Goal: Task Accomplishment & Management: Manage account settings

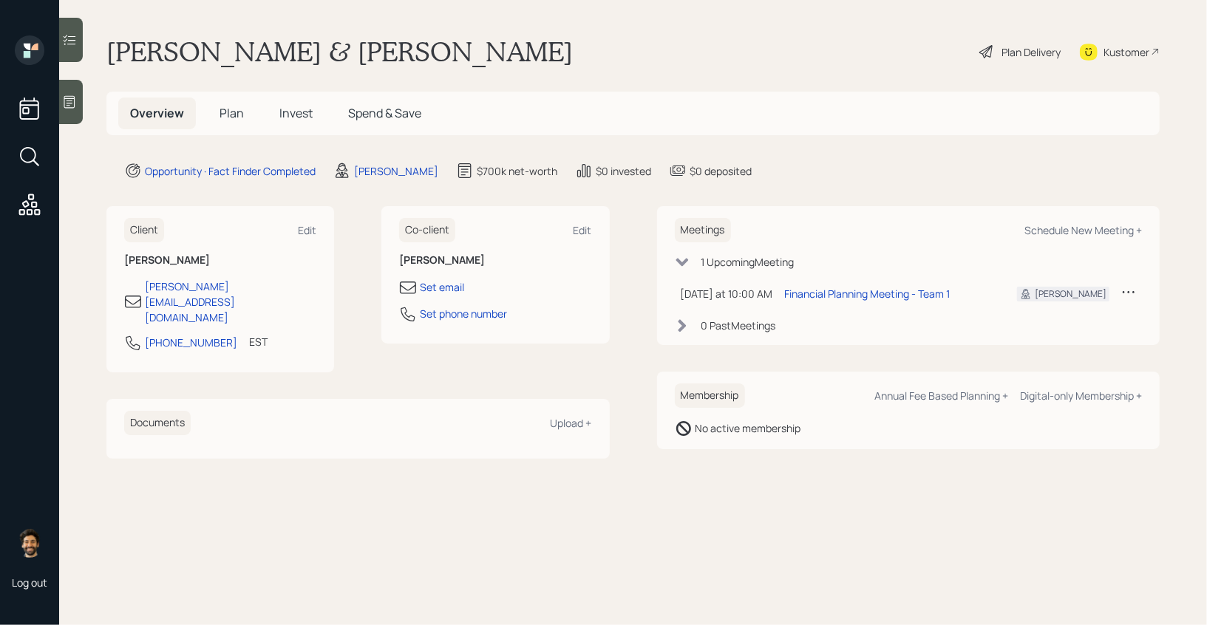
click at [223, 109] on span "Plan" at bounding box center [232, 113] width 24 height 16
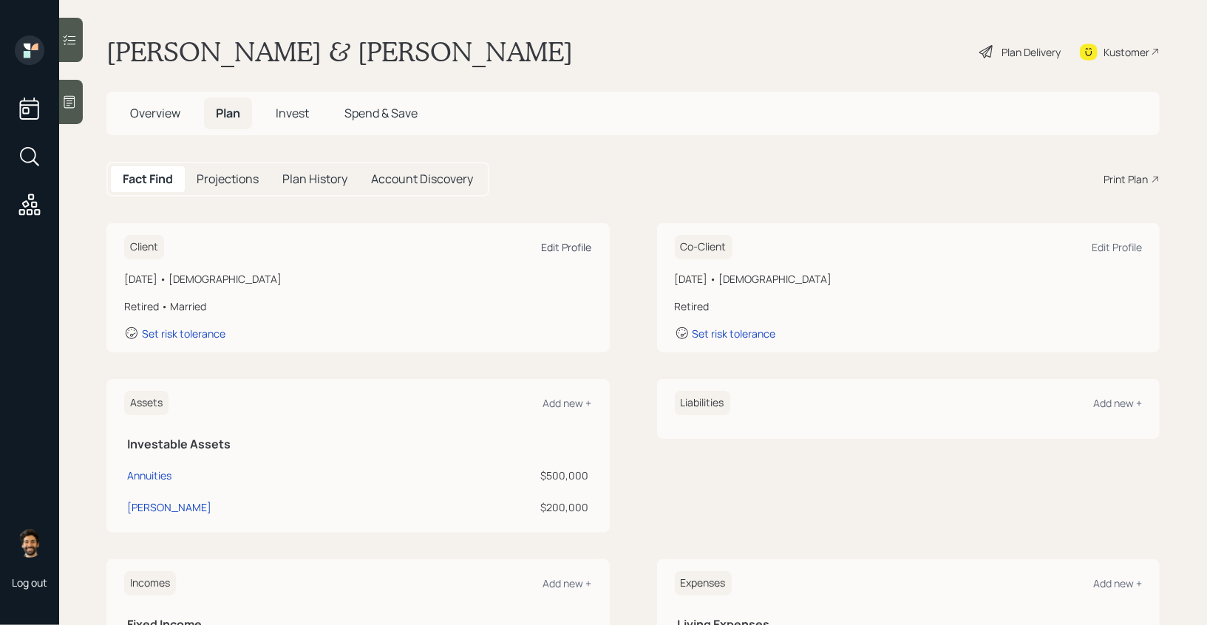
click at [565, 251] on div "Edit Profile" at bounding box center [567, 247] width 50 height 14
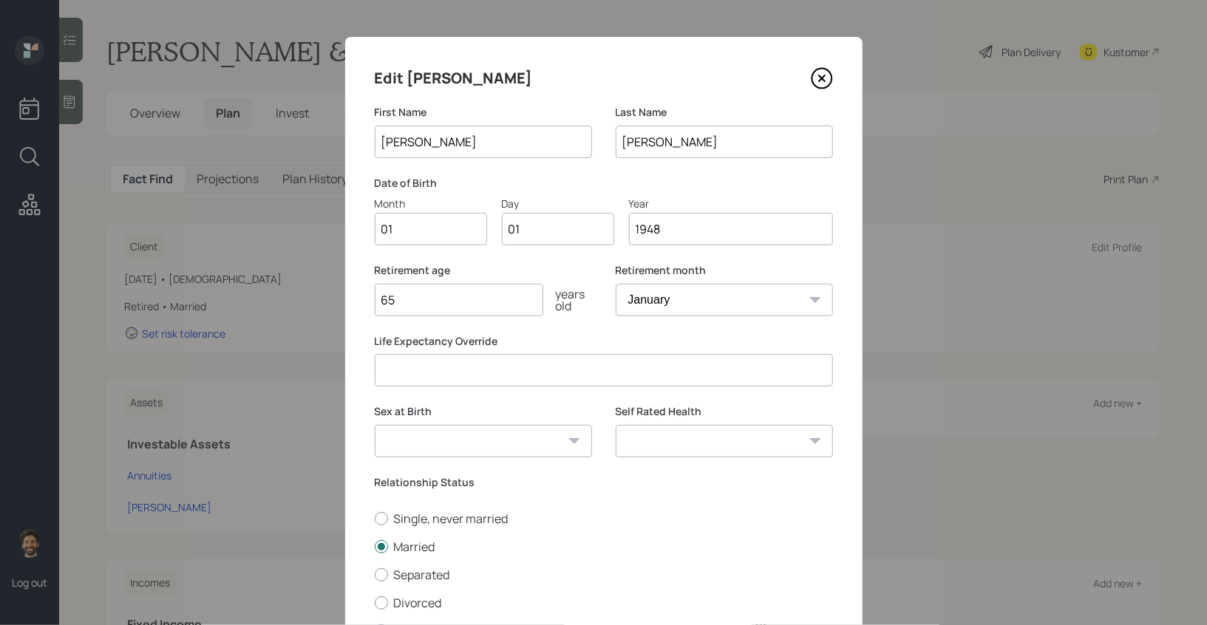
click at [422, 232] on input "01" at bounding box center [431, 229] width 112 height 33
type input "12"
type input "0"
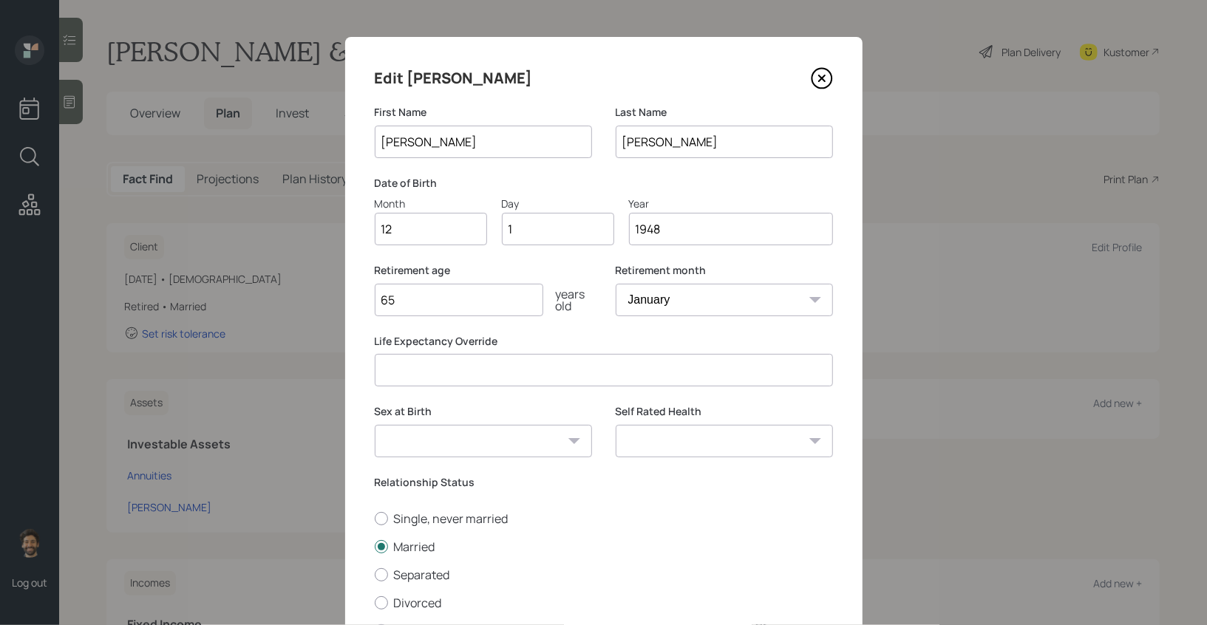
type input "17"
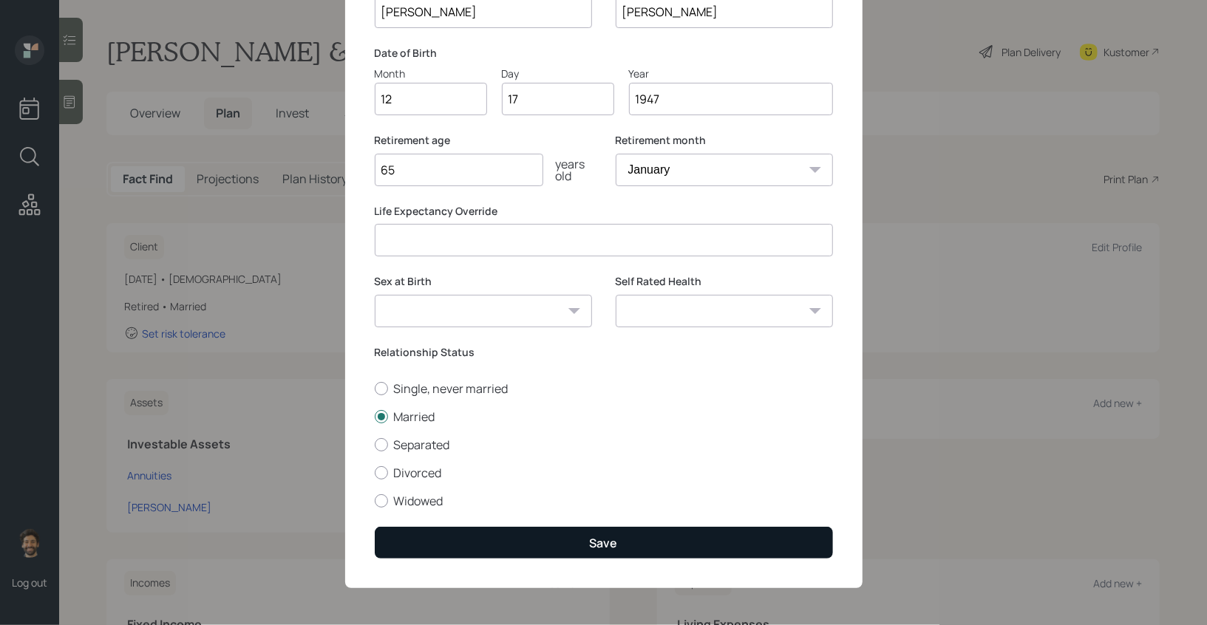
type input "1947"
click at [422, 537] on button "Save" at bounding box center [604, 543] width 458 height 32
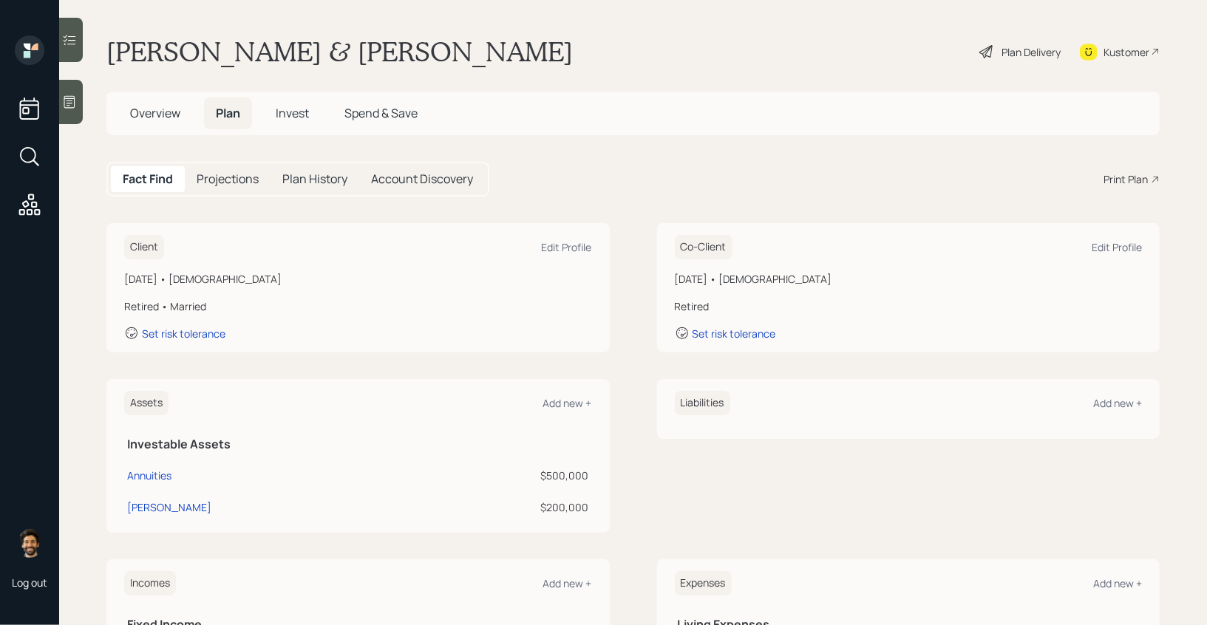
click at [1058, 266] on div "Co-Client Edit Profile [DATE] • [DEMOGRAPHIC_DATA] Retired Set risk tolerance" at bounding box center [908, 287] width 503 height 129
click at [1109, 251] on div "Edit Profile" at bounding box center [1117, 247] width 50 height 14
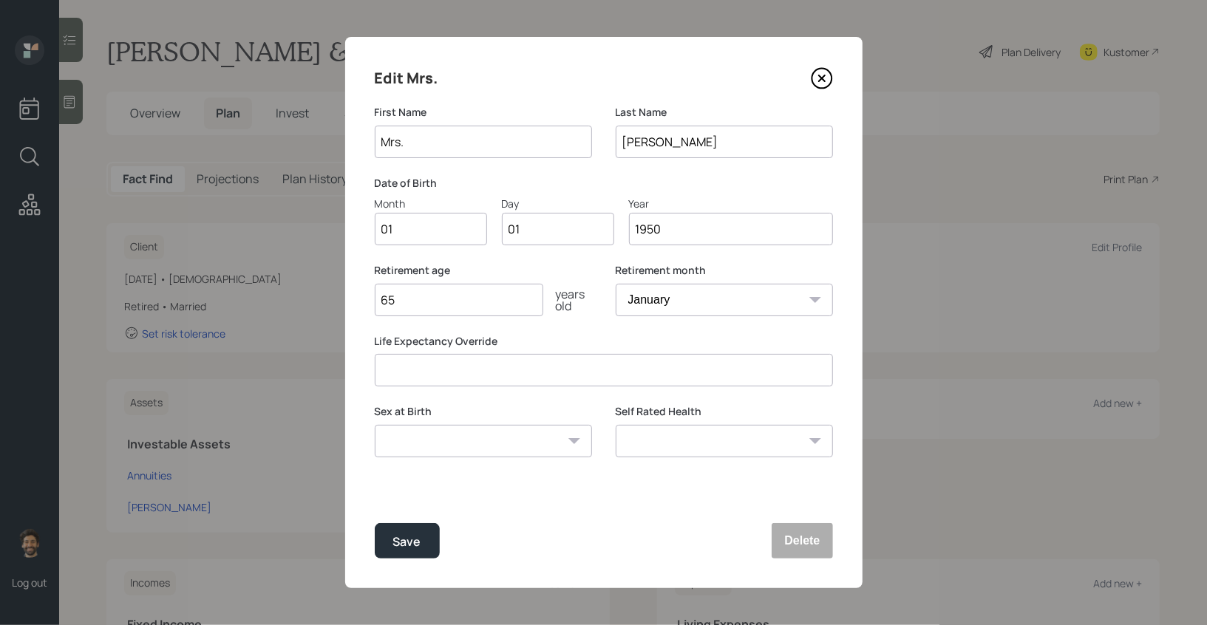
click at [398, 139] on input "Mrs." at bounding box center [483, 142] width 217 height 33
type input "[PERSON_NAME]"
click at [393, 225] on input "01" at bounding box center [431, 229] width 112 height 33
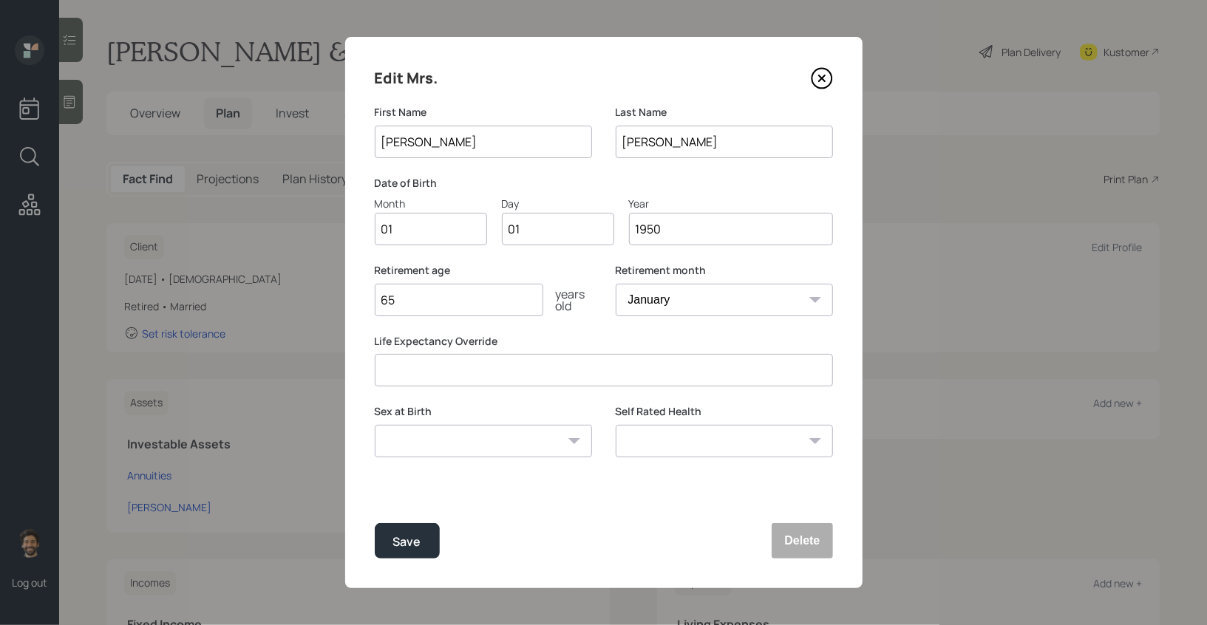
click at [393, 225] on input "01" at bounding box center [431, 229] width 112 height 33
type input "02"
type input "1946"
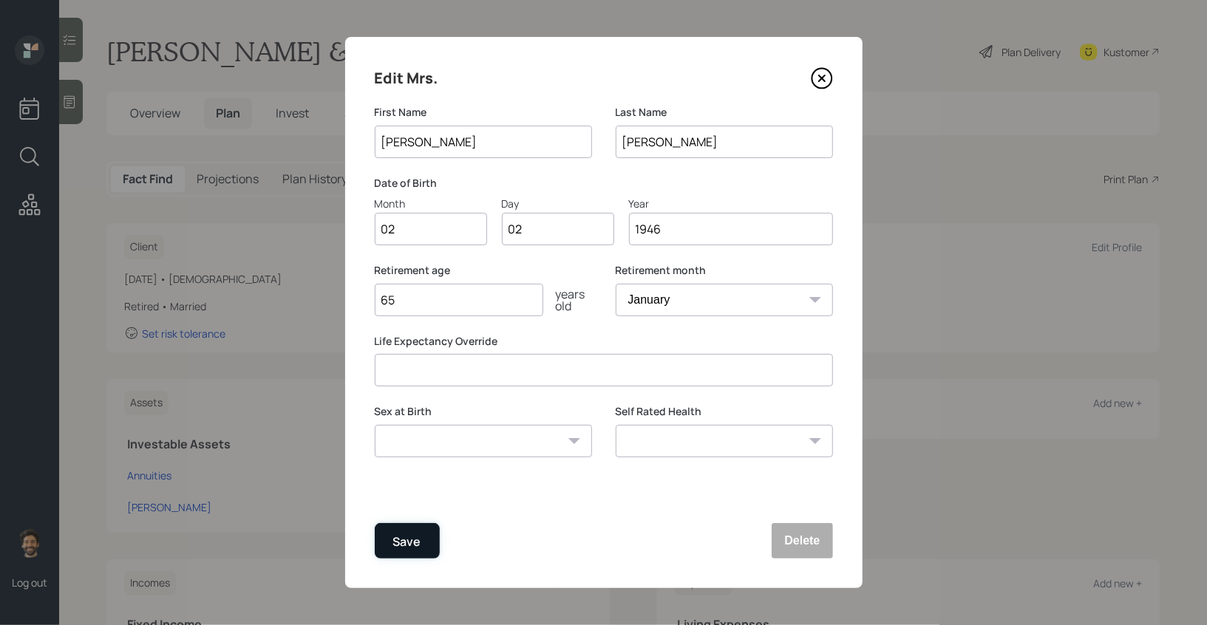
click at [404, 548] on div "Save" at bounding box center [407, 542] width 28 height 20
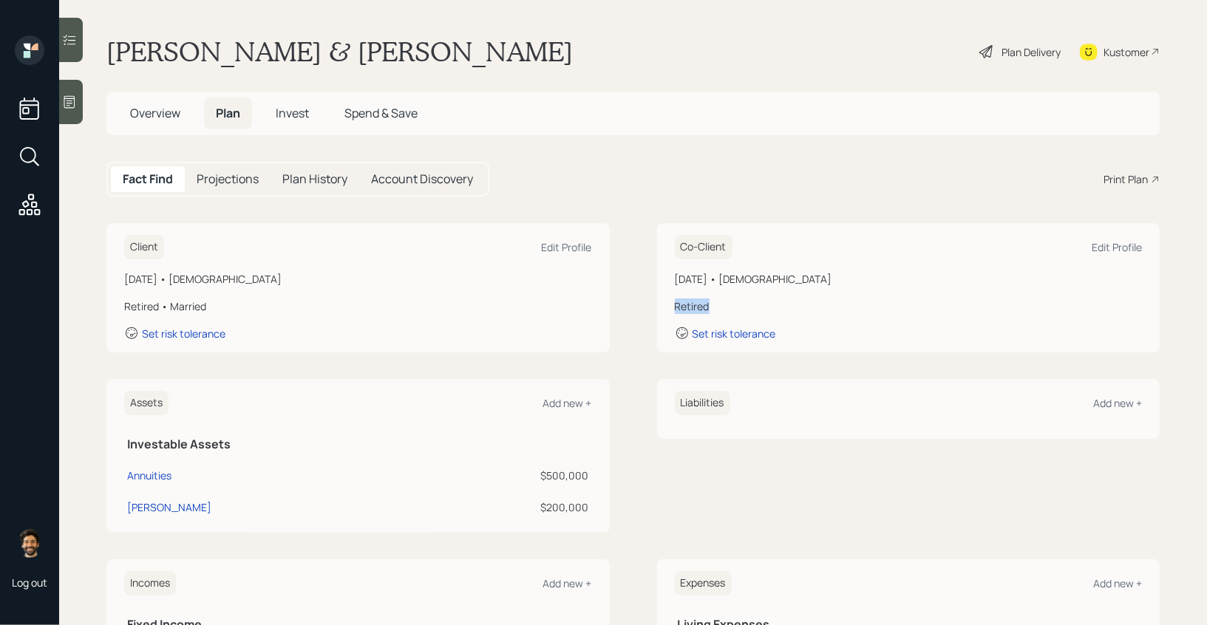
drag, startPoint x: 724, startPoint y: 301, endPoint x: 664, endPoint y: 307, distance: 60.9
click at [664, 307] on div "Co-Client Edit Profile [DATE] • [DEMOGRAPHIC_DATA] Retired Set risk tolerance" at bounding box center [908, 287] width 503 height 129
click at [140, 309] on div "Retired • Married" at bounding box center [358, 307] width 468 height 16
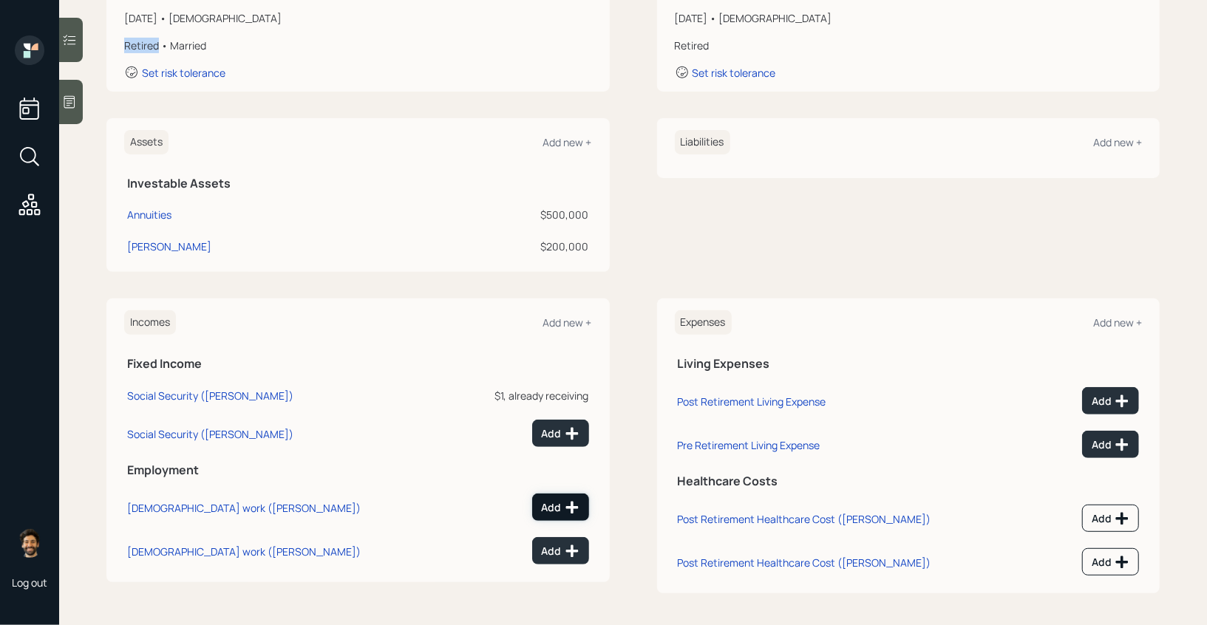
click at [567, 508] on icon at bounding box center [572, 507] width 15 height 15
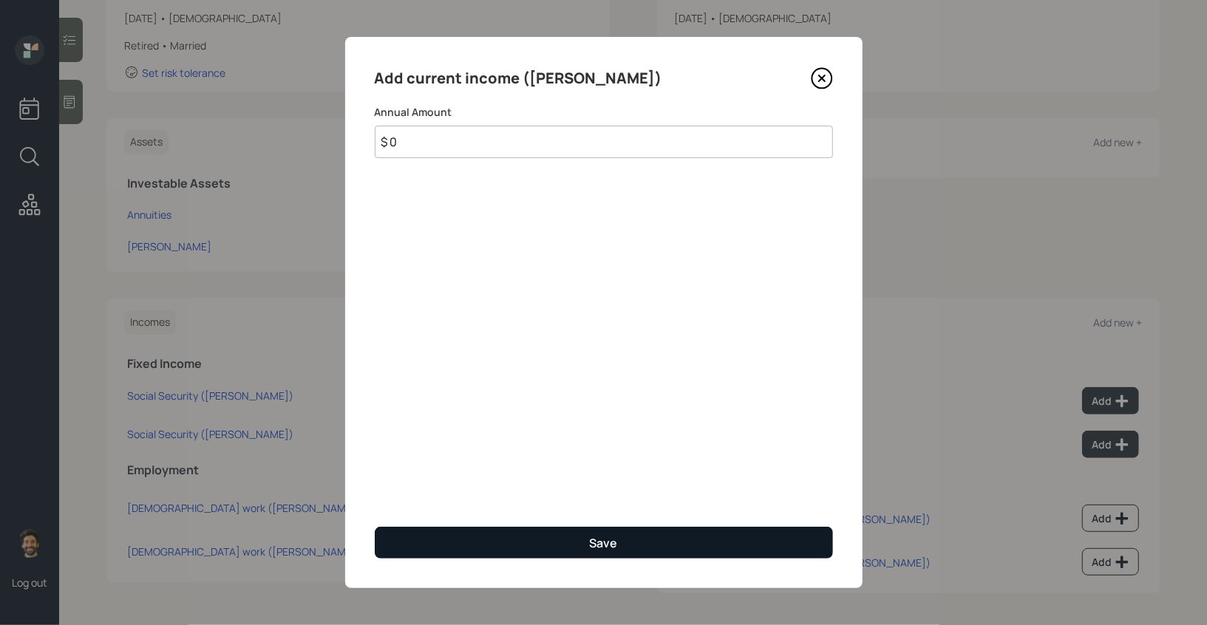
type input "$ 0"
click at [530, 537] on button "Save" at bounding box center [604, 543] width 458 height 32
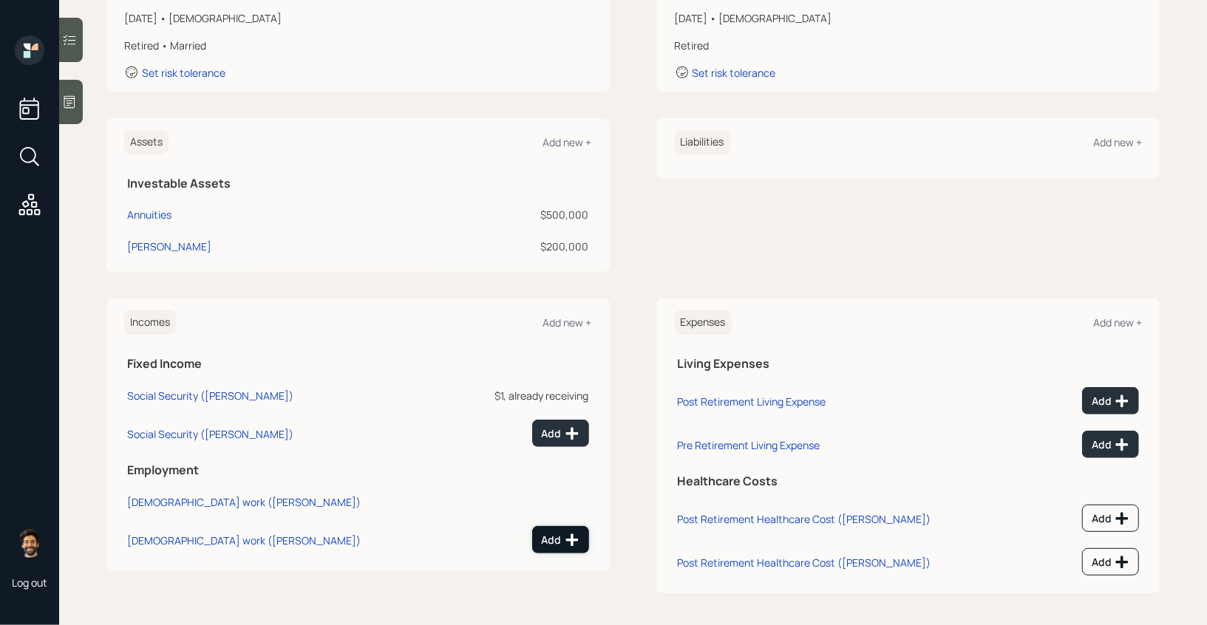
click at [565, 534] on icon at bounding box center [572, 540] width 15 height 15
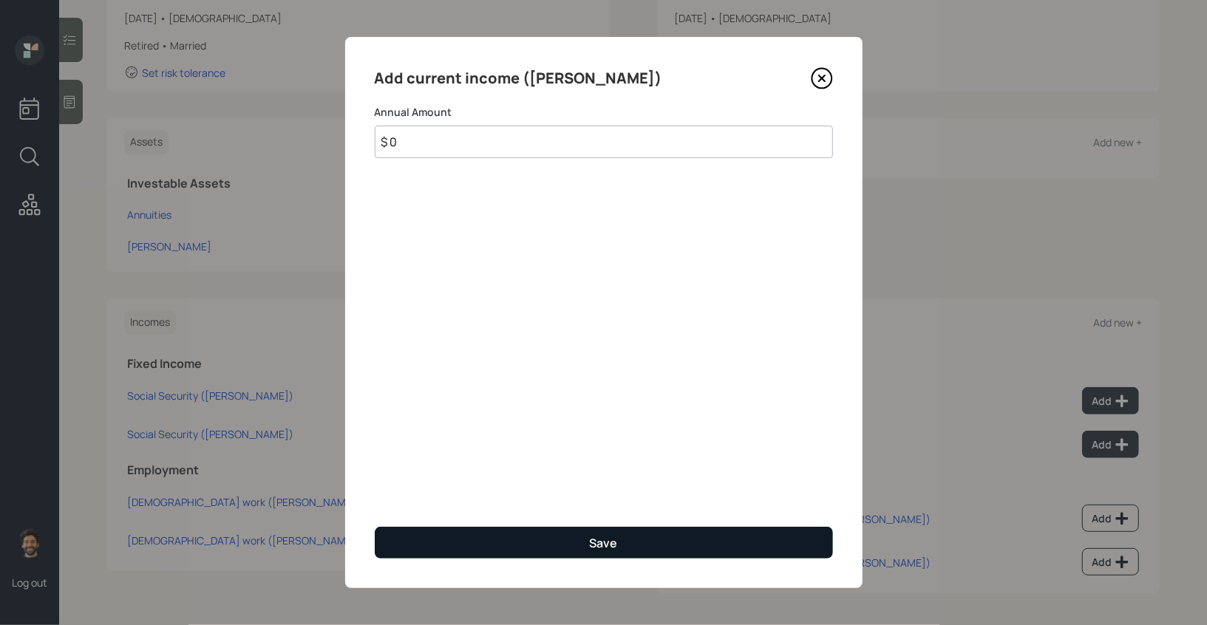
type input "$ 0"
click at [523, 533] on button "Save" at bounding box center [604, 543] width 458 height 32
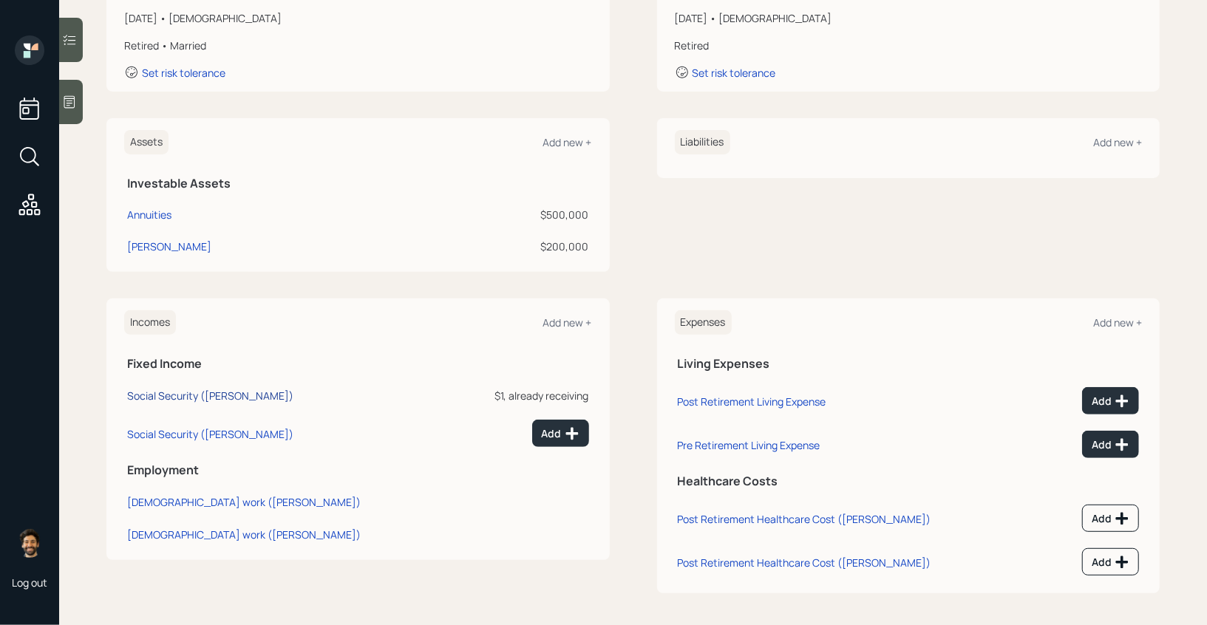
click at [156, 401] on div "Social Security ([PERSON_NAME])" at bounding box center [210, 396] width 166 height 14
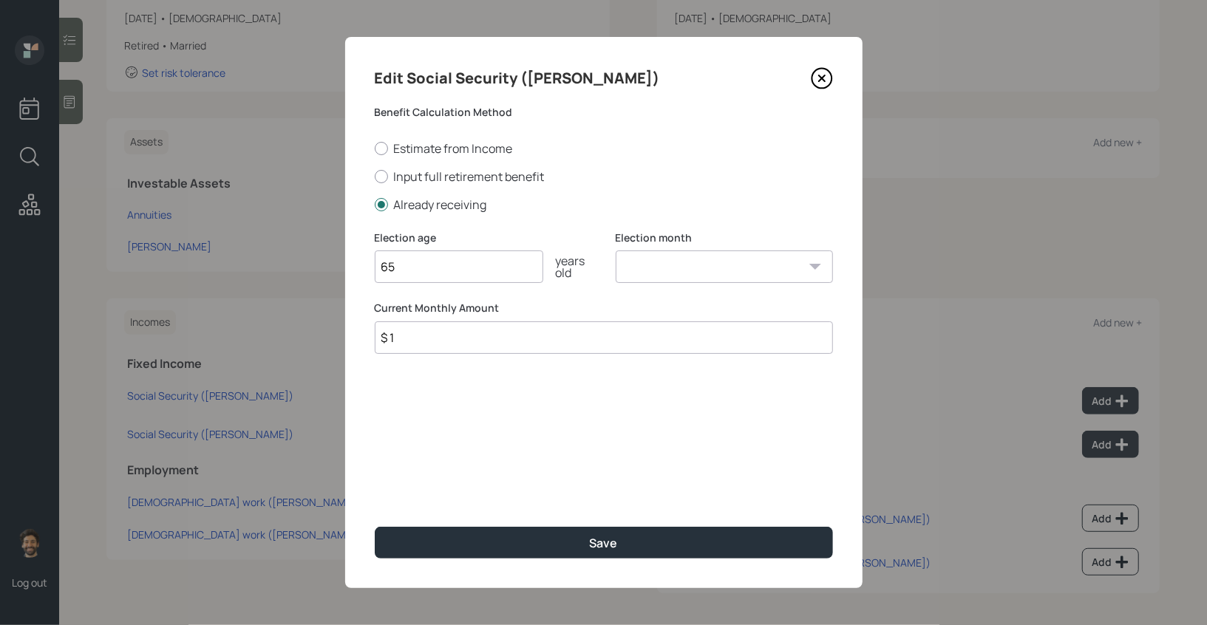
click at [439, 337] on input "$ 1" at bounding box center [604, 338] width 458 height 33
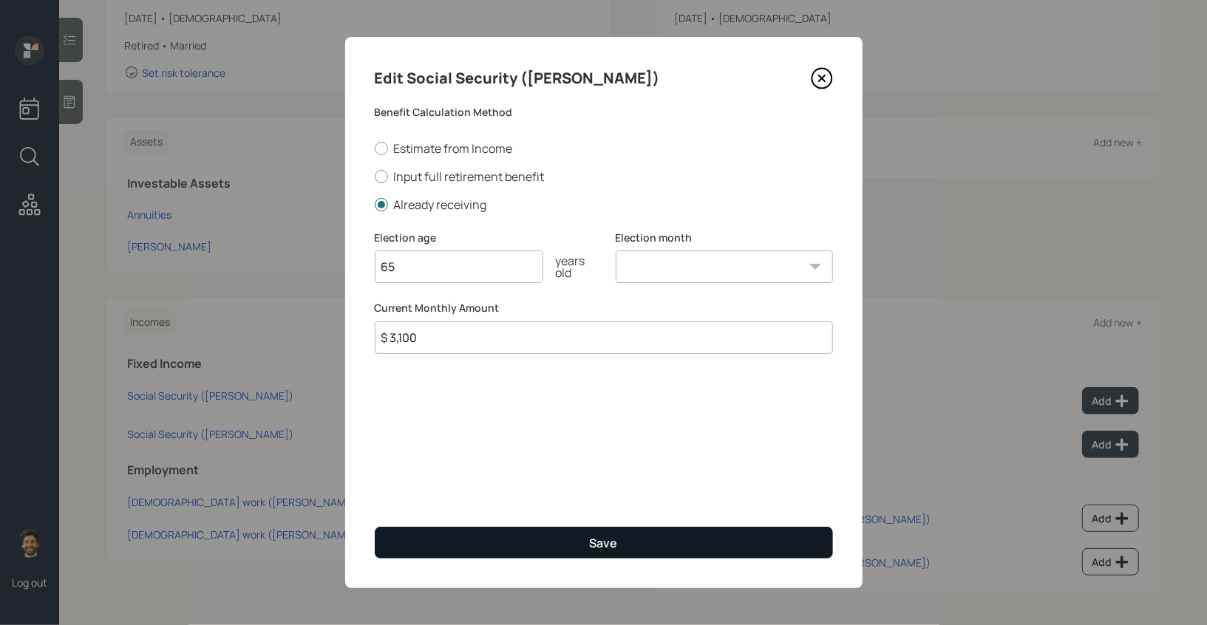
type input "$ 3,100"
click at [424, 540] on button "Save" at bounding box center [604, 543] width 458 height 32
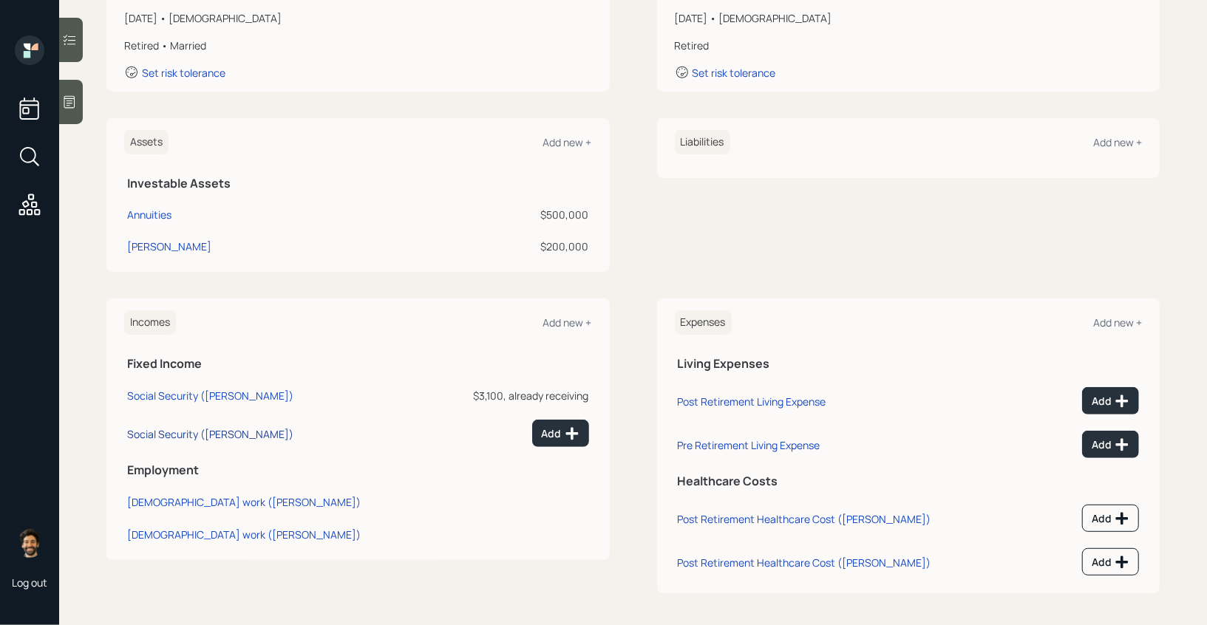
click at [196, 434] on div "Social Security ([PERSON_NAME])" at bounding box center [210, 434] width 166 height 14
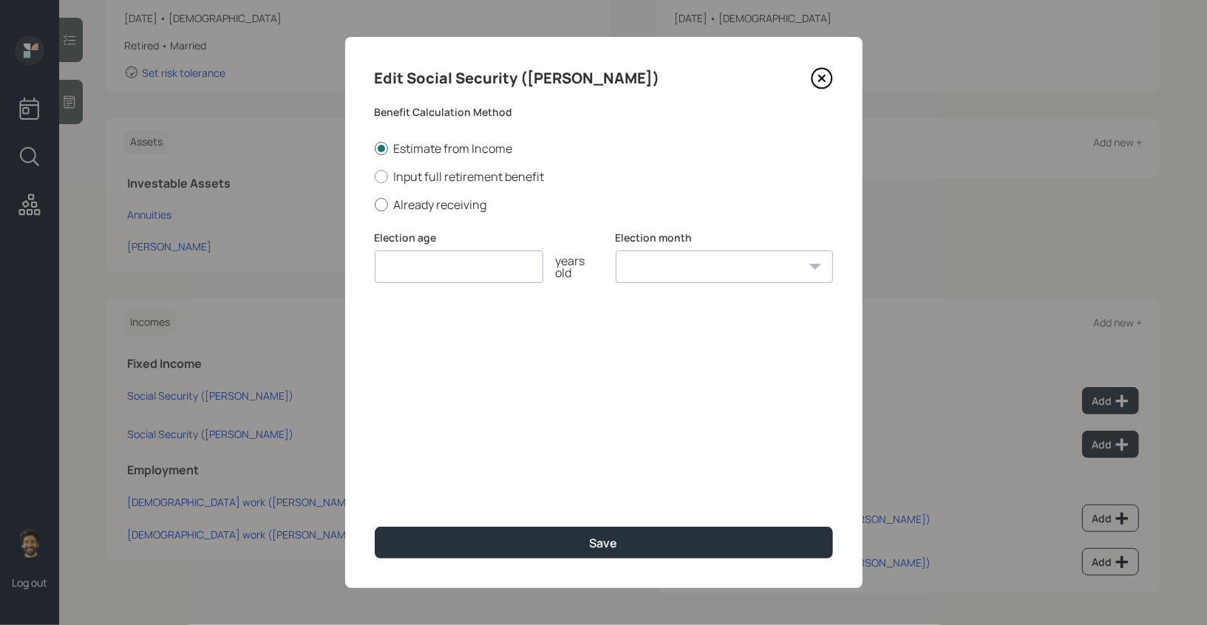
click at [397, 203] on label "Already receiving" at bounding box center [604, 205] width 458 height 16
click at [375, 204] on input "Already receiving" at bounding box center [374, 204] width 1 height 1
radio input "true"
click at [420, 269] on input "number" at bounding box center [459, 267] width 169 height 33
type input "65"
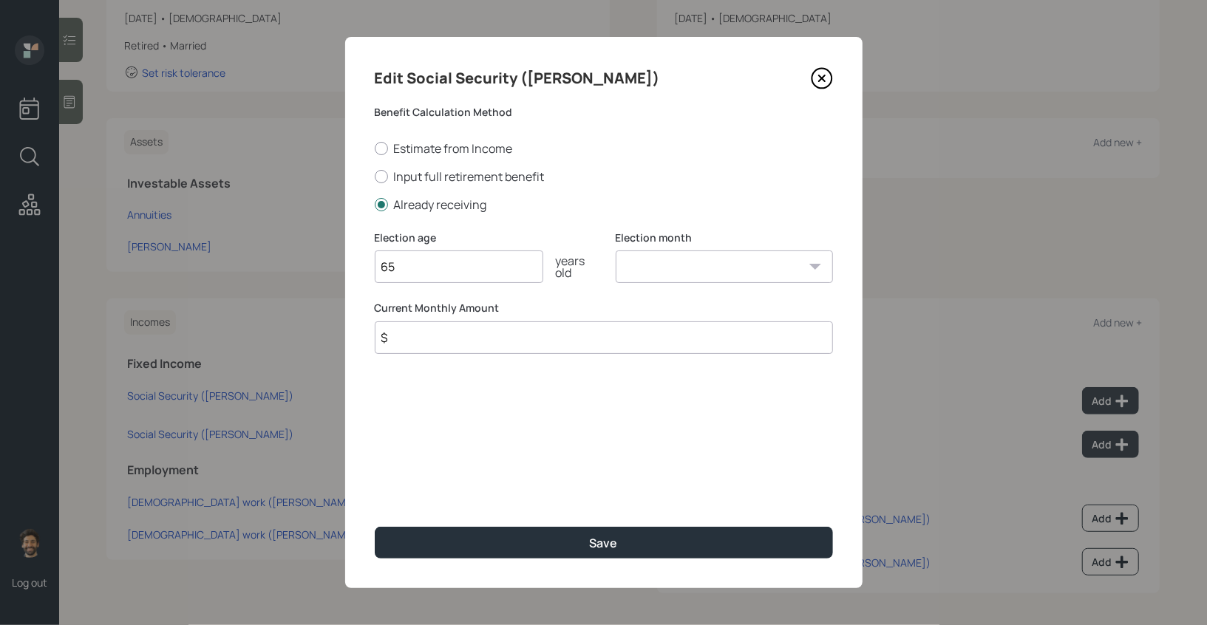
click at [409, 344] on input "$" at bounding box center [604, 338] width 458 height 33
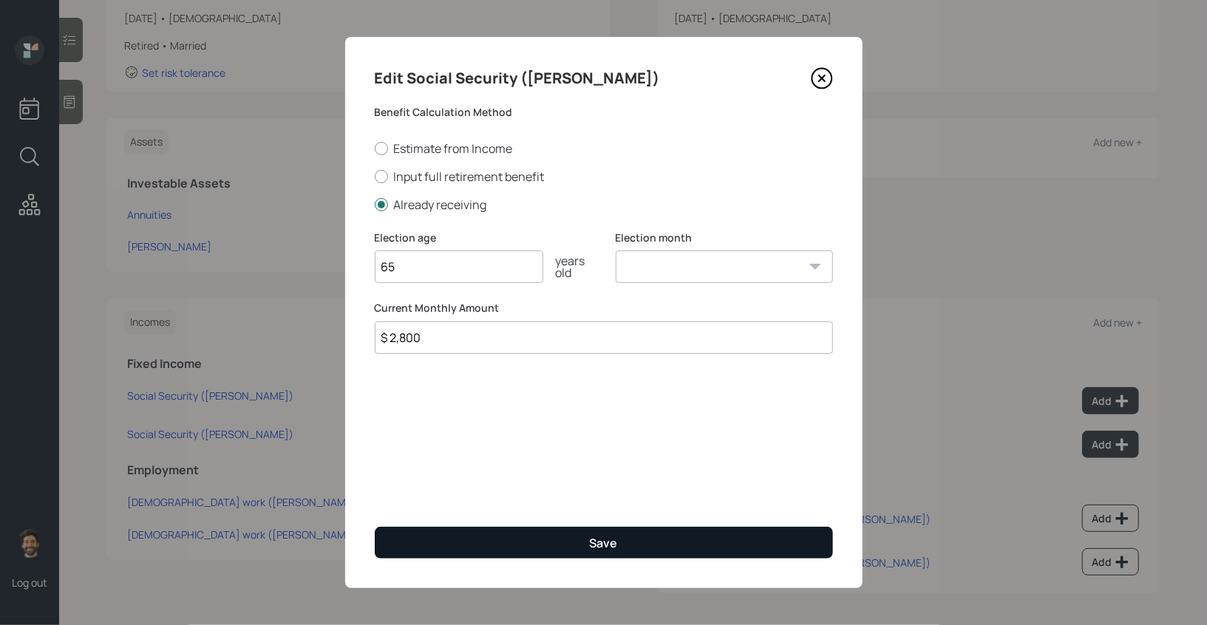
type input "$ 2,800"
click at [446, 548] on button "Save" at bounding box center [604, 543] width 458 height 32
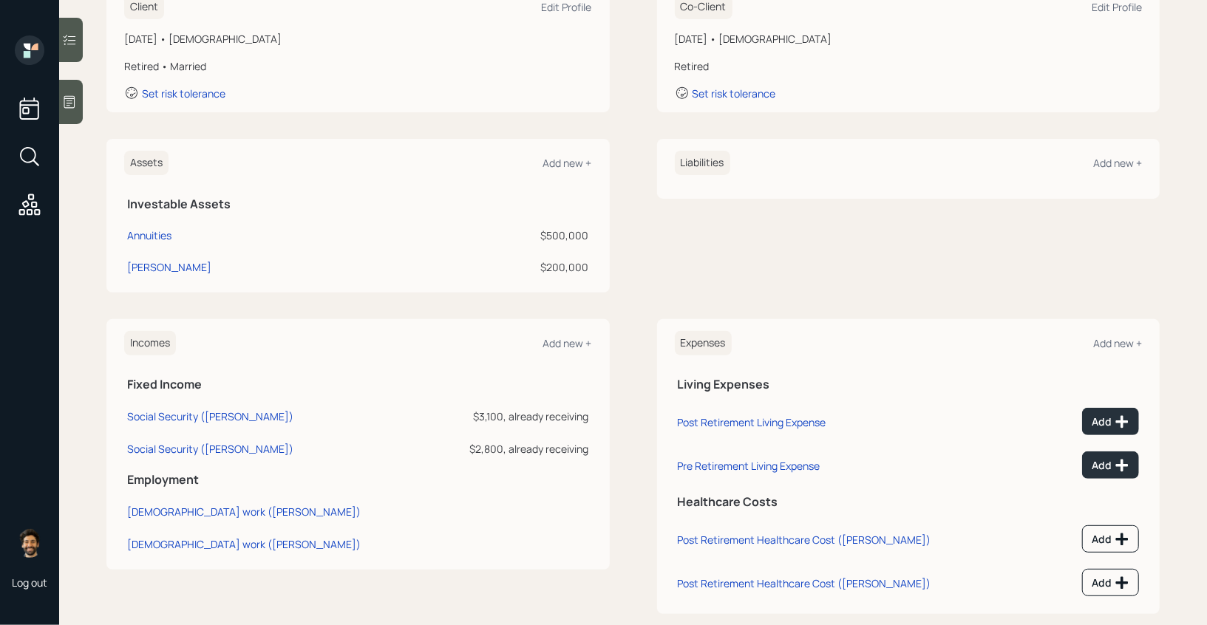
scroll to position [226, 0]
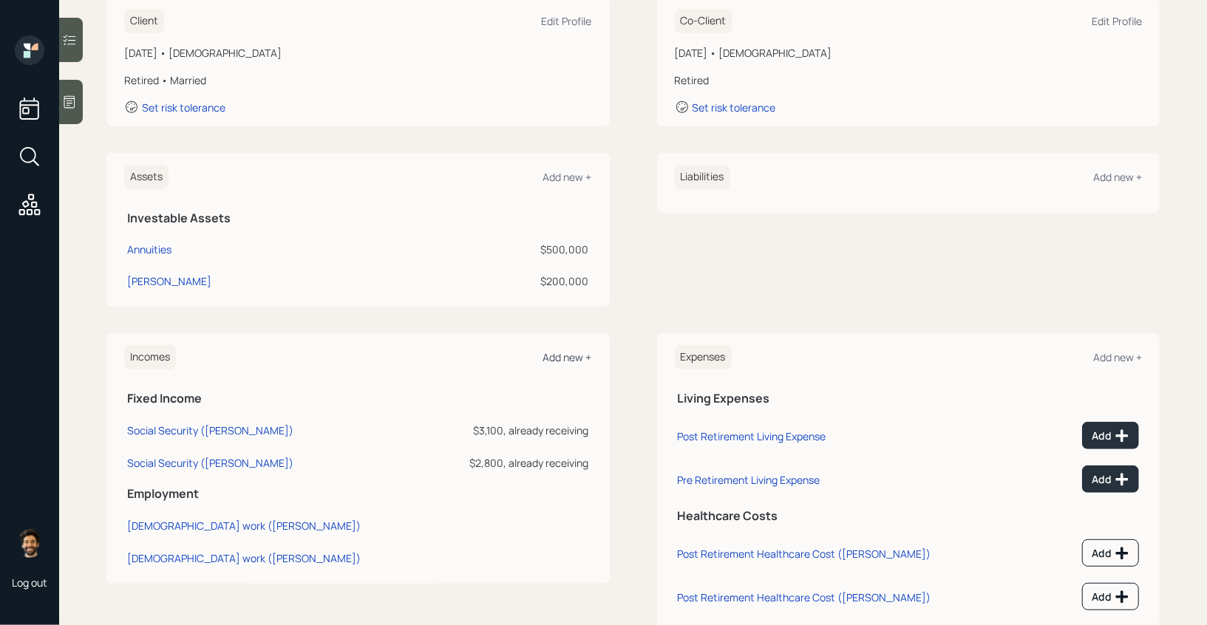
click at [562, 356] on div "Add new +" at bounding box center [567, 357] width 49 height 14
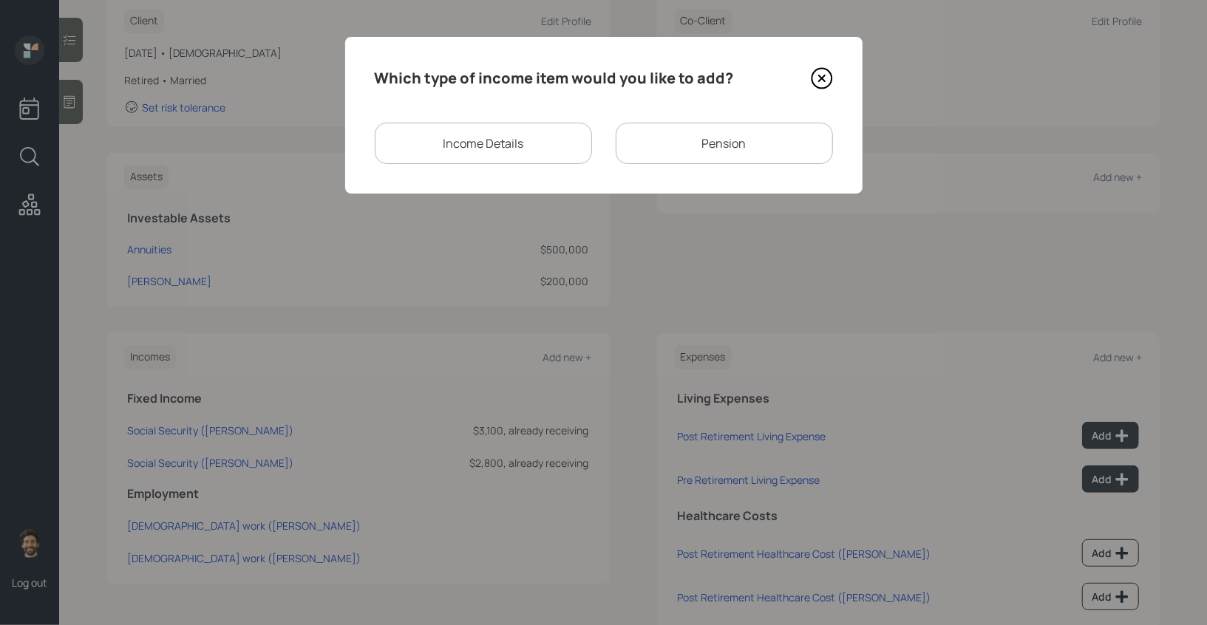
click at [670, 142] on div "Pension" at bounding box center [724, 143] width 217 height 41
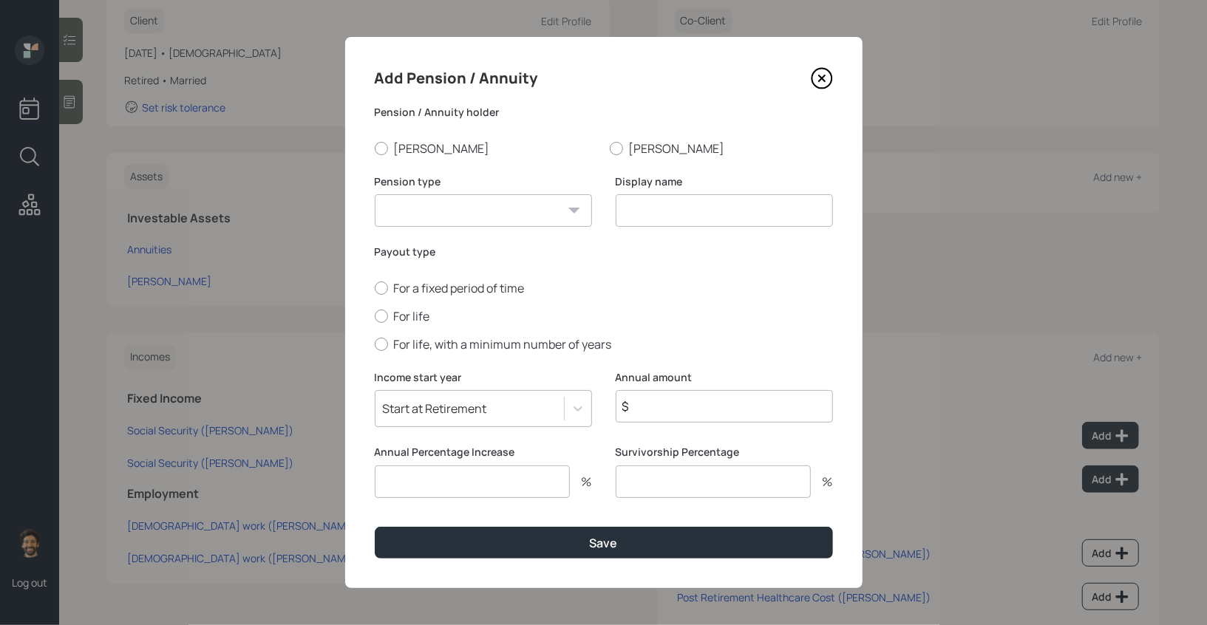
click at [429, 203] on select "Pension Annuity" at bounding box center [483, 210] width 217 height 33
select select "pension"
click at [375, 194] on select "Pension Annuity" at bounding box center [483, 210] width 217 height 33
click at [695, 205] on input at bounding box center [724, 210] width 217 height 33
type input "Pension"
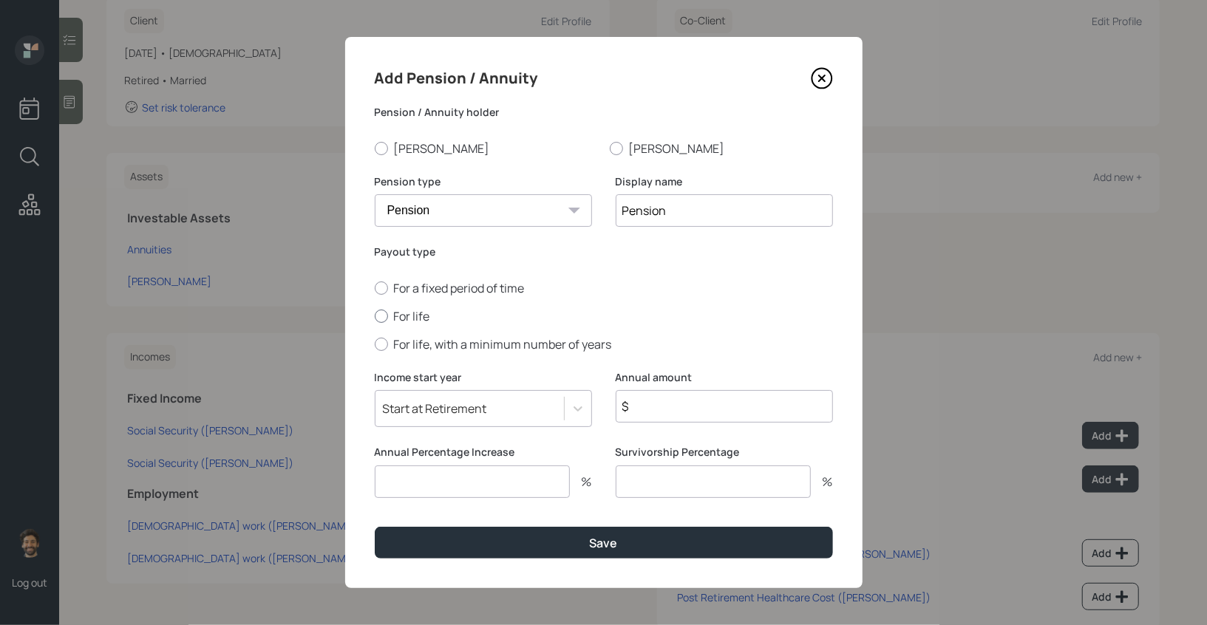
click at [389, 319] on label "For life" at bounding box center [604, 316] width 458 height 16
click at [375, 316] on input "For life" at bounding box center [374, 316] width 1 height 1
radio input "true"
click at [445, 411] on div "Start at Retirement" at bounding box center [435, 409] width 104 height 16
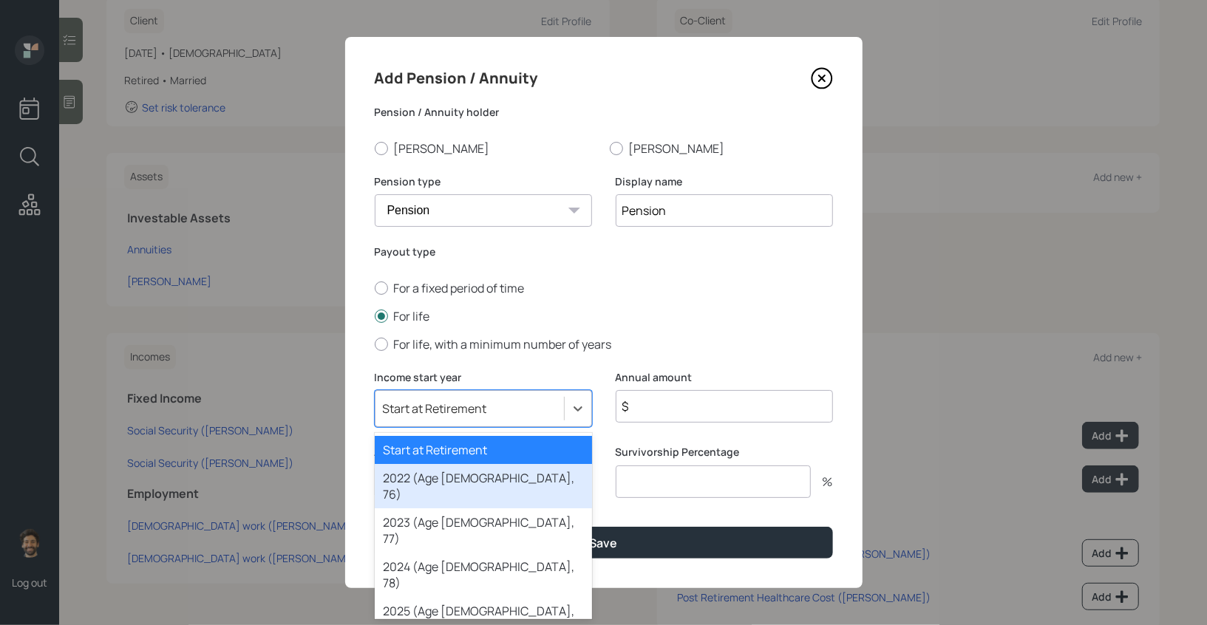
click at [433, 475] on div "2022 (Age [DEMOGRAPHIC_DATA], 76)" at bounding box center [483, 486] width 217 height 44
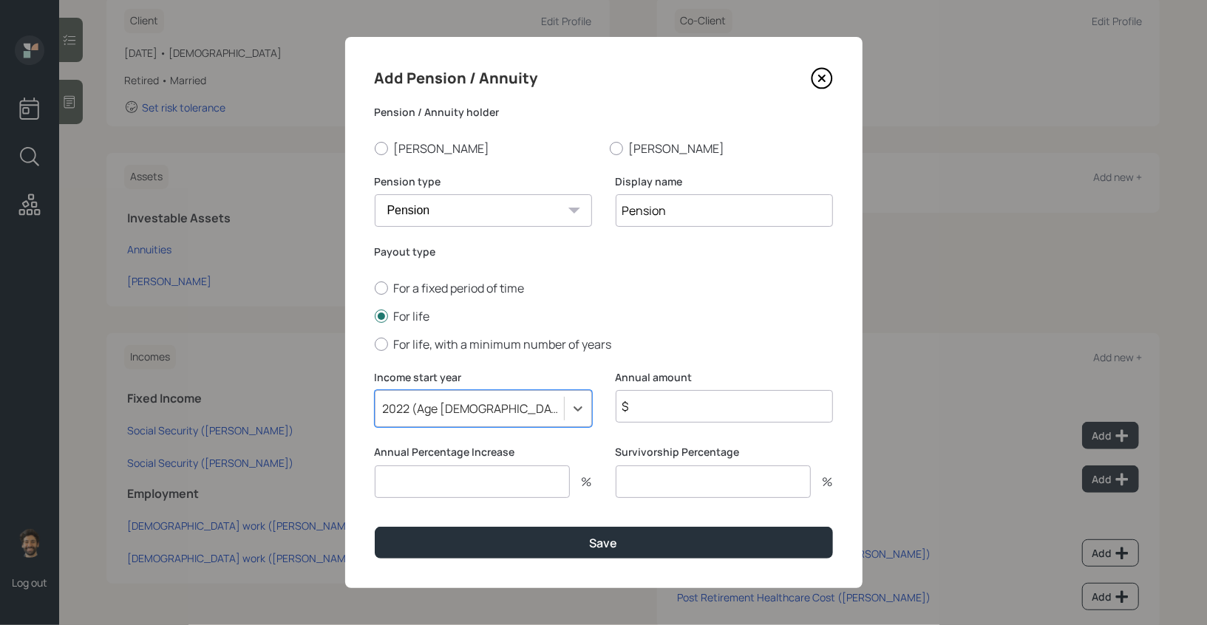
click at [657, 396] on input "$" at bounding box center [724, 406] width 217 height 33
type input "$ 43,200"
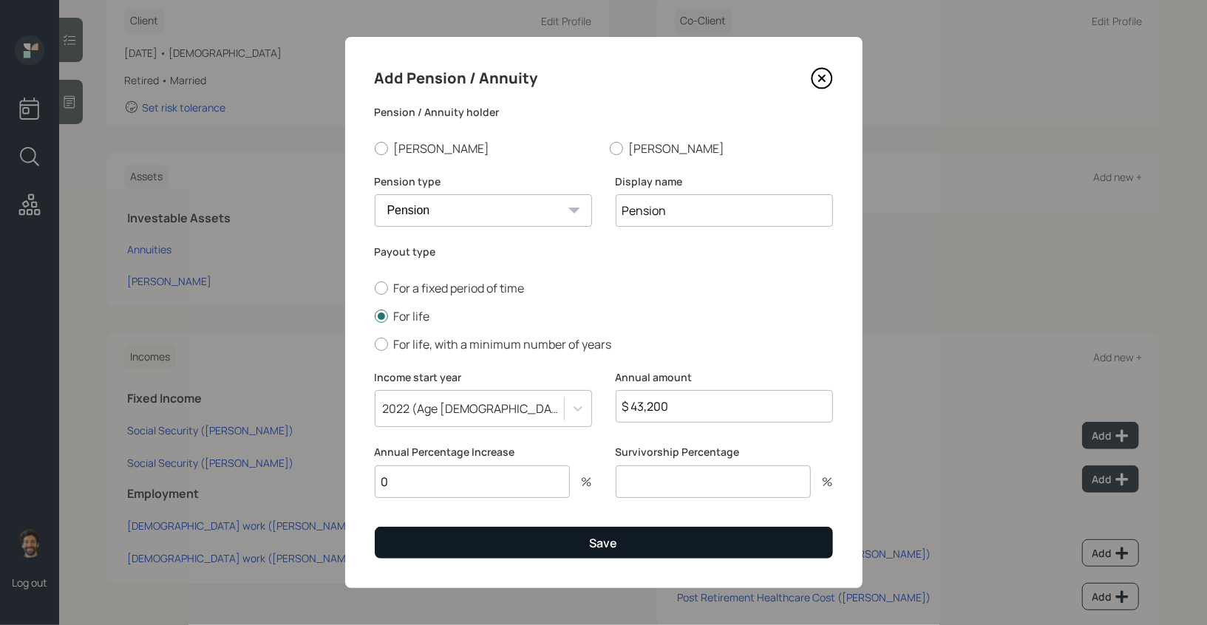
type input "0"
click at [563, 558] on button "Save" at bounding box center [604, 543] width 458 height 32
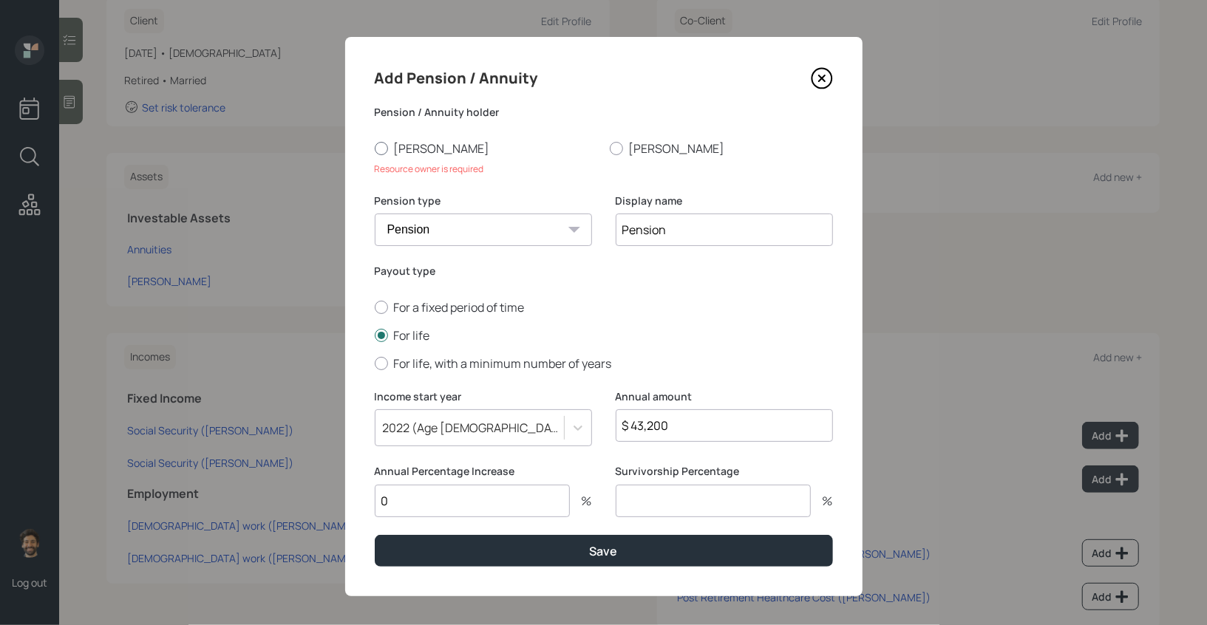
click at [395, 150] on label "[PERSON_NAME]" at bounding box center [486, 148] width 223 height 16
click at [375, 149] on input "[PERSON_NAME]" at bounding box center [374, 148] width 1 height 1
radio input "true"
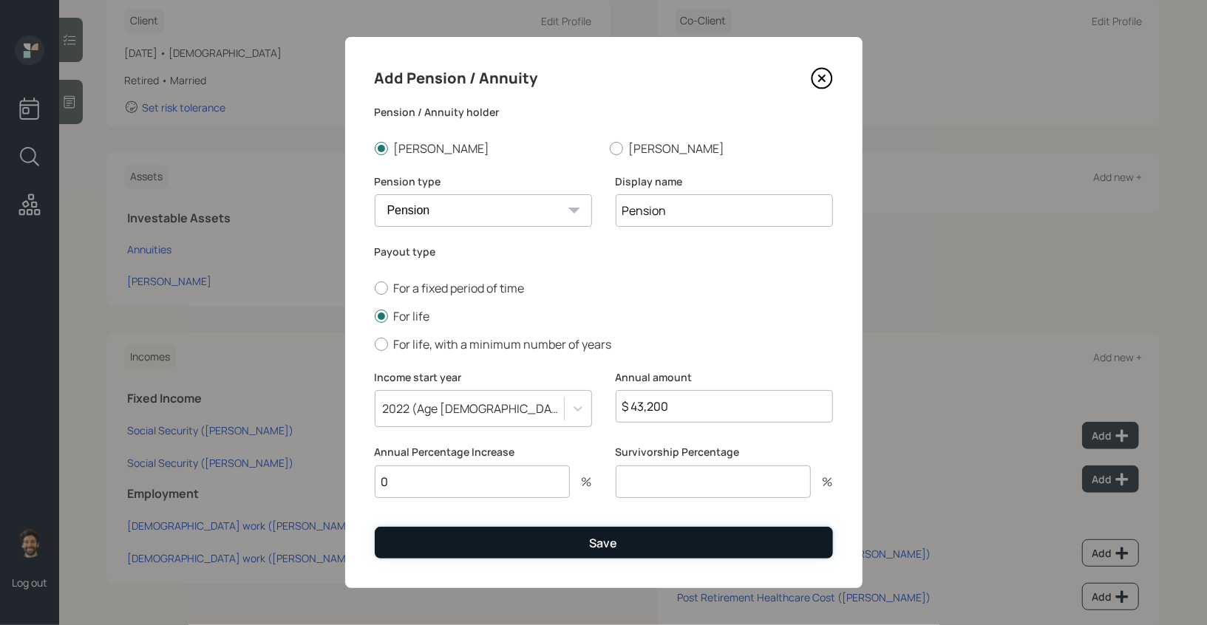
click at [444, 540] on button "Save" at bounding box center [604, 543] width 458 height 32
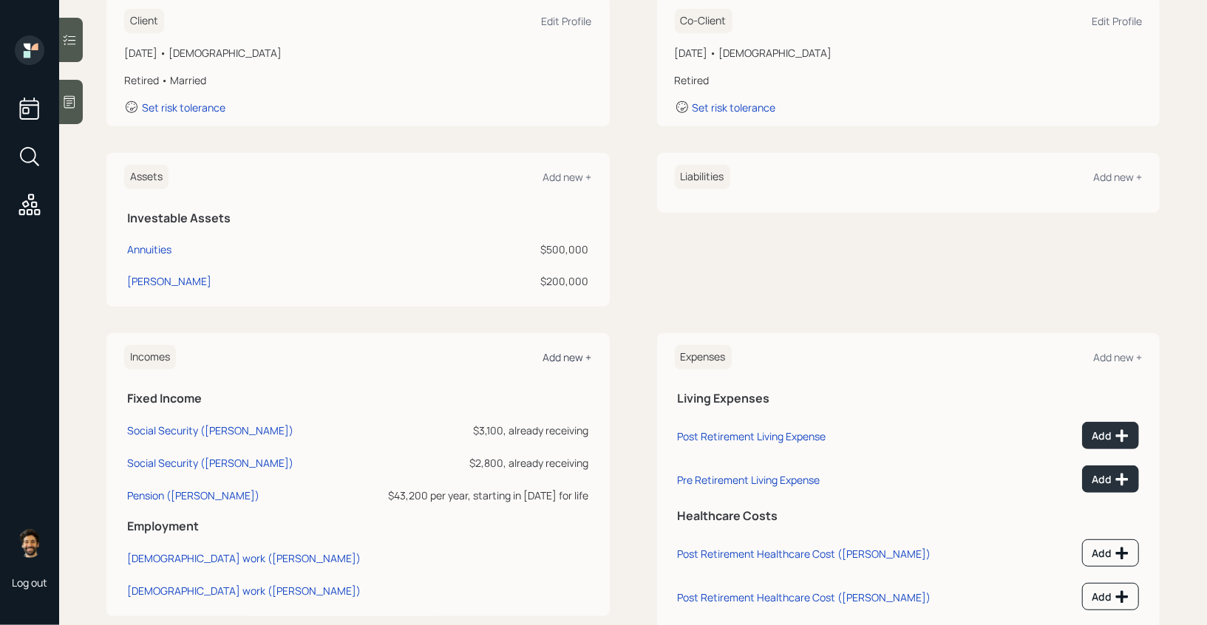
click at [561, 350] on div "Add new +" at bounding box center [567, 357] width 49 height 14
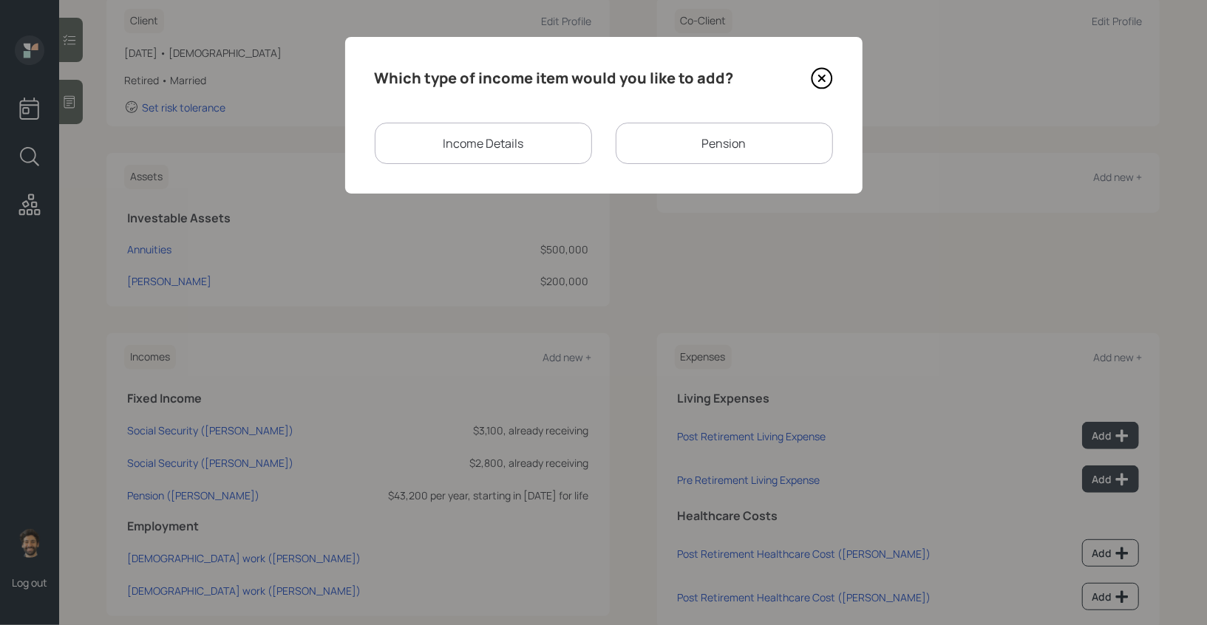
click at [634, 143] on div "Pension" at bounding box center [724, 143] width 217 height 41
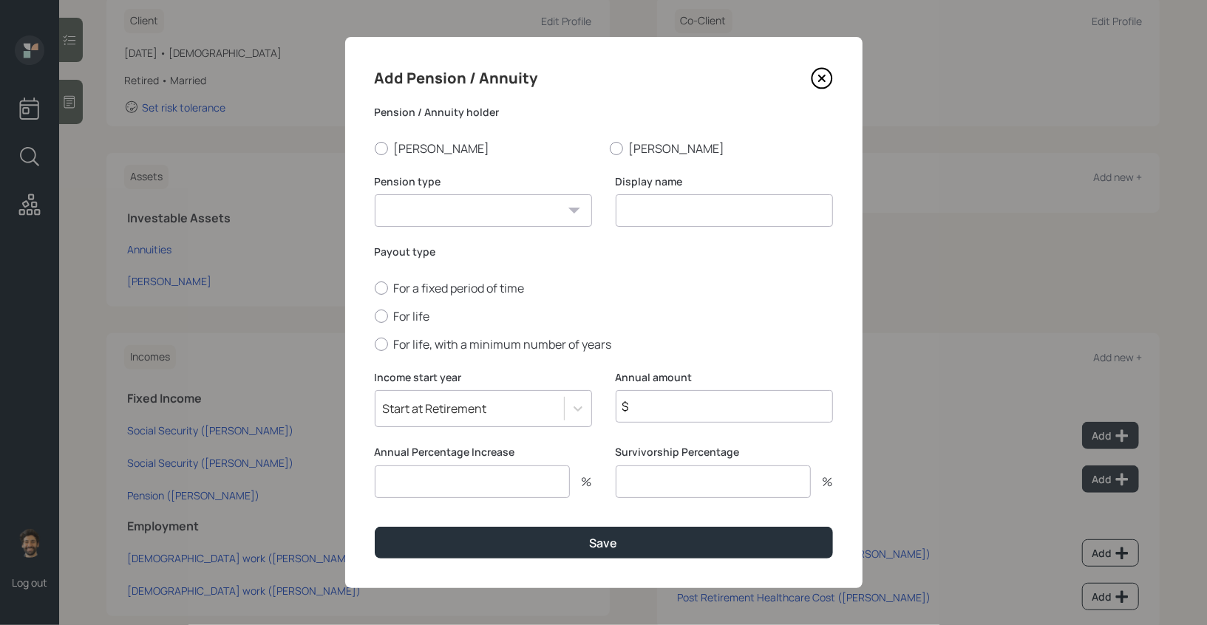
click at [415, 219] on select "Pension Annuity" at bounding box center [483, 210] width 217 height 33
select select "pension"
click at [375, 194] on select "Pension Annuity" at bounding box center [483, 210] width 217 height 33
click at [627, 212] on input at bounding box center [724, 210] width 217 height 33
type input "VAN Benefit"
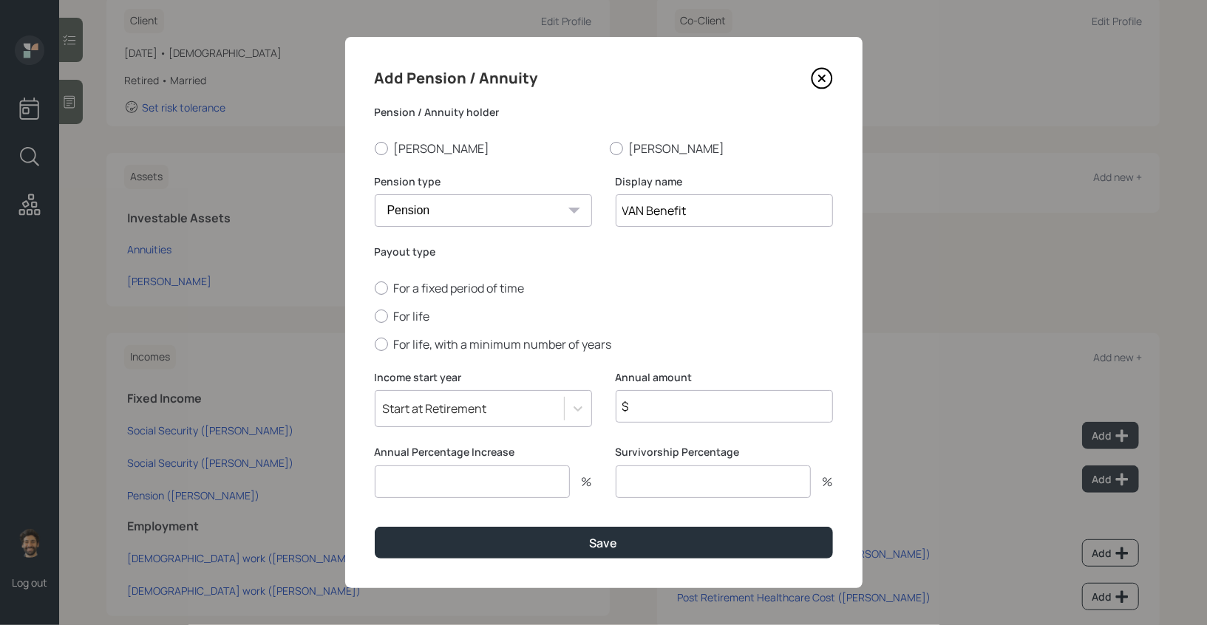
click at [636, 409] on input "$" at bounding box center [724, 406] width 217 height 33
type input "$ 48,000"
type input "3"
click at [389, 320] on label "For life" at bounding box center [604, 316] width 458 height 16
click at [375, 316] on input "For life" at bounding box center [374, 316] width 1 height 1
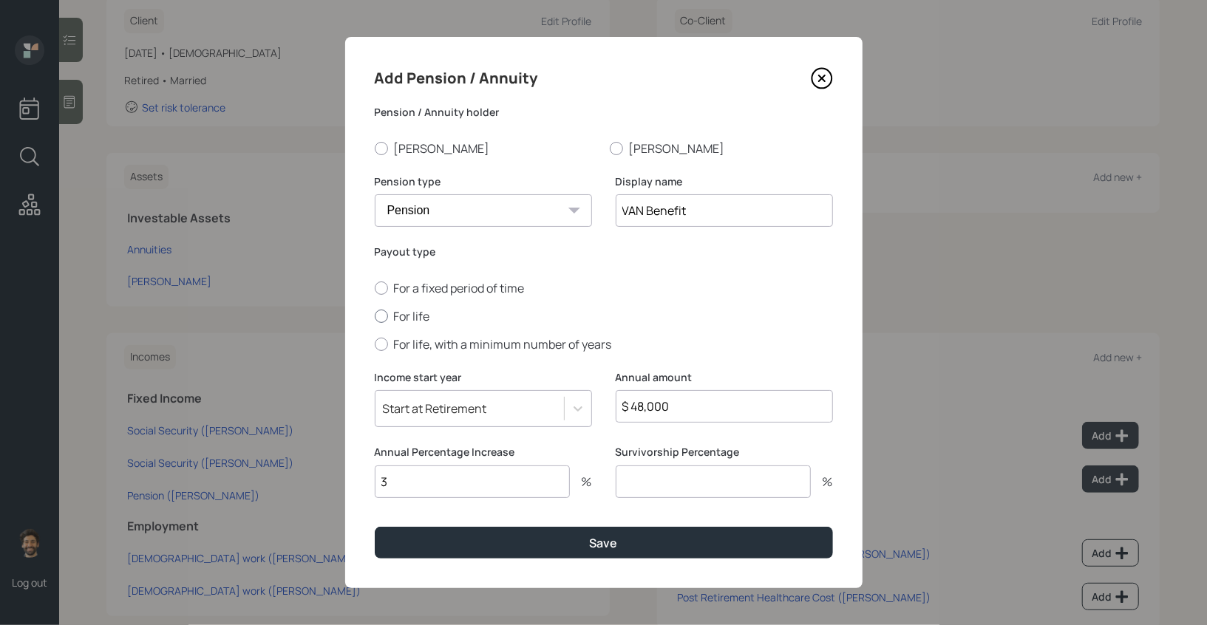
radio input "true"
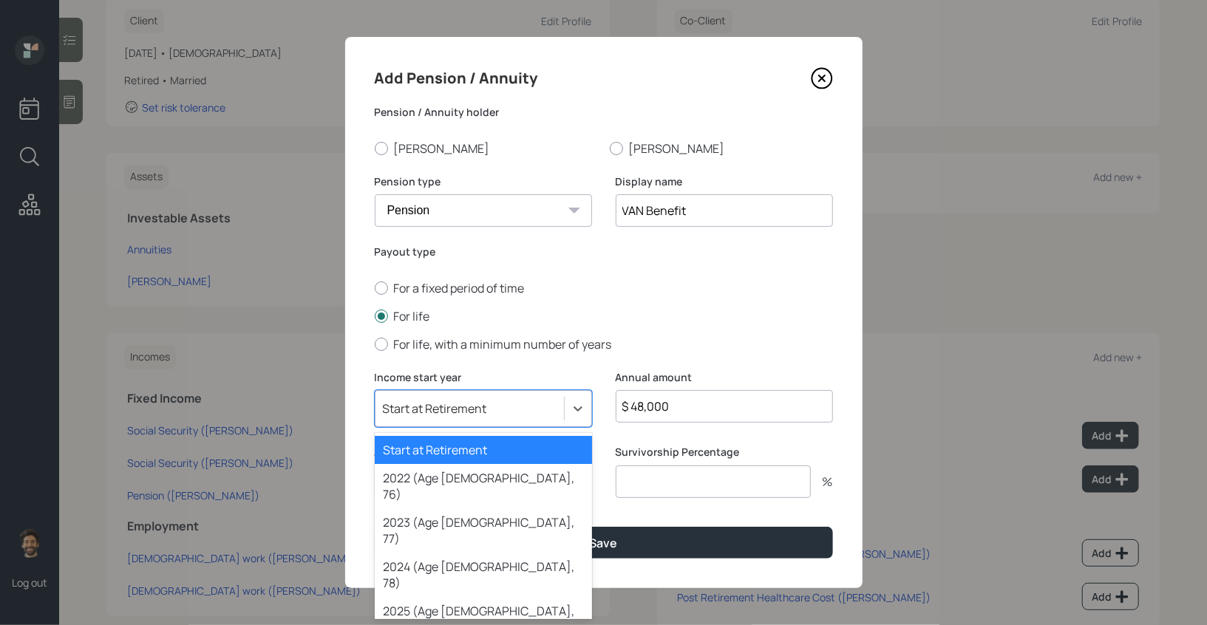
click at [435, 411] on div "Start at Retirement" at bounding box center [435, 409] width 104 height 16
click at [441, 470] on div "2022 (Age [DEMOGRAPHIC_DATA], 76)" at bounding box center [483, 486] width 217 height 44
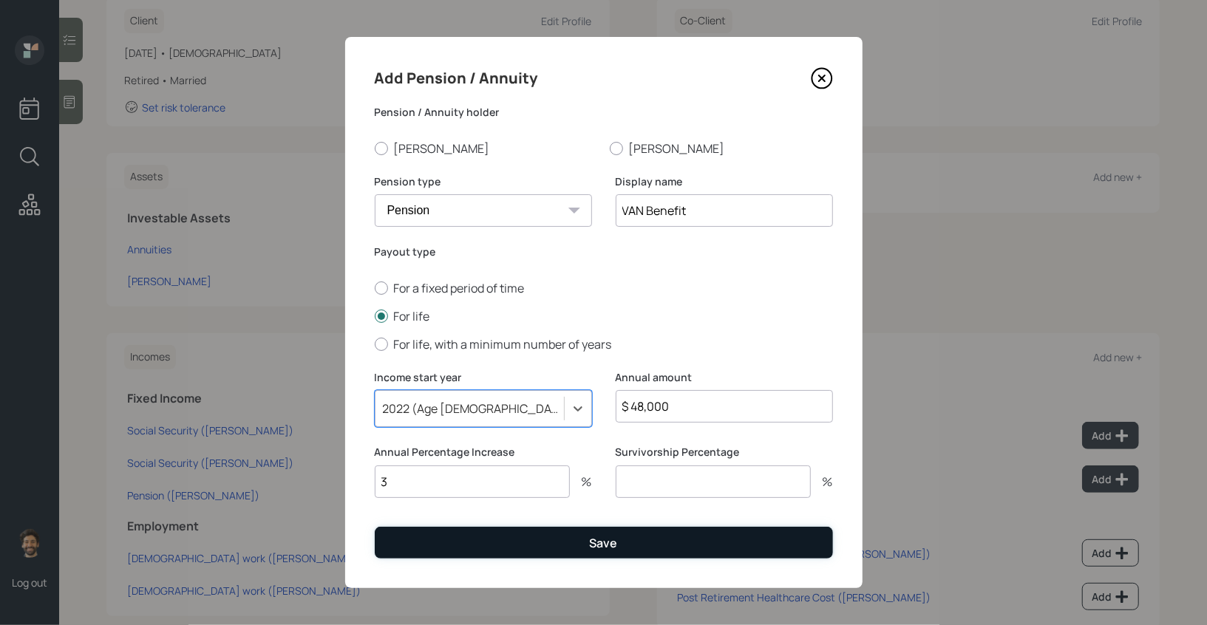
click at [444, 541] on button "Save" at bounding box center [604, 543] width 458 height 32
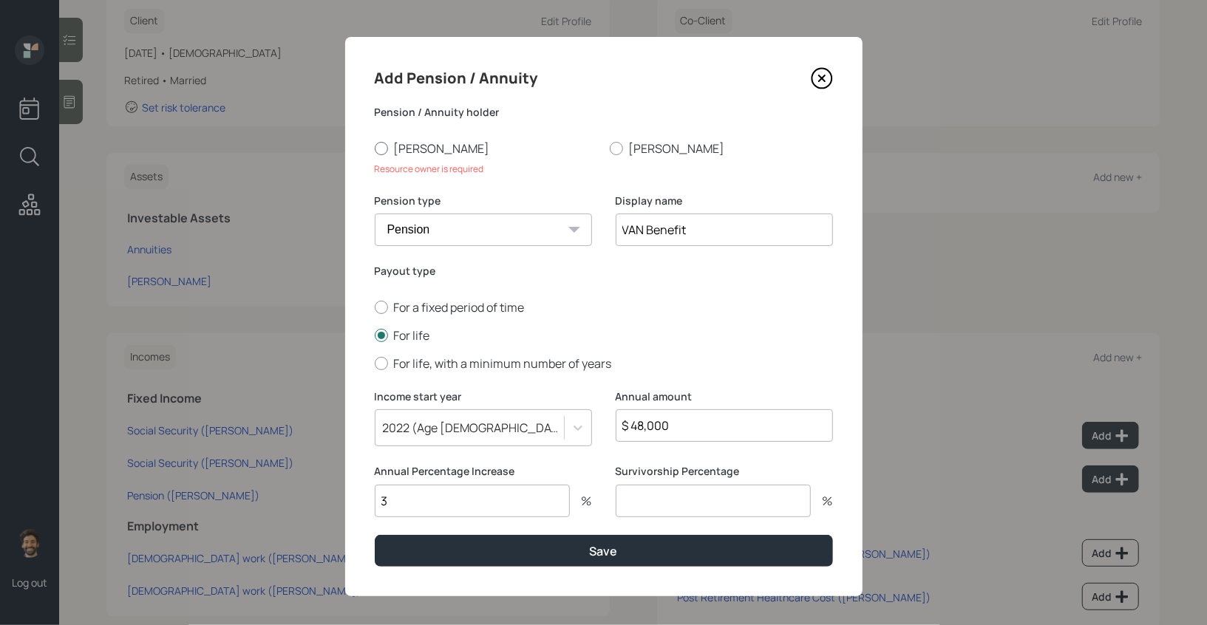
click at [390, 149] on label "[PERSON_NAME]" at bounding box center [486, 148] width 223 height 16
click at [375, 149] on input "[PERSON_NAME]" at bounding box center [374, 148] width 1 height 1
radio input "true"
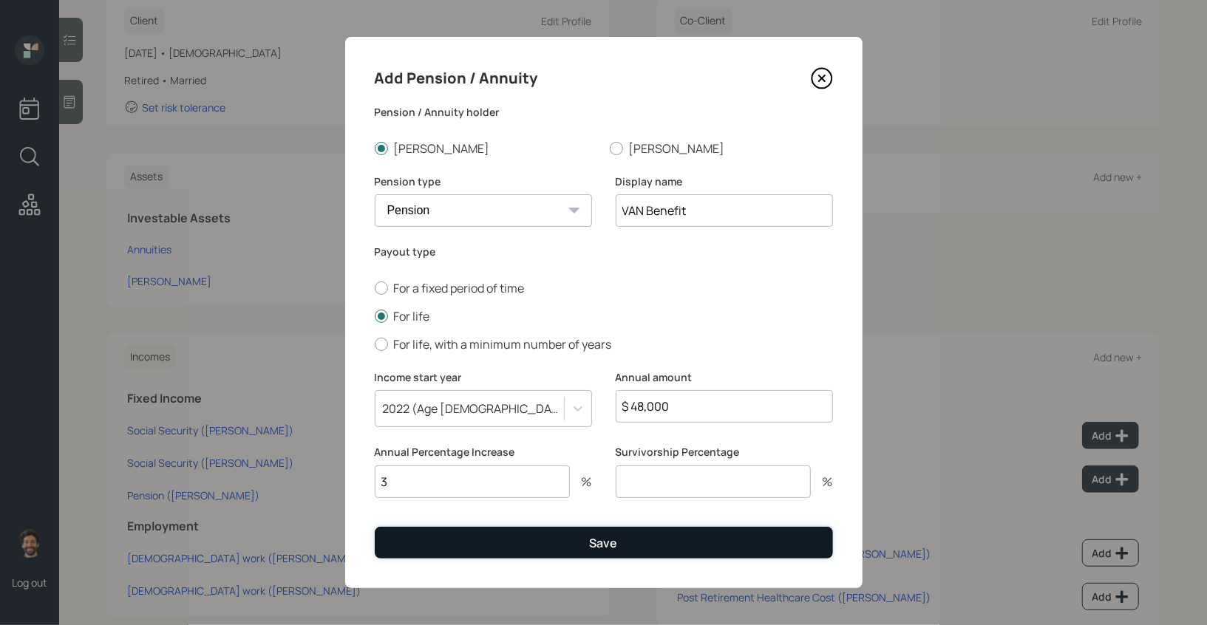
click at [435, 544] on button "Save" at bounding box center [604, 543] width 458 height 32
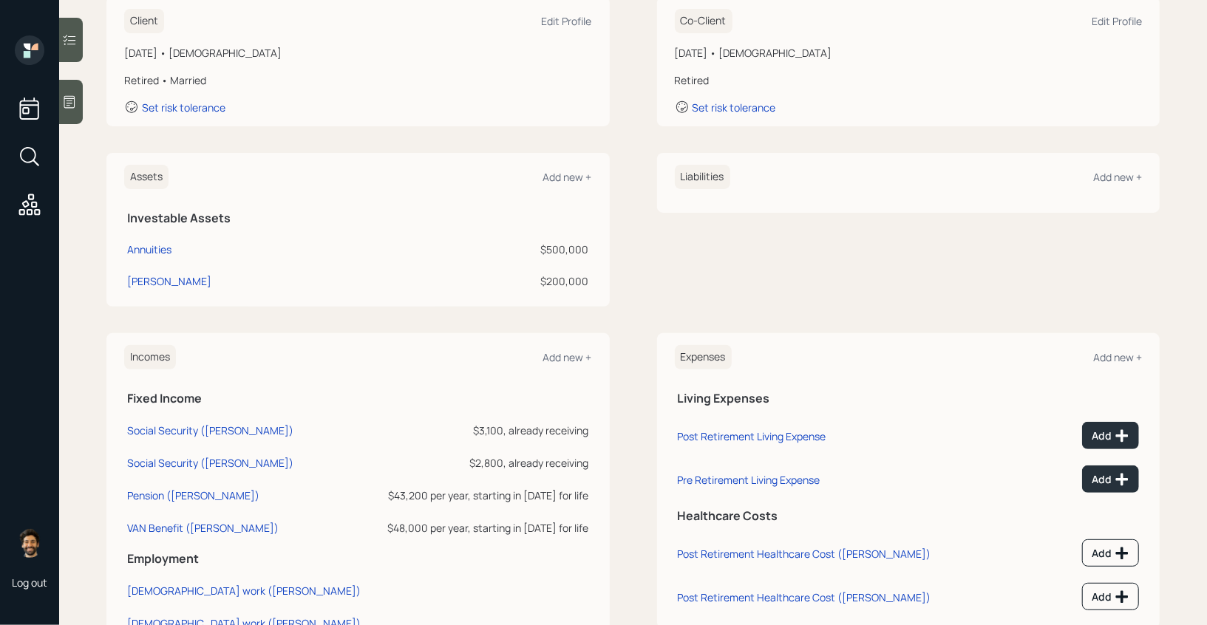
scroll to position [285, 0]
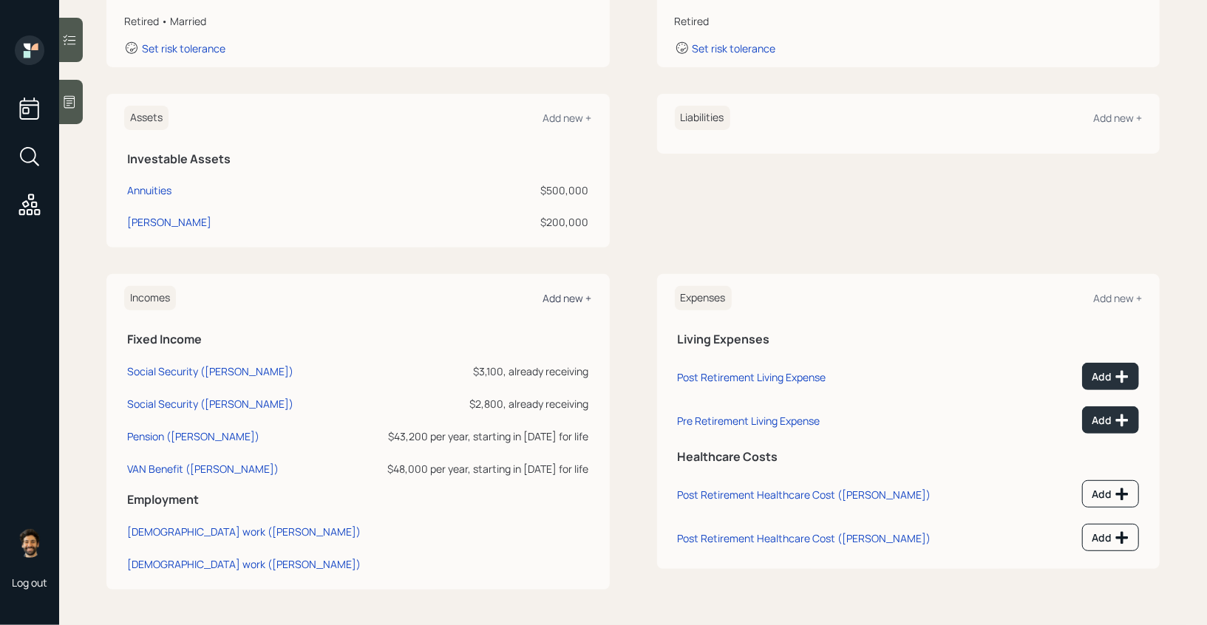
click at [574, 293] on div "Add new +" at bounding box center [567, 298] width 49 height 14
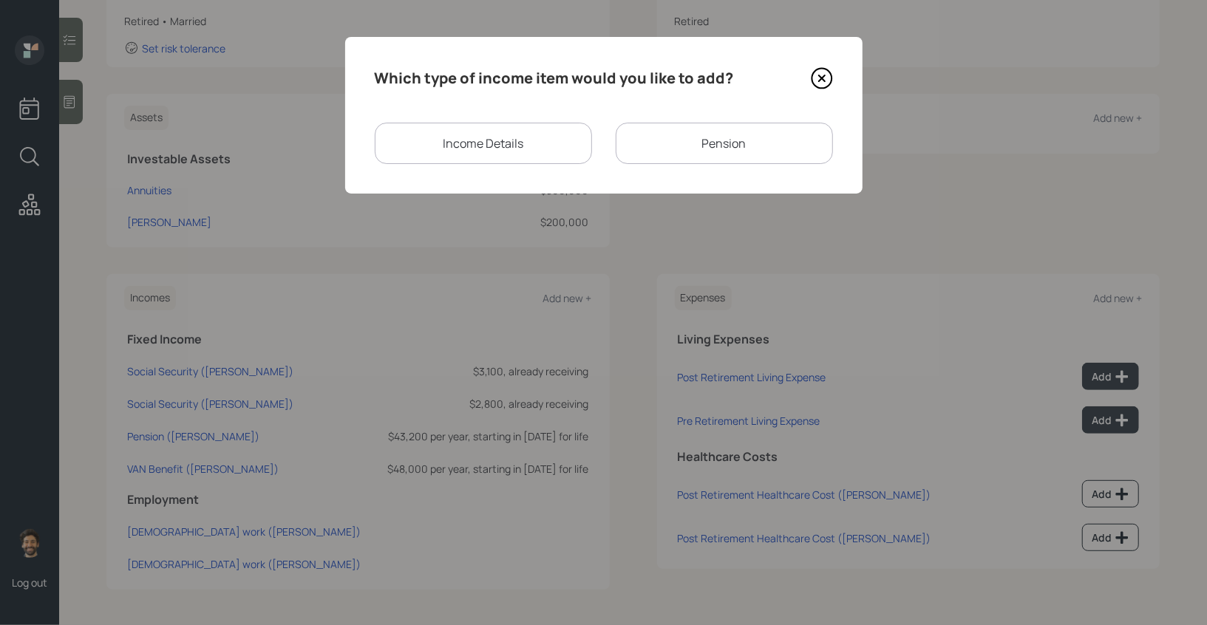
click at [661, 137] on div "Pension" at bounding box center [724, 143] width 217 height 41
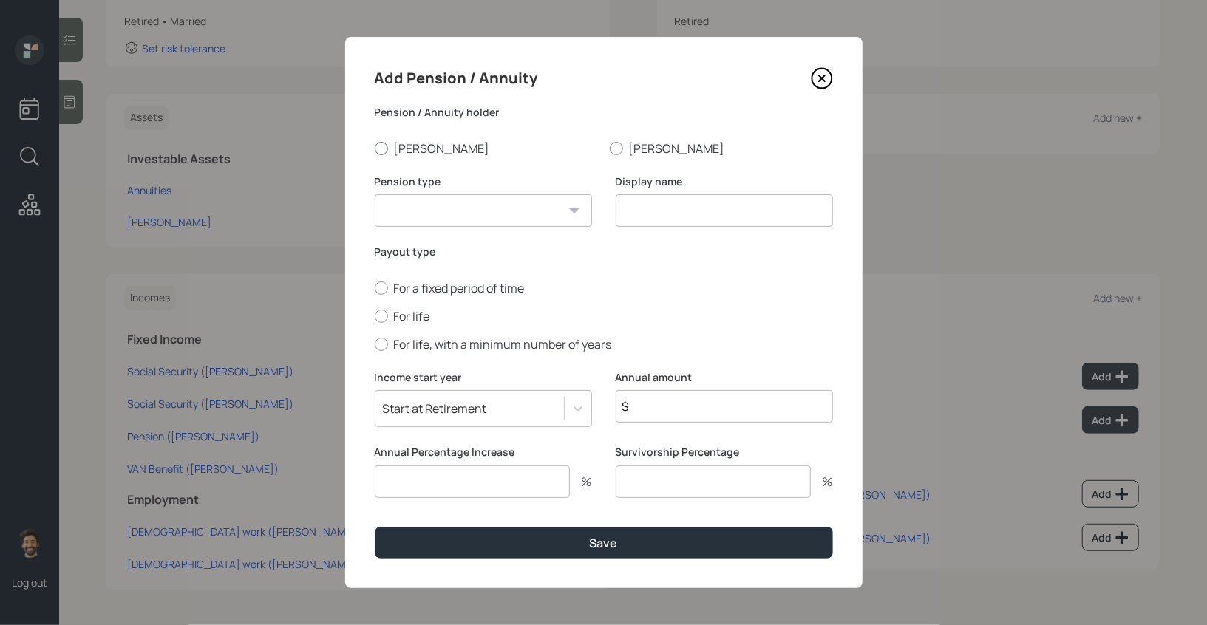
click at [384, 149] on div at bounding box center [381, 148] width 13 height 13
click at [375, 149] on input "[PERSON_NAME]" at bounding box center [374, 148] width 1 height 1
radio input "true"
click at [415, 202] on select "Pension Annuity" at bounding box center [483, 210] width 217 height 33
select select "pension"
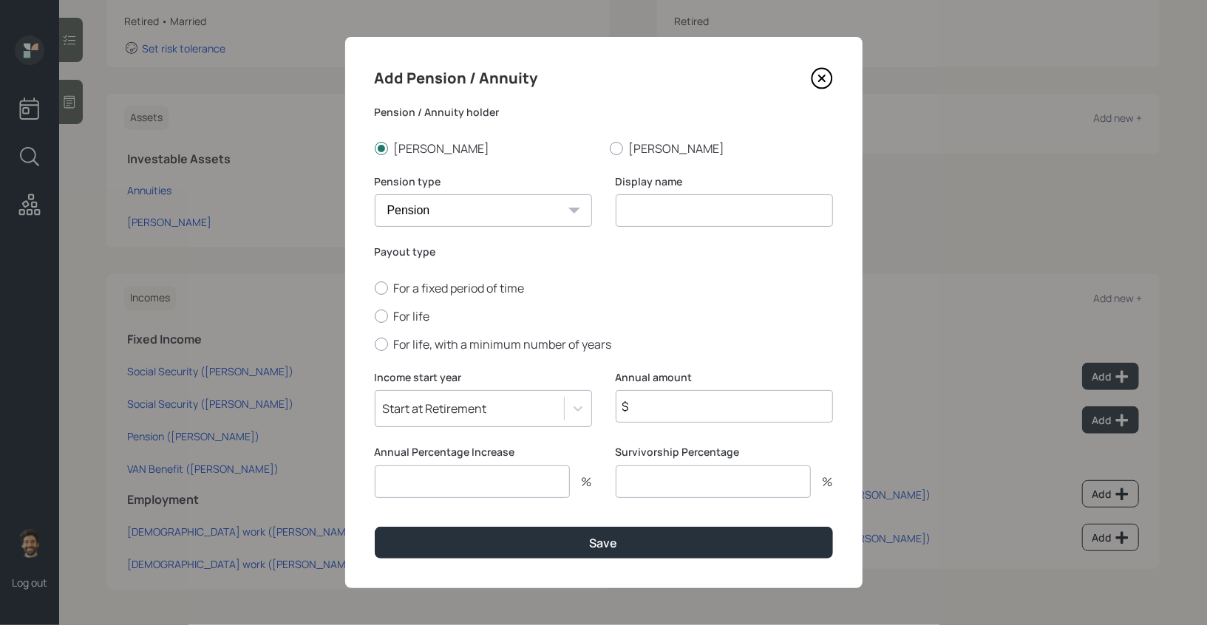
click at [375, 194] on select "Pension Annuity" at bounding box center [483, 210] width 217 height 33
click at [654, 205] on input at bounding box center [724, 210] width 217 height 33
type input "Military"
click at [671, 418] on input "$" at bounding box center [724, 406] width 217 height 33
type input "$ 21,600"
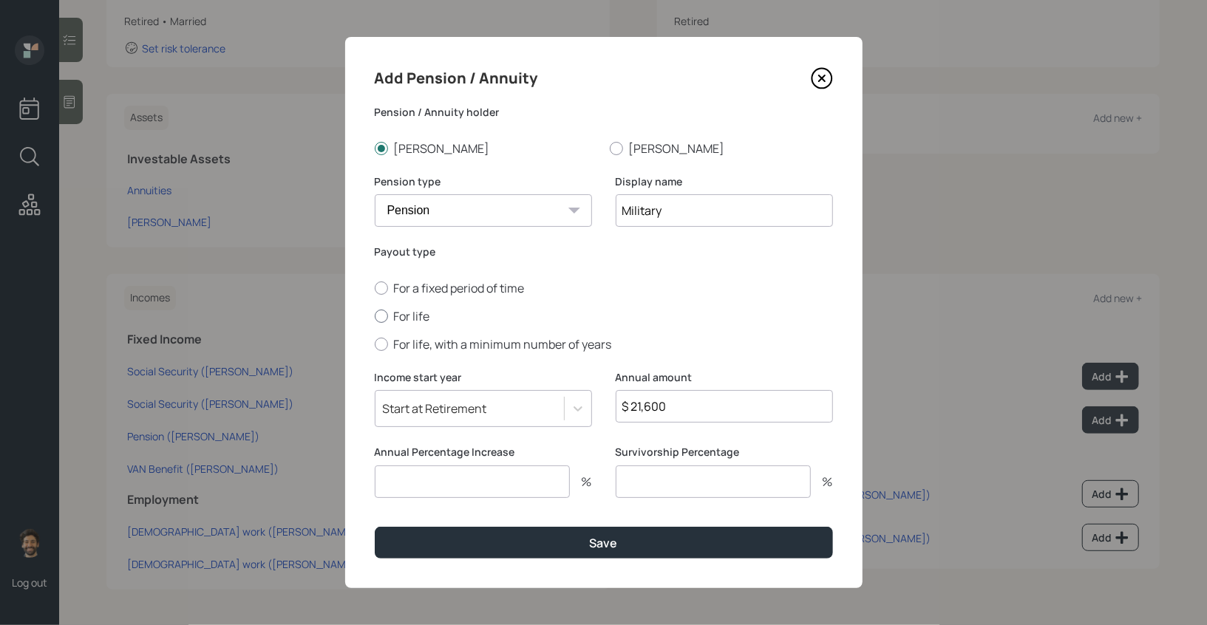
click at [397, 313] on label "For life" at bounding box center [604, 316] width 458 height 16
click at [375, 316] on input "For life" at bounding box center [374, 316] width 1 height 1
radio input "true"
click at [412, 411] on div "Start at Retirement" at bounding box center [435, 409] width 104 height 16
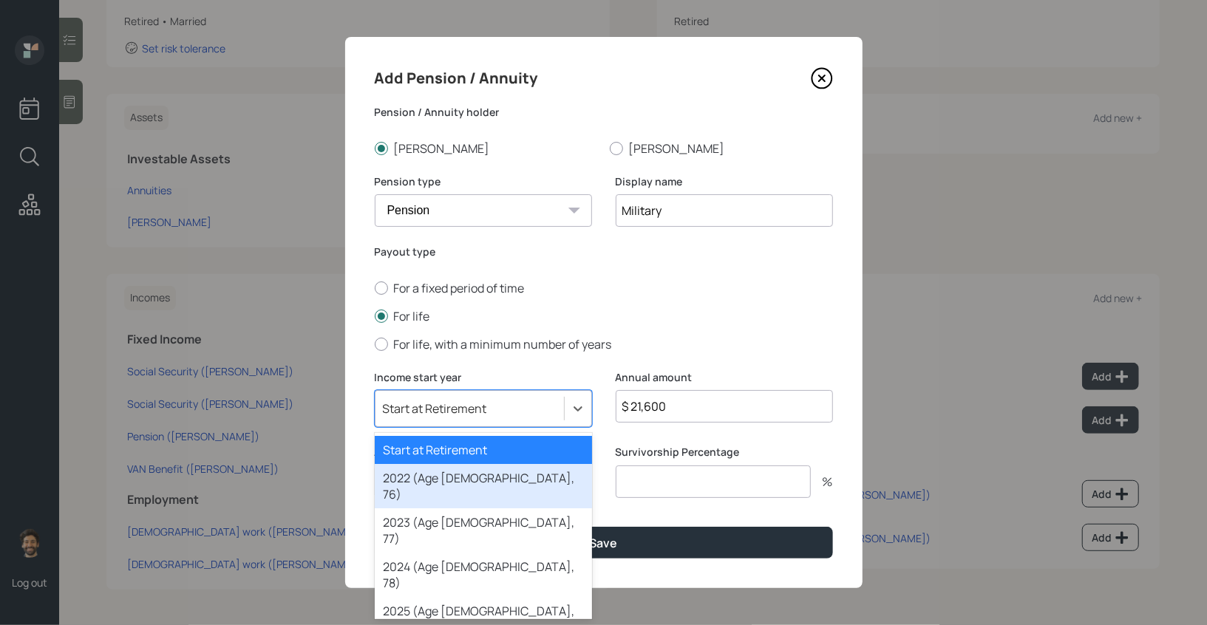
click at [413, 486] on div "2022 (Age [DEMOGRAPHIC_DATA], 76)" at bounding box center [483, 486] width 217 height 44
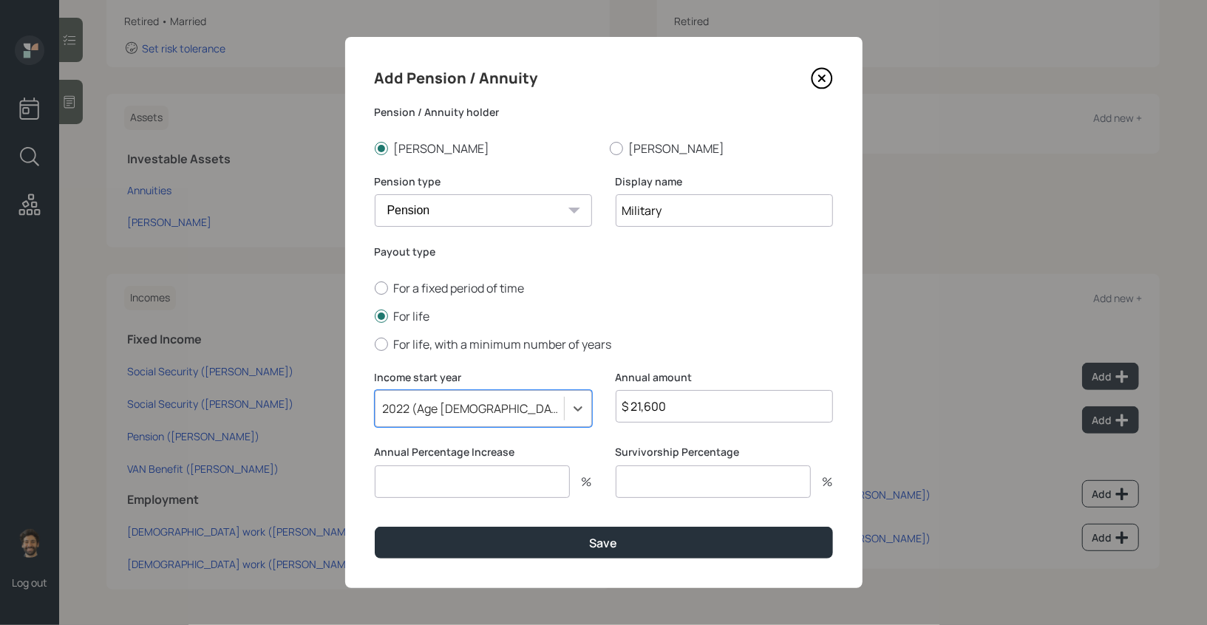
click at [413, 495] on input "number" at bounding box center [472, 482] width 195 height 33
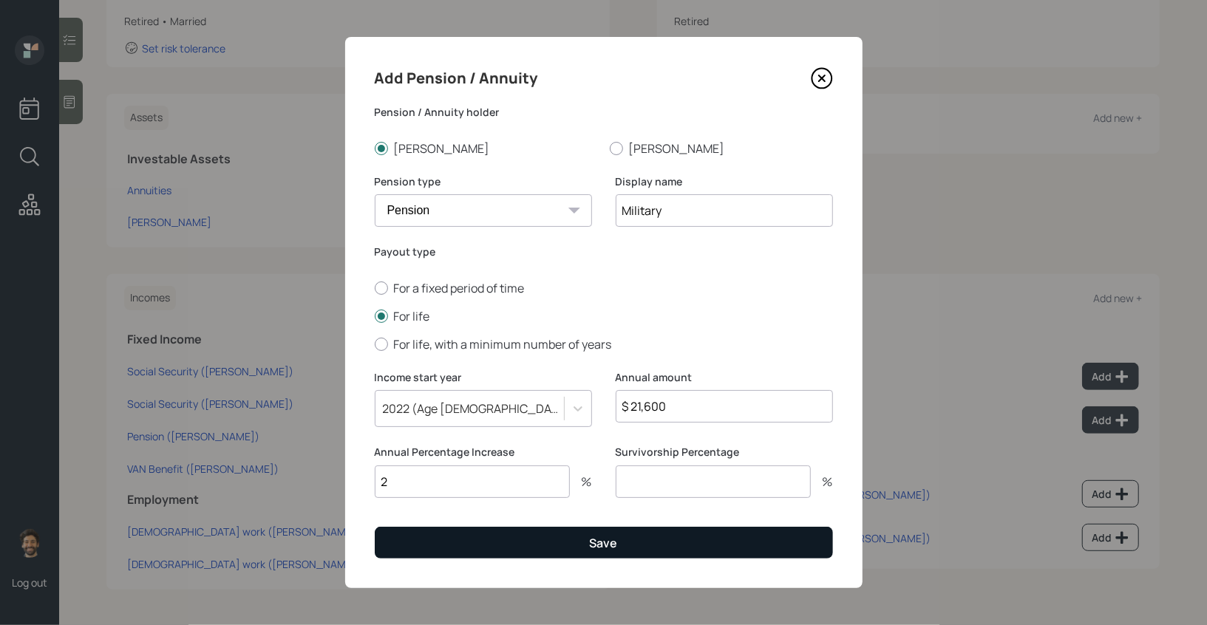
type input "2"
click at [424, 536] on button "Save" at bounding box center [604, 543] width 458 height 32
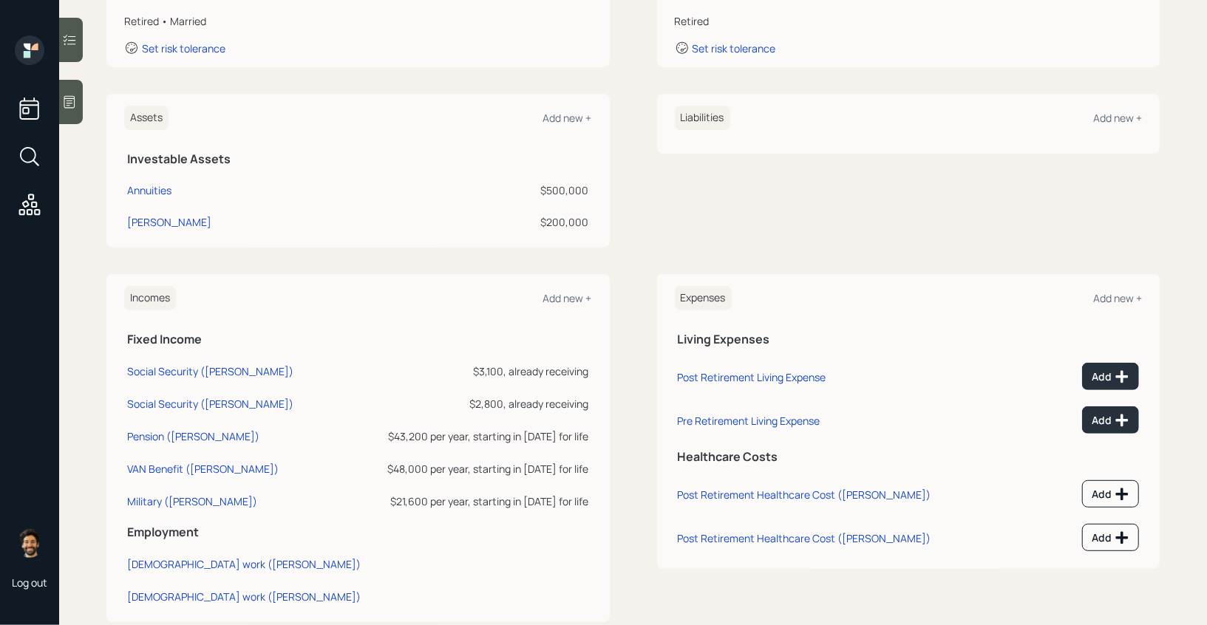
scroll to position [318, 0]
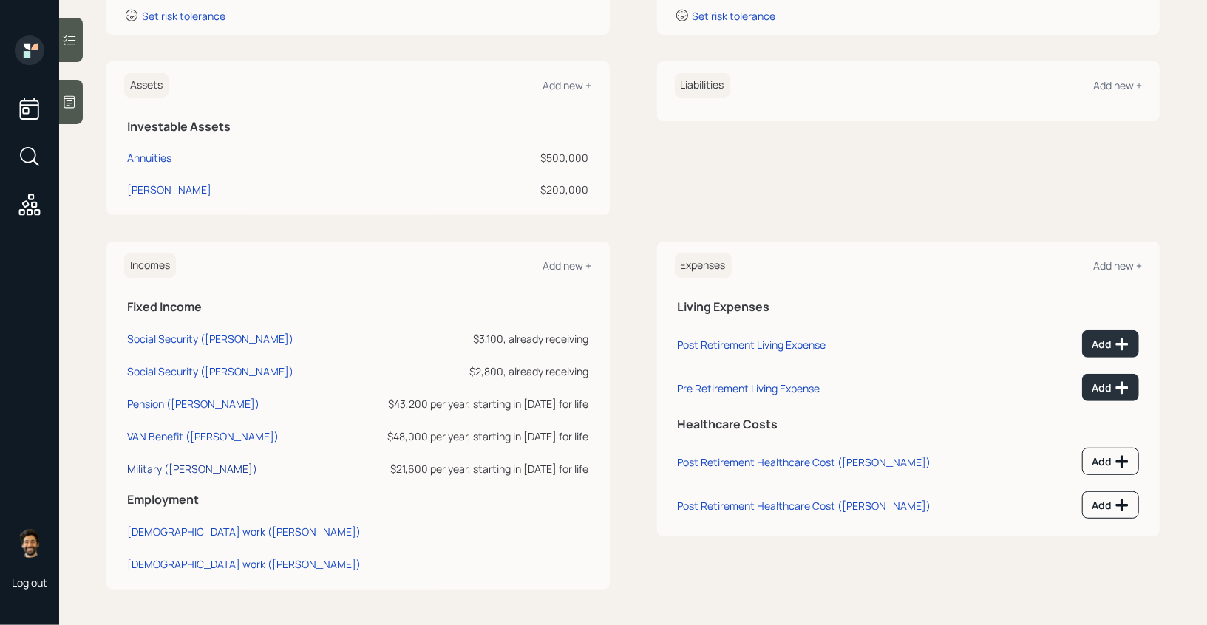
click at [166, 464] on div "Military ([PERSON_NAME])" at bounding box center [192, 469] width 130 height 14
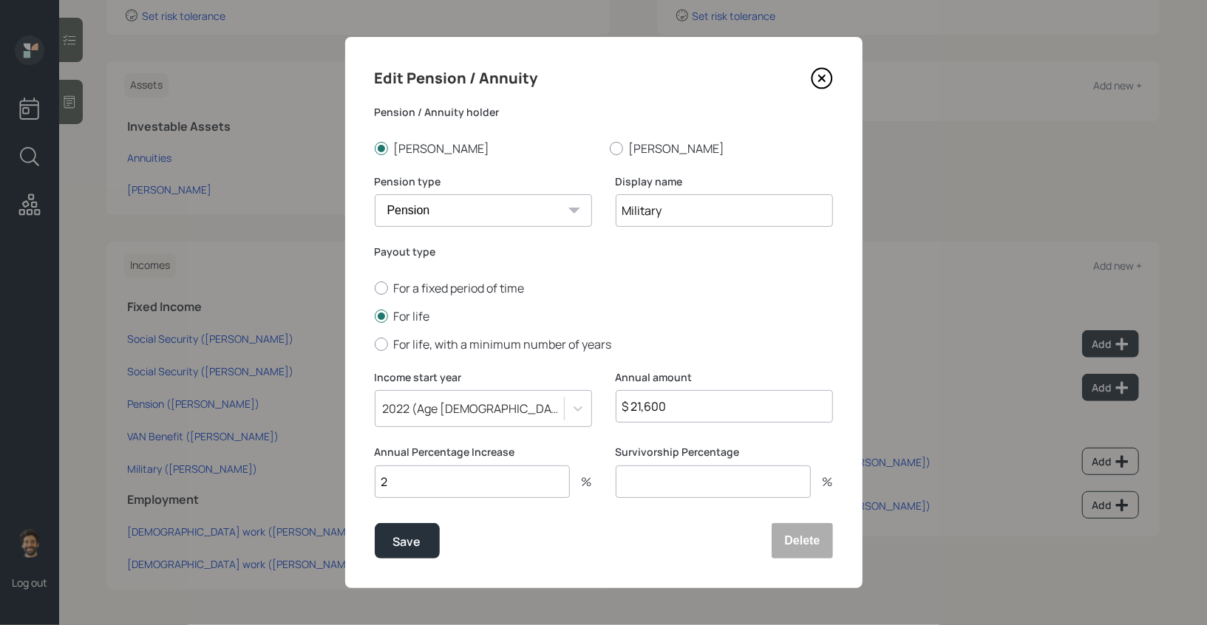
click at [430, 478] on input "2" at bounding box center [472, 482] width 195 height 33
type input "3"
click at [409, 552] on button "Save" at bounding box center [407, 540] width 65 height 35
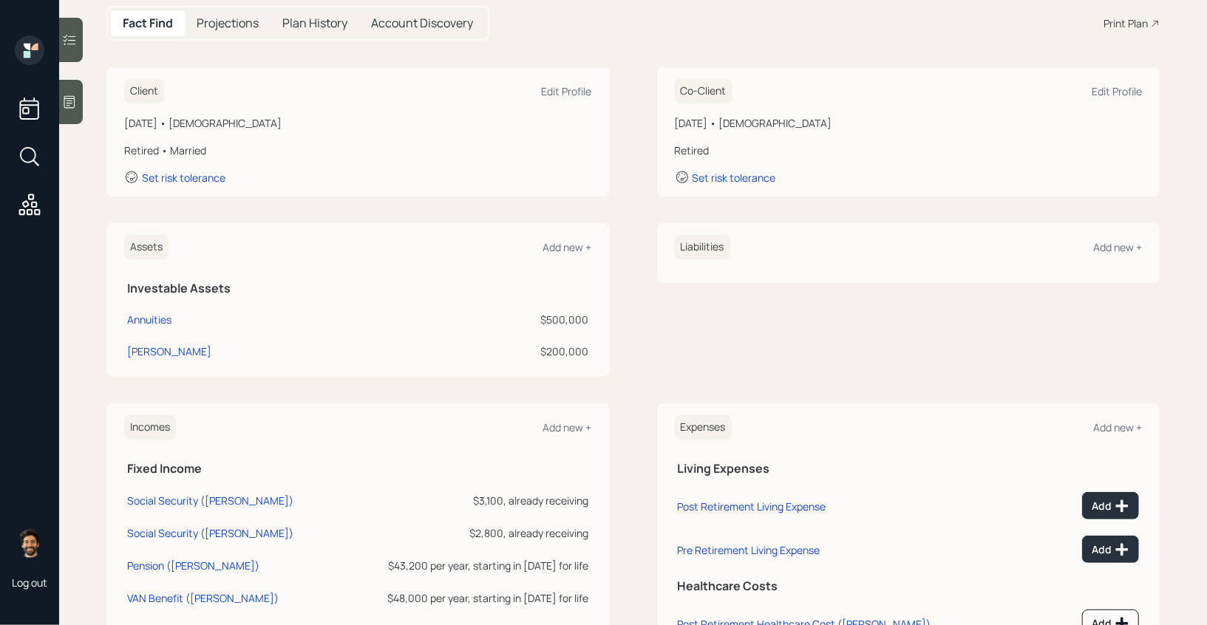
scroll to position [152, 0]
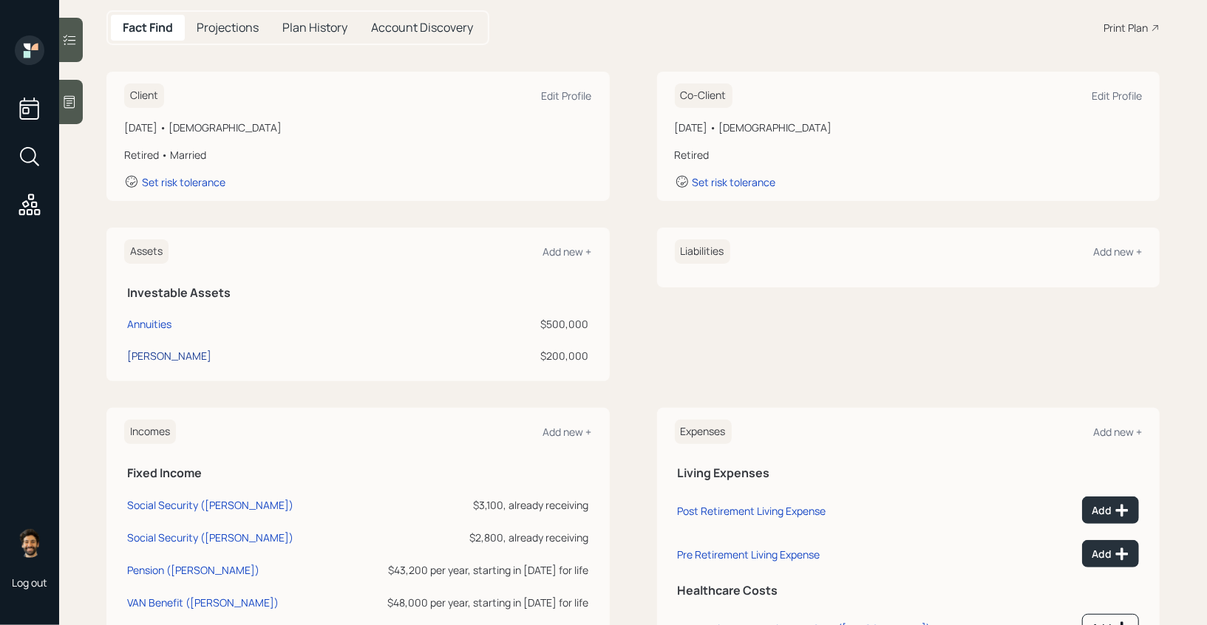
click at [136, 353] on div "[PERSON_NAME]" at bounding box center [169, 356] width 84 height 16
select select "roth_ira"
select select "balanced"
click at [153, 328] on div "Annuities" at bounding box center [149, 324] width 44 height 16
select select "taxable"
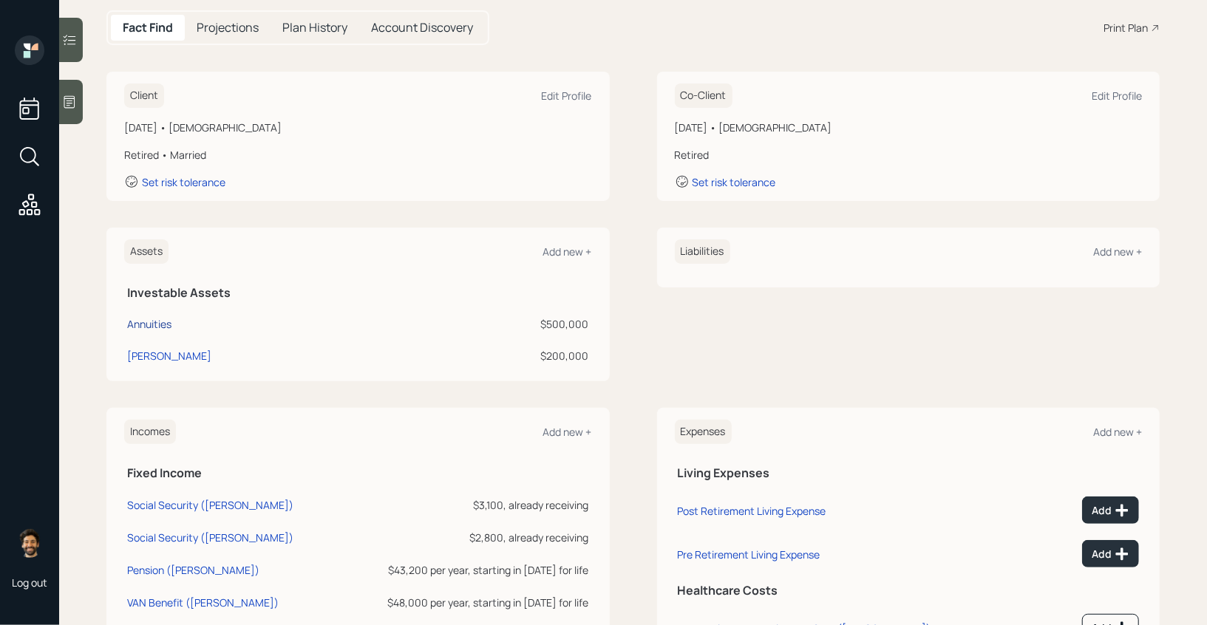
select select "balanced"
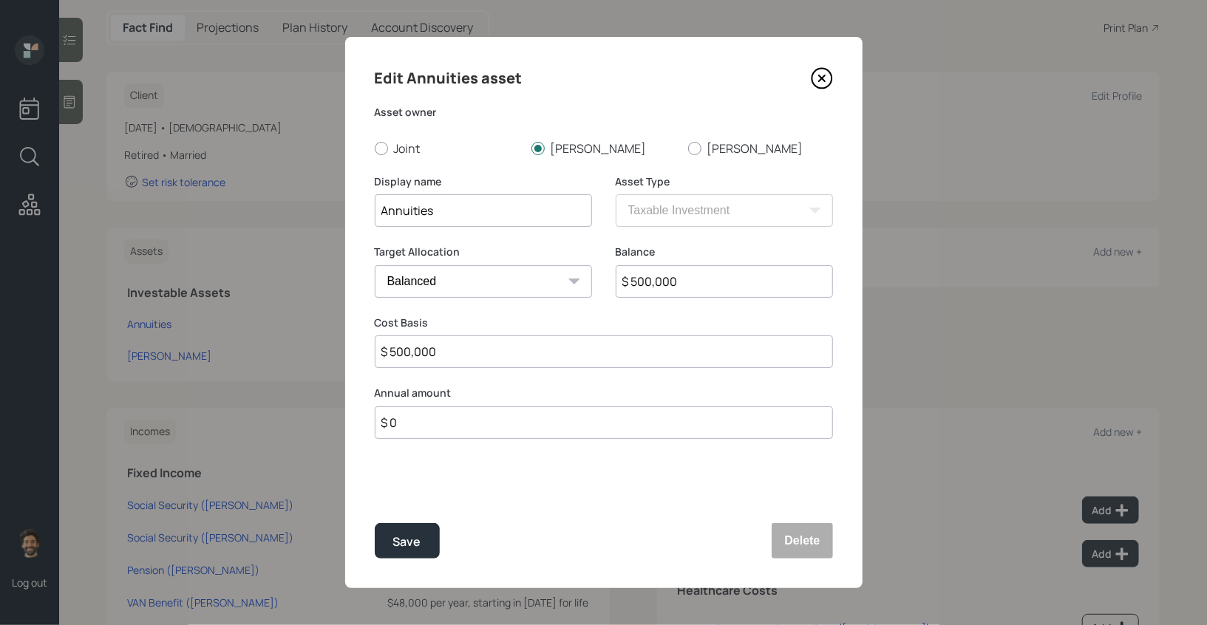
click at [485, 214] on input "Annuities" at bounding box center [483, 210] width 217 height 33
type input "Annuities ([DEMOGRAPHIC_DATA])"
click at [396, 534] on div "Save" at bounding box center [407, 542] width 28 height 20
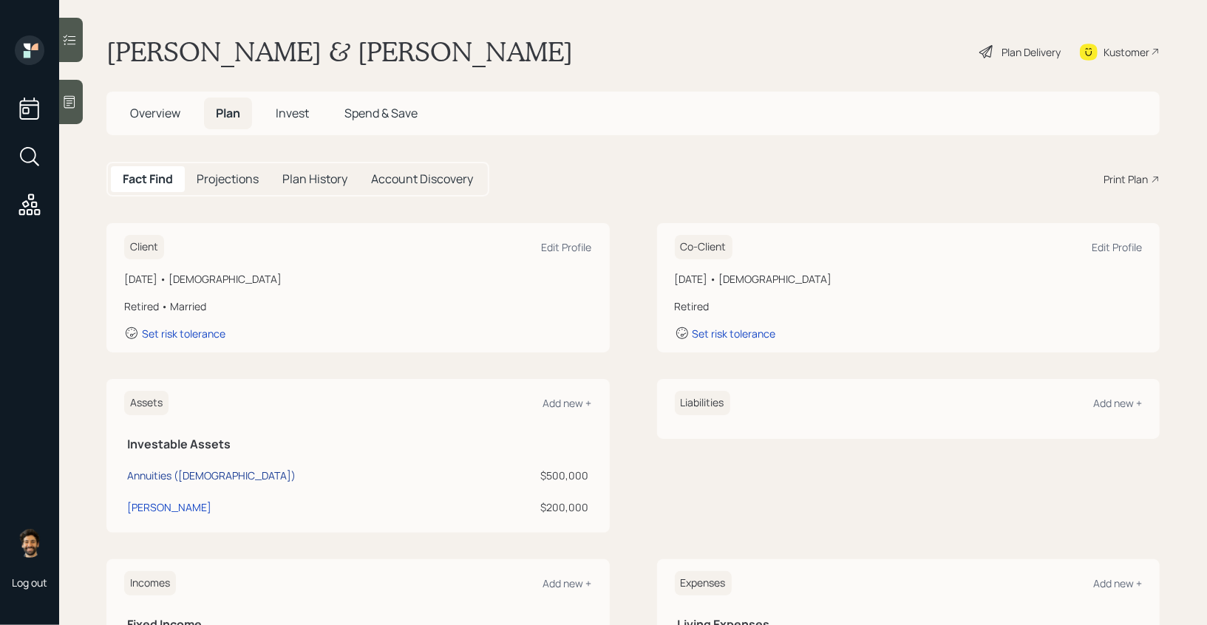
click at [185, 477] on div "Annuities ([DEMOGRAPHIC_DATA])" at bounding box center [211, 476] width 169 height 16
select select "taxable"
select select "balanced"
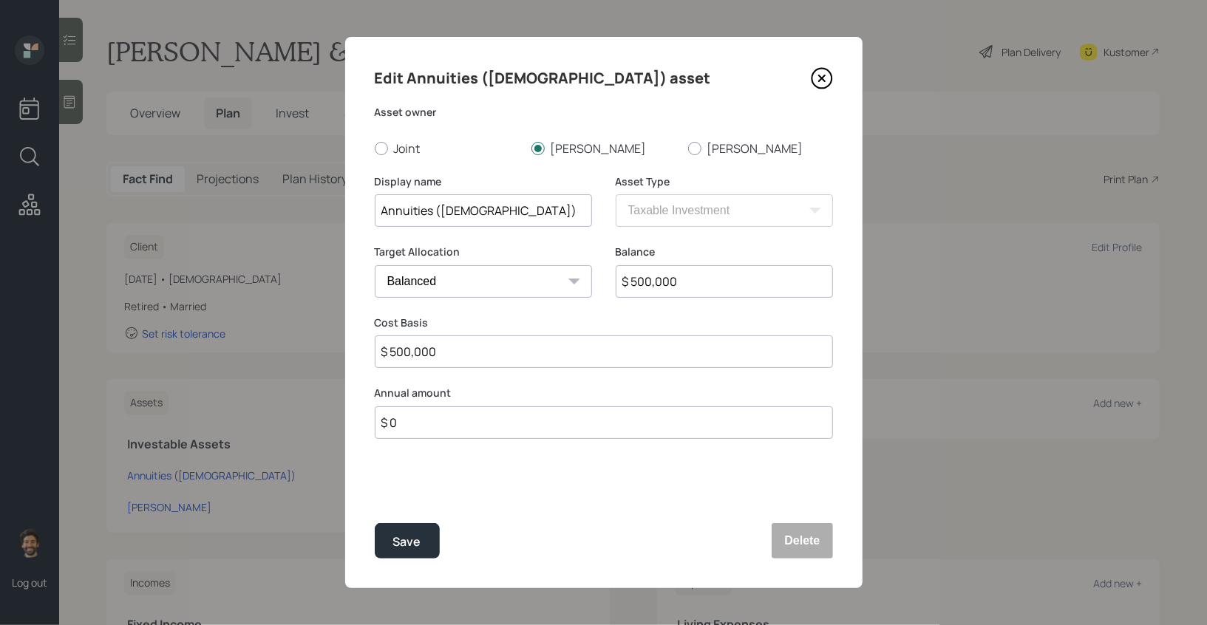
click at [673, 282] on input "$ 500,000" at bounding box center [724, 281] width 217 height 33
click at [487, 206] on input "Annuities ([DEMOGRAPHIC_DATA])" at bounding box center [483, 210] width 217 height 33
click at [786, 520] on div "Edit Annuities ([DEMOGRAPHIC_DATA]) asset Asset owner Joint [PERSON_NAME] [PERS…" at bounding box center [603, 312] width 517 height 551
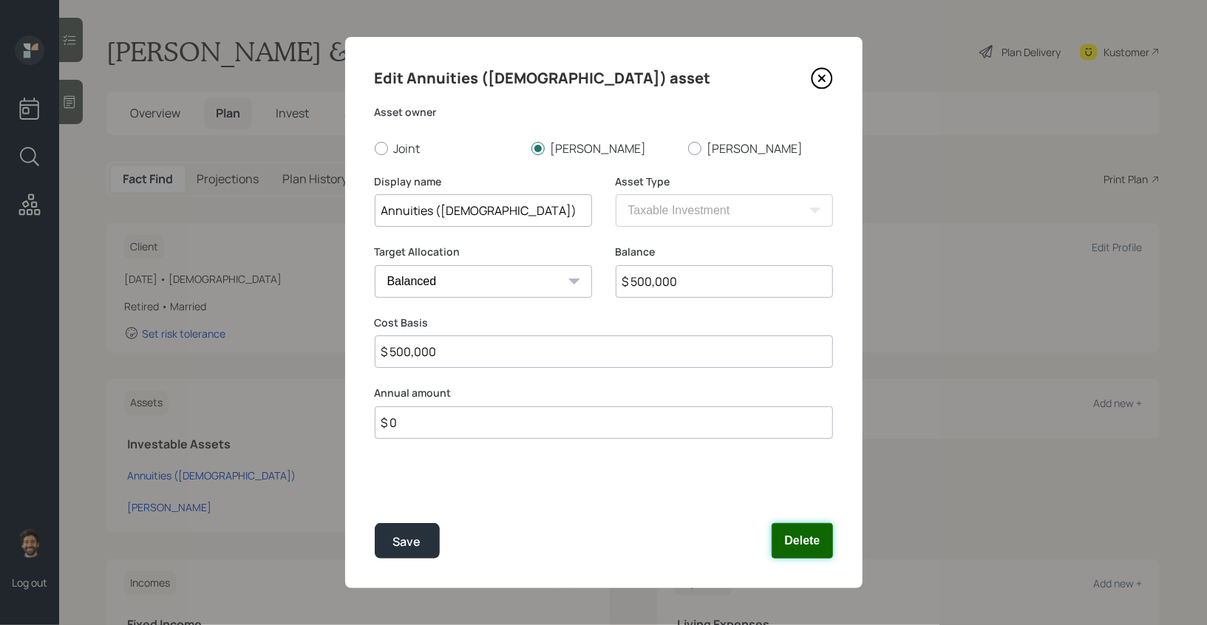
click at [789, 537] on button "Delete" at bounding box center [802, 540] width 61 height 35
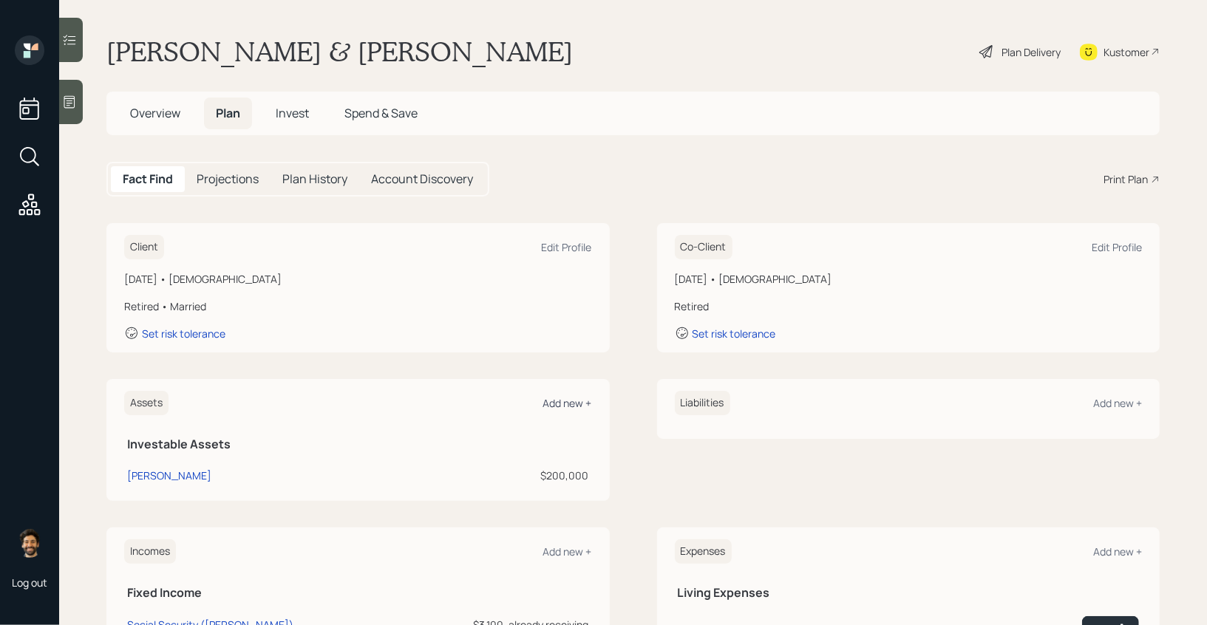
click at [567, 396] on div "Add new +" at bounding box center [567, 403] width 49 height 14
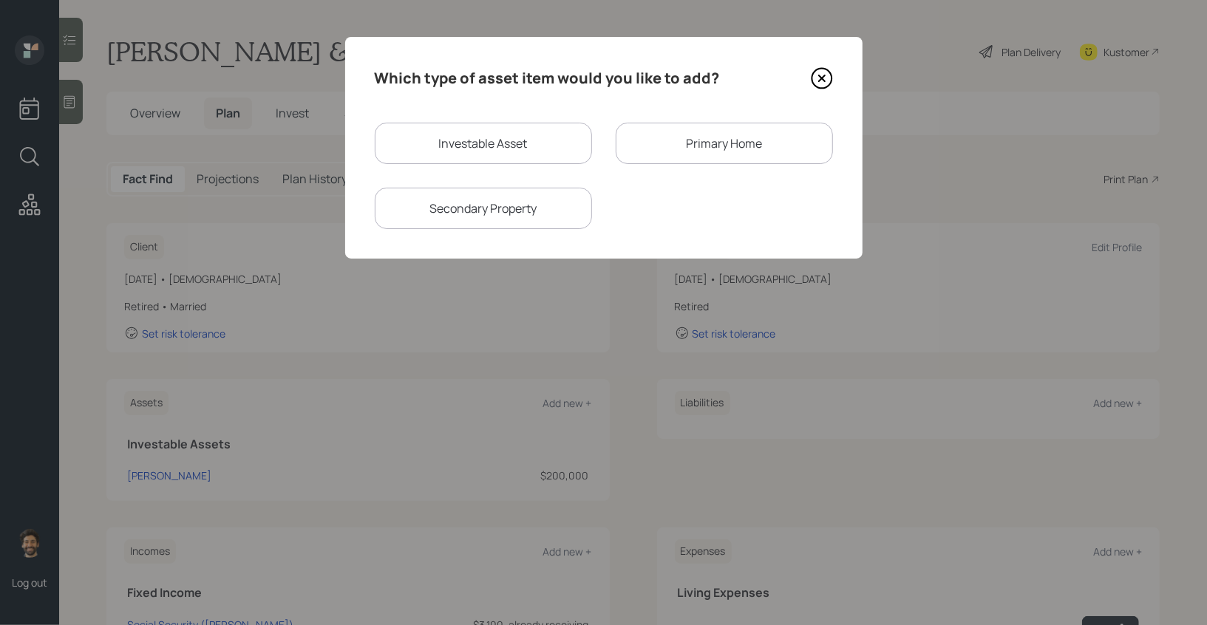
click at [472, 126] on div "Investable Asset" at bounding box center [483, 143] width 217 height 41
select select "taxable"
select select "balanced"
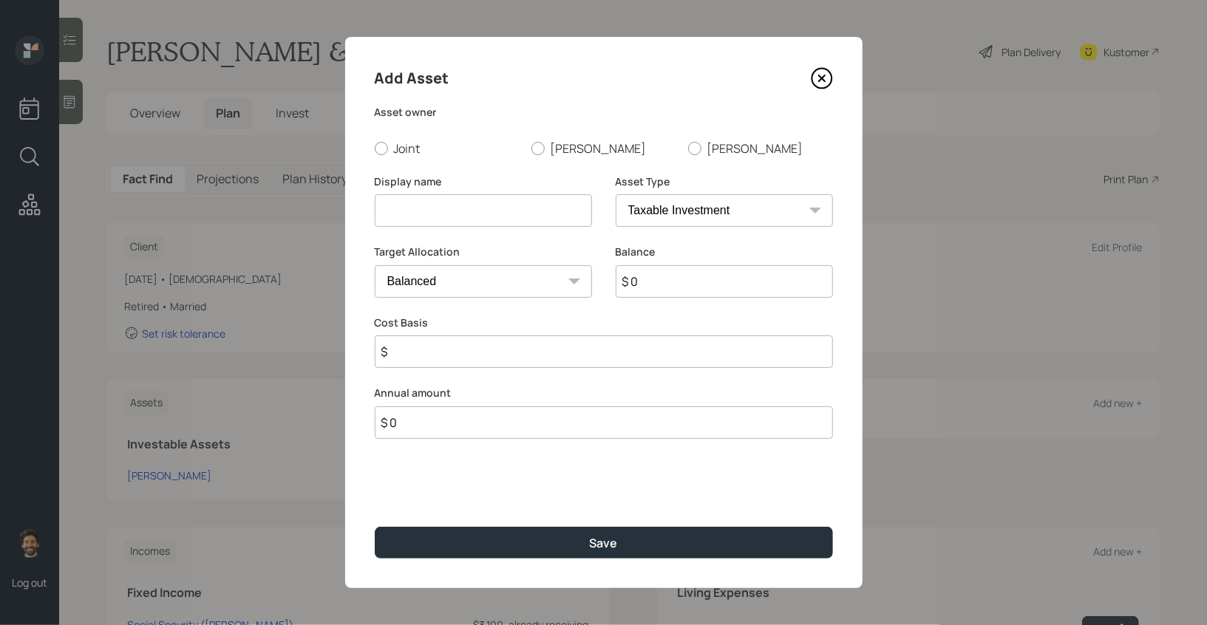
click at [452, 209] on input at bounding box center [483, 210] width 217 height 33
paste input "Annuities ([DEMOGRAPHIC_DATA])"
type input "Annuities ([DEMOGRAPHIC_DATA])"
click at [645, 208] on select "SEP [PERSON_NAME] IRA 401(k) [PERSON_NAME] 401(k) 403(b) [PERSON_NAME] 403(b) 4…" at bounding box center [724, 210] width 217 height 33
select select "ira"
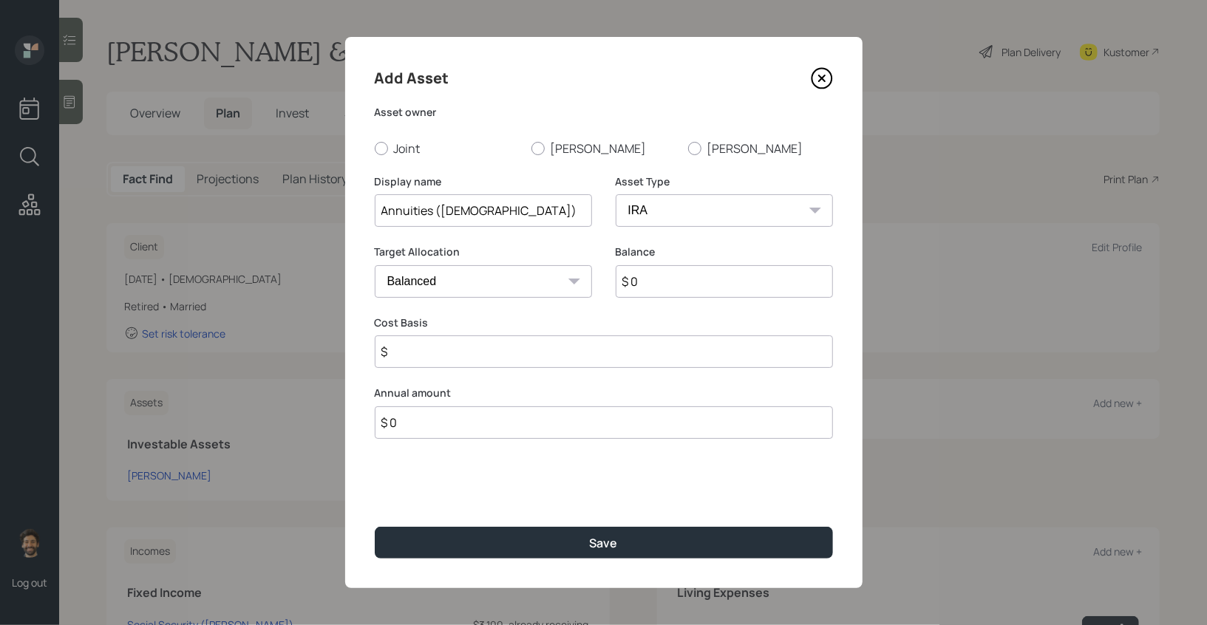
click at [616, 194] on select "SEP [PERSON_NAME] IRA 401(k) [PERSON_NAME] 401(k) 403(b) [PERSON_NAME] 403(b) 4…" at bounding box center [724, 210] width 217 height 33
type input "$"
click at [651, 269] on input "$ 0" at bounding box center [724, 281] width 217 height 33
type input "$ 500,000"
type input "$ 0"
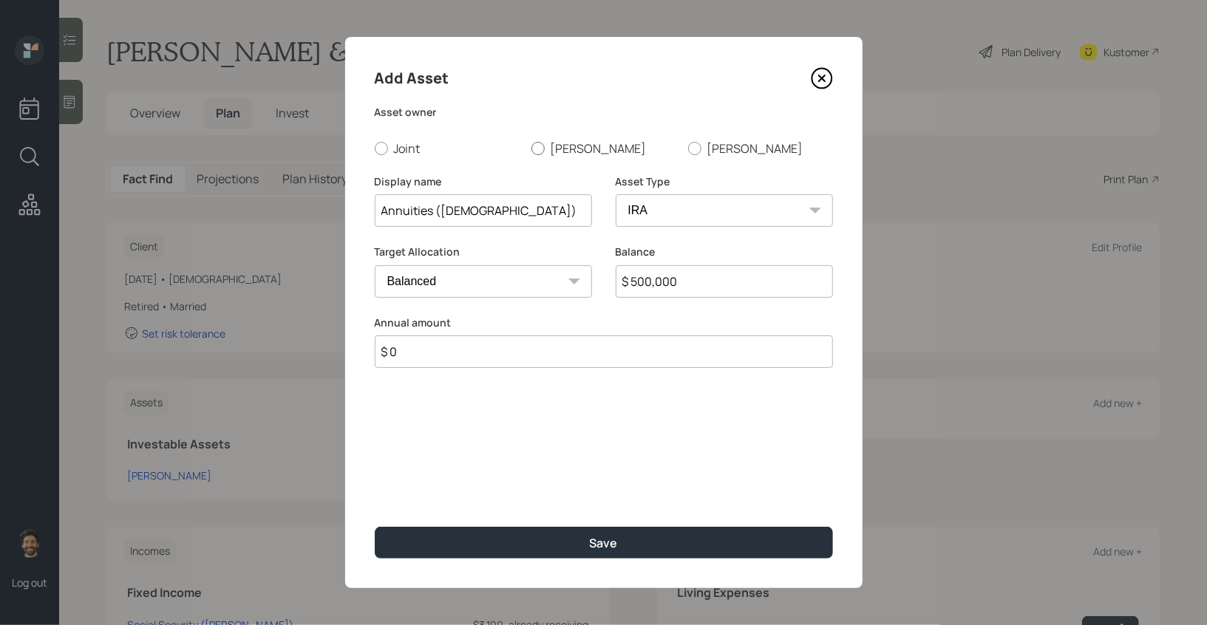
click at [544, 154] on label "[PERSON_NAME]" at bounding box center [603, 148] width 145 height 16
click at [531, 149] on input "[PERSON_NAME]" at bounding box center [531, 148] width 1 height 1
radio input "true"
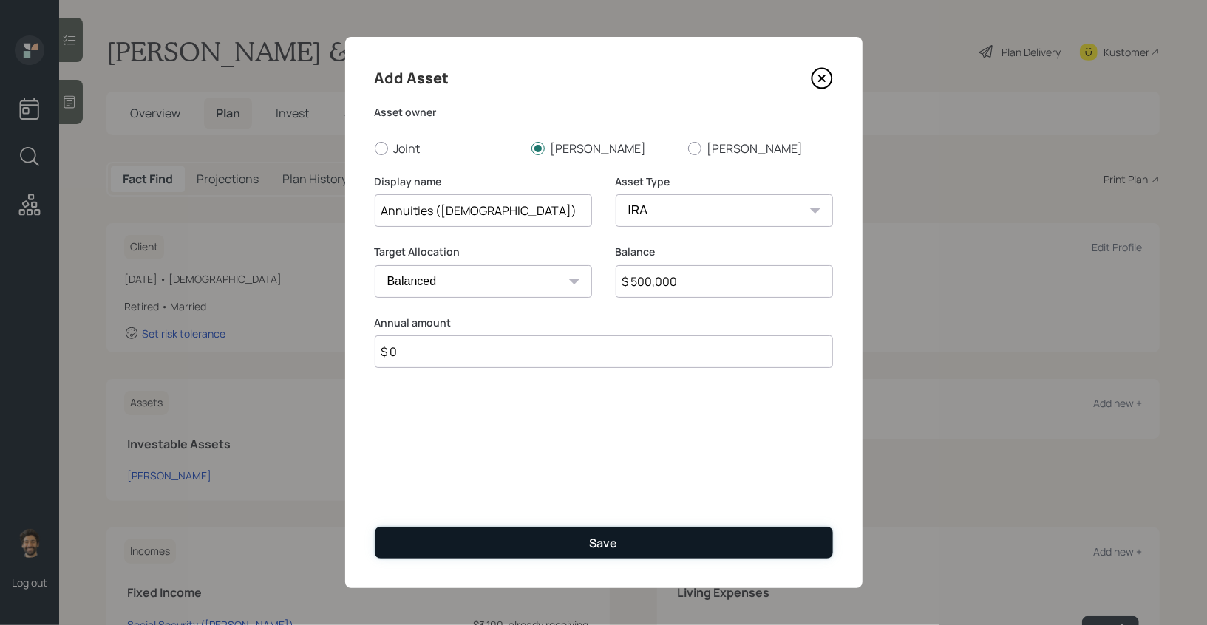
click at [477, 543] on button "Save" at bounding box center [604, 543] width 458 height 32
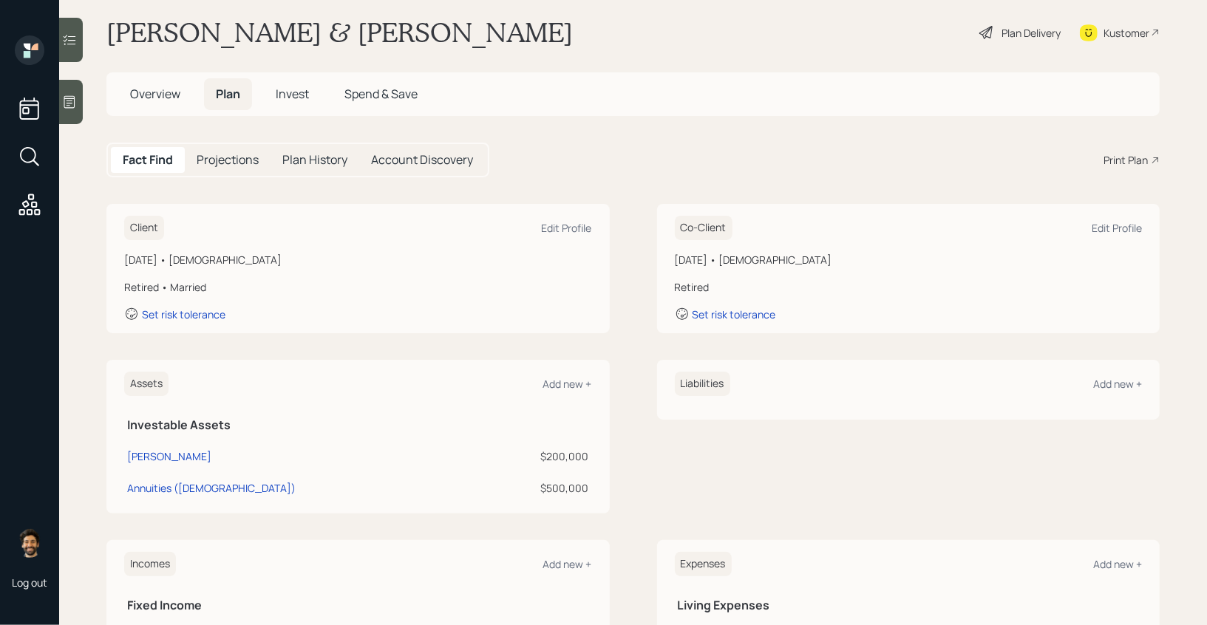
scroll to position [18, 0]
click at [301, 96] on span "Invest" at bounding box center [292, 94] width 33 height 16
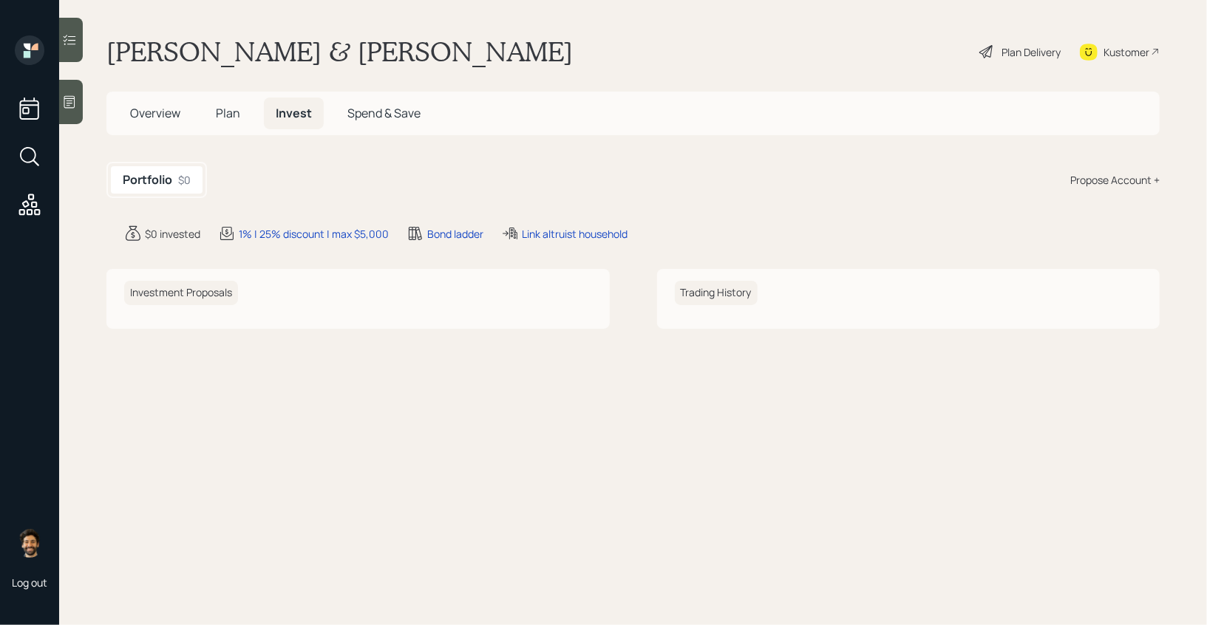
click at [1083, 186] on div "Propose Account +" at bounding box center [1114, 180] width 89 height 16
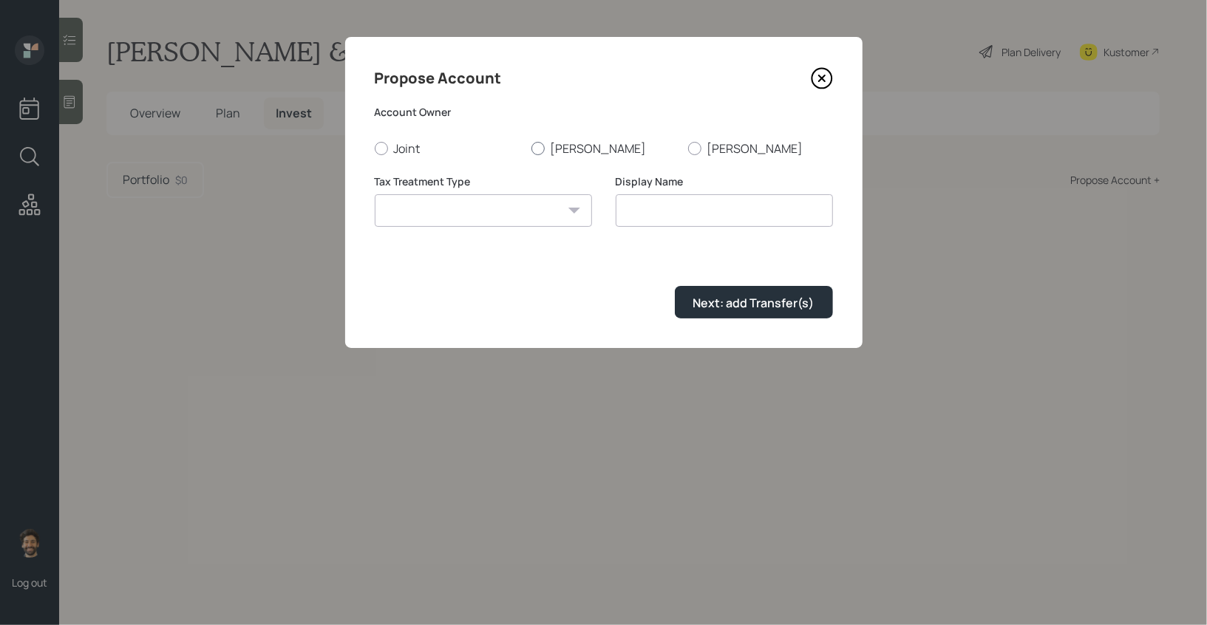
click at [554, 149] on label "[PERSON_NAME]" at bounding box center [603, 148] width 145 height 16
click at [531, 149] on input "[PERSON_NAME]" at bounding box center [531, 148] width 1 height 1
radio input "true"
click at [520, 214] on select "[PERSON_NAME] Taxable Traditional" at bounding box center [483, 210] width 217 height 33
select select "[PERSON_NAME]"
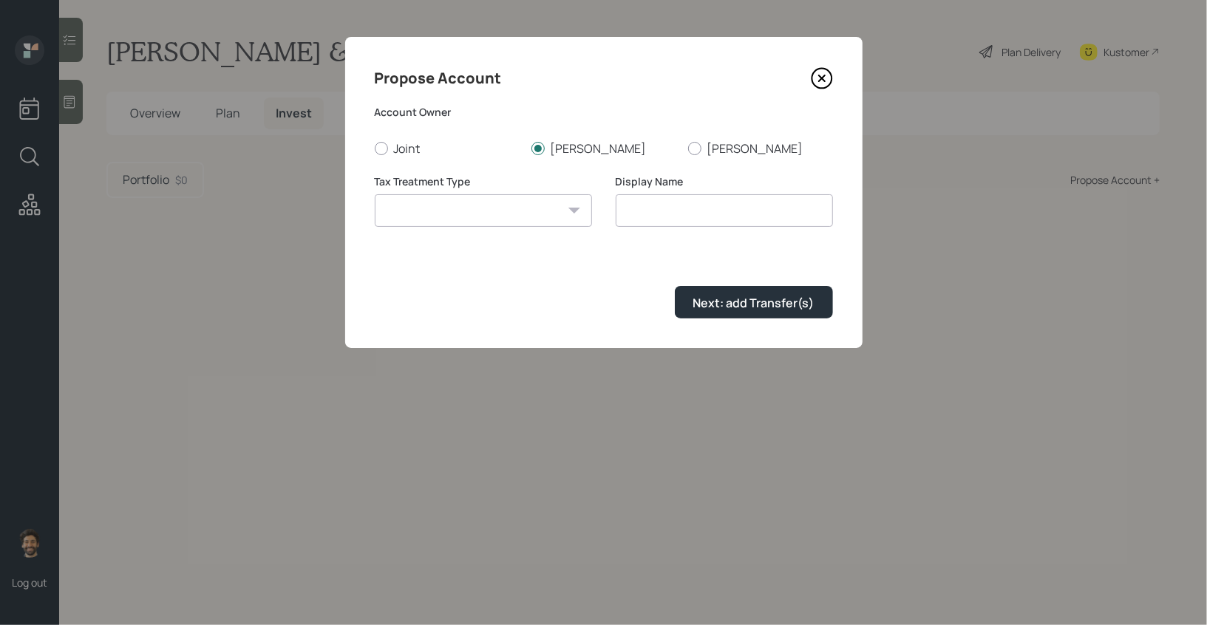
click at [375, 194] on select "[PERSON_NAME] Taxable Traditional" at bounding box center [483, 210] width 217 height 33
type input "[PERSON_NAME]"
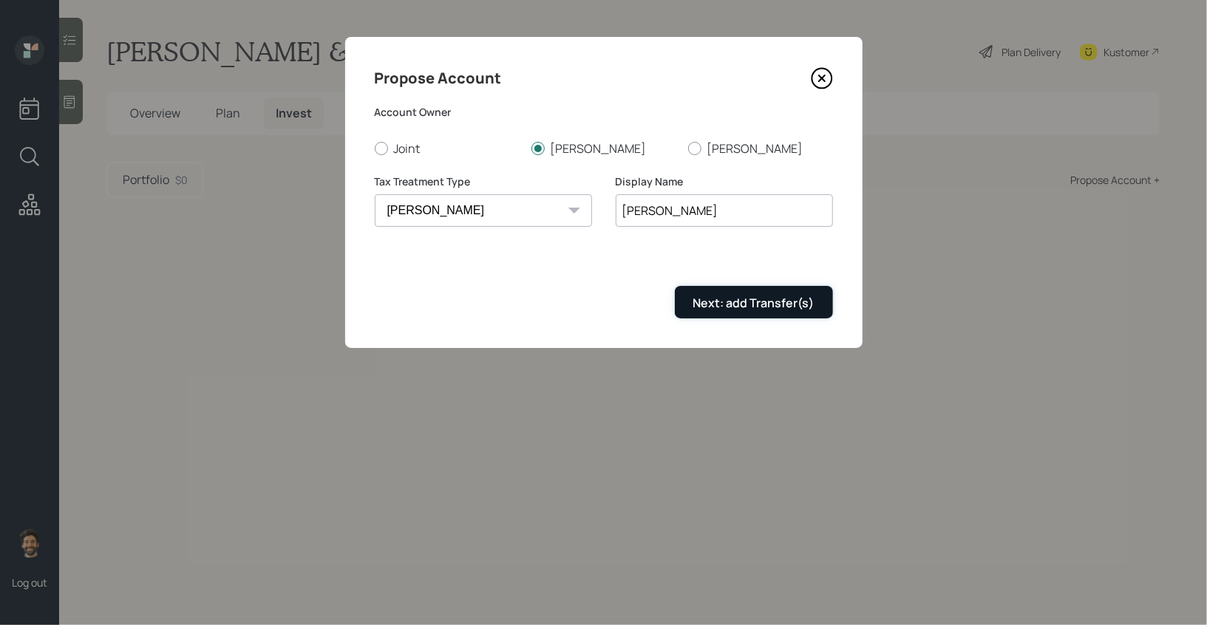
click at [746, 298] on div "Next: add Transfer(s)" at bounding box center [753, 303] width 121 height 16
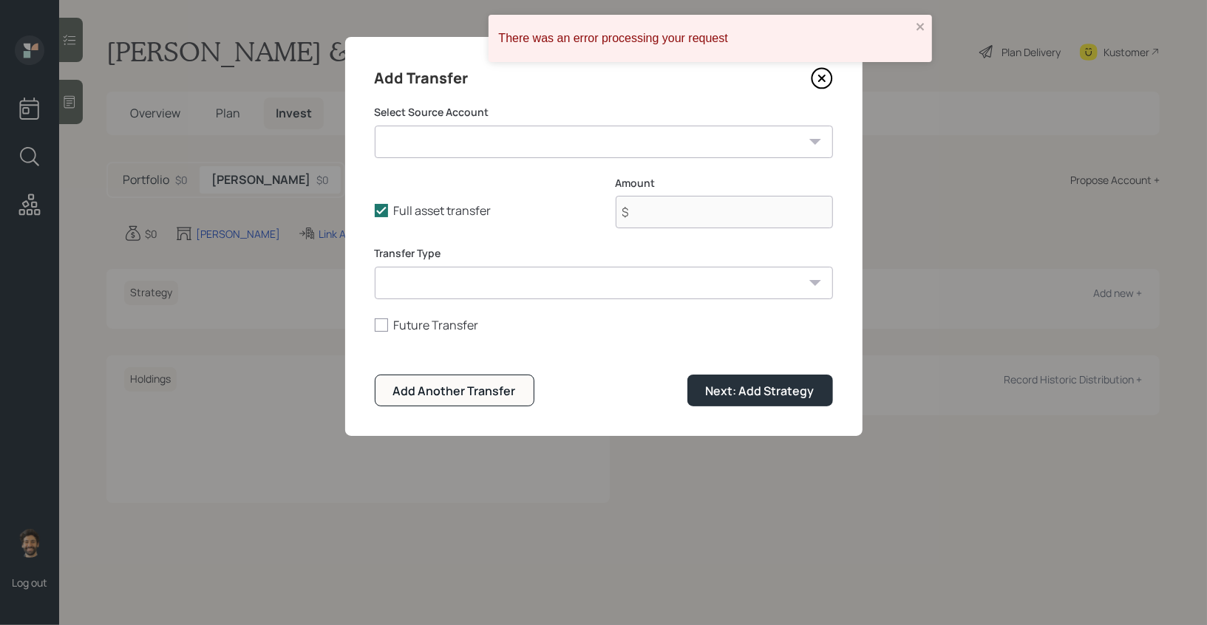
click at [521, 162] on form "Select Source Account [PERSON_NAME] ($200,000 | [PERSON_NAME]) Annuities ([DEMO…" at bounding box center [604, 256] width 458 height 302
click at [505, 152] on select "[PERSON_NAME] ($200,000 | [PERSON_NAME]) Annuities ([DEMOGRAPHIC_DATA]) ($500,0…" at bounding box center [604, 142] width 458 height 33
select select "2086966c-47f9-41ec-a0cc-2bd8766c8e05"
click at [375, 126] on select "[PERSON_NAME] ($200,000 | [PERSON_NAME]) Annuities ([DEMOGRAPHIC_DATA]) ($500,0…" at bounding box center [604, 142] width 458 height 33
type input "$ 200,000"
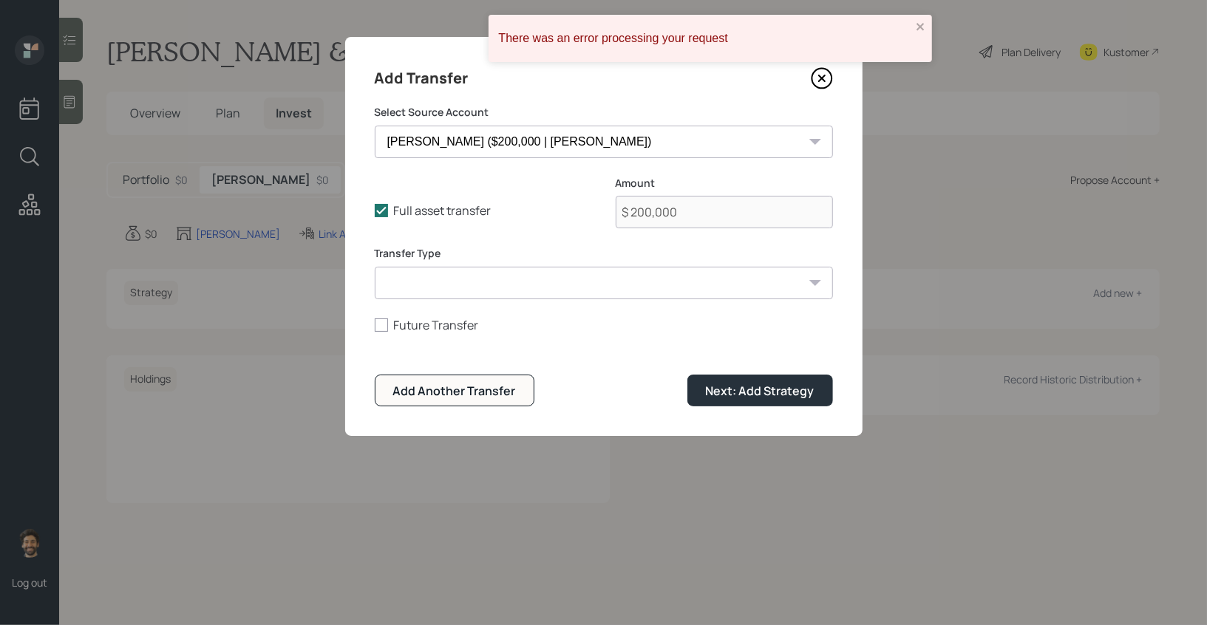
click at [537, 275] on select "ACAT Transfer Non ACAT Transfer Capitalize Rollover Rollover Deposit" at bounding box center [604, 283] width 458 height 33
select select "acat_transfer"
click at [375, 267] on select "ACAT Transfer Non ACAT Transfer Capitalize Rollover Rollover Deposit" at bounding box center [604, 283] width 458 height 33
click at [732, 385] on div "Next: Add Strategy" at bounding box center [760, 391] width 109 height 16
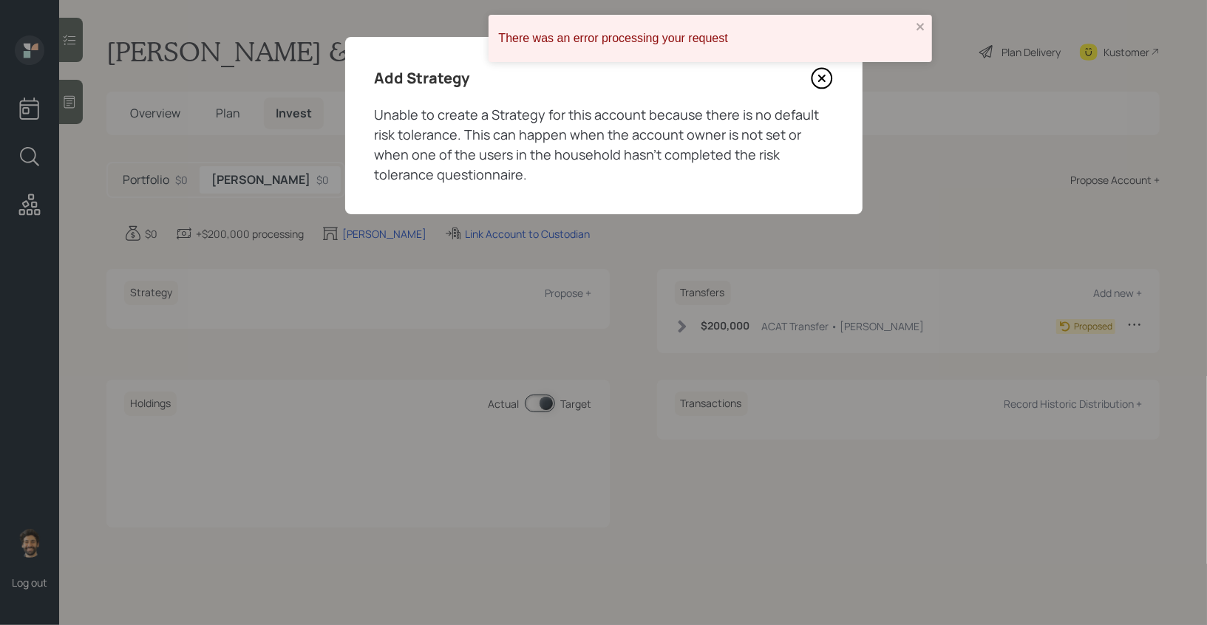
click at [818, 84] on icon at bounding box center [822, 78] width 22 height 22
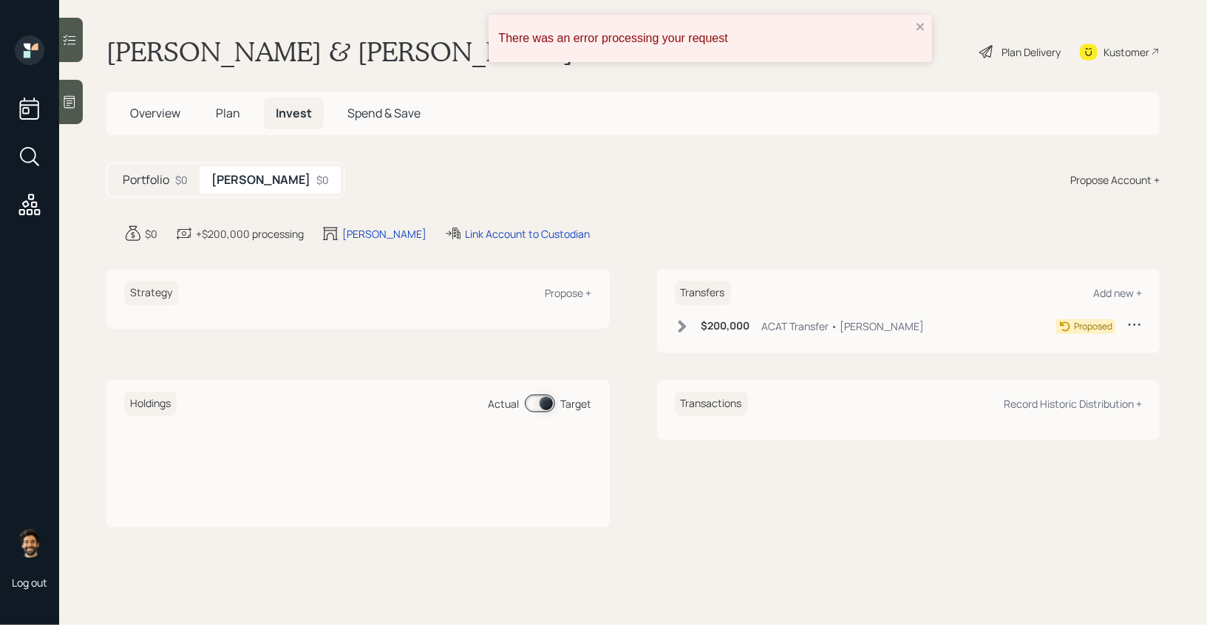
click at [1140, 180] on div "Propose Account +" at bounding box center [1114, 180] width 89 height 16
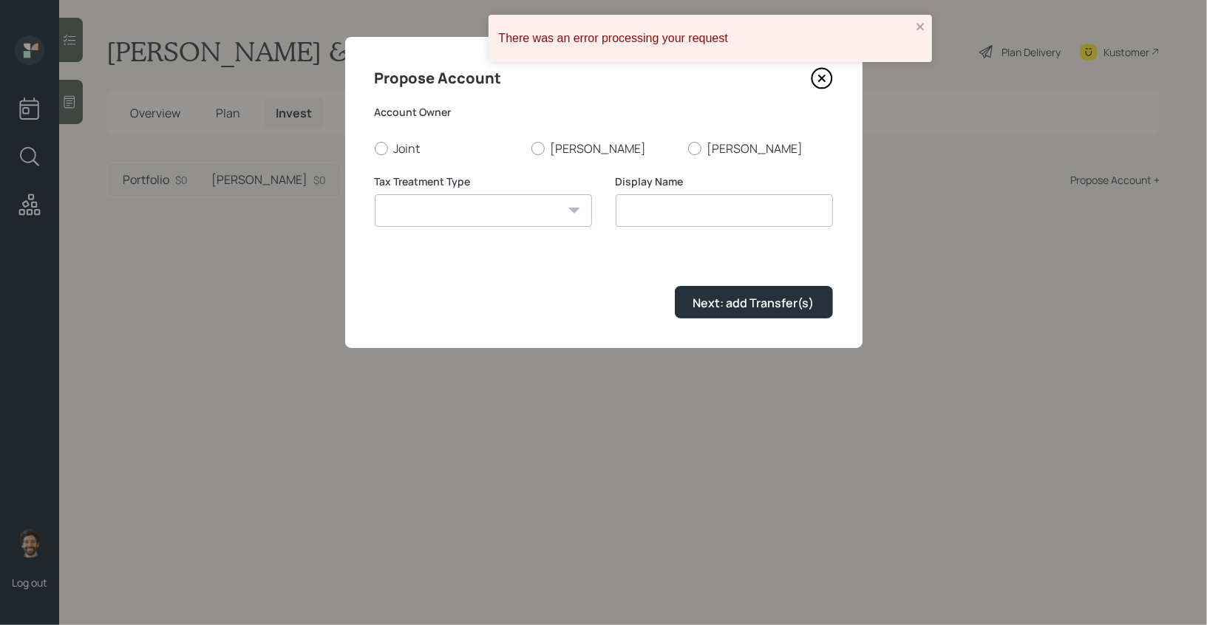
click at [561, 158] on form "Account Owner Joint [PERSON_NAME] [PERSON_NAME] Tax Treatment Type [PERSON_NAME…" at bounding box center [604, 212] width 458 height 214
click at [548, 152] on label "[PERSON_NAME]" at bounding box center [603, 148] width 145 height 16
click at [531, 149] on input "[PERSON_NAME]" at bounding box center [531, 148] width 1 height 1
radio input "true"
click at [525, 218] on select "[PERSON_NAME] Taxable Traditional" at bounding box center [483, 210] width 217 height 33
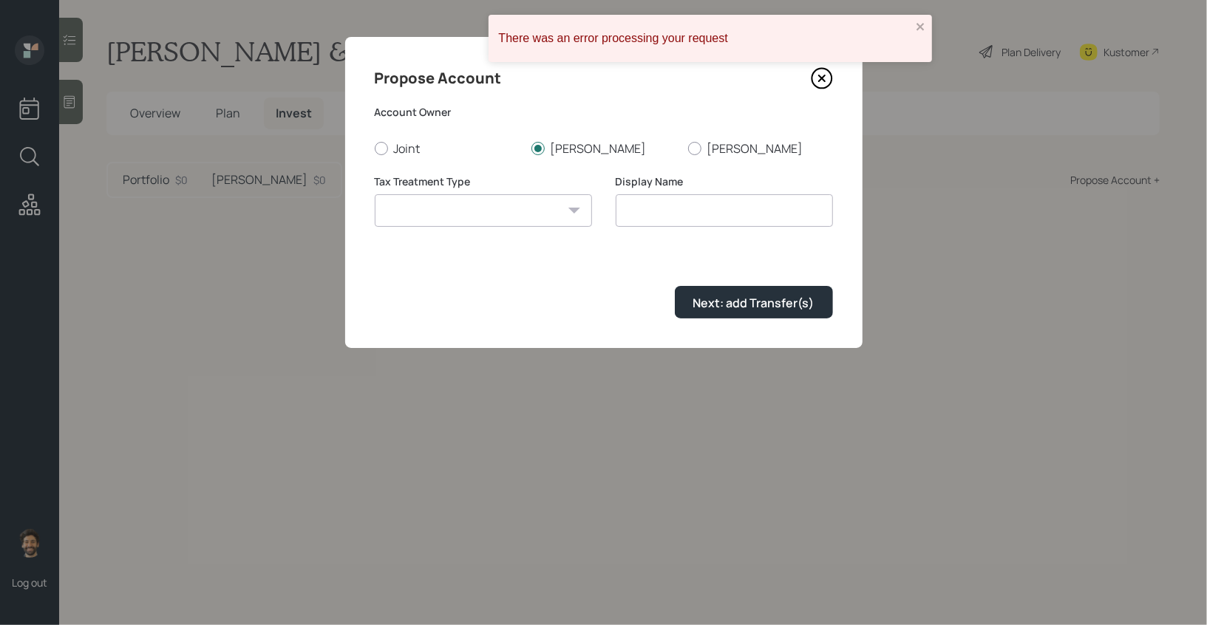
select select "traditional"
click at [375, 194] on select "[PERSON_NAME] Taxable Traditional" at bounding box center [483, 210] width 217 height 33
type input "Traditional"
click at [700, 299] on div "Next: add Transfer(s)" at bounding box center [753, 303] width 121 height 16
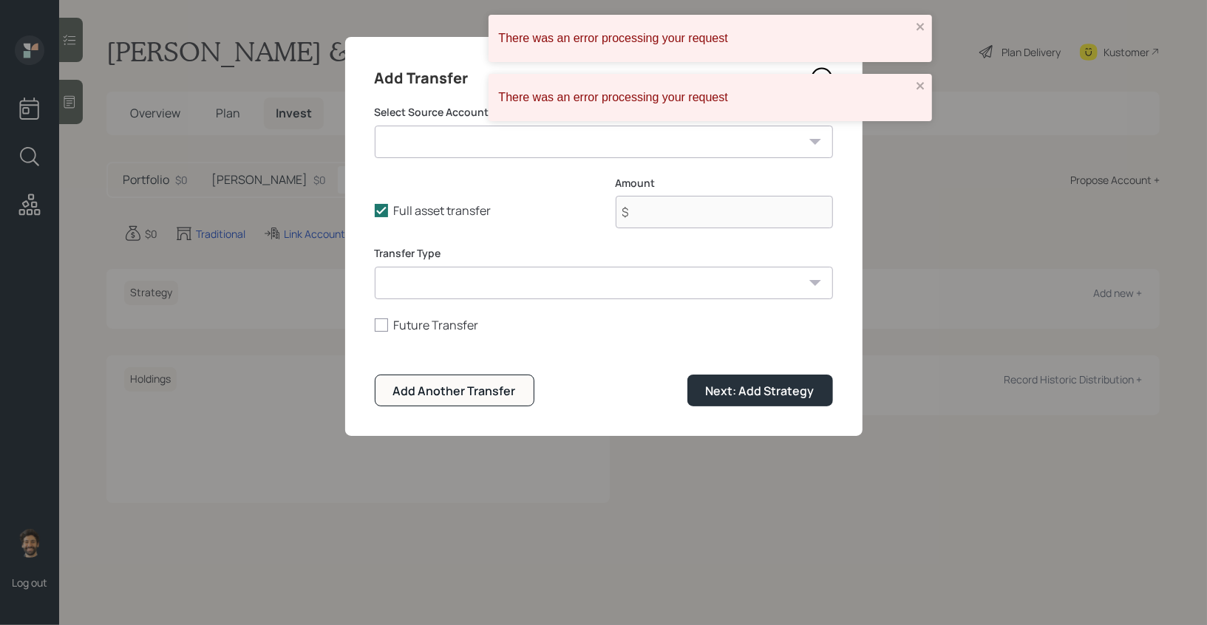
click at [481, 140] on select "[PERSON_NAME] ($200,000 | [PERSON_NAME]) Annuities ([DEMOGRAPHIC_DATA]) ($500,0…" at bounding box center [604, 142] width 458 height 33
select select "6498b80a-6164-4499-8643-0f87868db518"
click at [375, 126] on select "[PERSON_NAME] ($200,000 | [PERSON_NAME]) Annuities ([DEMOGRAPHIC_DATA]) ($500,0…" at bounding box center [604, 142] width 458 height 33
type input "$ 500,000"
click at [458, 296] on select "ACAT Transfer Non ACAT Transfer Capitalize Rollover Rollover Deposit" at bounding box center [604, 283] width 458 height 33
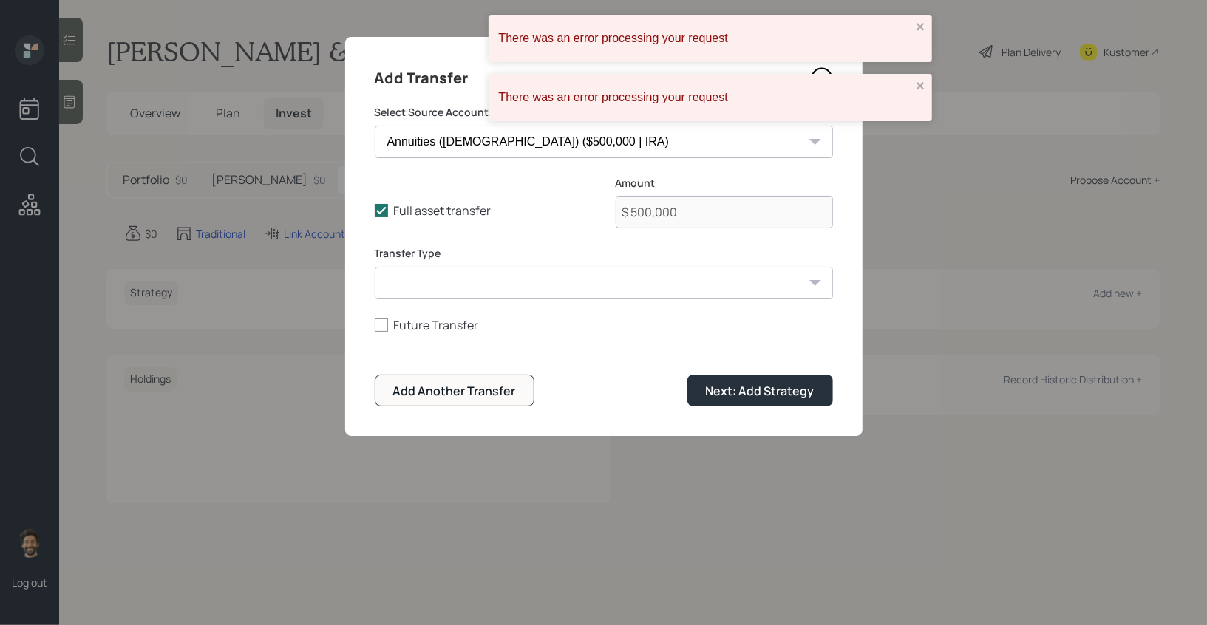
select select "acat_transfer"
click at [375, 267] on select "ACAT Transfer Non ACAT Transfer Capitalize Rollover Rollover Deposit" at bounding box center [604, 283] width 458 height 33
click at [729, 395] on div "Next: Add Strategy" at bounding box center [760, 391] width 109 height 16
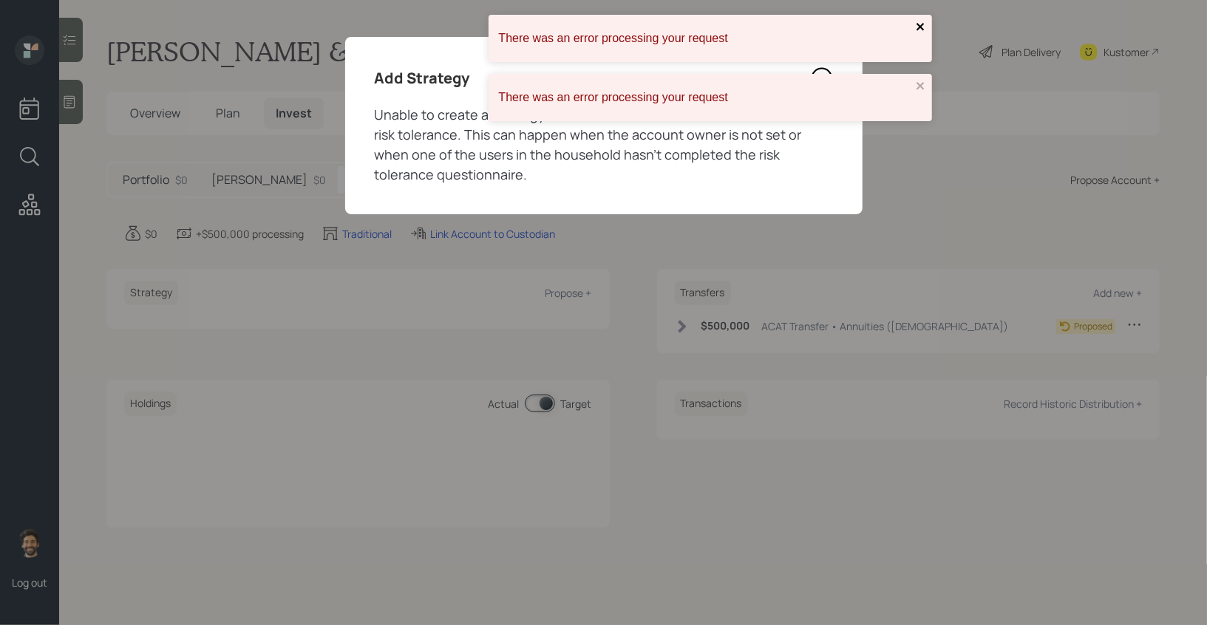
click at [916, 24] on icon "close" at bounding box center [921, 27] width 10 height 12
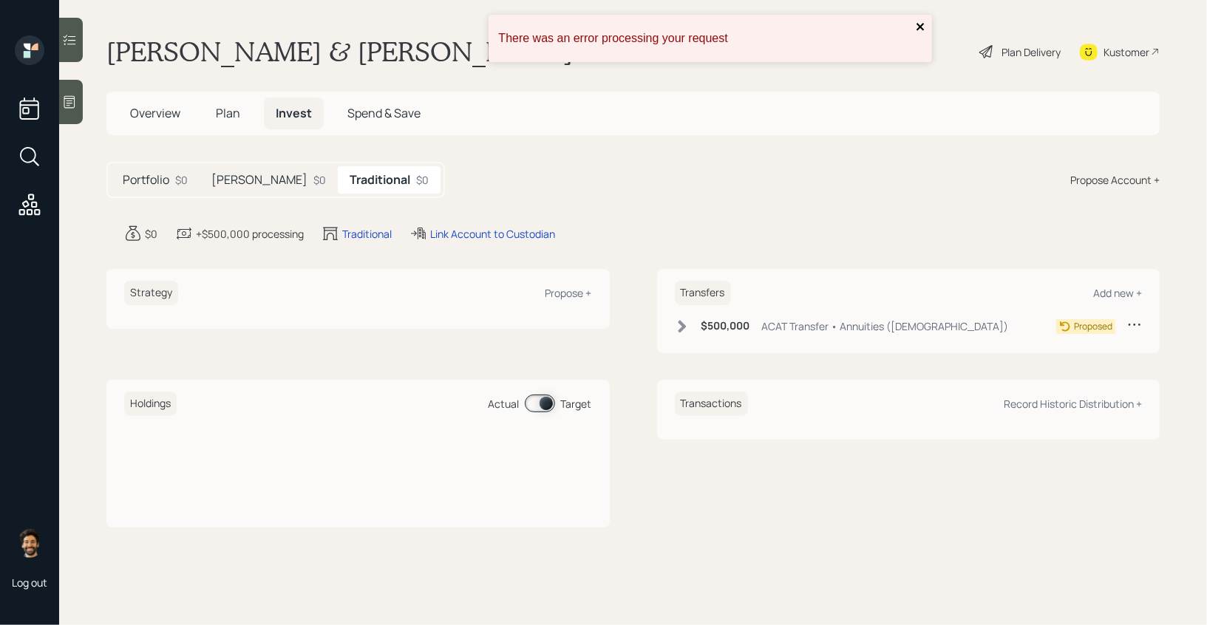
click at [916, 35] on button "close" at bounding box center [921, 28] width 10 height 14
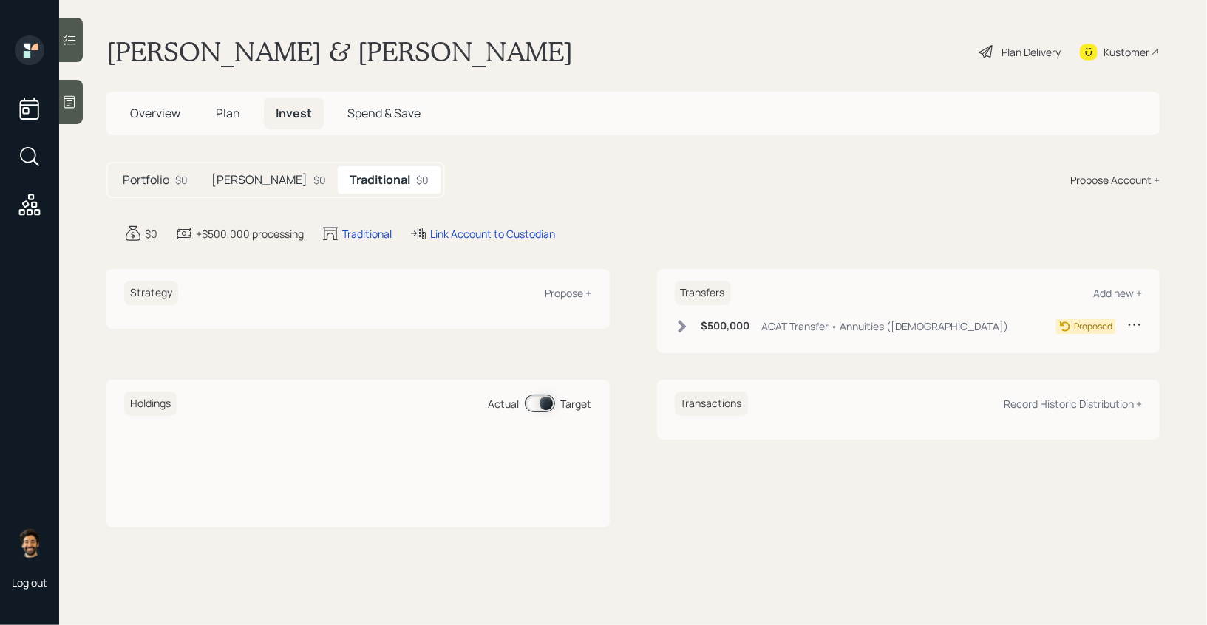
click at [231, 109] on span "Plan" at bounding box center [228, 113] width 24 height 16
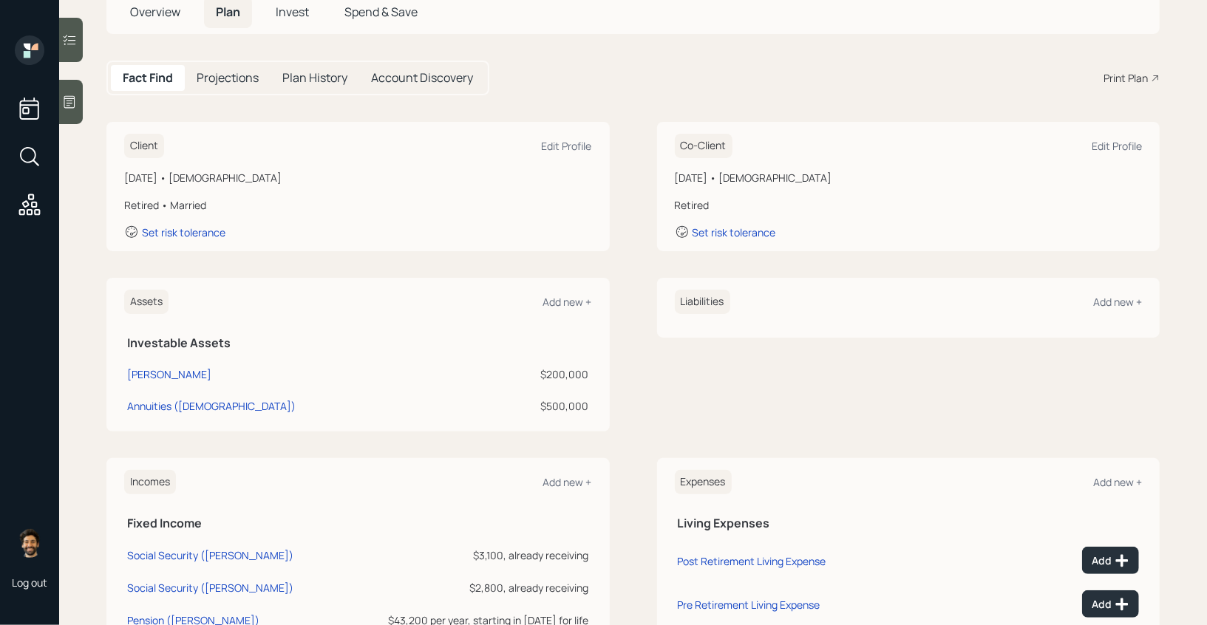
scroll to position [108, 0]
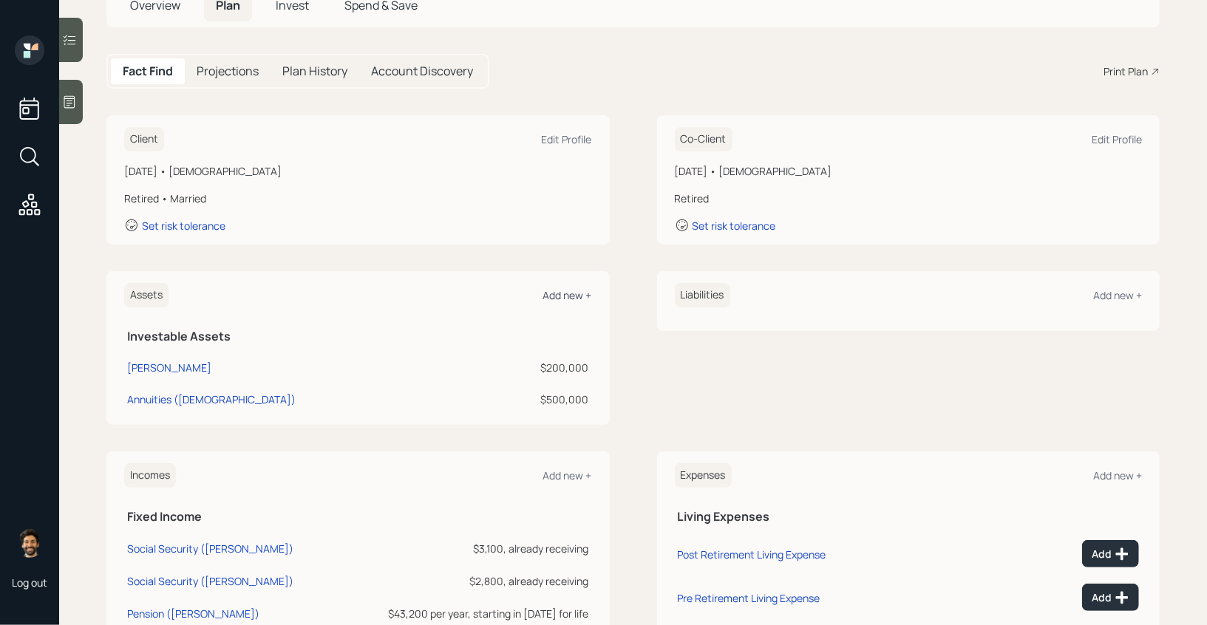
click at [579, 296] on div "Add new +" at bounding box center [567, 295] width 49 height 14
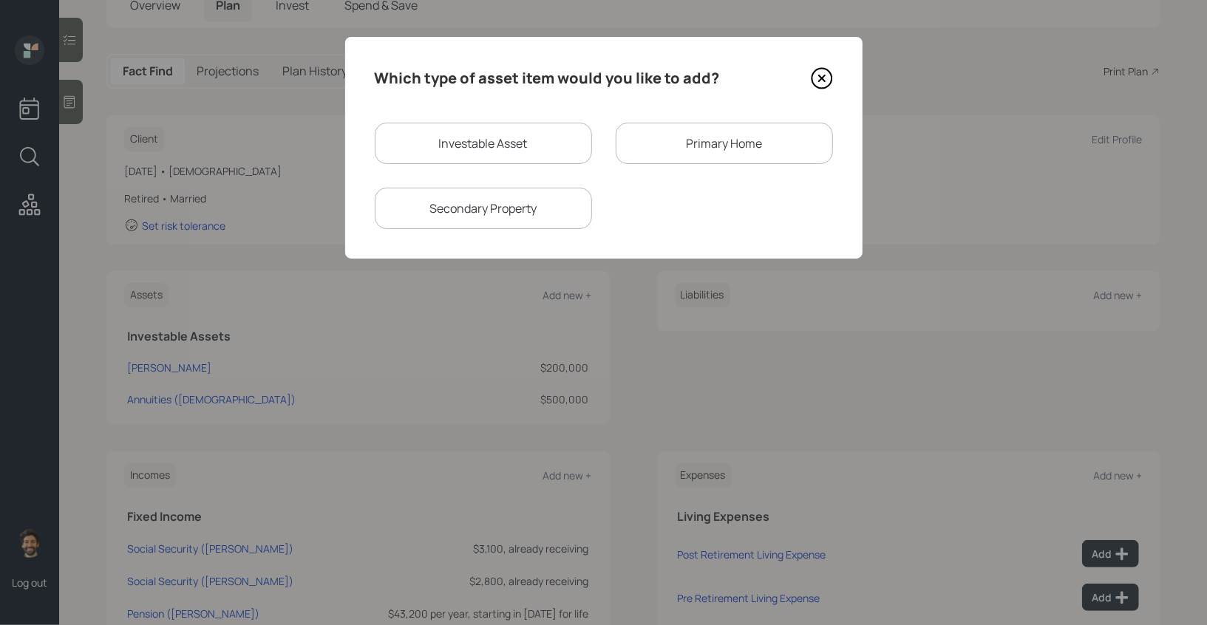
click at [479, 146] on div "Investable Asset" at bounding box center [483, 143] width 217 height 41
select select "taxable"
select select "balanced"
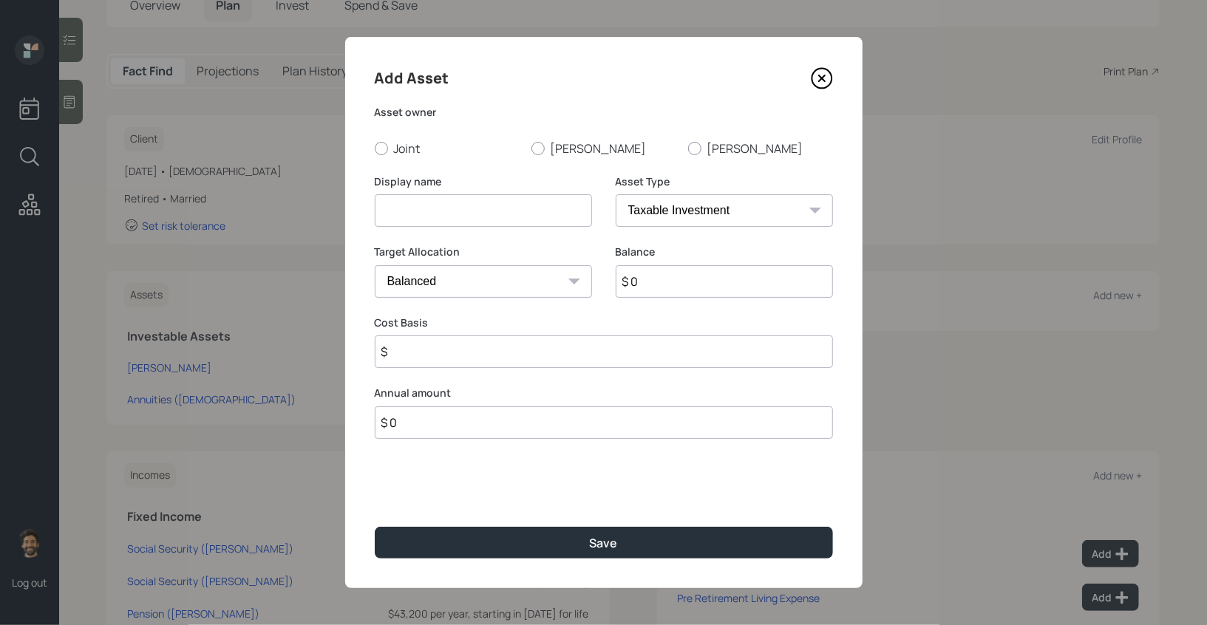
click at [463, 212] on input at bounding box center [483, 210] width 217 height 33
type input "REIT"
click at [667, 283] on input "$ 0" at bounding box center [724, 281] width 217 height 33
type input "$ 100,000"
click at [411, 358] on input "$" at bounding box center [604, 352] width 458 height 33
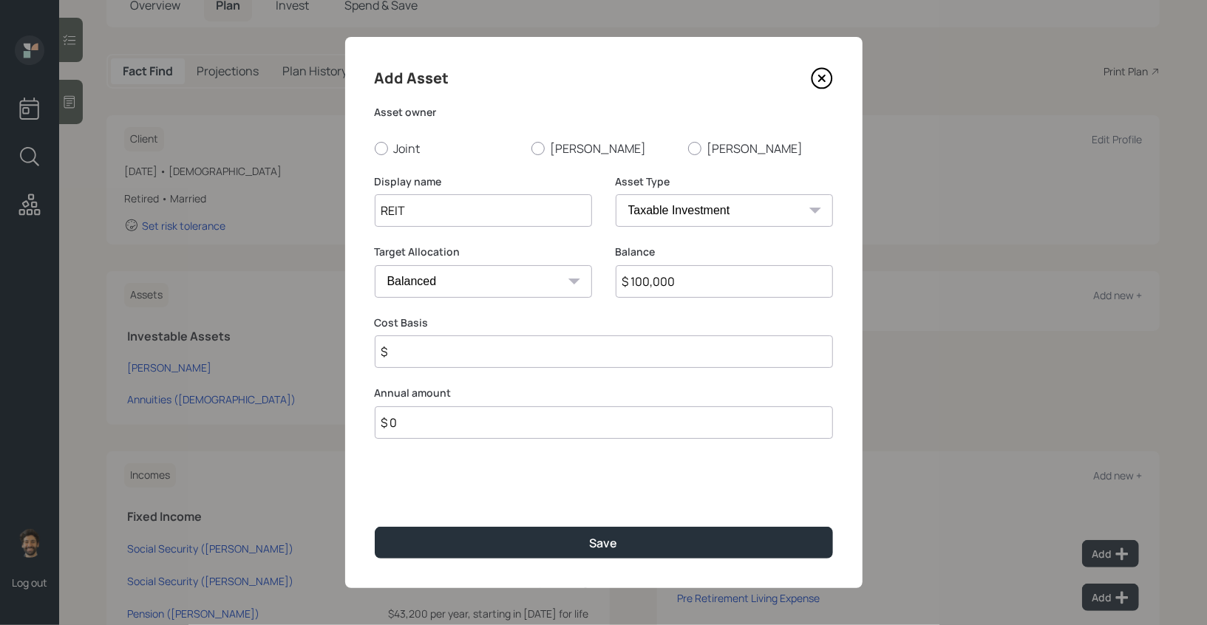
click at [661, 222] on select "SEP [PERSON_NAME] IRA 401(k) [PERSON_NAME] 401(k) 403(b) [PERSON_NAME] 403(b) 4…" at bounding box center [724, 210] width 217 height 33
select select "ira"
click at [616, 194] on select "SEP [PERSON_NAME] IRA 401(k) [PERSON_NAME] 401(k) 403(b) [PERSON_NAME] 403(b) 4…" at bounding box center [724, 210] width 217 height 33
click at [467, 347] on input "$" at bounding box center [604, 352] width 458 height 33
type input "$ 0"
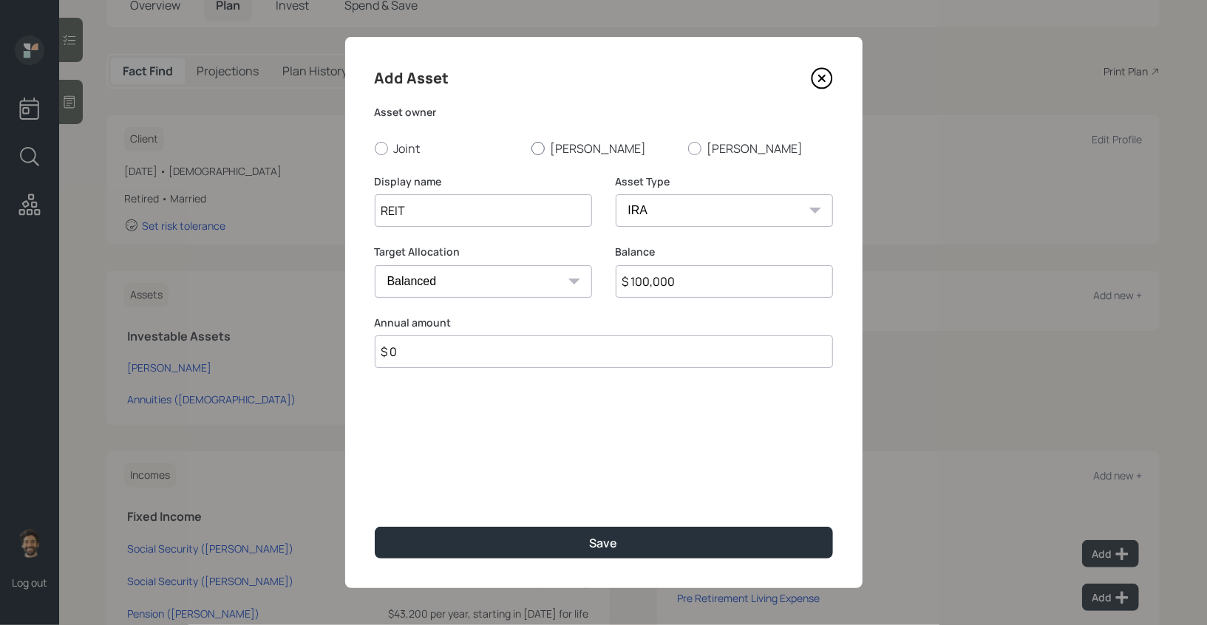
click at [577, 141] on label "[PERSON_NAME]" at bounding box center [603, 148] width 145 height 16
click at [531, 148] on input "[PERSON_NAME]" at bounding box center [531, 148] width 1 height 1
radio input "true"
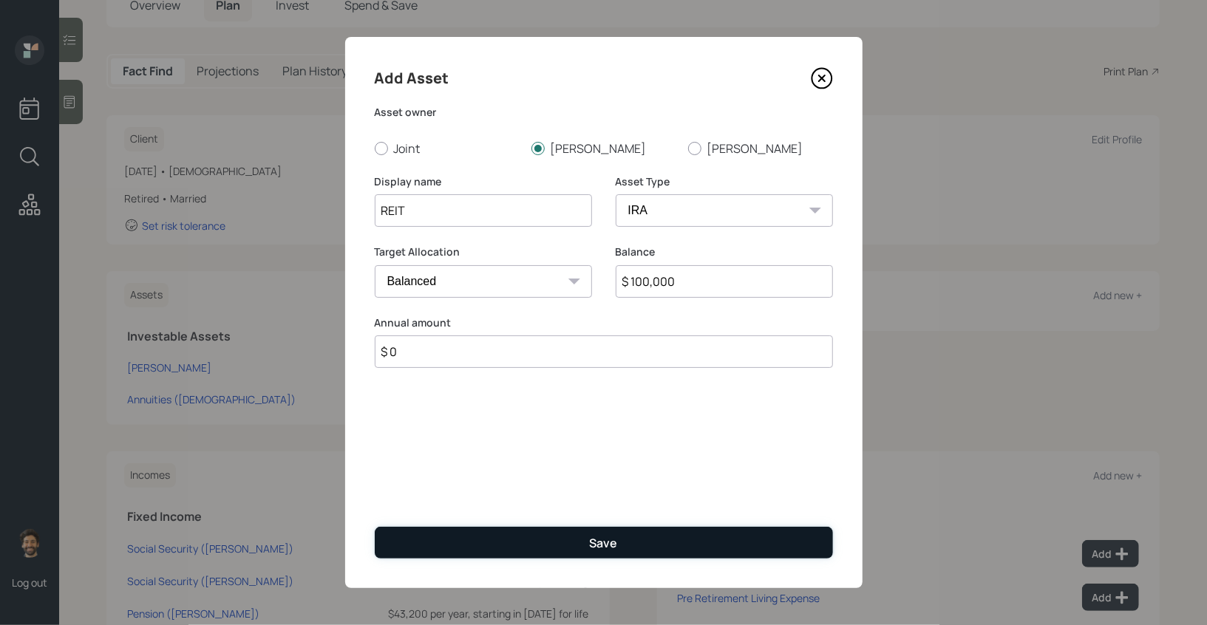
click at [449, 541] on button "Save" at bounding box center [604, 543] width 458 height 32
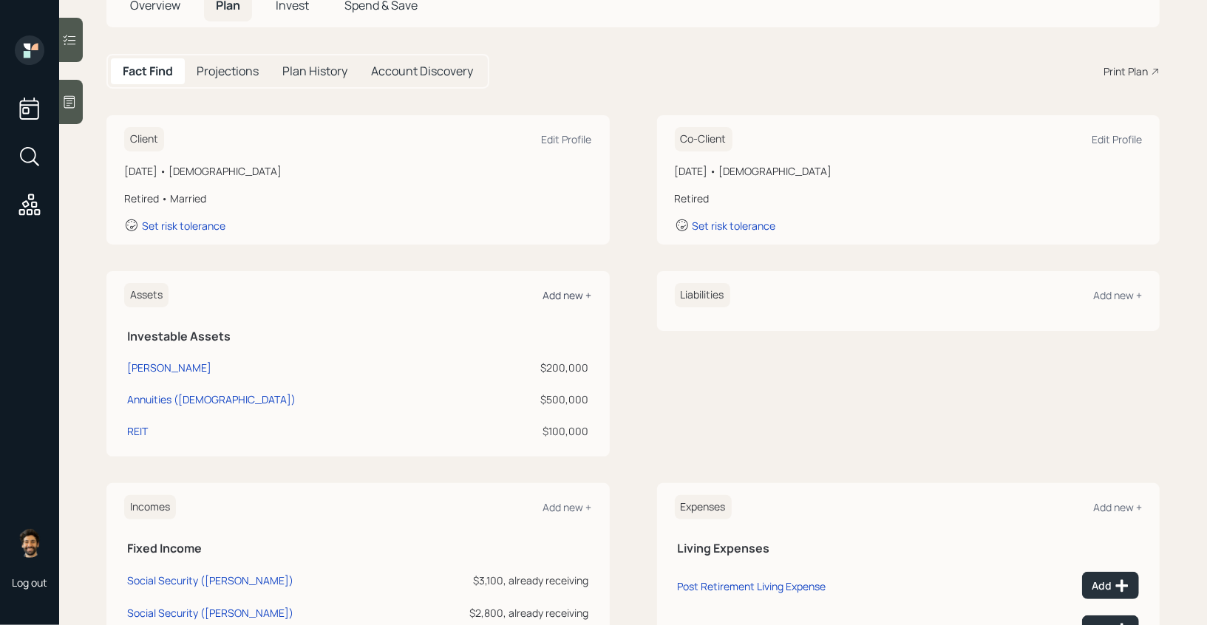
click at [549, 291] on div "Add new +" at bounding box center [567, 295] width 49 height 14
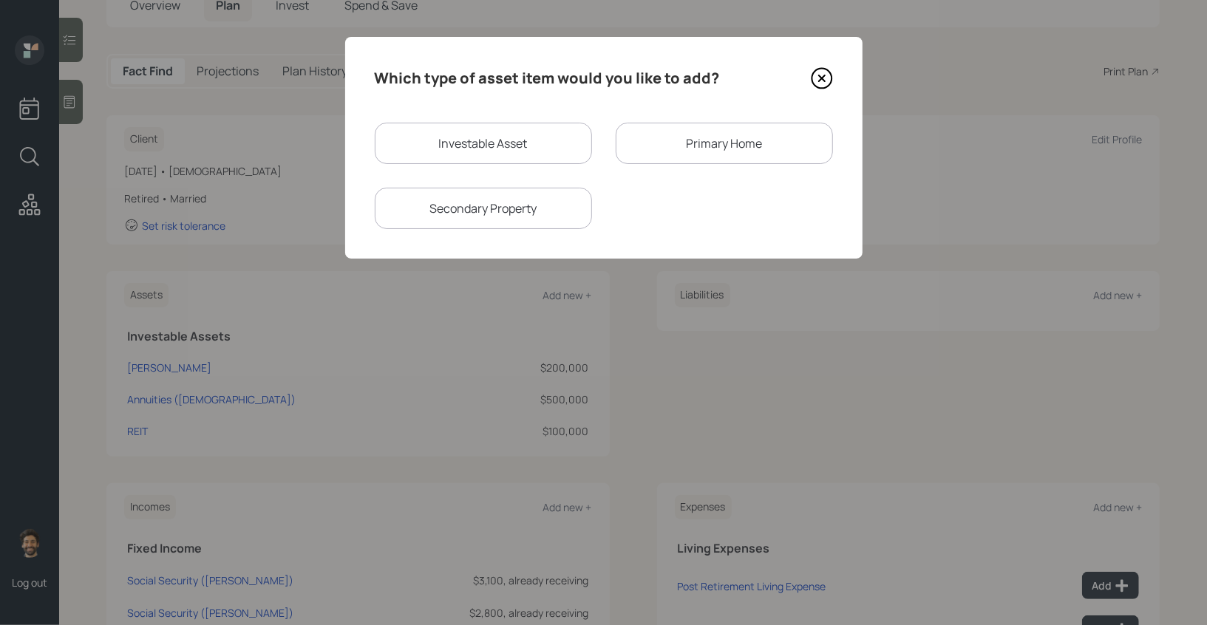
click at [486, 152] on div "Investable Asset" at bounding box center [483, 143] width 217 height 41
select select "taxable"
select select "balanced"
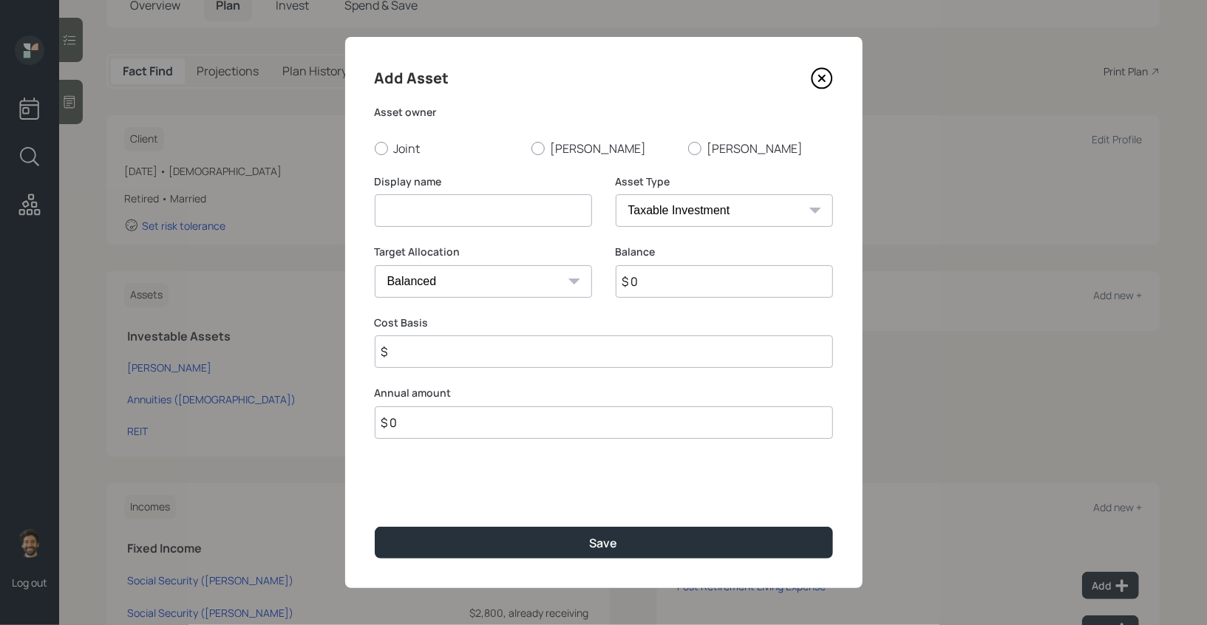
click at [431, 208] on input at bounding box center [483, 210] width 217 height 33
type input "IRA"
click at [678, 286] on input "$ 0" at bounding box center [724, 281] width 217 height 33
type input "$ 200,000"
click at [659, 213] on select "SEP [PERSON_NAME] IRA 401(k) [PERSON_NAME] 401(k) 403(b) [PERSON_NAME] 403(b) 4…" at bounding box center [724, 210] width 217 height 33
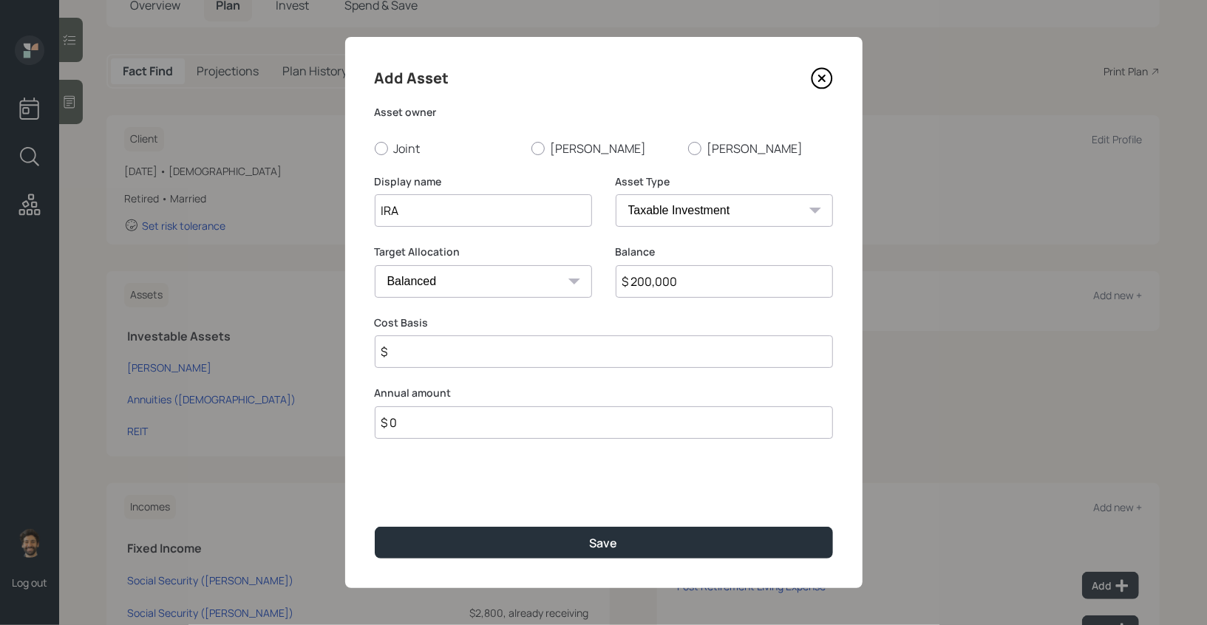
select select "ira"
click at [616, 194] on select "SEP [PERSON_NAME] IRA 401(k) [PERSON_NAME] 401(k) 403(b) [PERSON_NAME] 403(b) 4…" at bounding box center [724, 210] width 217 height 33
click at [452, 350] on input "$" at bounding box center [604, 352] width 458 height 33
type input "$ 0"
click at [545, 143] on label "[PERSON_NAME]" at bounding box center [603, 148] width 145 height 16
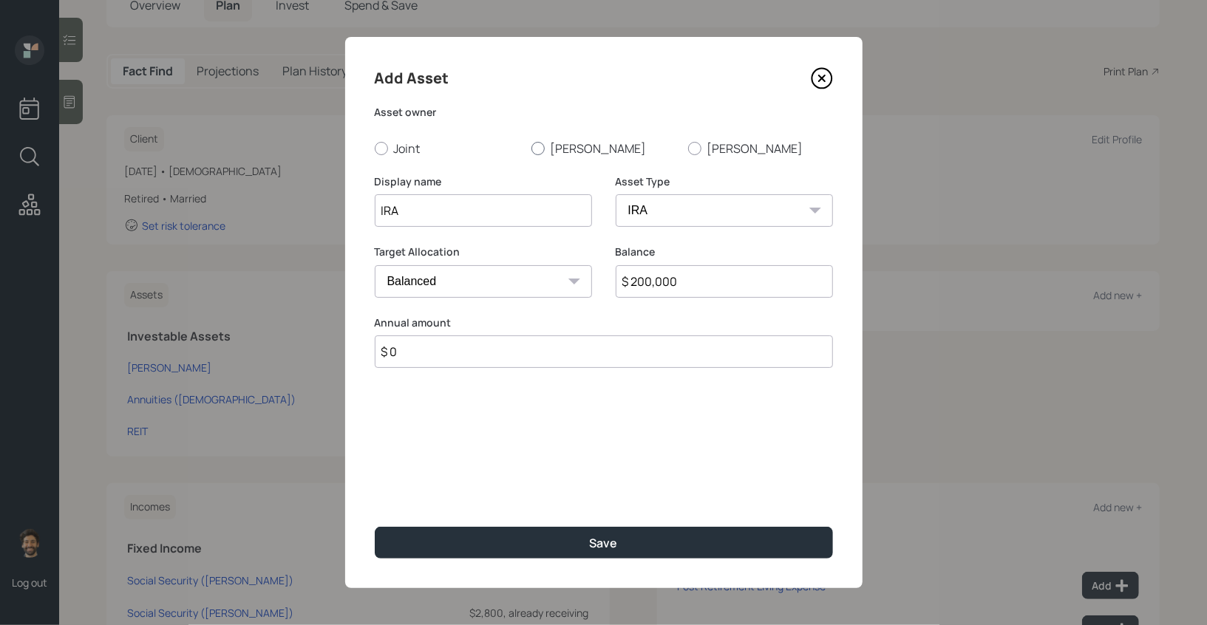
click at [531, 148] on input "[PERSON_NAME]" at bounding box center [531, 148] width 1 height 1
radio input "true"
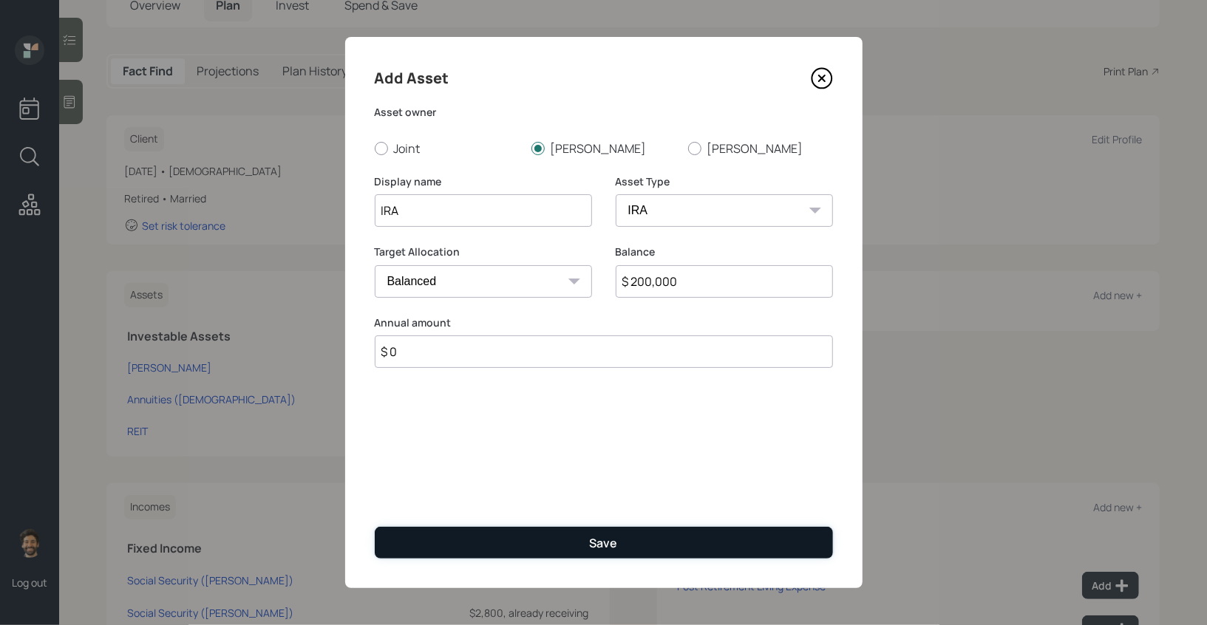
click at [503, 540] on button "Save" at bounding box center [604, 543] width 458 height 32
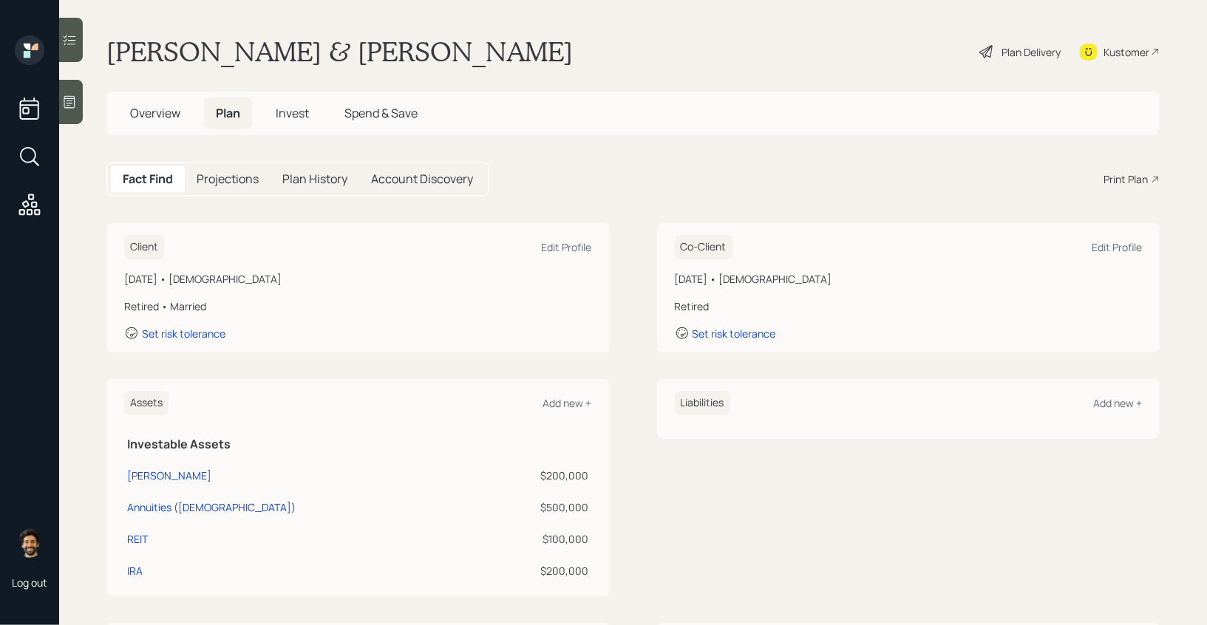
click at [305, 114] on span "Invest" at bounding box center [292, 113] width 33 height 16
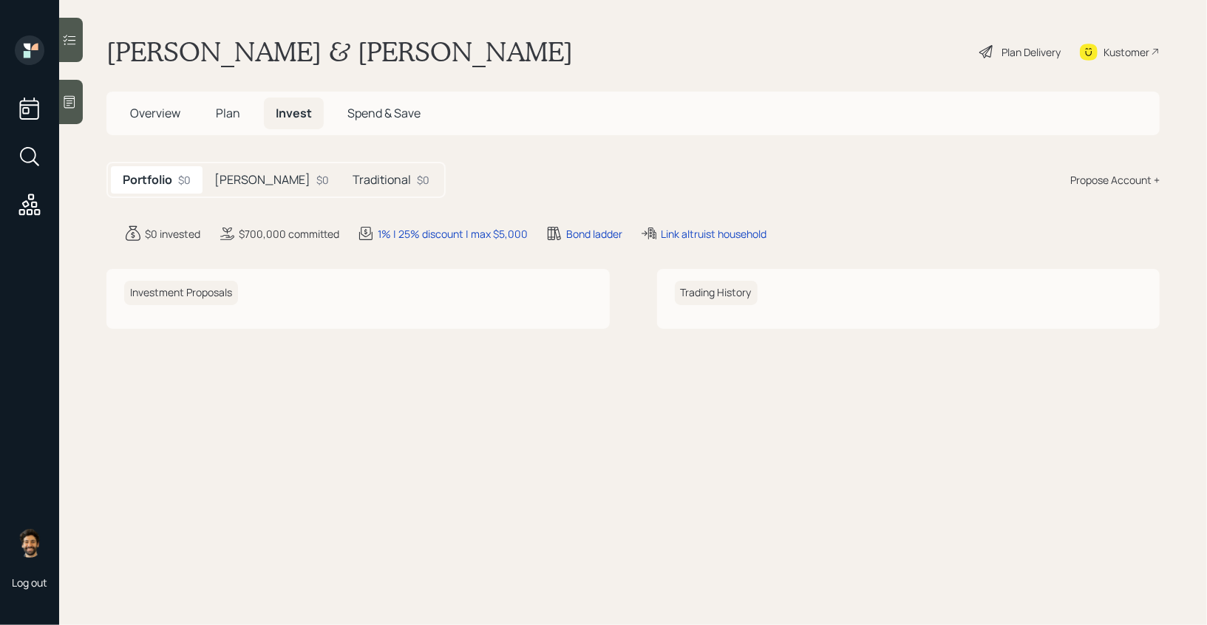
click at [353, 177] on h5 "Traditional" at bounding box center [382, 180] width 58 height 14
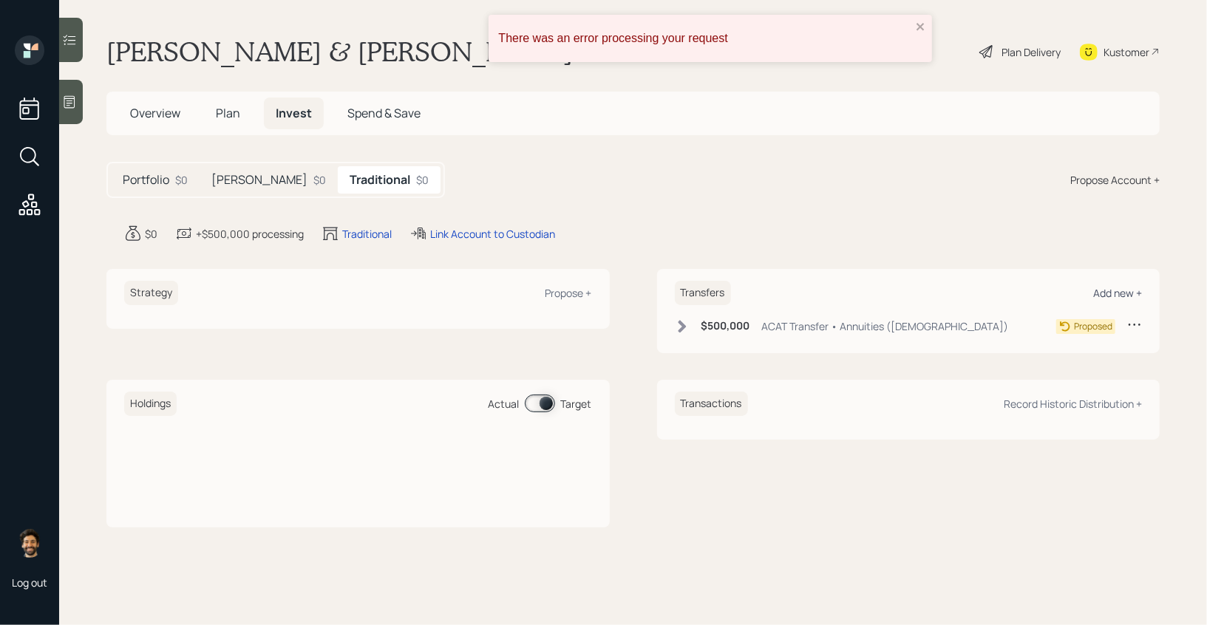
click at [1111, 297] on div "Add new +" at bounding box center [1117, 293] width 49 height 14
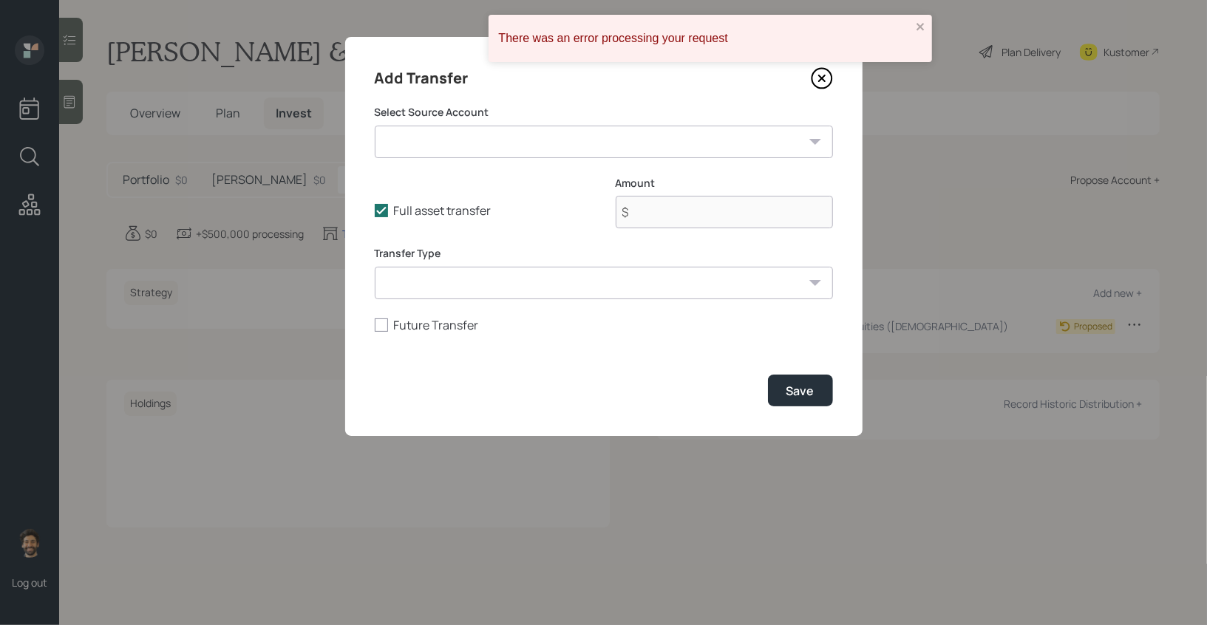
click at [581, 149] on select "[PERSON_NAME] ($200,000 | [PERSON_NAME]) Annuities ([DEMOGRAPHIC_DATA]) ($500,0…" at bounding box center [604, 142] width 458 height 33
select select "746b9af1-9ce9-44cf-b2f4-94b54df63535"
click at [375, 126] on select "[PERSON_NAME] ($200,000 | [PERSON_NAME]) Annuities ([DEMOGRAPHIC_DATA]) ($500,0…" at bounding box center [604, 142] width 458 height 33
type input "$ 200,000"
click at [497, 273] on select "ACAT Transfer Non ACAT Transfer Capitalize Rollover Rollover Deposit" at bounding box center [604, 283] width 458 height 33
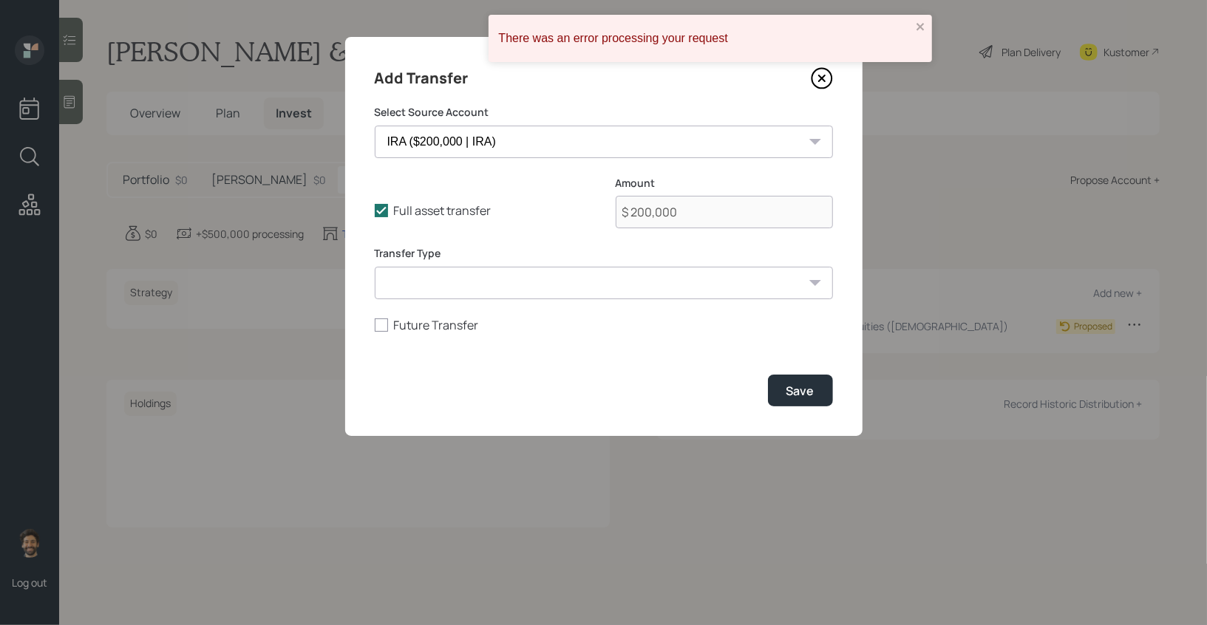
select select "acat_transfer"
click at [375, 267] on select "ACAT Transfer Non ACAT Transfer Capitalize Rollover Rollover Deposit" at bounding box center [604, 283] width 458 height 33
click at [803, 395] on div "Save" at bounding box center [800, 391] width 28 height 16
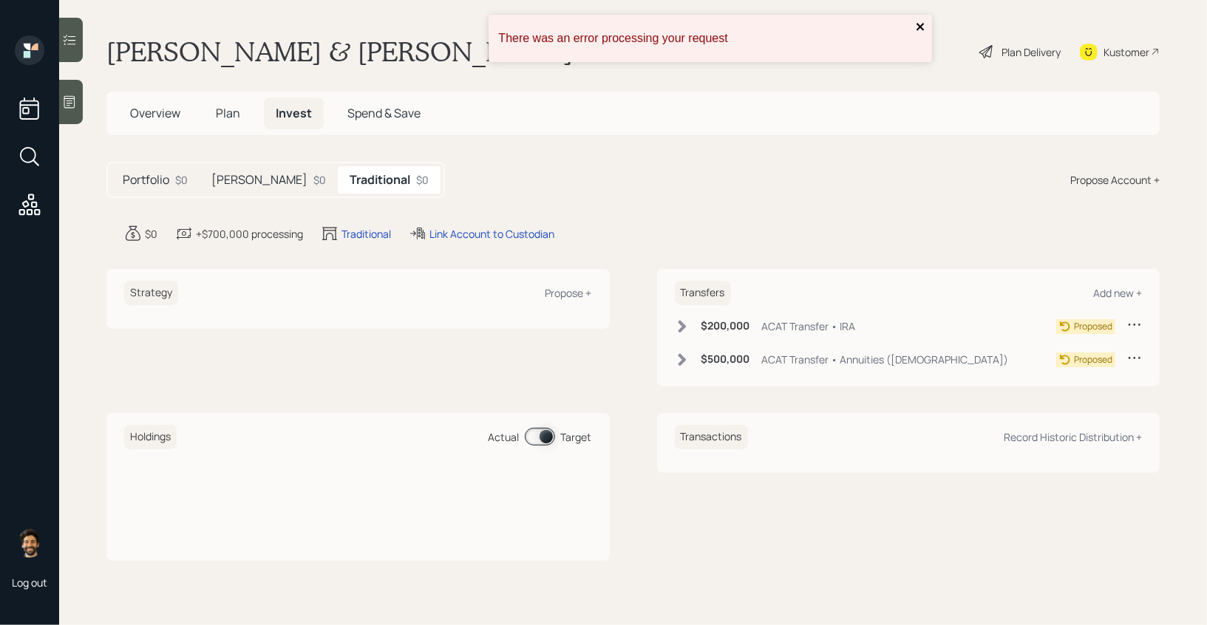
click at [916, 22] on icon "close" at bounding box center [921, 27] width 10 height 12
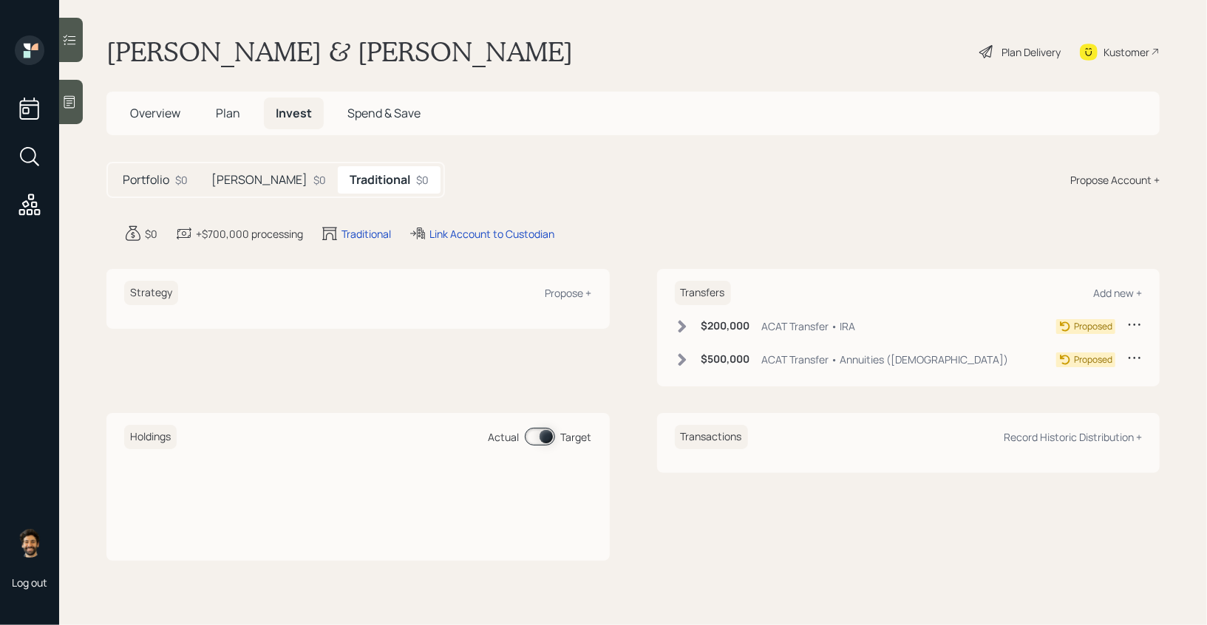
click at [224, 101] on h5 "Plan" at bounding box center [228, 114] width 48 height 32
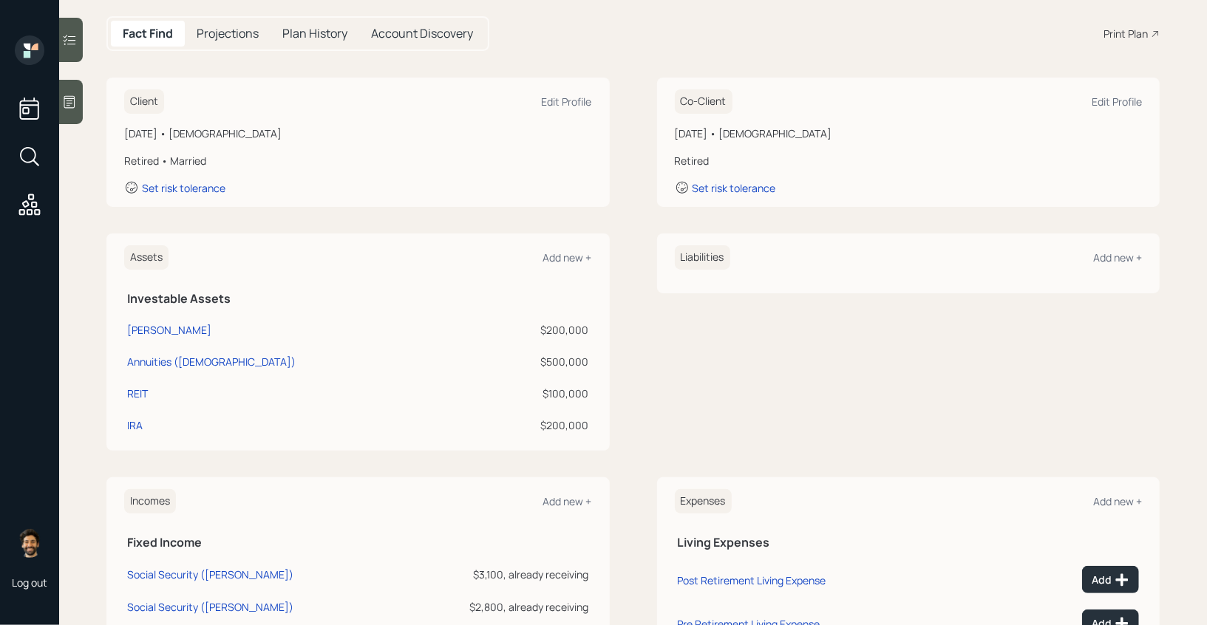
scroll to position [158, 0]
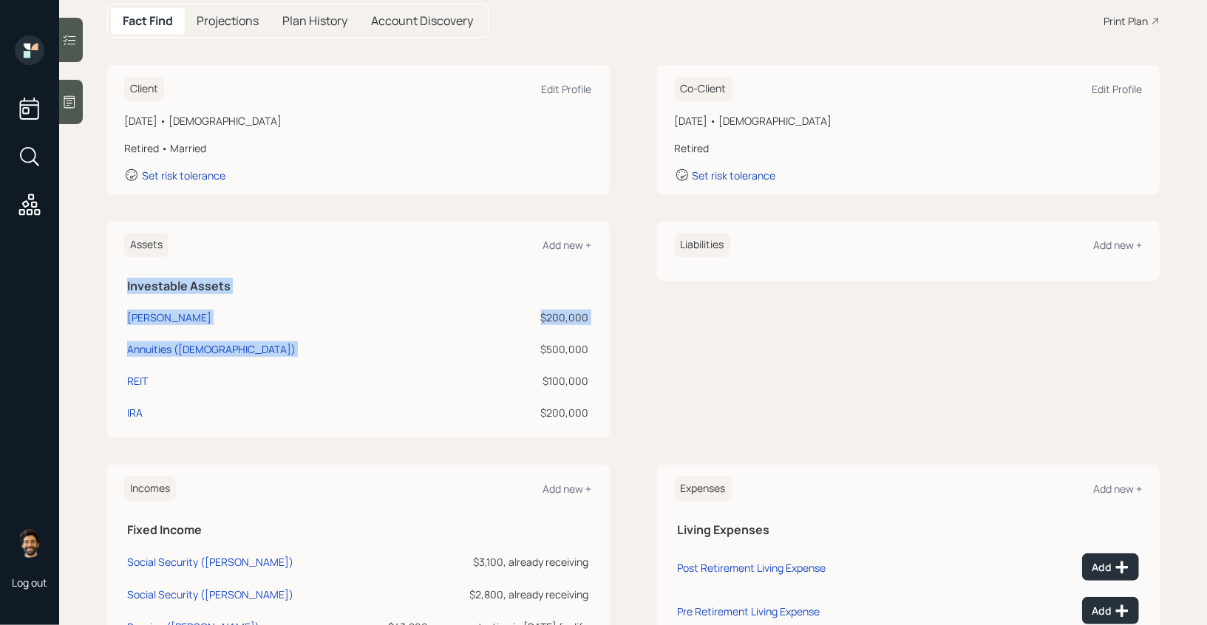
drag, startPoint x: 592, startPoint y: 347, endPoint x: 539, endPoint y: 347, distance: 53.2
click at [539, 347] on div "Assets Add new + Investable Assets [PERSON_NAME] $200,000 Annuities ([DEMOGRAPH…" at bounding box center [357, 329] width 503 height 217
click at [539, 347] on div "$500,000" at bounding box center [536, 349] width 104 height 16
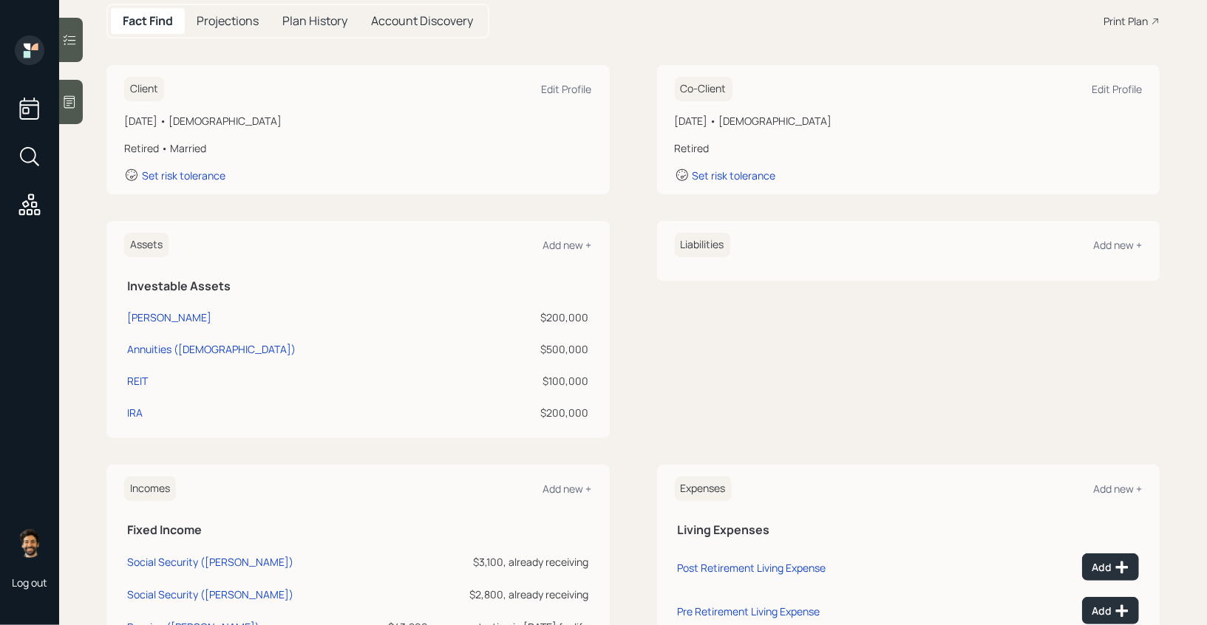
click at [539, 347] on div "$500,000" at bounding box center [536, 349] width 104 height 16
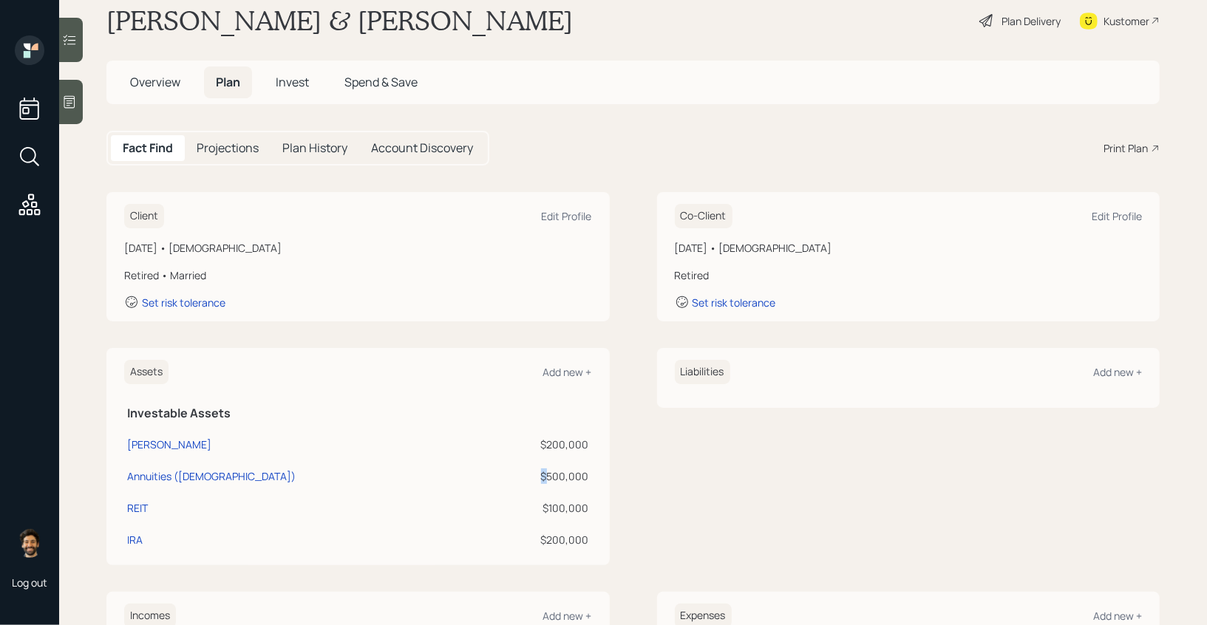
scroll to position [21, 0]
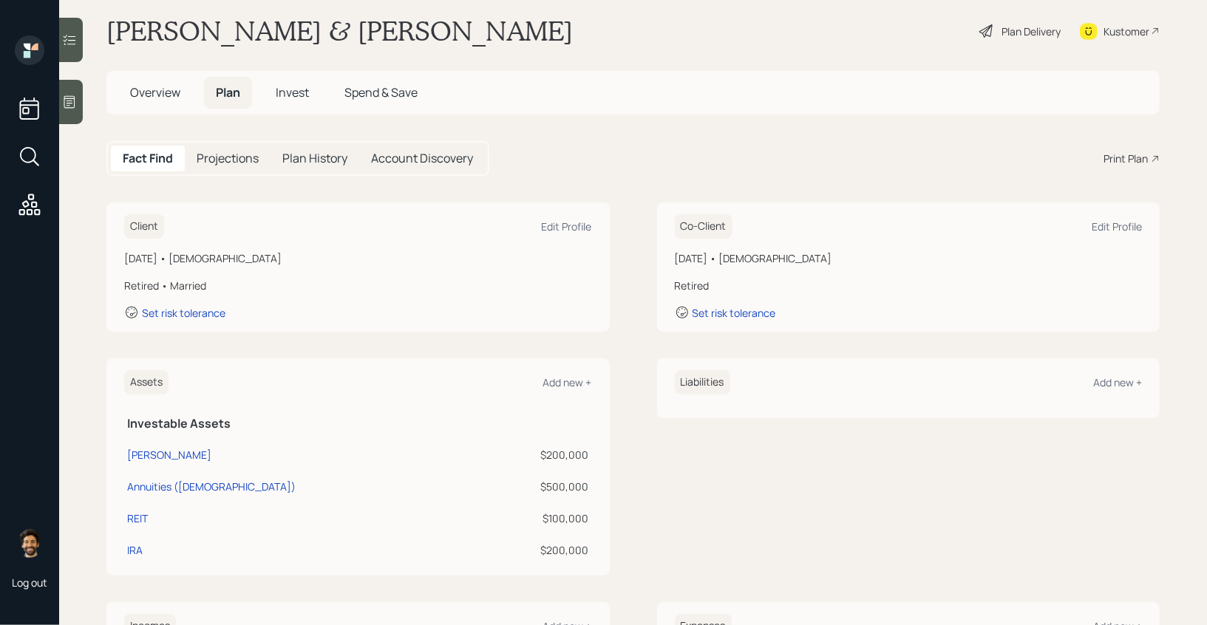
click at [165, 92] on span "Overview" at bounding box center [155, 92] width 50 height 16
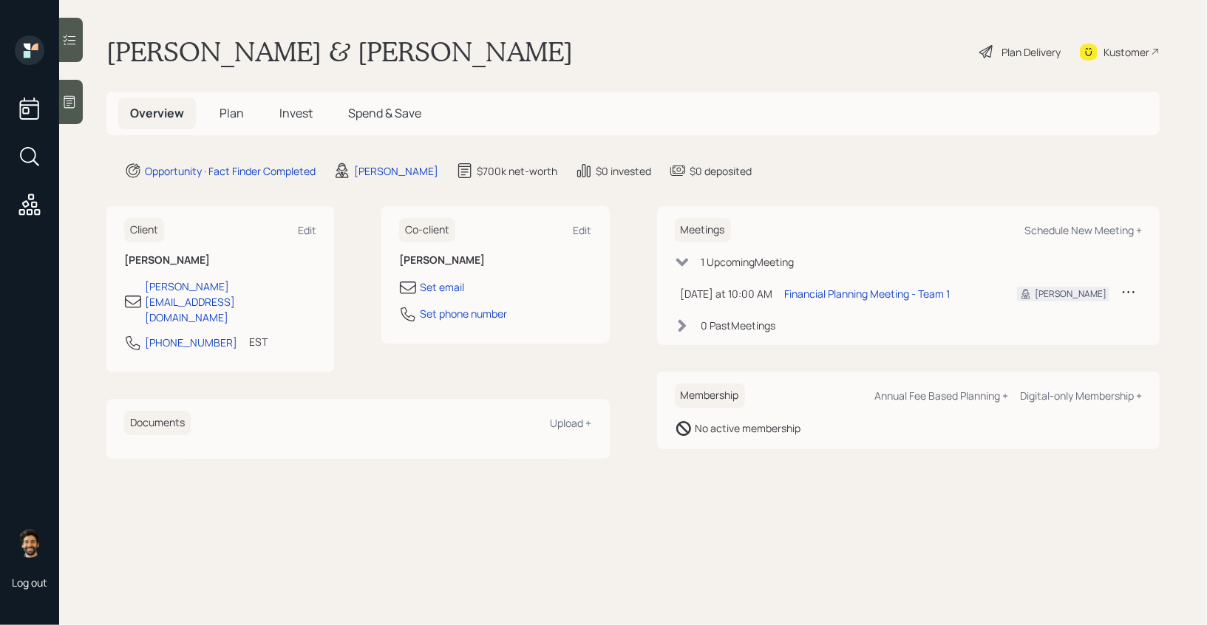
click at [237, 103] on h5 "Plan" at bounding box center [232, 114] width 48 height 32
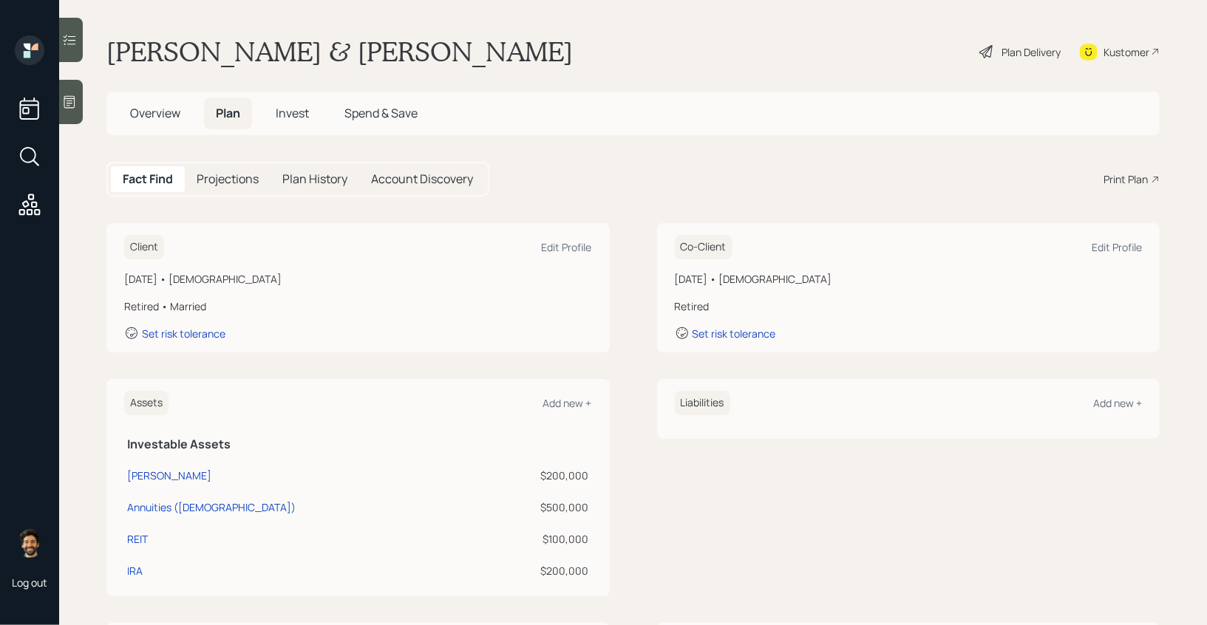
click at [166, 118] on span "Overview" at bounding box center [155, 113] width 50 height 16
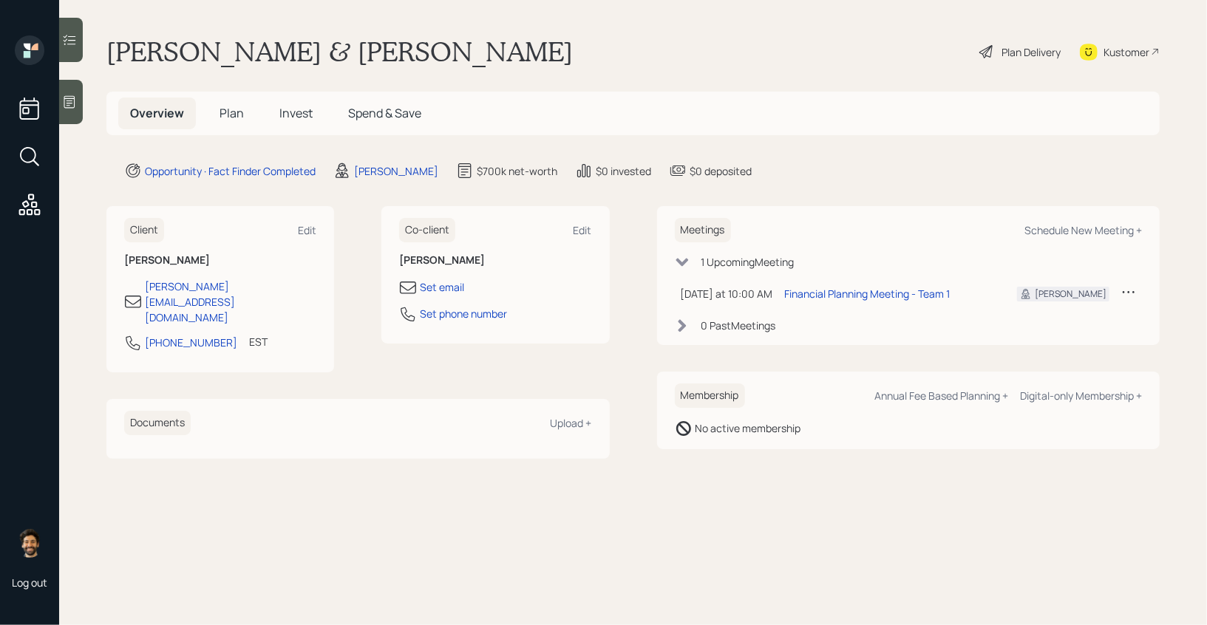
click at [300, 111] on span "Invest" at bounding box center [295, 113] width 33 height 16
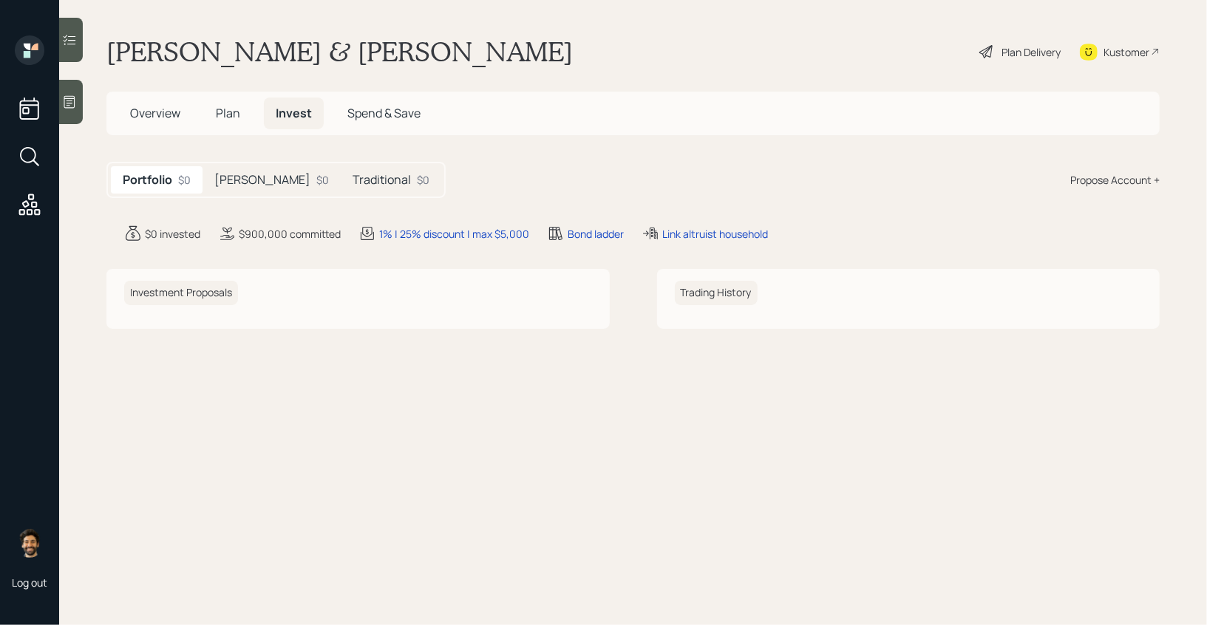
click at [261, 182] on div "[PERSON_NAME] $0" at bounding box center [272, 179] width 138 height 27
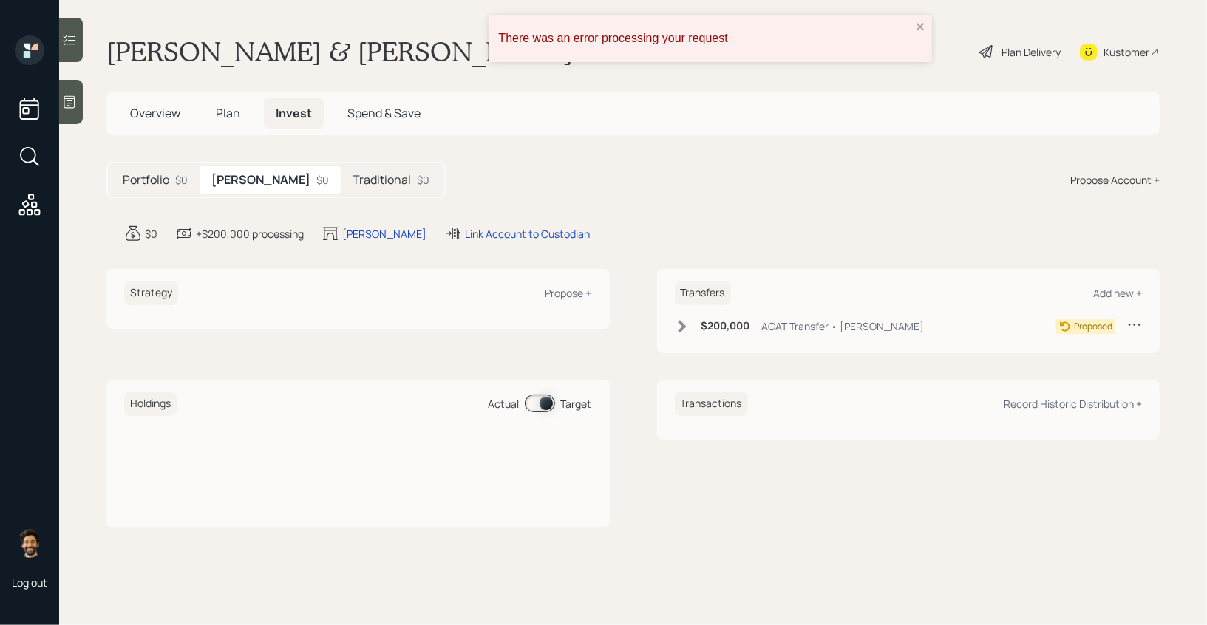
click at [353, 185] on h5 "Traditional" at bounding box center [382, 180] width 58 height 14
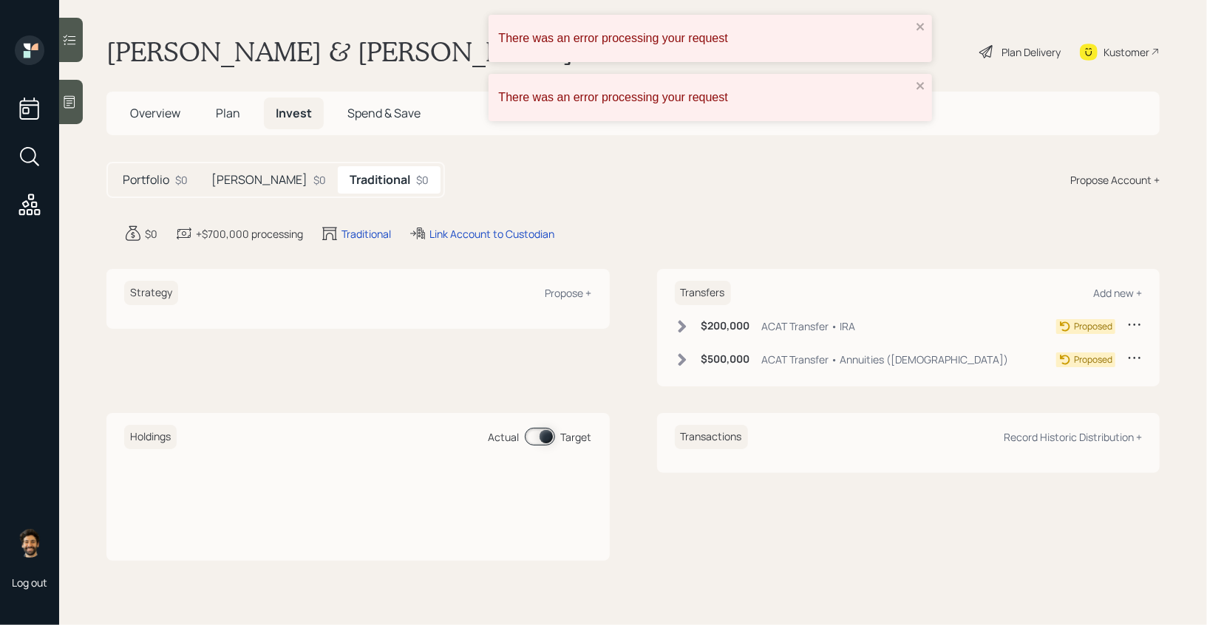
click at [259, 184] on div "[PERSON_NAME] $0" at bounding box center [269, 179] width 138 height 27
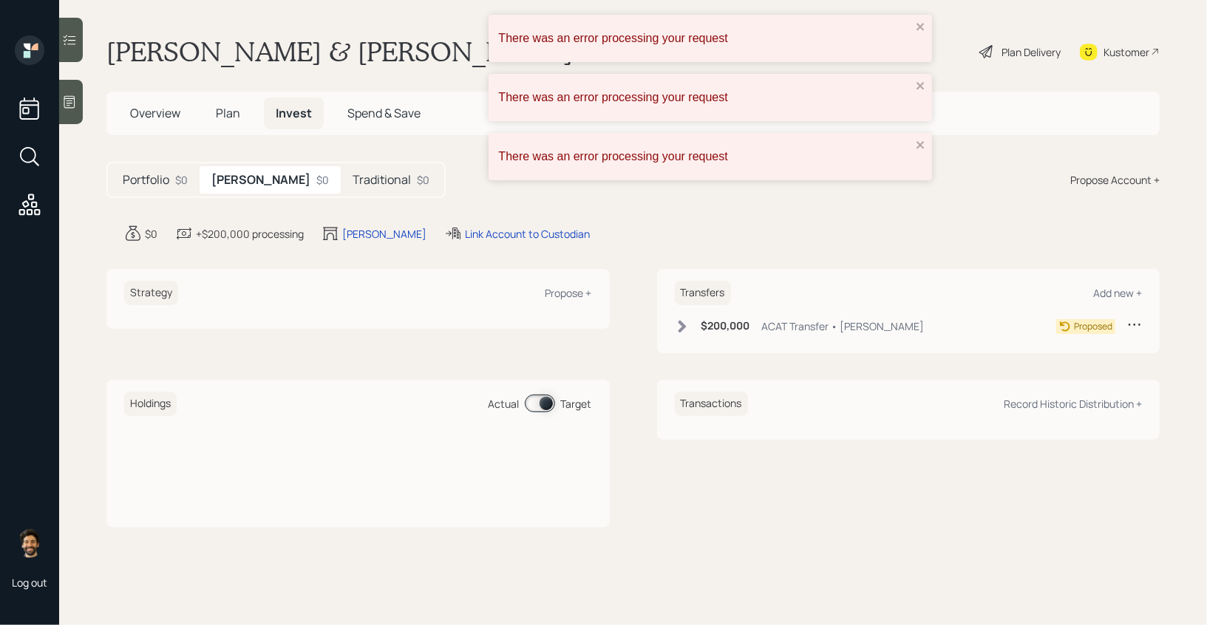
click at [353, 186] on h5 "Traditional" at bounding box center [382, 180] width 58 height 14
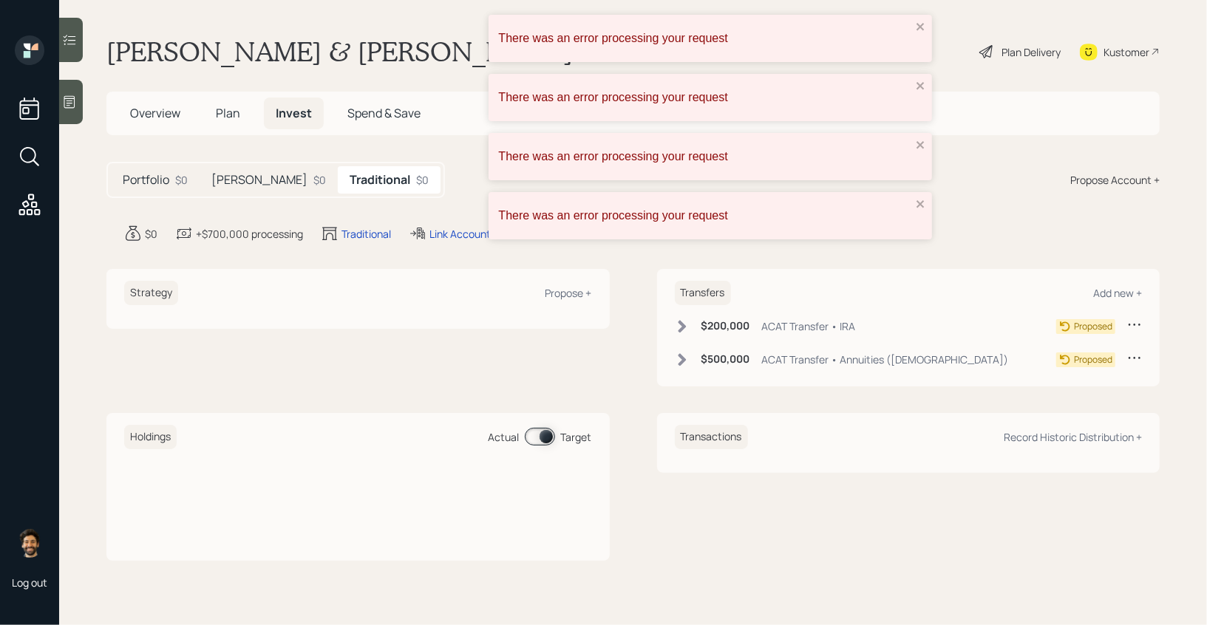
click at [237, 186] on h5 "[PERSON_NAME]" at bounding box center [259, 180] width 96 height 14
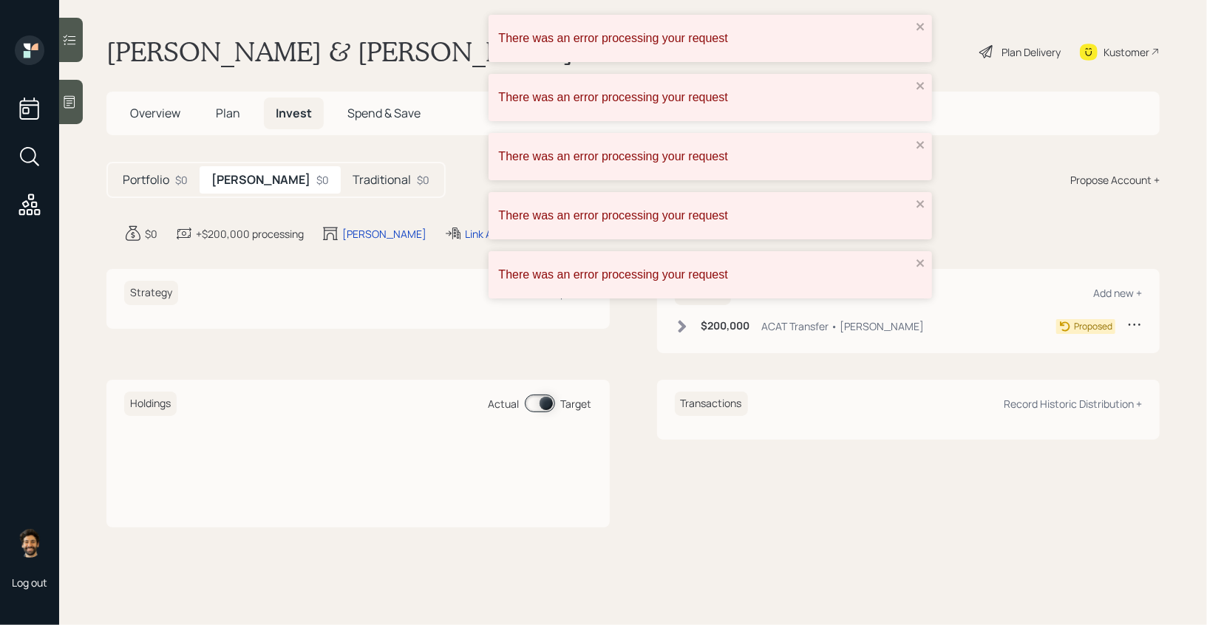
click at [222, 117] on span "Plan" at bounding box center [228, 113] width 24 height 16
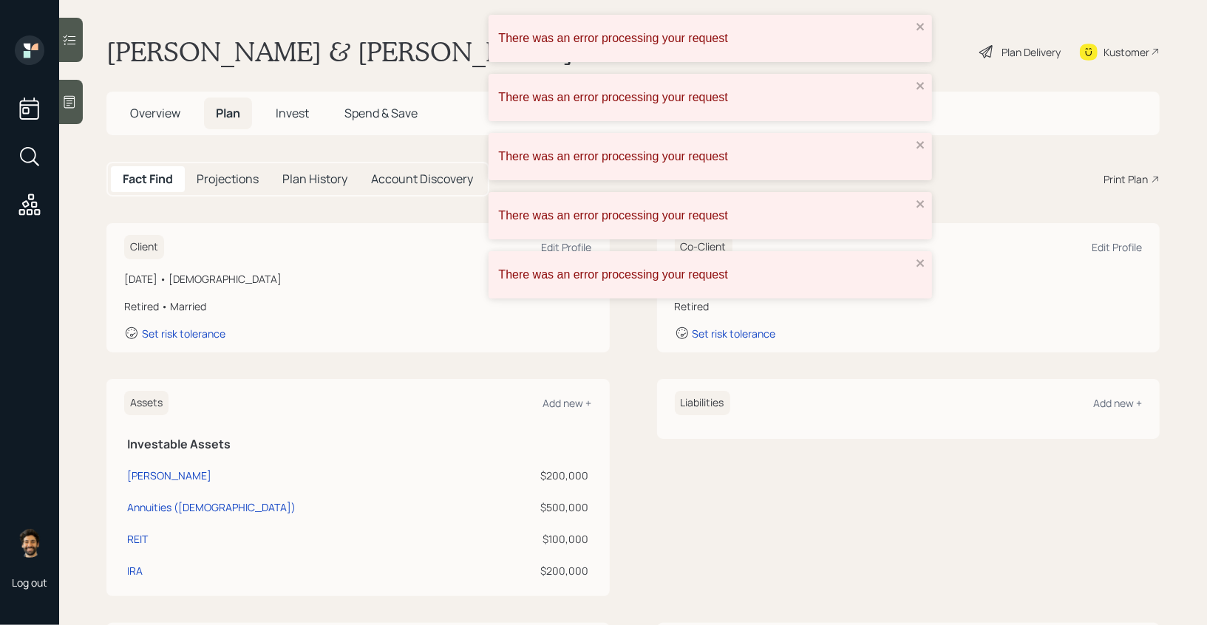
click at [233, 175] on h5 "Projections" at bounding box center [228, 179] width 62 height 14
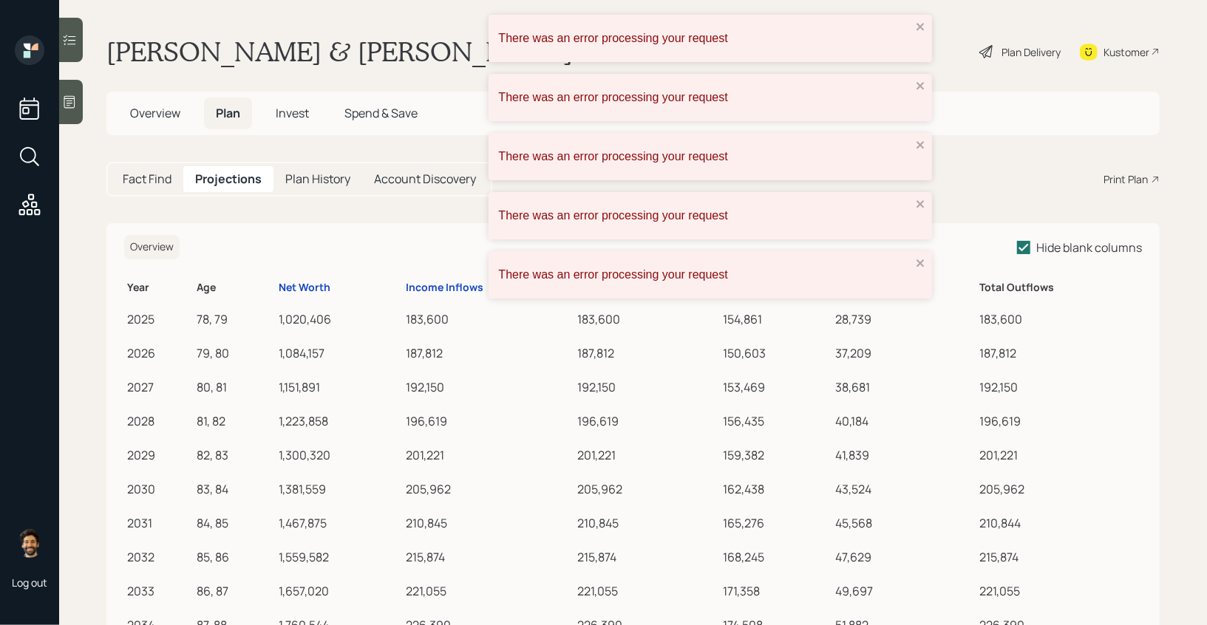
click at [921, 35] on div "There was an error processing your request" at bounding box center [710, 38] width 443 height 47
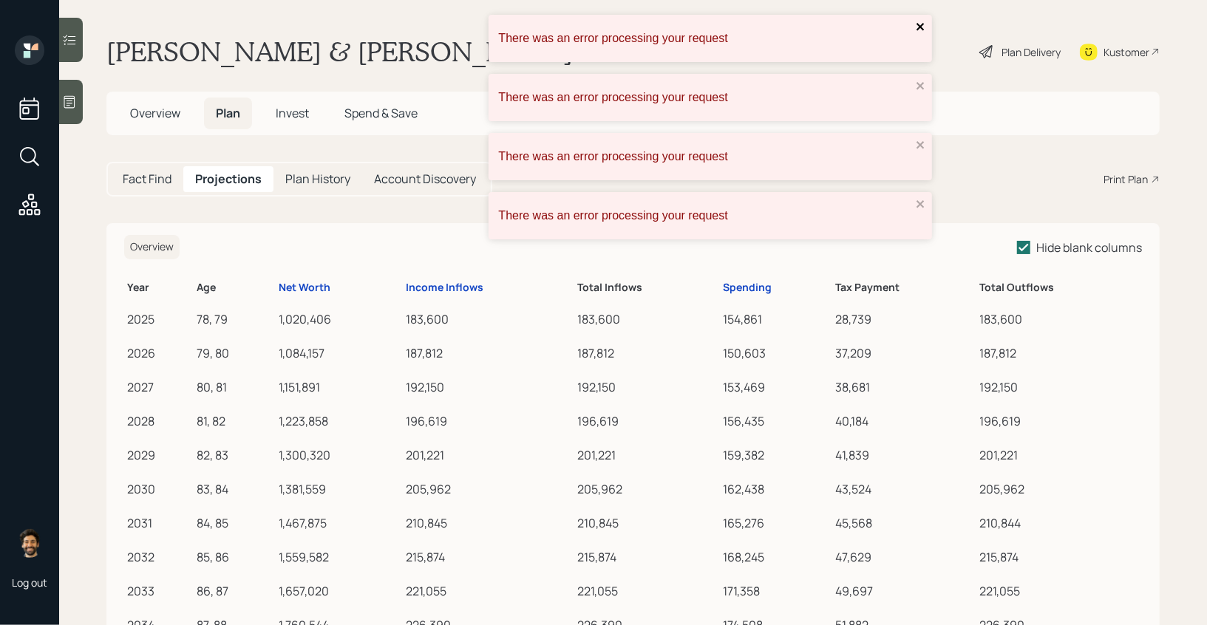
click at [916, 28] on icon "close" at bounding box center [921, 27] width 10 height 12
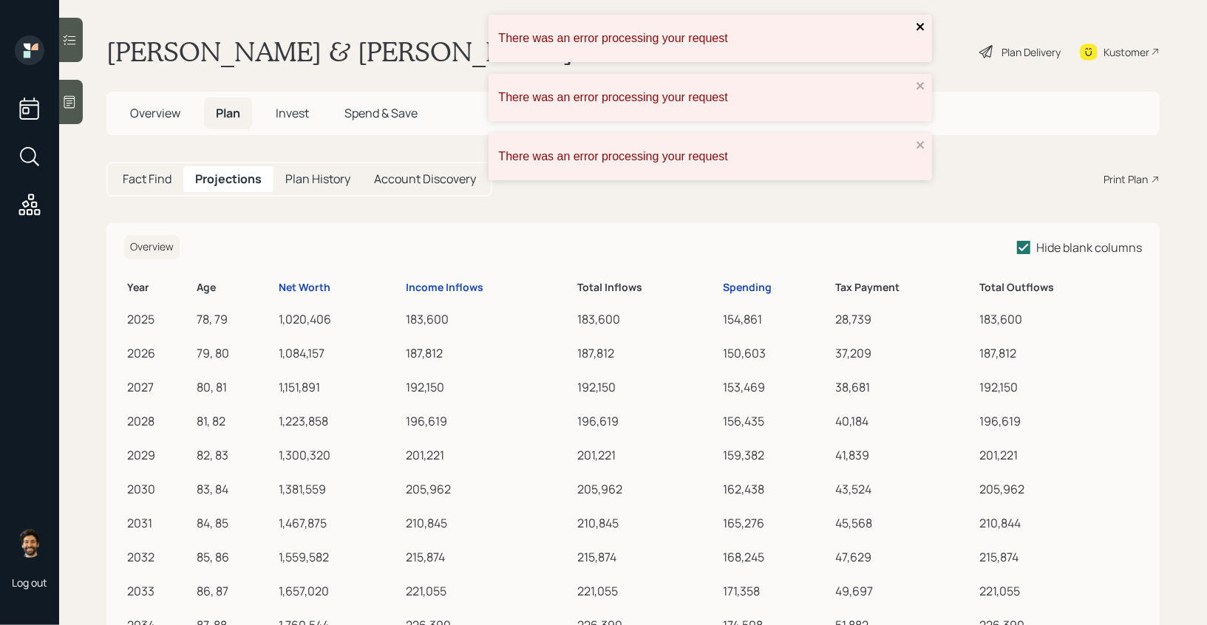
click at [919, 31] on icon "close" at bounding box center [921, 27] width 10 height 12
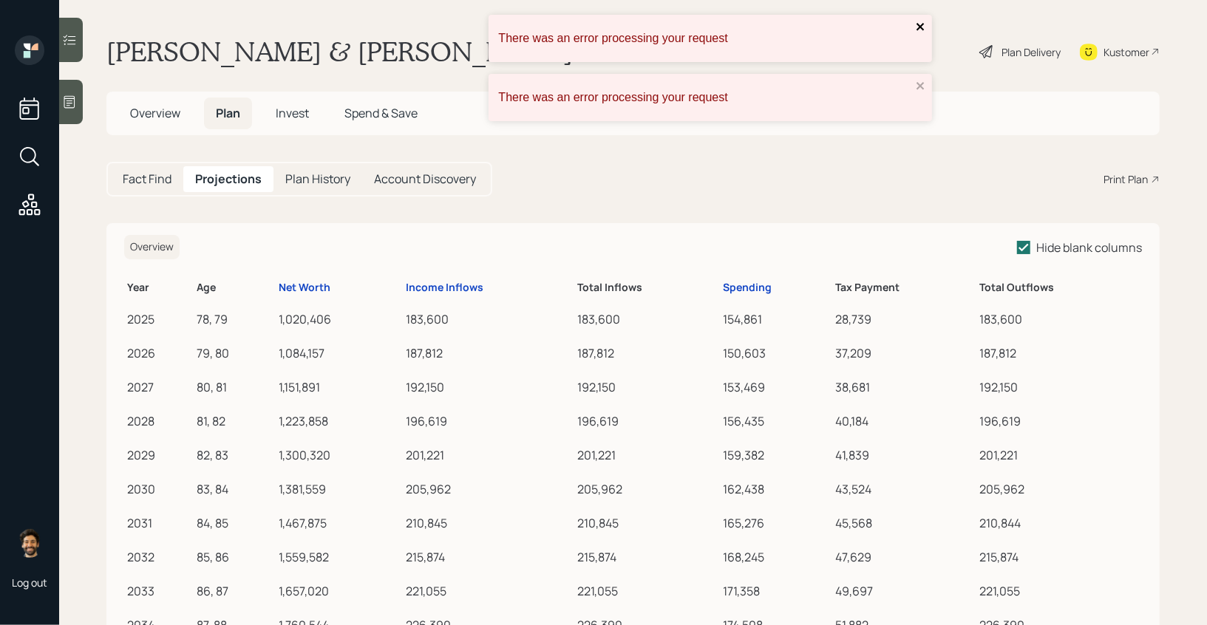
click at [919, 30] on icon "close" at bounding box center [921, 27] width 10 height 12
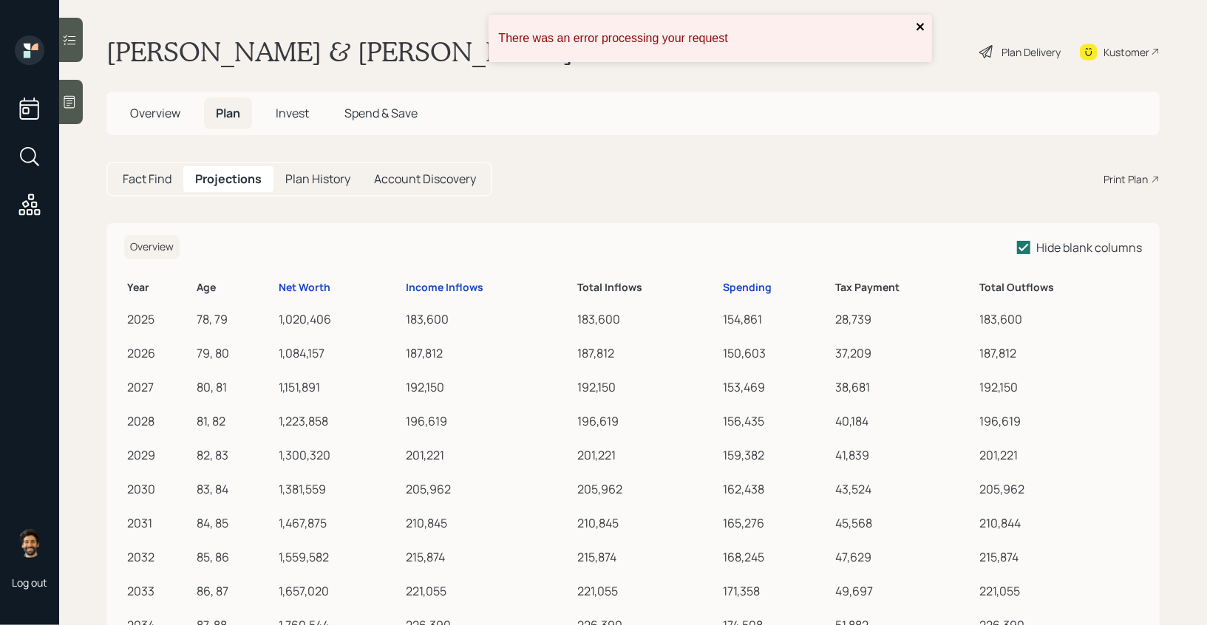
click at [921, 29] on icon "close" at bounding box center [921, 27] width 10 height 12
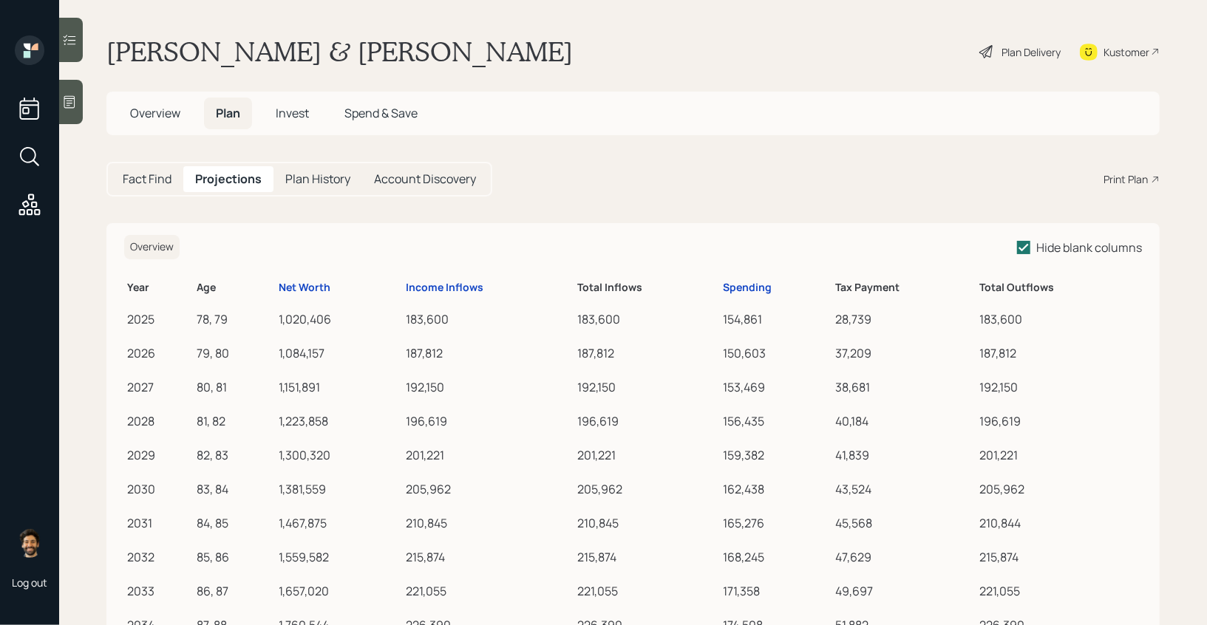
click at [157, 113] on span "Overview" at bounding box center [155, 113] width 50 height 16
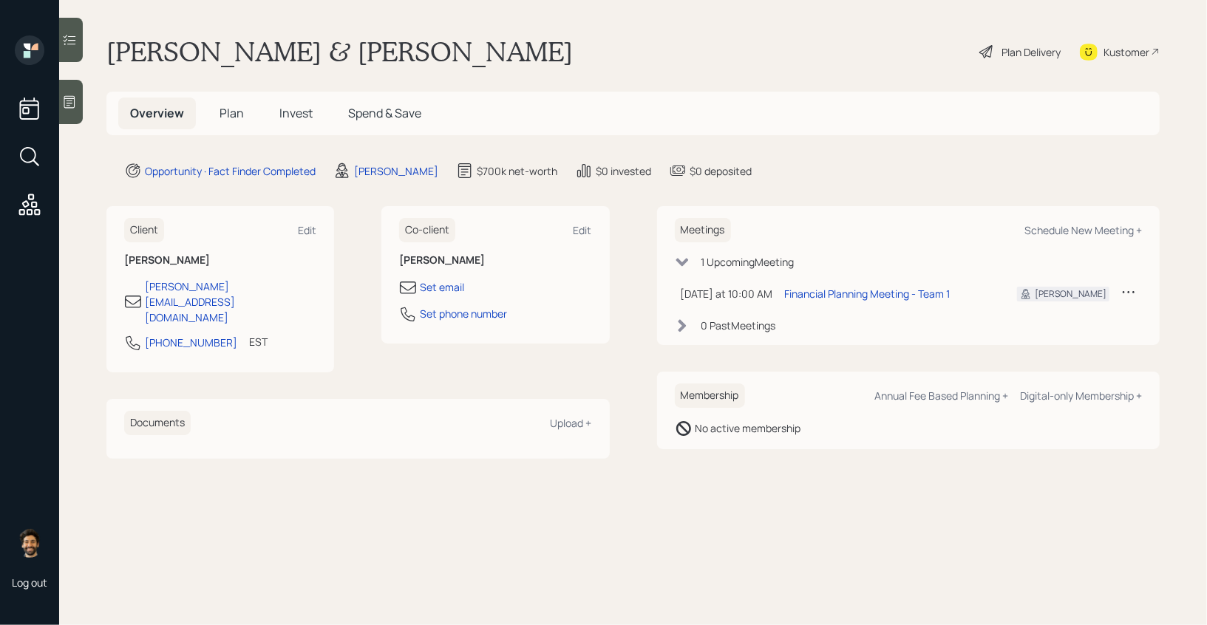
click at [231, 113] on span "Plan" at bounding box center [232, 113] width 24 height 16
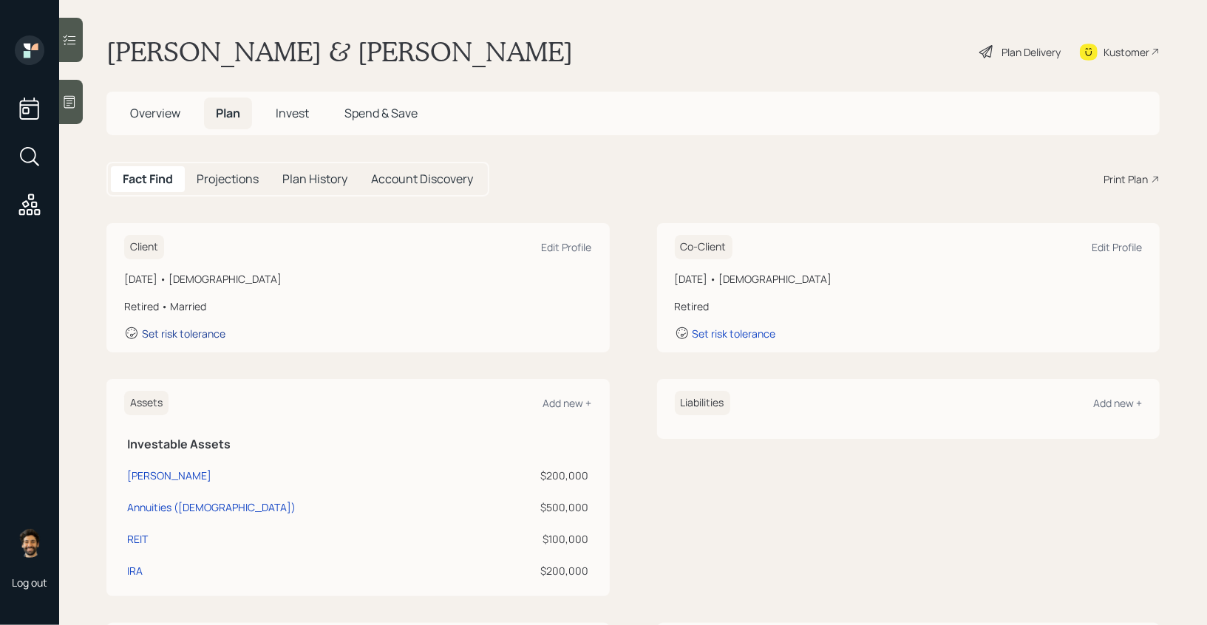
click at [205, 331] on div "Set risk tolerance" at bounding box center [184, 334] width 84 height 14
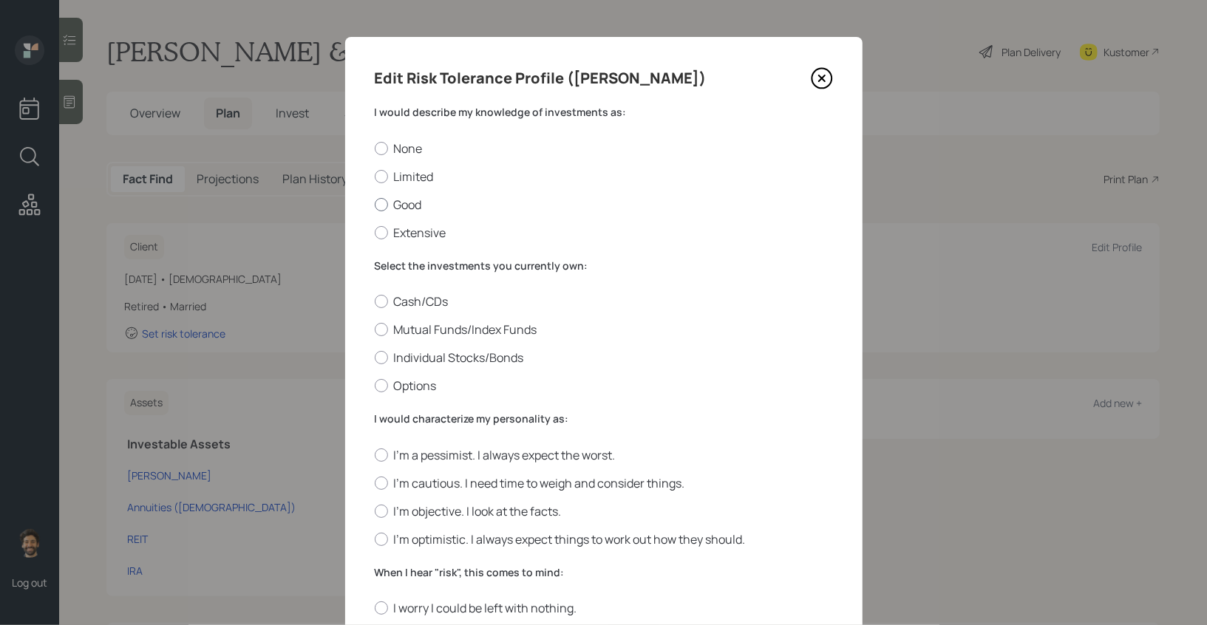
scroll to position [59, 0]
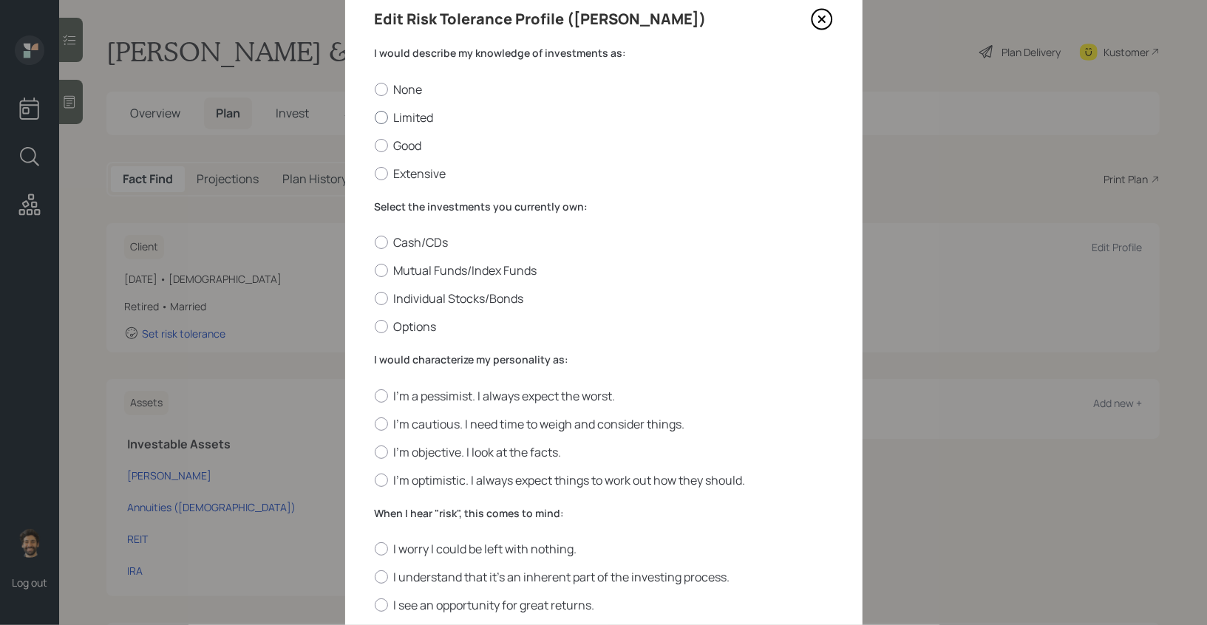
click at [382, 121] on div at bounding box center [381, 117] width 13 height 13
click at [375, 118] on input "Limited" at bounding box center [374, 117] width 1 height 1
radio input "true"
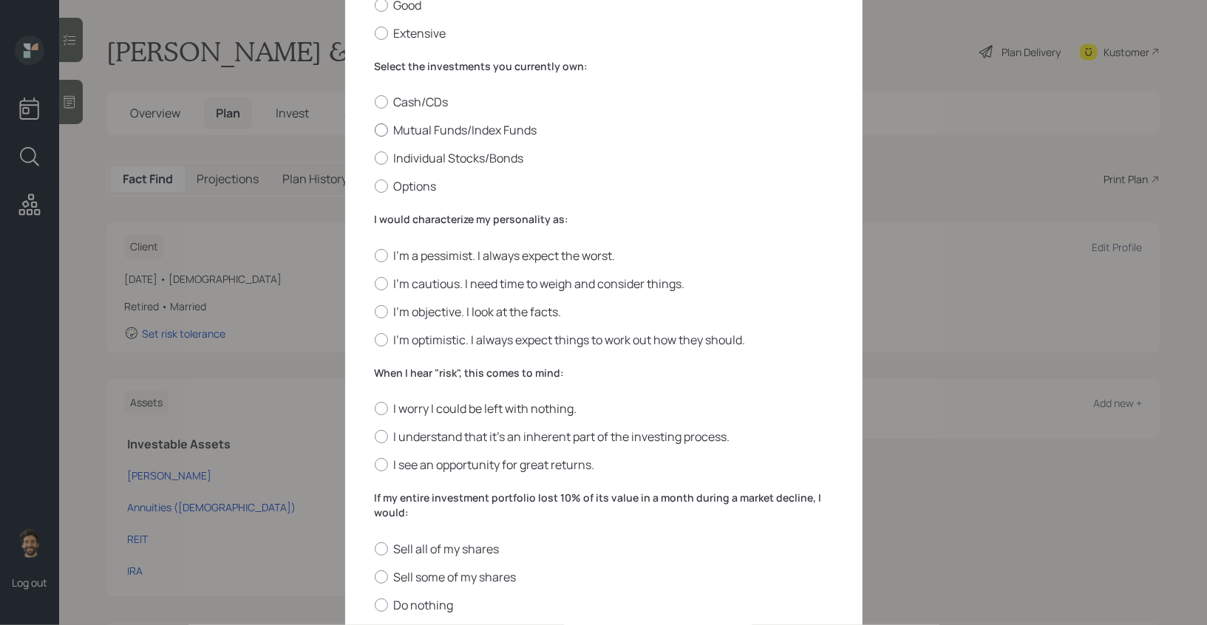
click at [390, 127] on label "Mutual Funds/Index Funds" at bounding box center [604, 130] width 458 height 16
click at [375, 130] on input "Mutual Funds/Index Funds" at bounding box center [374, 130] width 1 height 1
radio input "true"
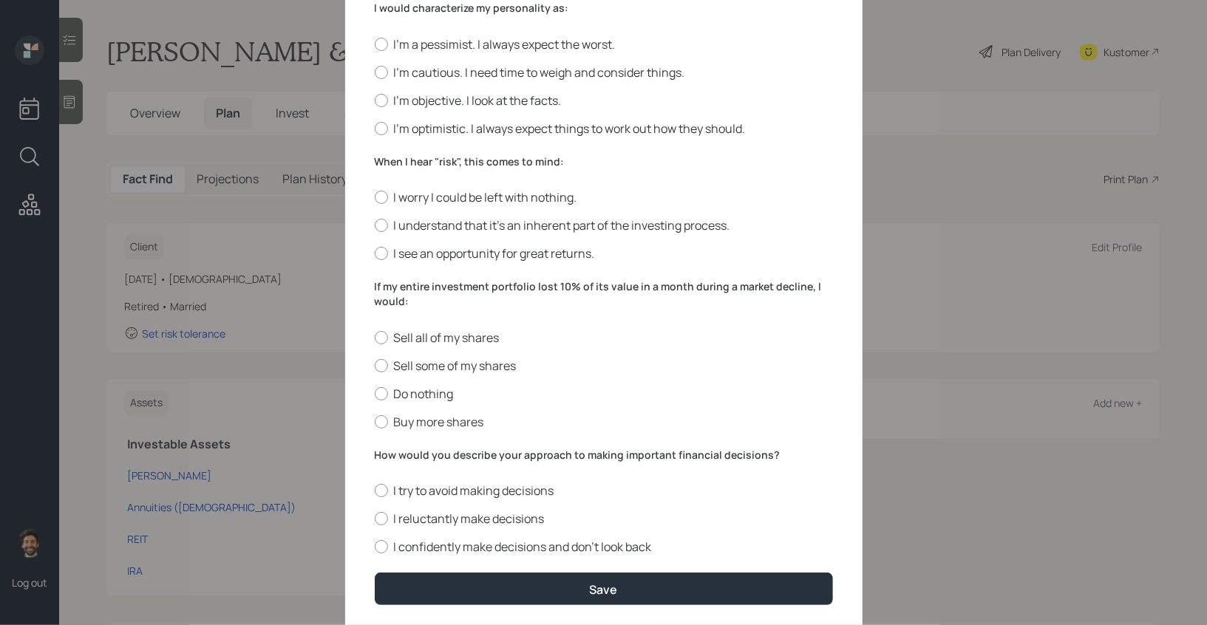
scroll to position [409, 0]
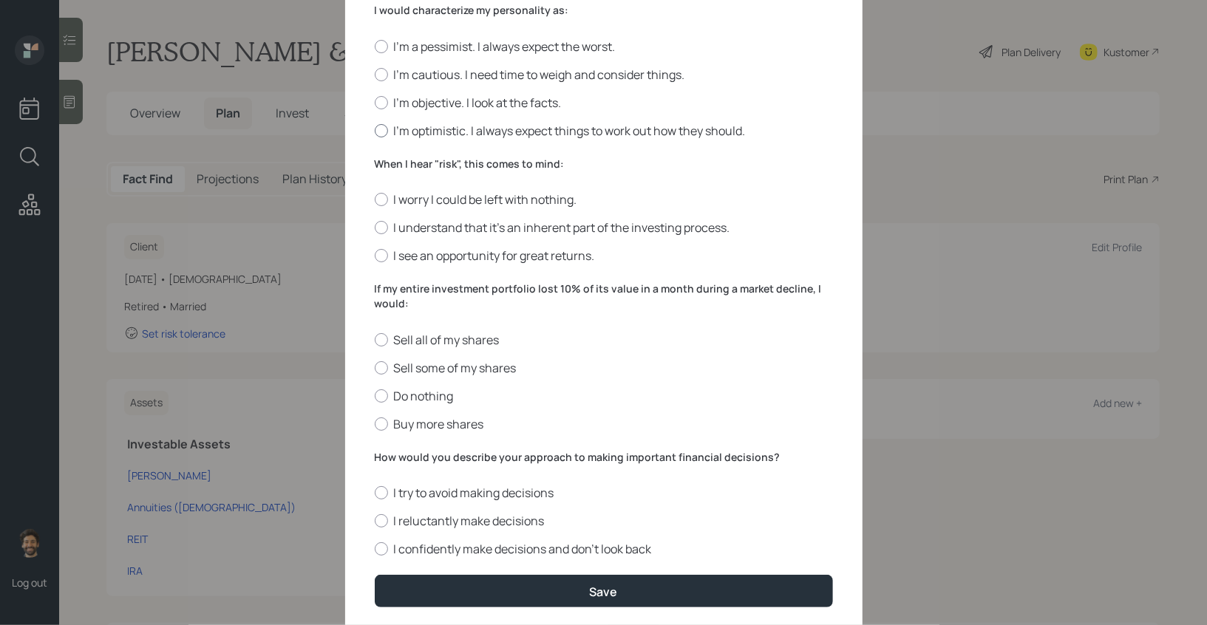
click at [378, 132] on div at bounding box center [381, 130] width 13 height 13
click at [375, 131] on input "I'm optimistic. I always expect things to work out how they should." at bounding box center [374, 130] width 1 height 1
radio input "true"
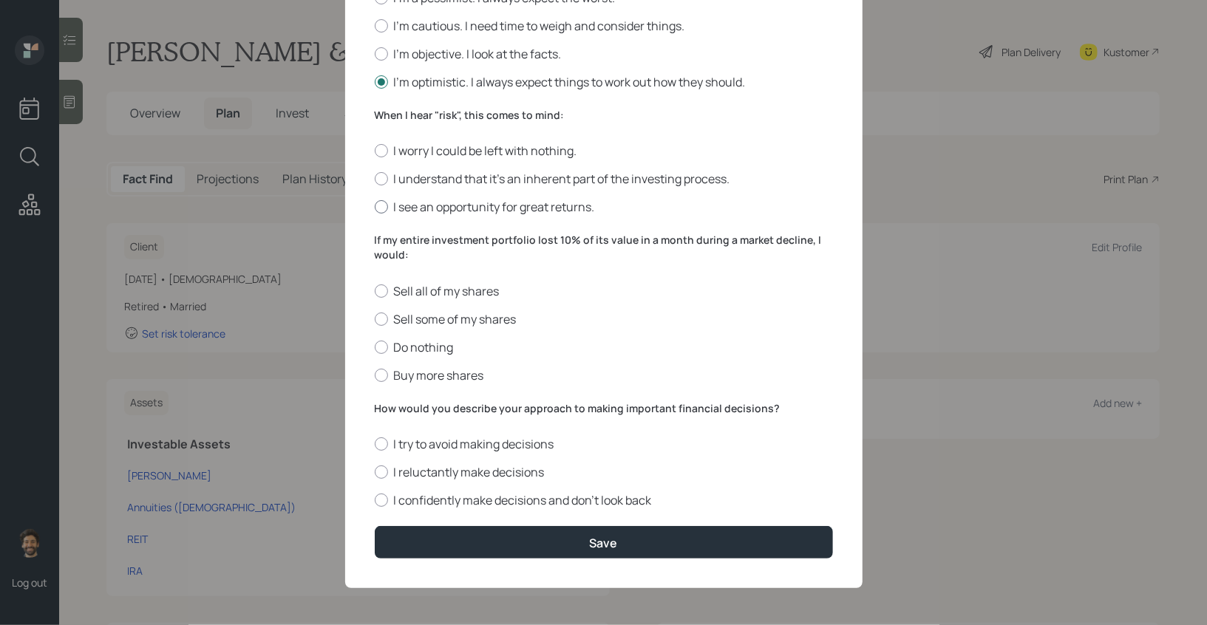
click at [391, 203] on label "I see an opportunity for great returns." at bounding box center [604, 207] width 458 height 16
click at [375, 207] on input "I see an opportunity for great returns." at bounding box center [374, 207] width 1 height 1
radio input "true"
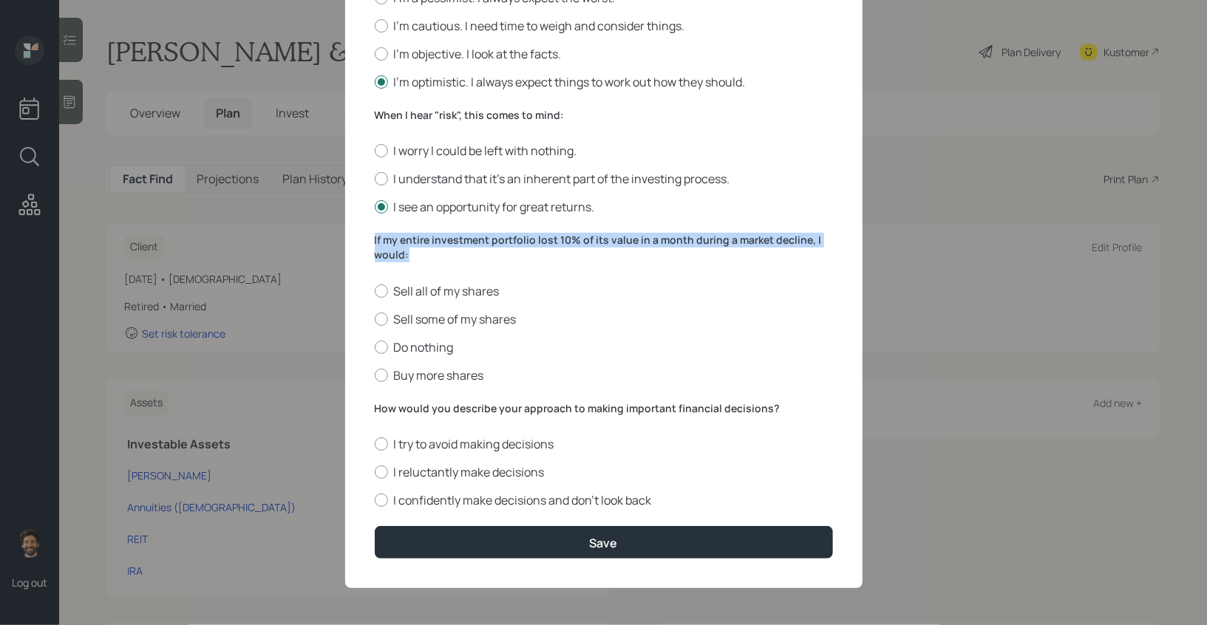
drag, startPoint x: 409, startPoint y: 251, endPoint x: 369, endPoint y: 237, distance: 43.0
click at [369, 237] on div "Edit Risk Tolerance Profile ([PERSON_NAME] would describe my knowledge of inves…" at bounding box center [603, 83] width 517 height 1009
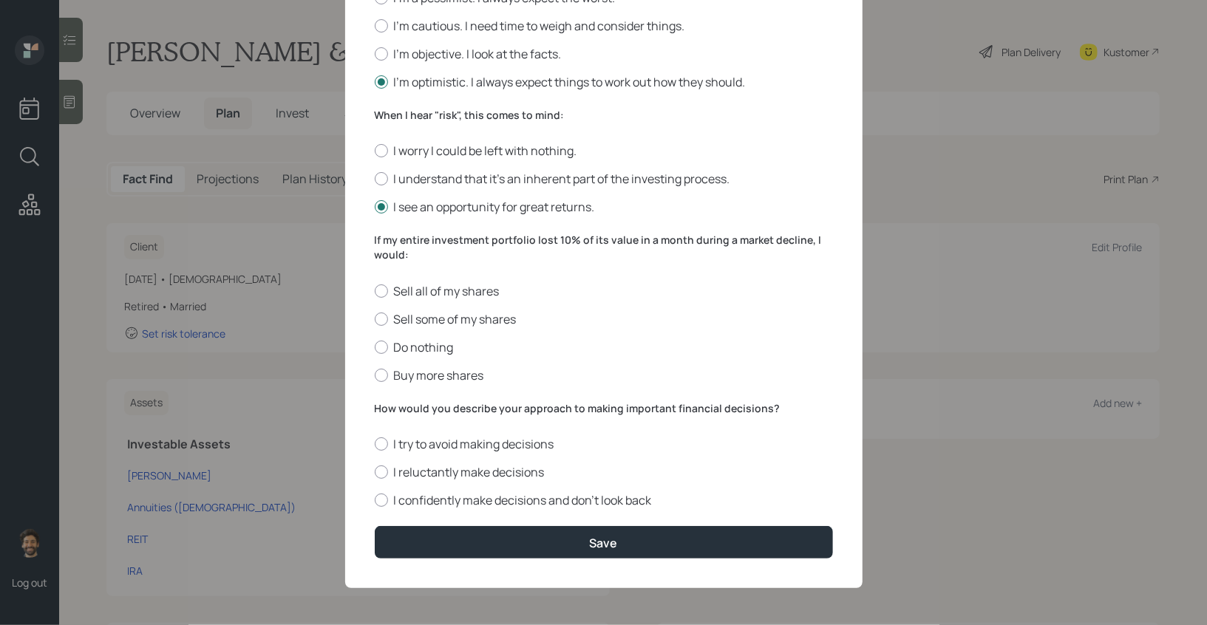
click at [408, 357] on div "Sell all of my shares Sell some of my shares Do nothing Buy more shares" at bounding box center [604, 333] width 458 height 101
click at [398, 353] on label "Do nothing" at bounding box center [604, 347] width 458 height 16
click at [375, 347] on input "Do nothing" at bounding box center [374, 347] width 1 height 1
radio input "true"
click at [405, 408] on label "How would you describe your approach to making important financial decisions?" at bounding box center [604, 408] width 458 height 15
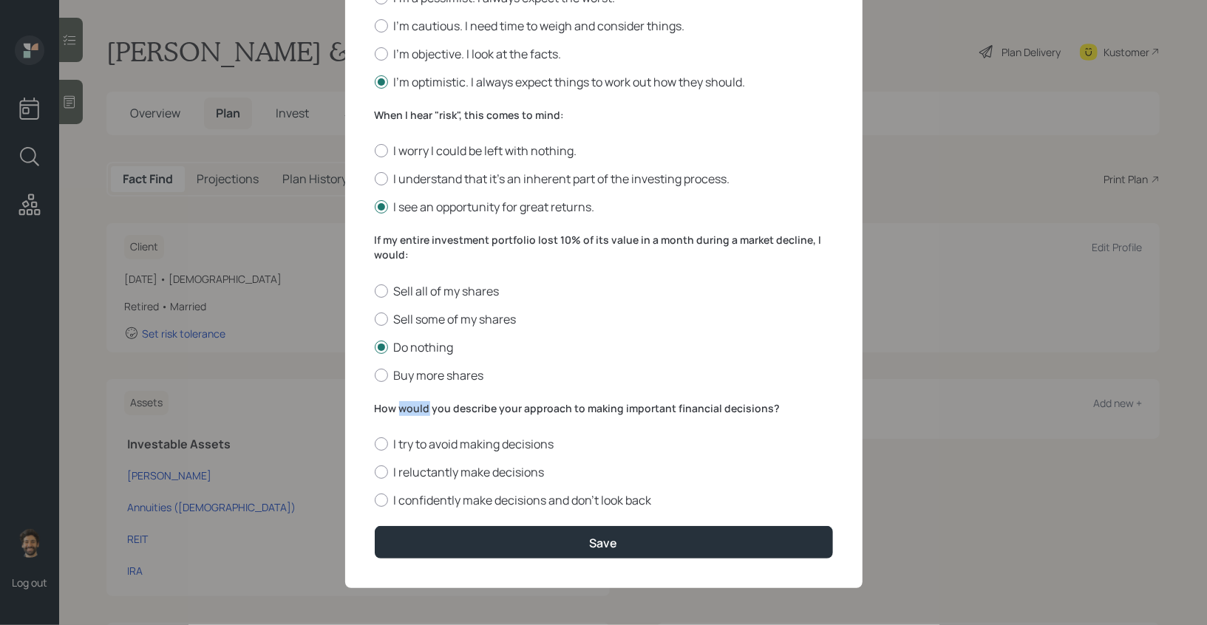
click at [405, 408] on label "How would you describe your approach to making important financial decisions?" at bounding box center [604, 408] width 458 height 15
click at [402, 503] on label "I confidently make decisions and don’t look back" at bounding box center [604, 500] width 458 height 16
click at [375, 501] on input "I confidently make decisions and don’t look back" at bounding box center [374, 500] width 1 height 1
radio input "true"
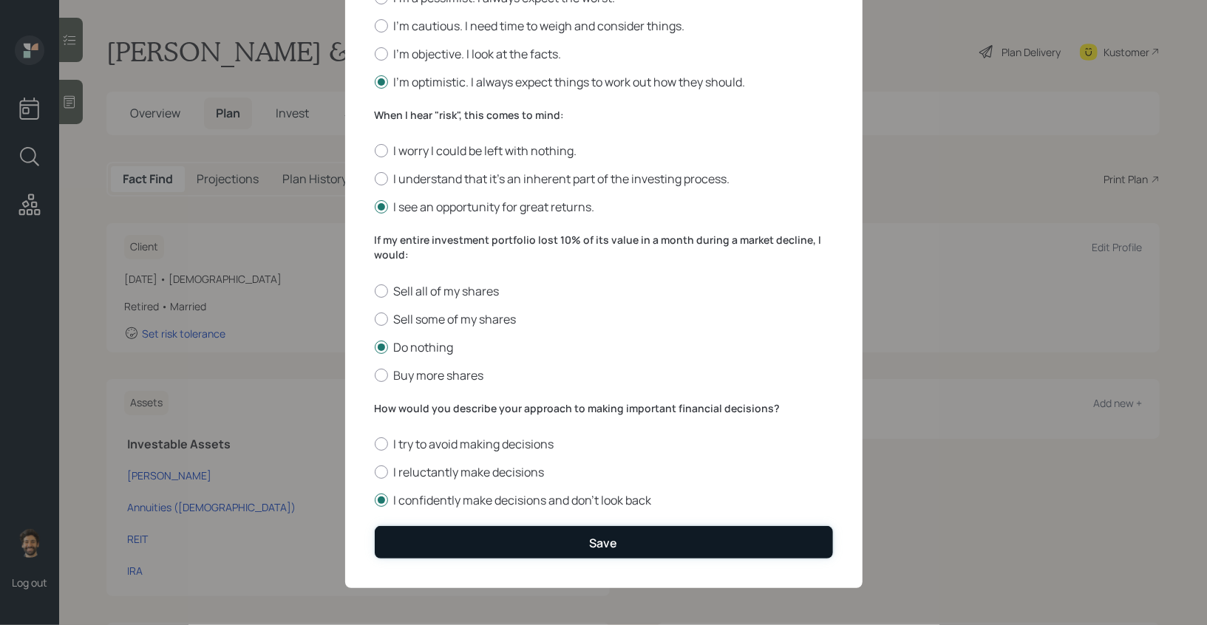
click at [441, 537] on button "Save" at bounding box center [604, 542] width 458 height 32
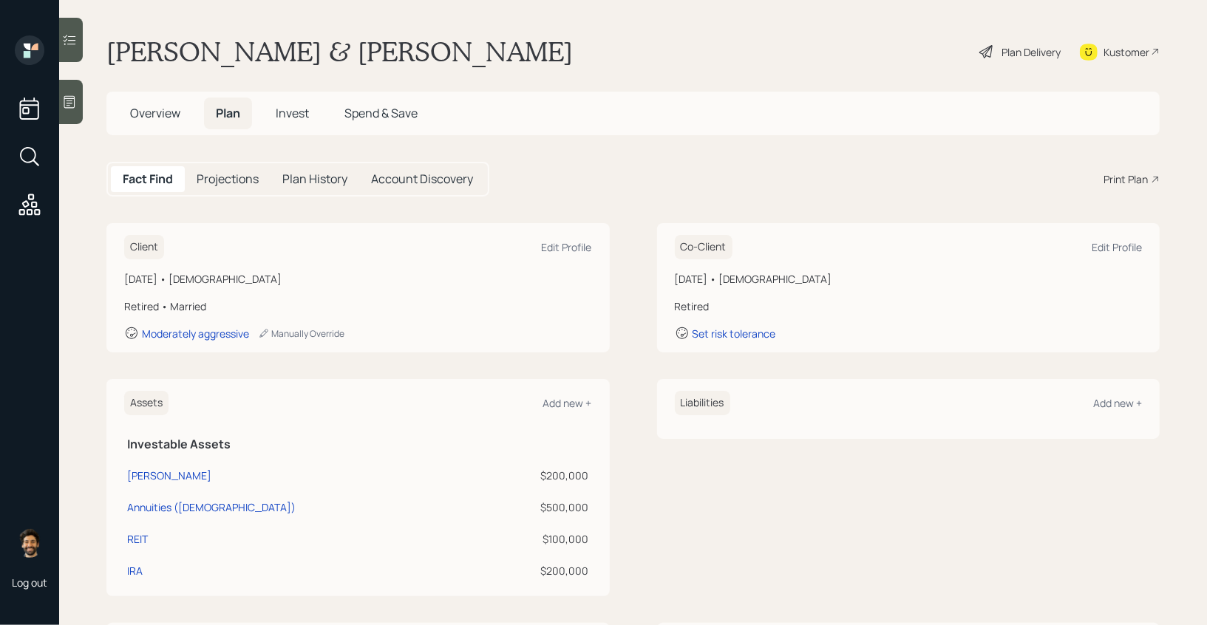
click at [273, 109] on h5 "Invest" at bounding box center [292, 114] width 57 height 32
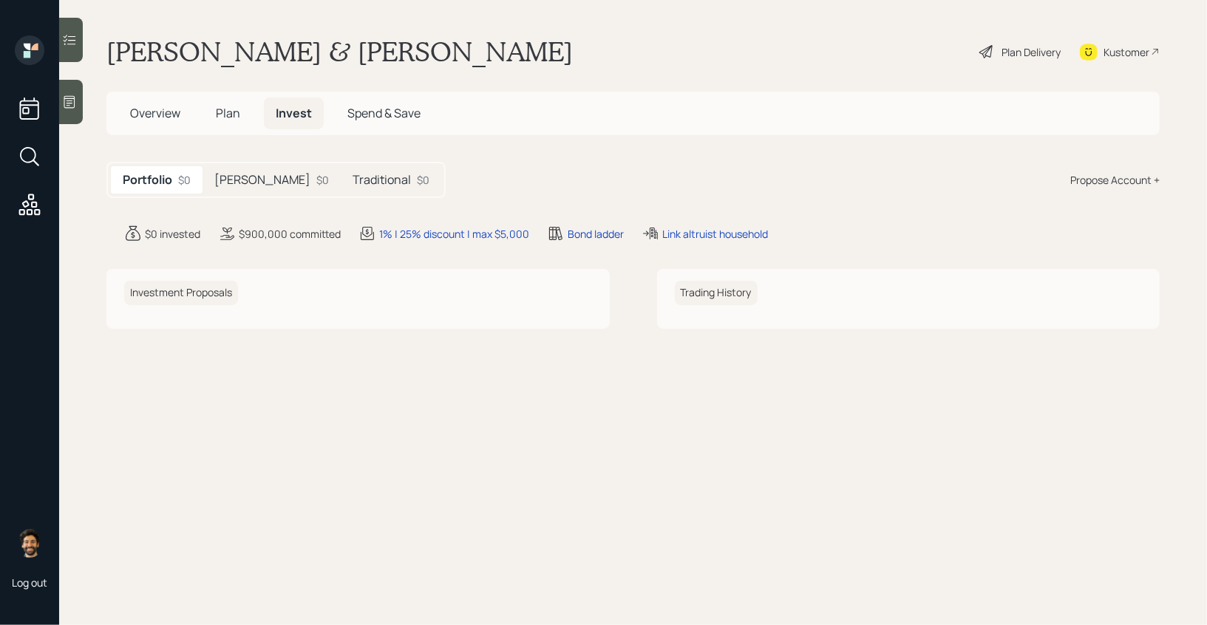
click at [227, 186] on h5 "[PERSON_NAME]" at bounding box center [262, 180] width 96 height 14
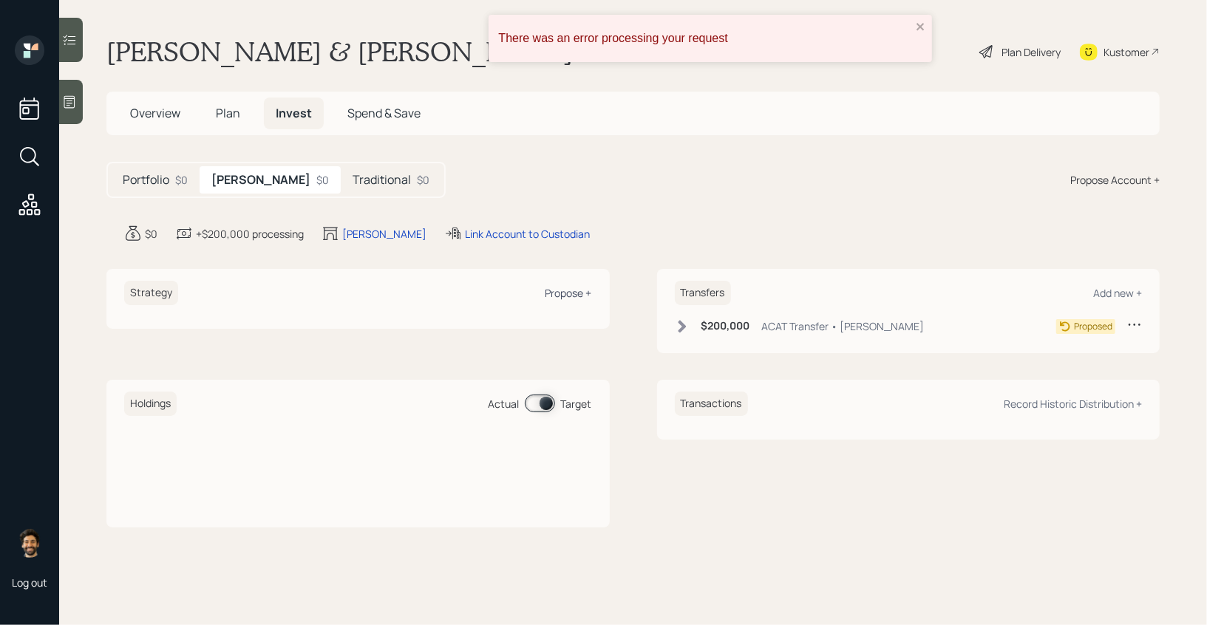
click at [565, 287] on div "Propose +" at bounding box center [568, 293] width 47 height 14
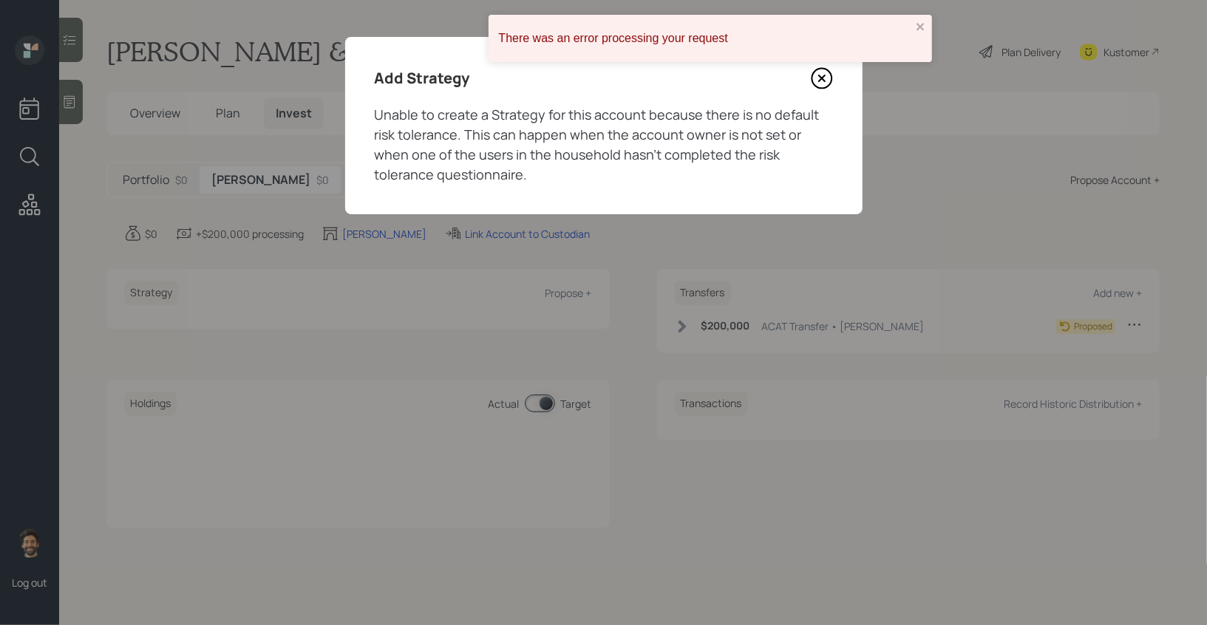
click at [817, 78] on icon at bounding box center [822, 78] width 22 height 22
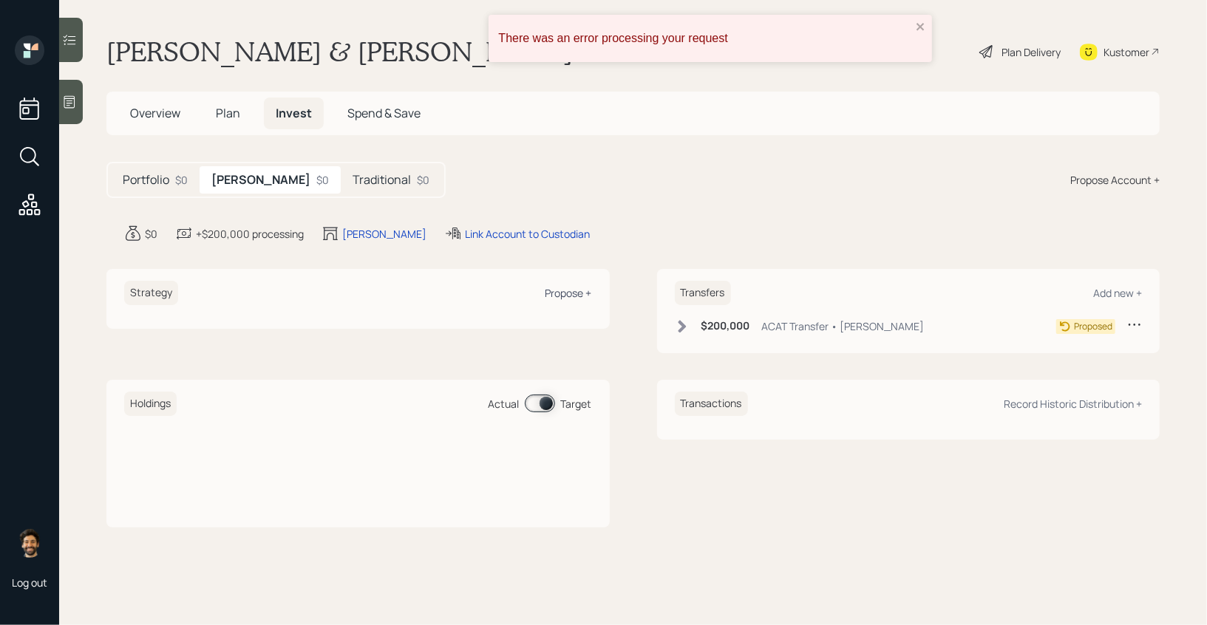
click at [562, 290] on div "Propose +" at bounding box center [568, 293] width 47 height 14
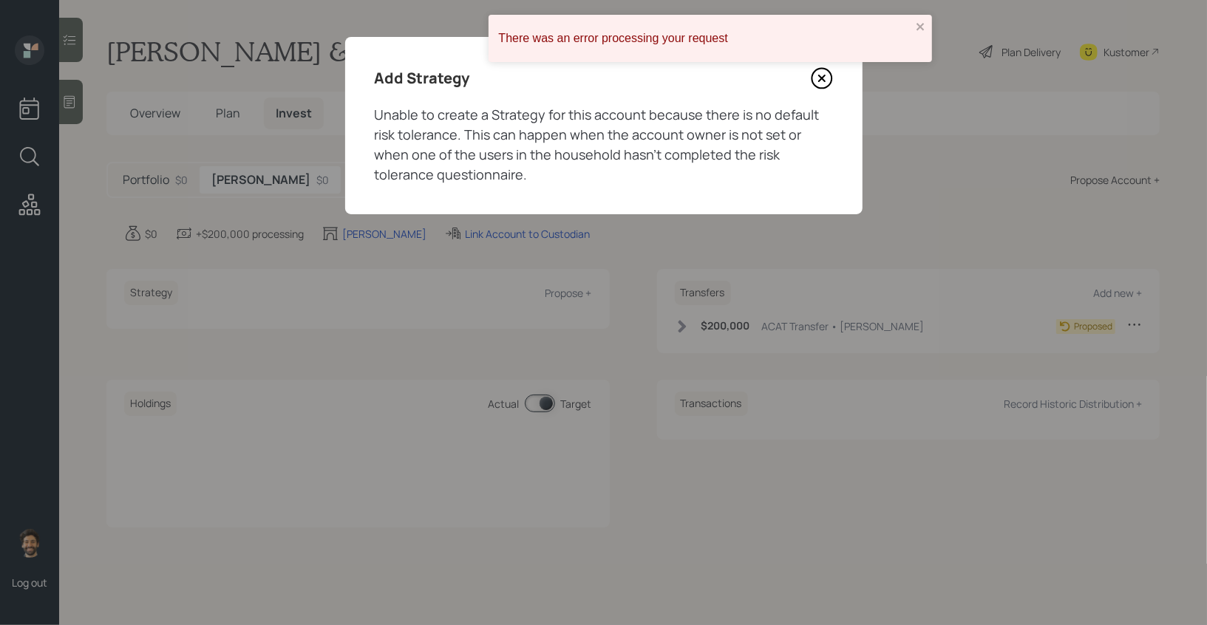
click at [818, 69] on icon at bounding box center [822, 78] width 22 height 22
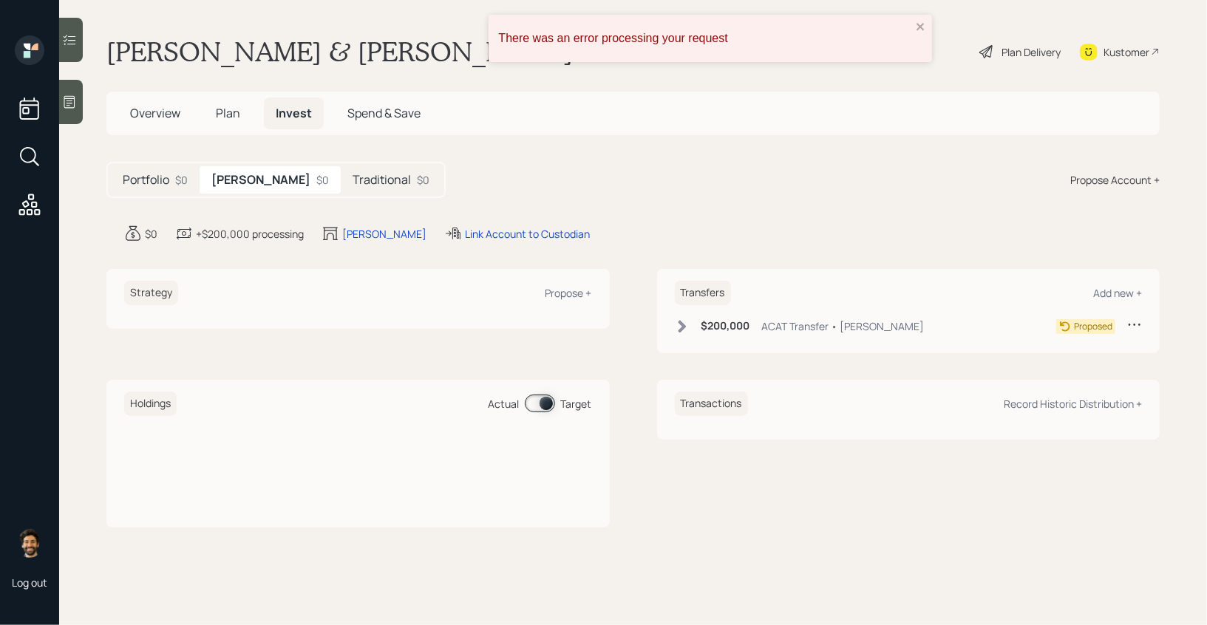
click at [576, 292] on div "Propose +" at bounding box center [568, 293] width 47 height 14
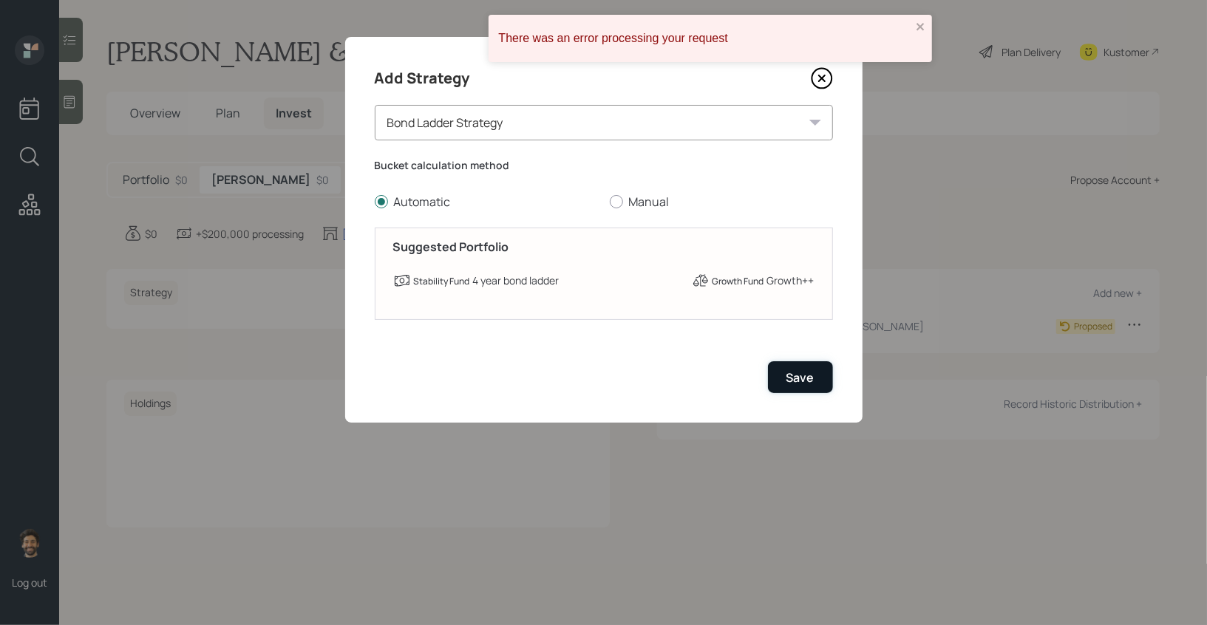
click at [803, 374] on div "Save" at bounding box center [800, 378] width 28 height 16
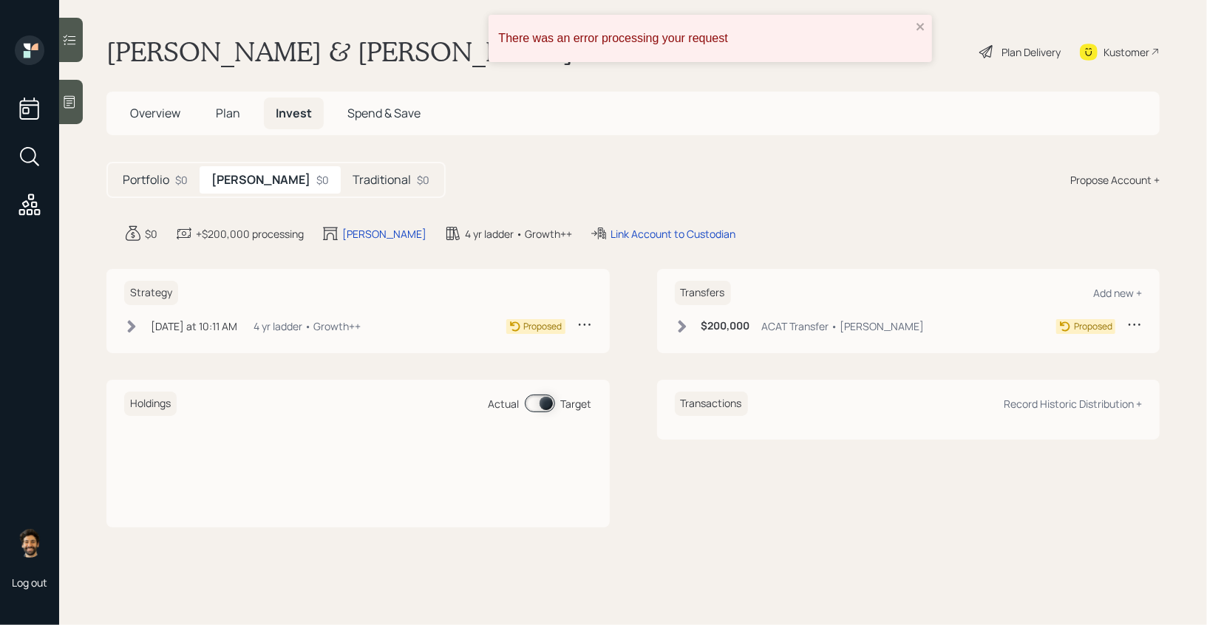
click at [341, 192] on div "Traditional $0" at bounding box center [391, 179] width 101 height 27
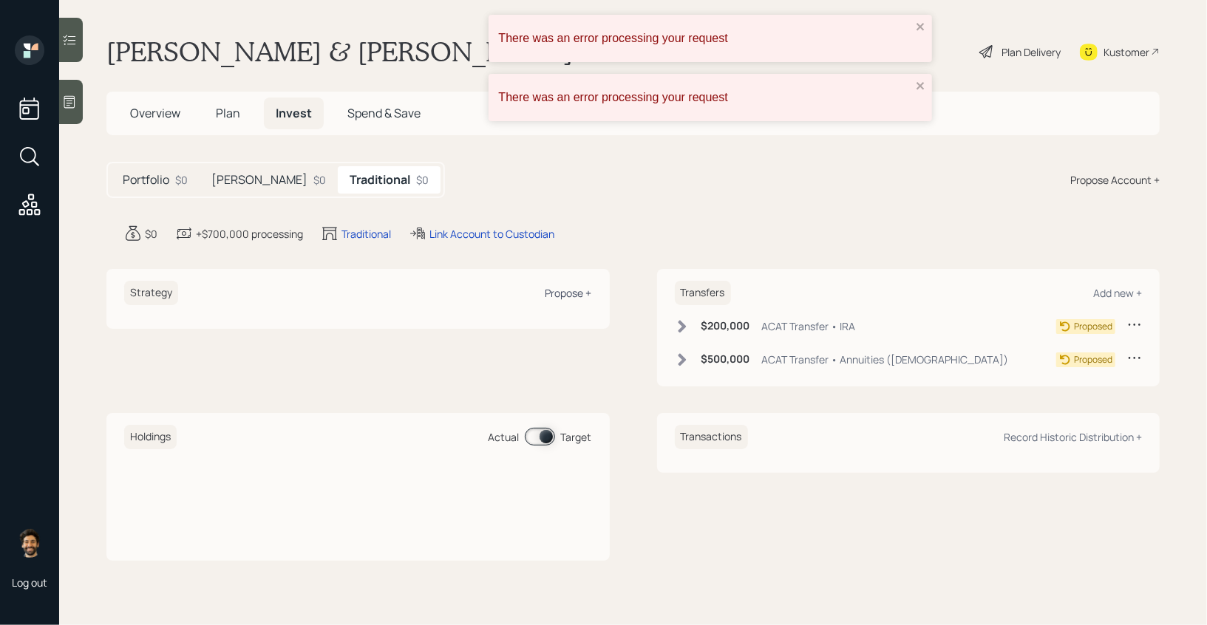
click at [560, 293] on div "Propose +" at bounding box center [568, 293] width 47 height 14
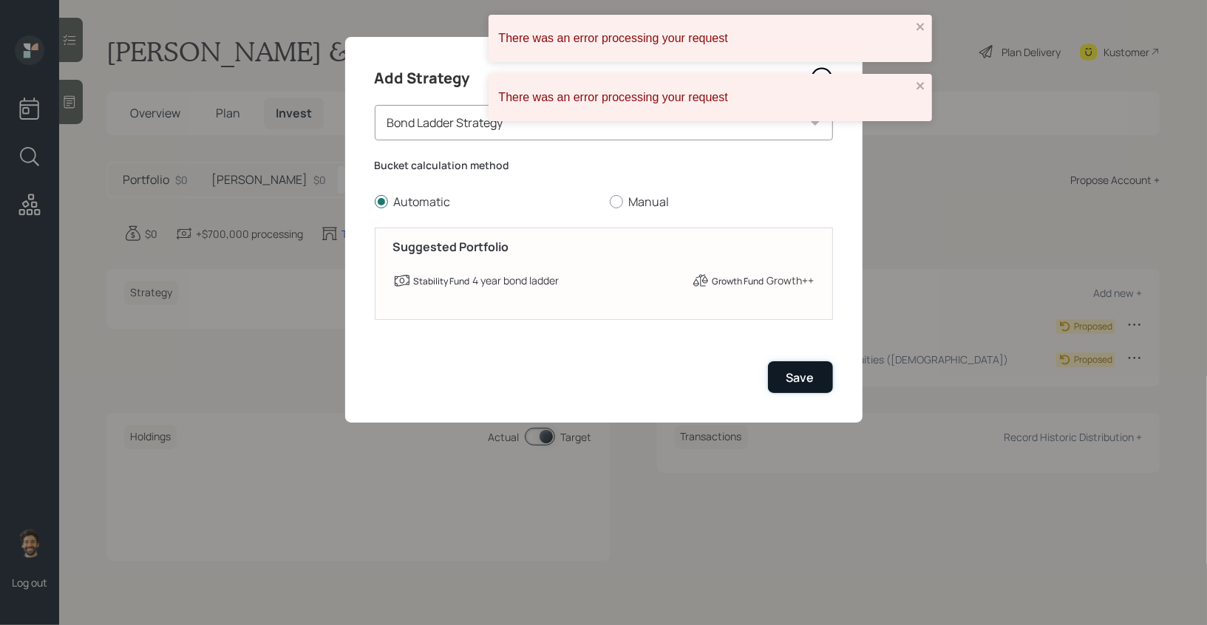
click at [788, 384] on div "Save" at bounding box center [800, 378] width 28 height 16
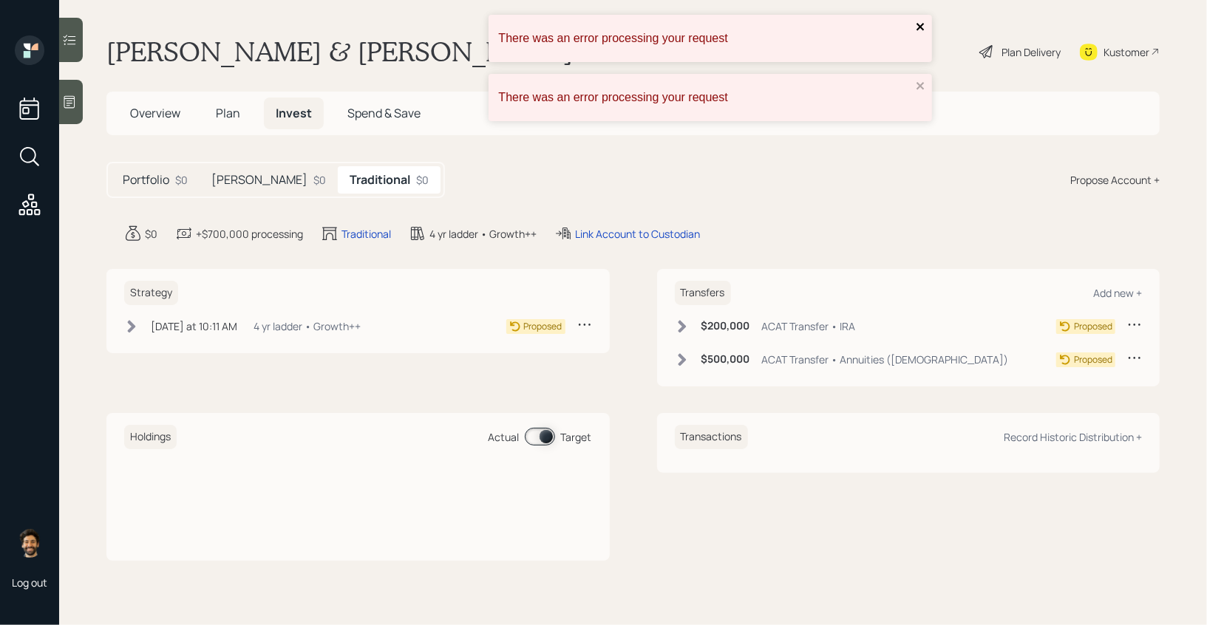
click at [918, 28] on icon "close" at bounding box center [919, 26] width 7 height 7
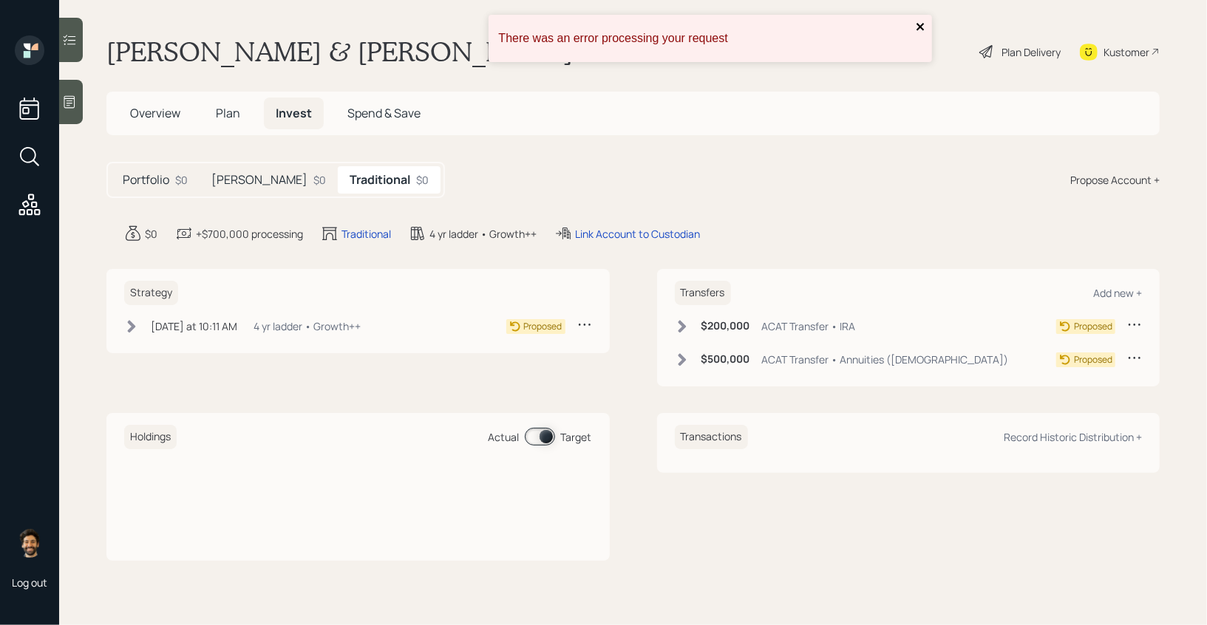
click at [918, 28] on icon "close" at bounding box center [919, 26] width 7 height 7
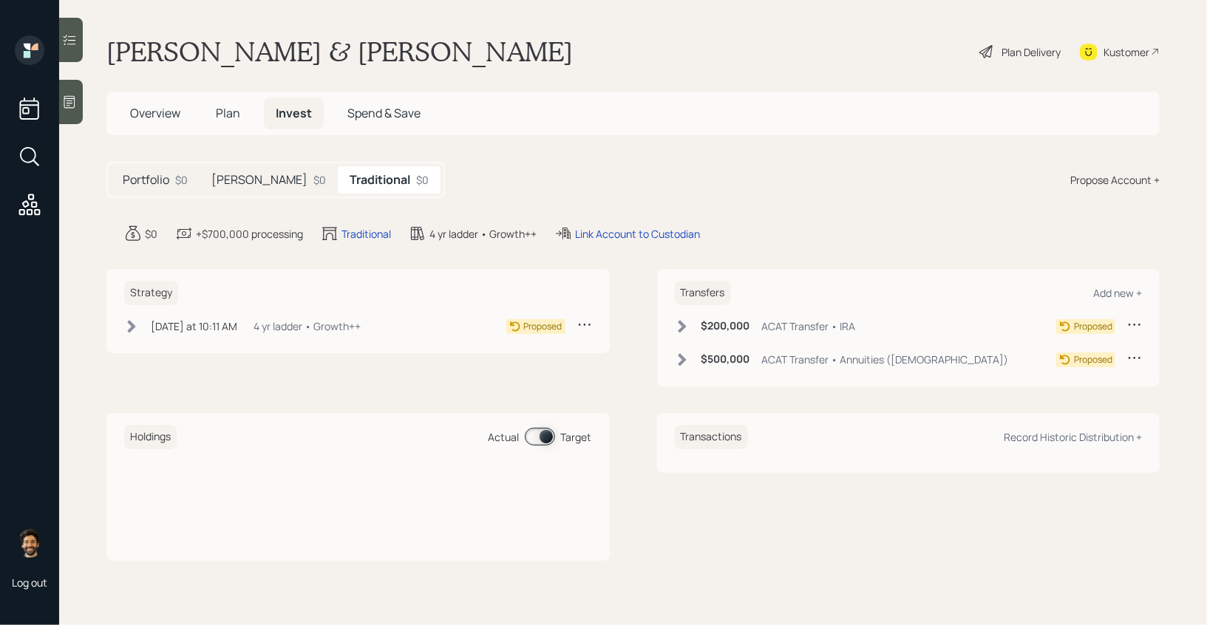
click at [1012, 48] on div "Plan Delivery" at bounding box center [1030, 52] width 59 height 16
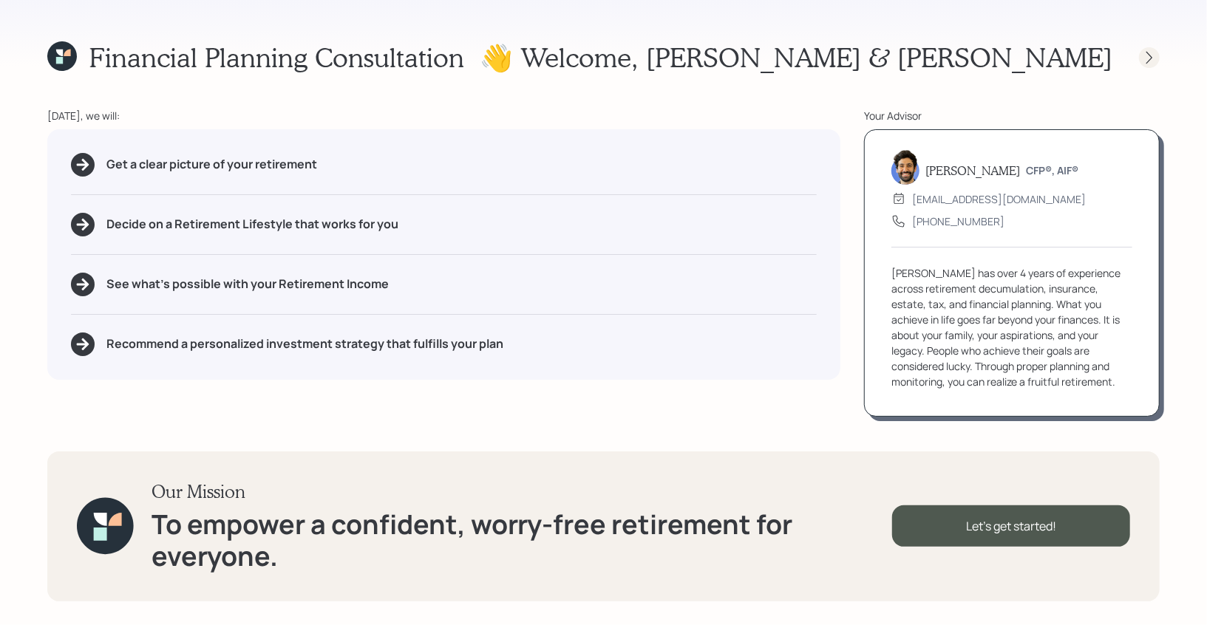
click at [1144, 53] on icon at bounding box center [1149, 57] width 15 height 15
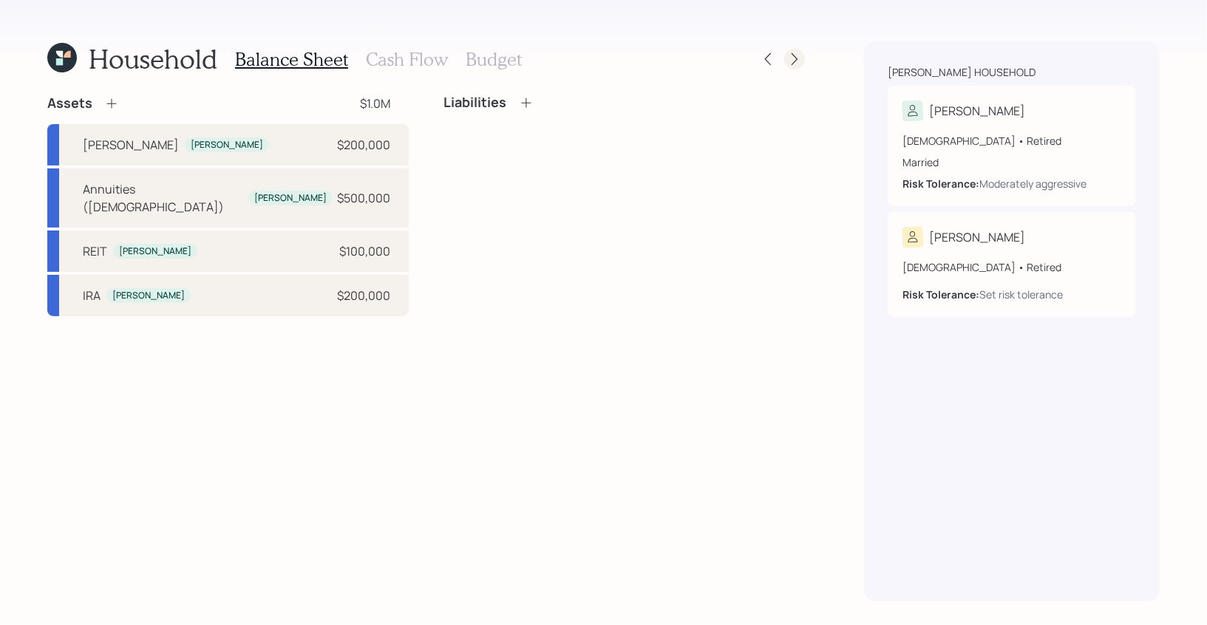
click at [787, 65] on icon at bounding box center [794, 59] width 15 height 15
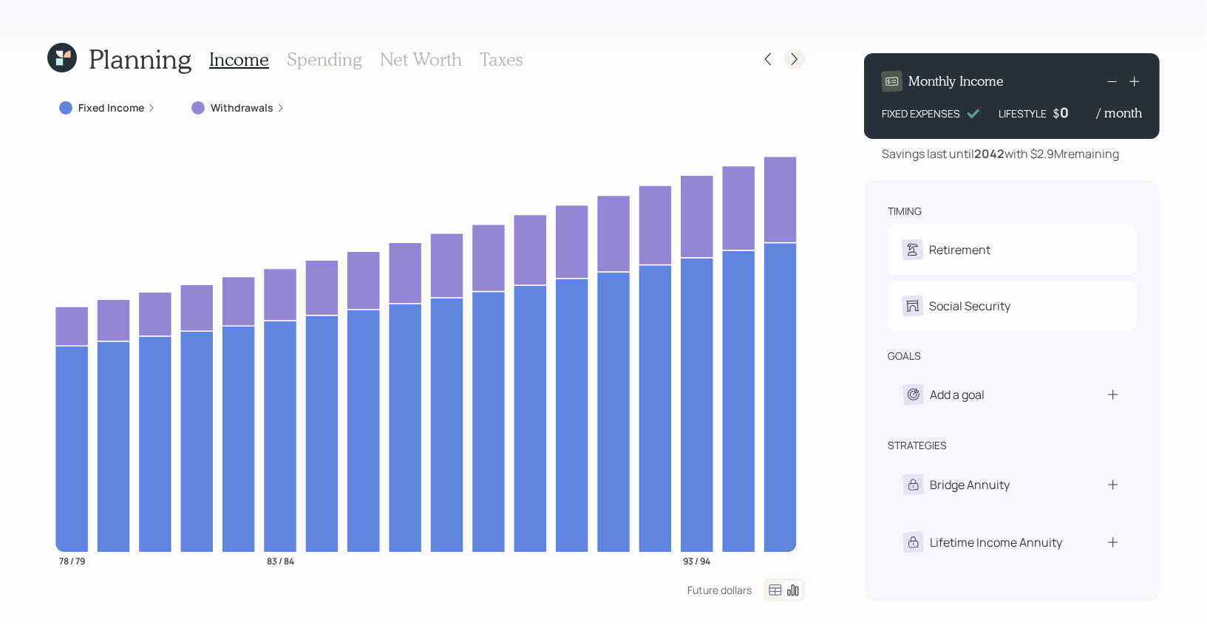
click at [798, 51] on div at bounding box center [794, 59] width 21 height 21
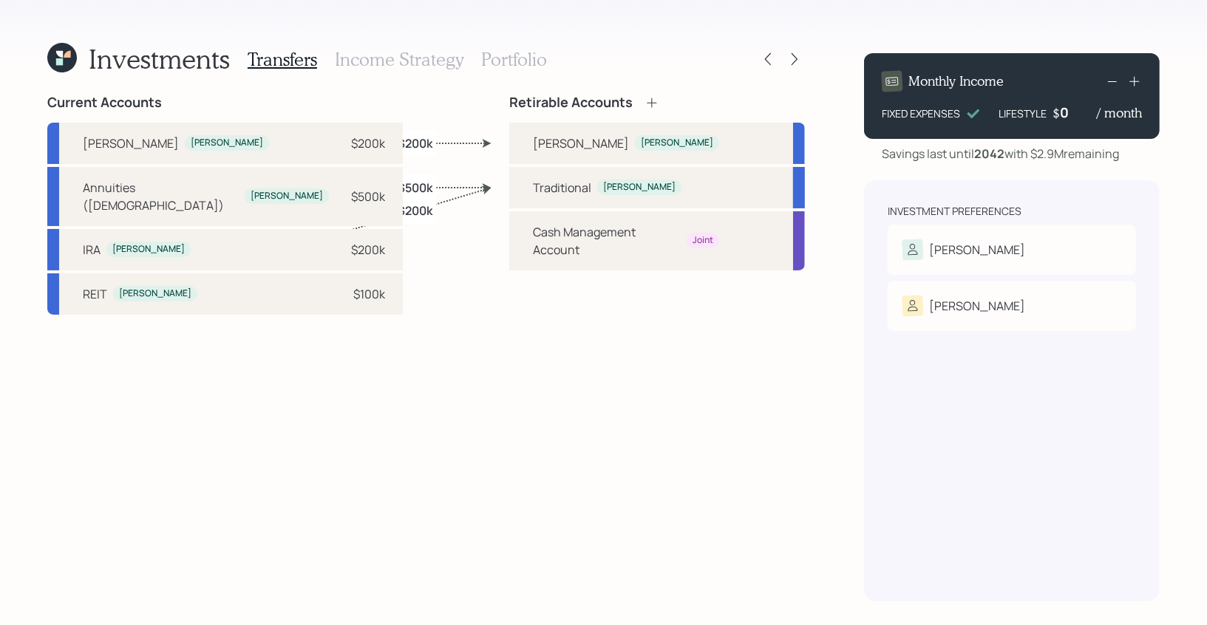
click at [416, 58] on h3 "Income Strategy" at bounding box center [399, 59] width 129 height 21
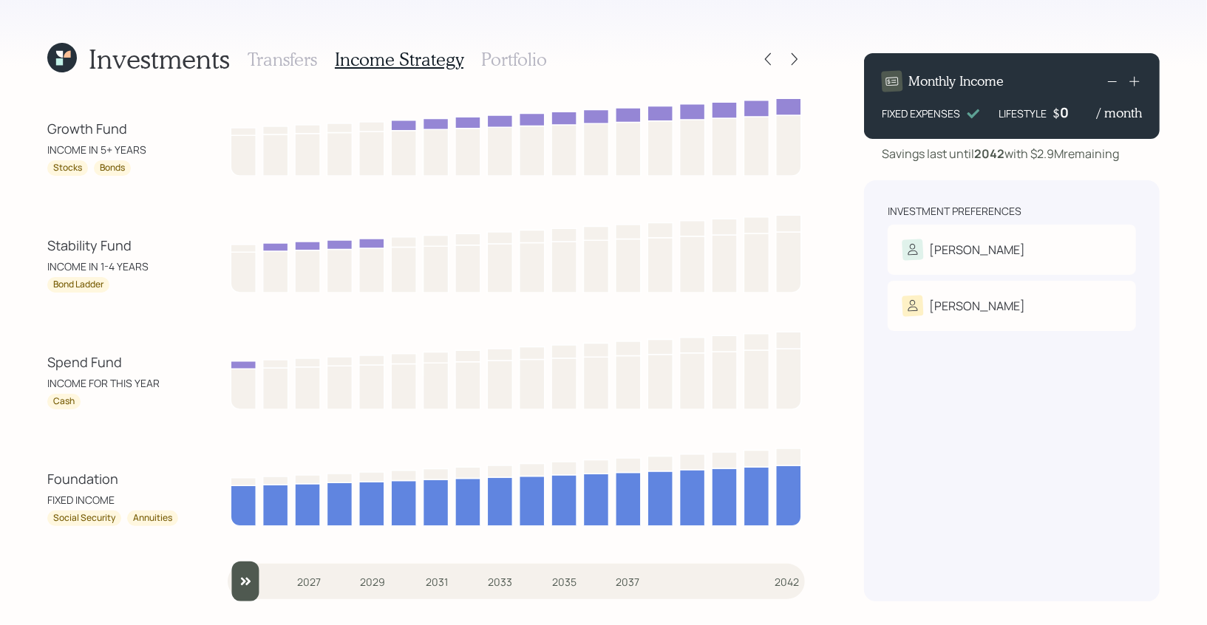
click at [492, 45] on div "Transfers Income Strategy Portfolio" at bounding box center [397, 58] width 299 height 35
click at [492, 52] on h3 "Portfolio" at bounding box center [514, 59] width 66 height 21
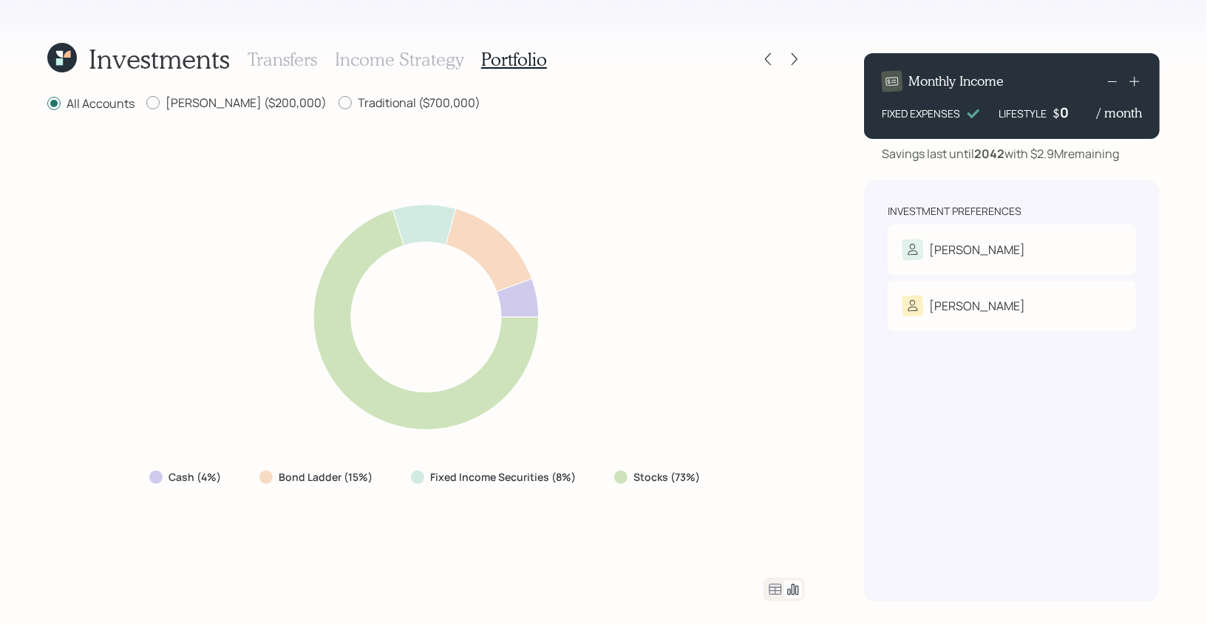
click at [422, 58] on h3 "Income Strategy" at bounding box center [399, 59] width 129 height 21
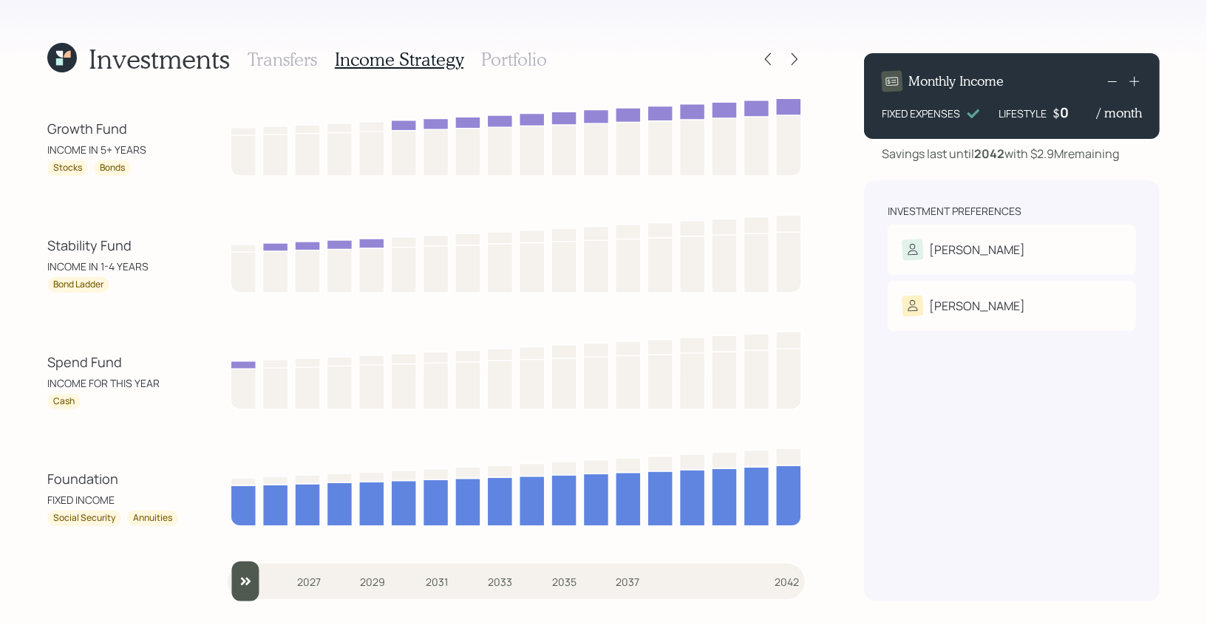
click at [506, 55] on h3 "Portfolio" at bounding box center [514, 59] width 66 height 21
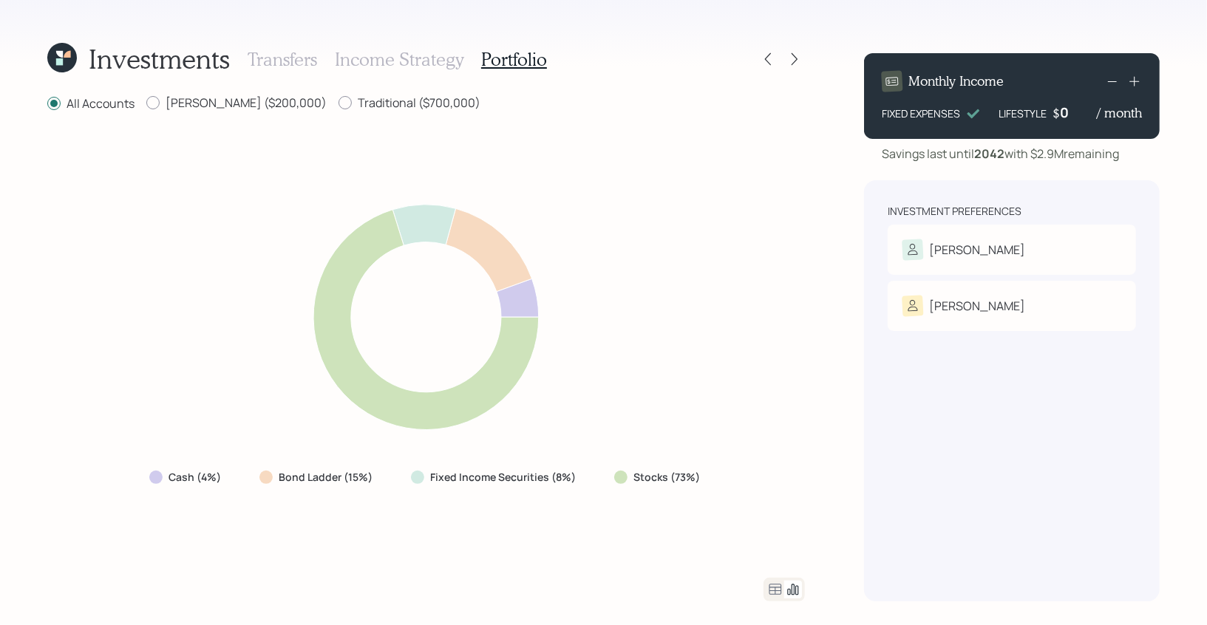
click at [683, 464] on div "Stocks (73%)" at bounding box center [658, 477] width 112 height 27
drag, startPoint x: 701, startPoint y: 479, endPoint x: 432, endPoint y: 466, distance: 270.1
click at [432, 466] on div "Cash (4%) Bond Ladder (15%) Fixed Income Securities (8%) Stocks (73%)" at bounding box center [425, 477] width 577 height 27
click at [528, 474] on label "Fixed Income Securities (8%)" at bounding box center [503, 477] width 146 height 15
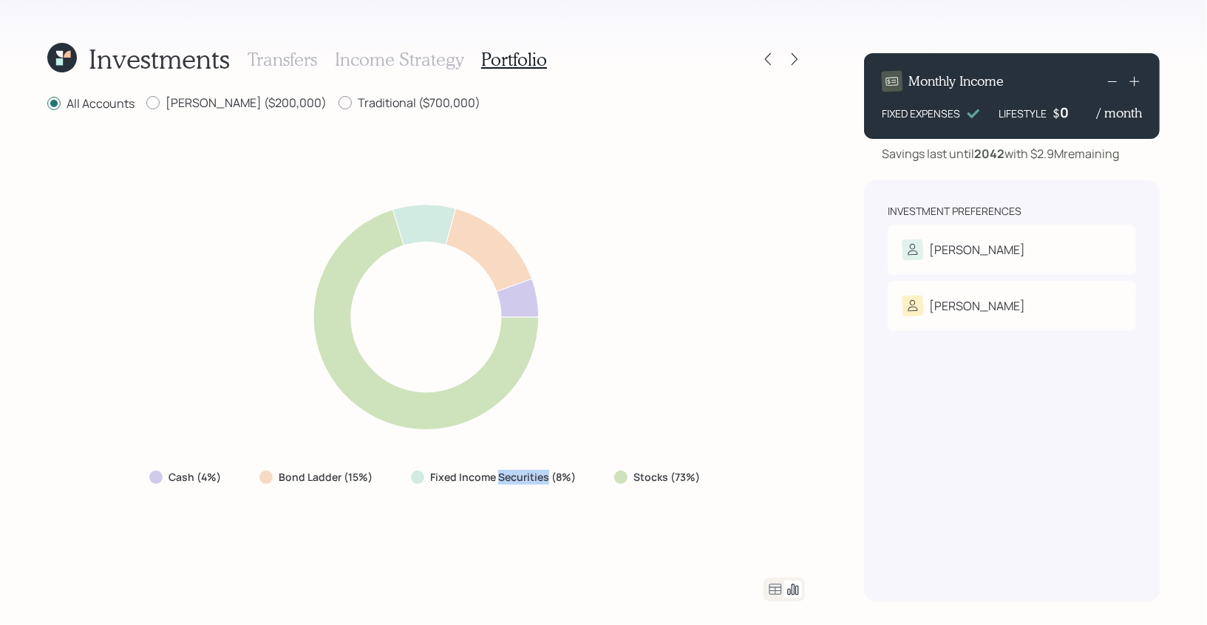
click at [528, 474] on label "Fixed Income Securities (8%)" at bounding box center [503, 477] width 146 height 15
click at [355, 472] on label "Bond Ladder (15%)" at bounding box center [326, 477] width 94 height 15
drag, startPoint x: 224, startPoint y: 475, endPoint x: 139, endPoint y: 473, distance: 85.0
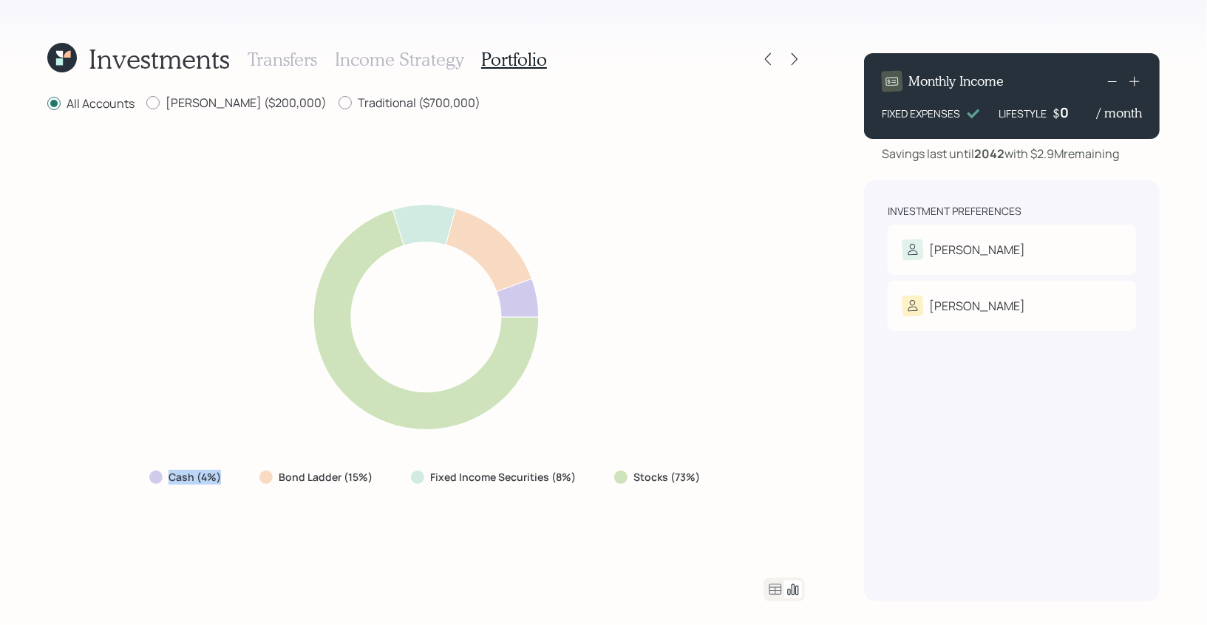
click at [140, 474] on div "Cash (4%)" at bounding box center [186, 477] width 98 height 27
click at [773, 590] on icon at bounding box center [775, 590] width 18 height 18
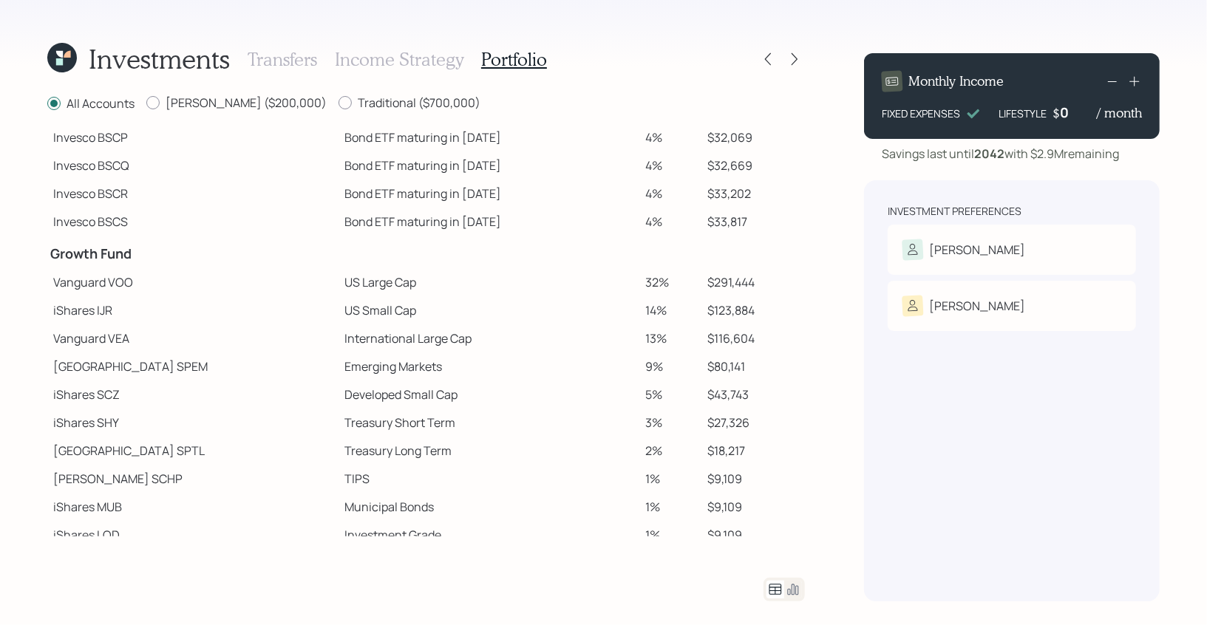
scroll to position [142, 0]
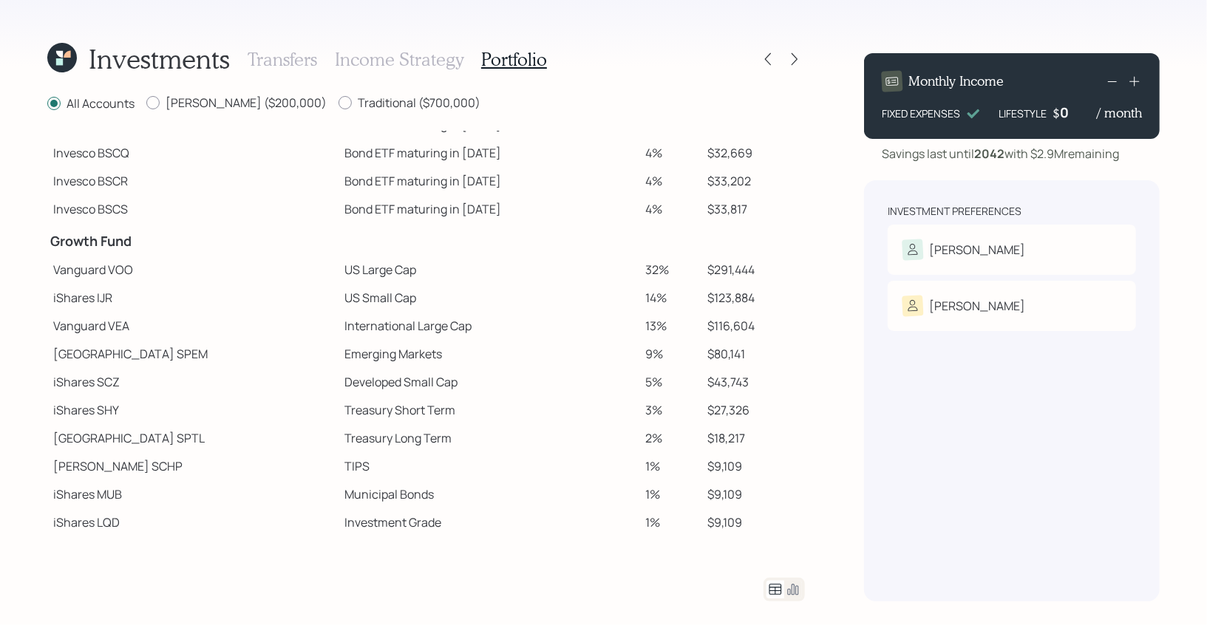
click at [797, 591] on icon at bounding box center [793, 590] width 18 height 18
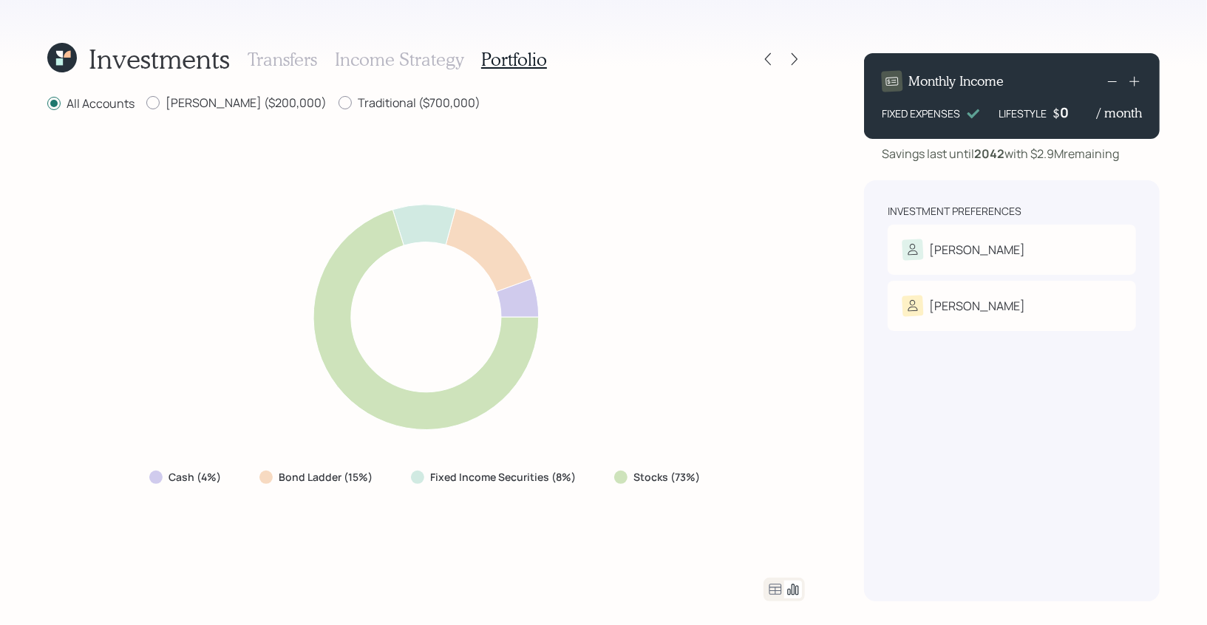
click at [772, 591] on icon at bounding box center [775, 590] width 18 height 18
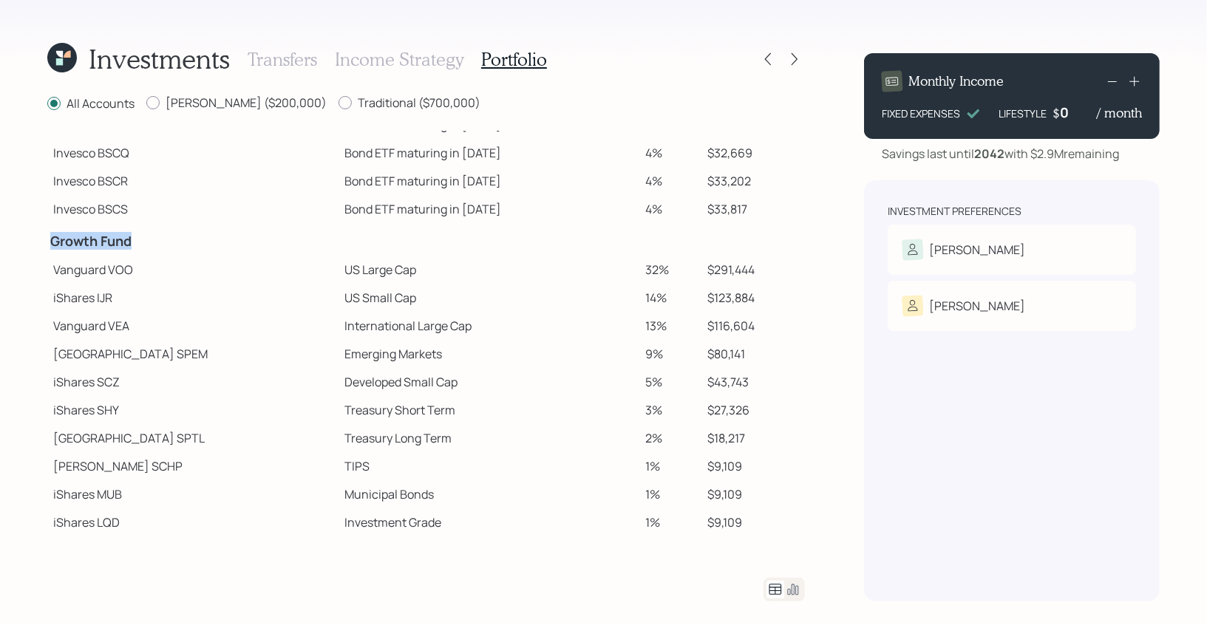
drag, startPoint x: 50, startPoint y: 240, endPoint x: 134, endPoint y: 242, distance: 83.5
click at [134, 242] on h4 "Growth Fund" at bounding box center [192, 242] width 285 height 16
drag, startPoint x: 51, startPoint y: 265, endPoint x: 102, endPoint y: 265, distance: 51.0
click at [102, 265] on td "Vanguard VOO" at bounding box center [192, 270] width 291 height 28
drag, startPoint x: 50, startPoint y: 294, endPoint x: 91, endPoint y: 294, distance: 40.7
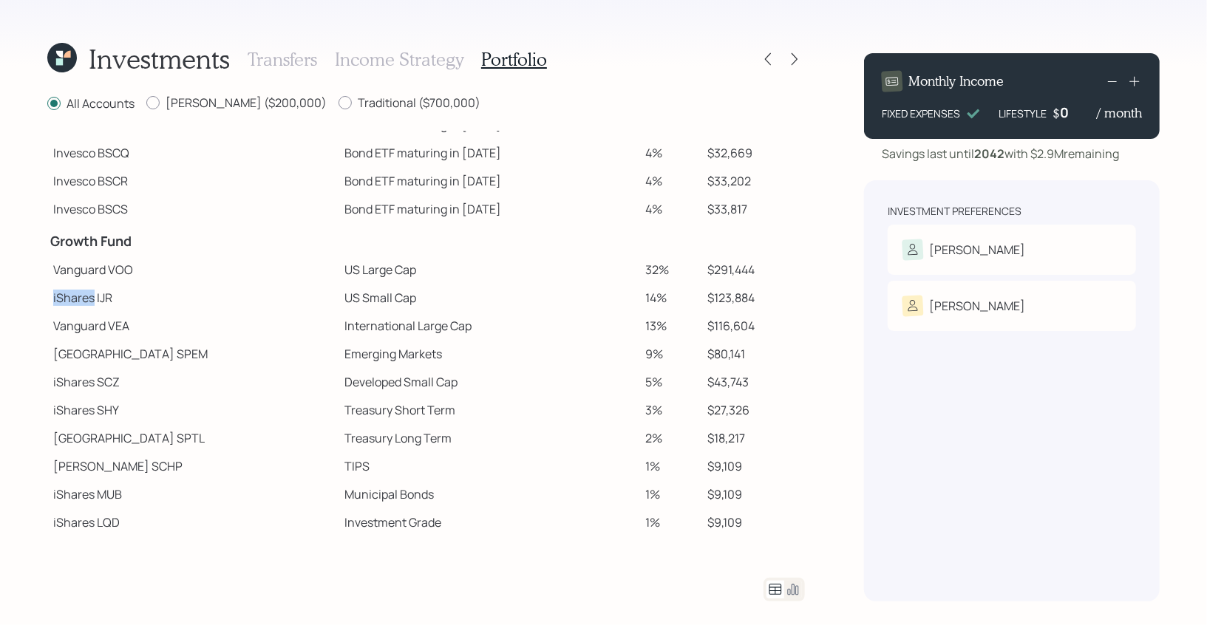
click at [91, 294] on td "iShares IJR" at bounding box center [192, 298] width 291 height 28
drag, startPoint x: 47, startPoint y: 354, endPoint x: 107, endPoint y: 356, distance: 59.9
click at [108, 358] on td "State Street SPEM" at bounding box center [192, 354] width 291 height 28
drag, startPoint x: 53, startPoint y: 472, endPoint x: 98, endPoint y: 475, distance: 45.2
click at [98, 475] on td "Schwab SCHP" at bounding box center [192, 466] width 291 height 28
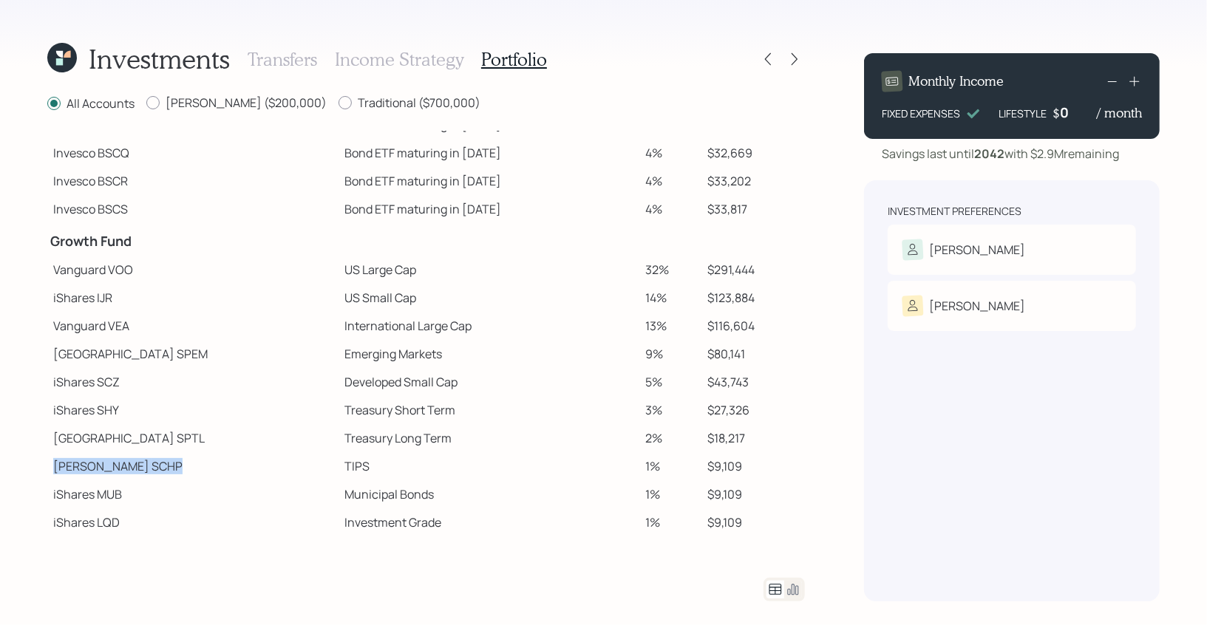
click at [98, 475] on td "Schwab SCHP" at bounding box center [192, 466] width 291 height 28
drag, startPoint x: 51, startPoint y: 465, endPoint x: 137, endPoint y: 466, distance: 85.7
click at [137, 466] on td "Schwab SCHP" at bounding box center [192, 466] width 291 height 28
drag, startPoint x: 50, startPoint y: 271, endPoint x: 339, endPoint y: 279, distance: 289.1
click at [339, 279] on tr "Vanguard VOO US Large Cap 32% $291,444" at bounding box center [426, 270] width 758 height 28
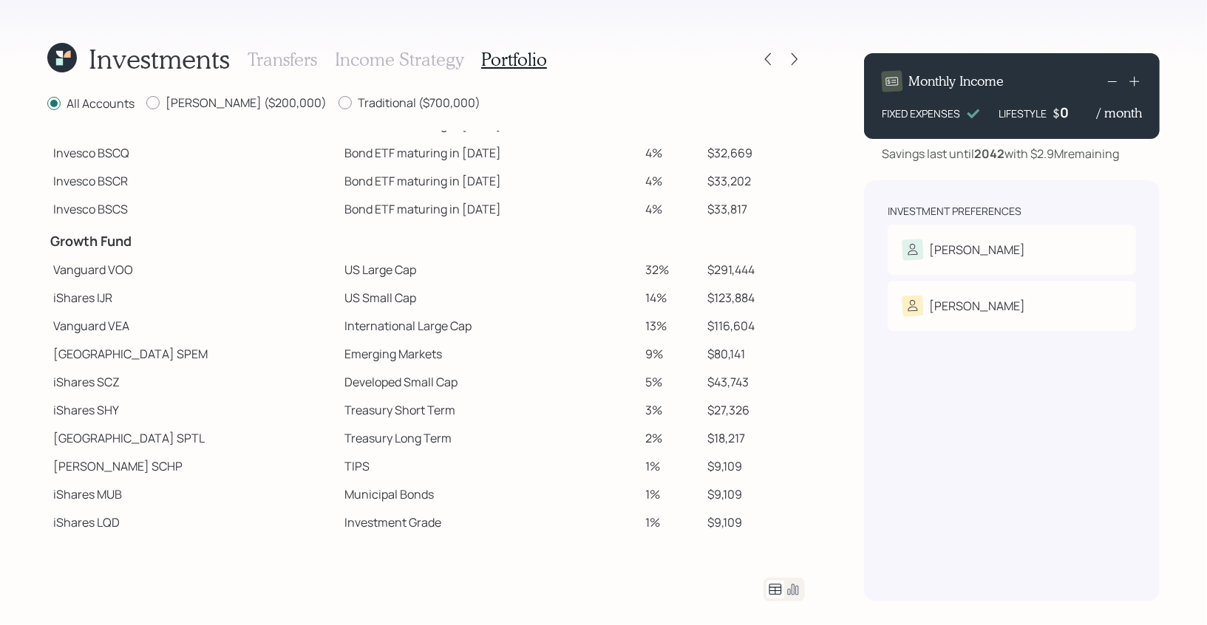
click at [485, 251] on td at bounding box center [489, 239] width 300 height 33
drag, startPoint x: 51, startPoint y: 268, endPoint x: 678, endPoint y: 278, distance: 627.6
click at [678, 278] on tr "Vanguard VOO US Large Cap 32% $291,444" at bounding box center [426, 270] width 758 height 28
drag, startPoint x: 54, startPoint y: 295, endPoint x: 356, endPoint y: 301, distance: 301.6
click at [356, 301] on tr "iShares IJR US Small Cap 14% $123,884" at bounding box center [426, 298] width 758 height 28
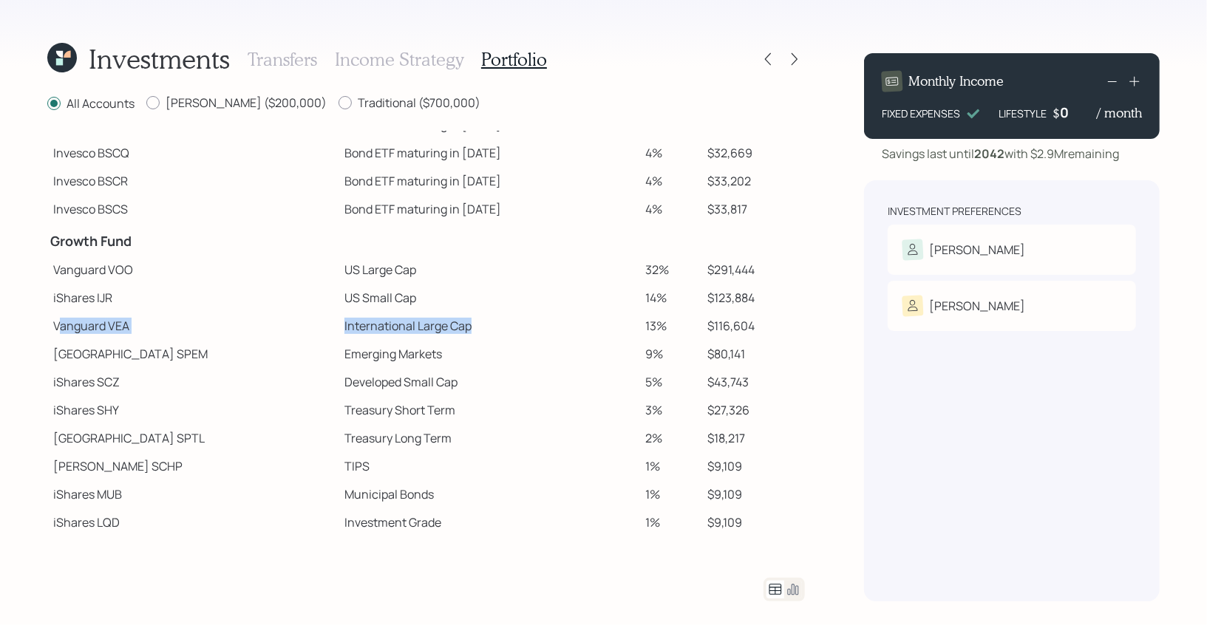
drag, startPoint x: 58, startPoint y: 326, endPoint x: 414, endPoint y: 324, distance: 355.5
click at [417, 326] on tr "Vanguard VEA International Large Cap 13% $116,604" at bounding box center [426, 326] width 758 height 28
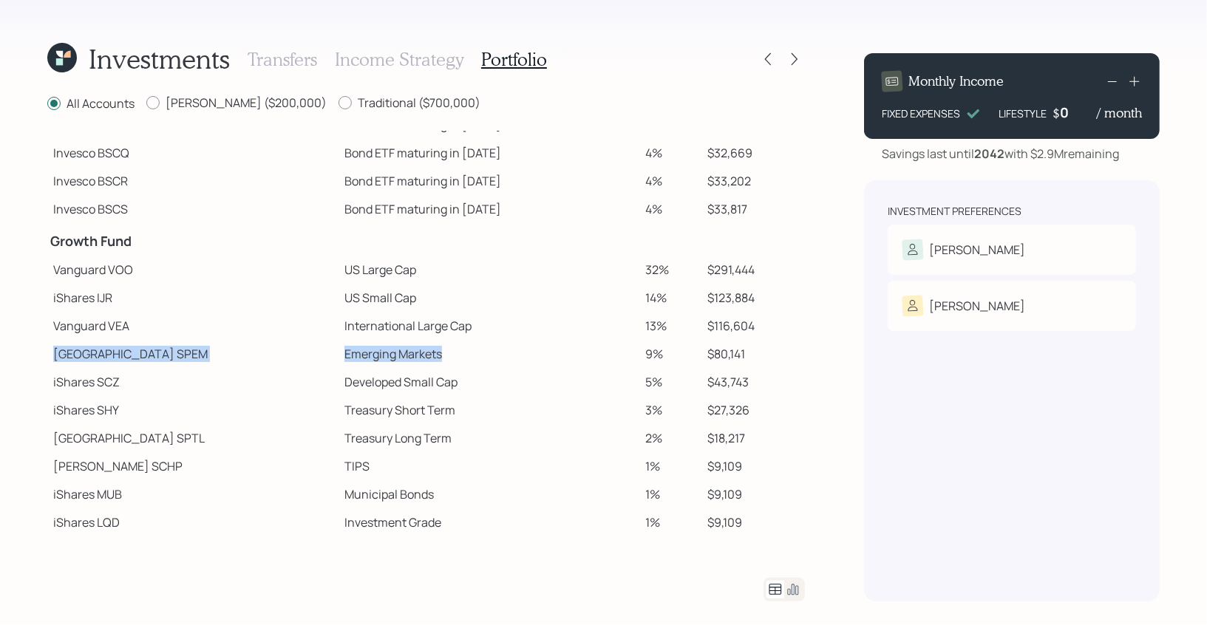
drag, startPoint x: 53, startPoint y: 356, endPoint x: 384, endPoint y: 358, distance: 331.1
click at [384, 358] on tr "State Street SPEM Emerging Markets 9% $80,141" at bounding box center [426, 354] width 758 height 28
drag, startPoint x: 276, startPoint y: 378, endPoint x: 392, endPoint y: 388, distance: 117.2
click at [392, 388] on td "Developed Small Cap" at bounding box center [489, 382] width 300 height 28
drag, startPoint x: 278, startPoint y: 408, endPoint x: 392, endPoint y: 418, distance: 115.0
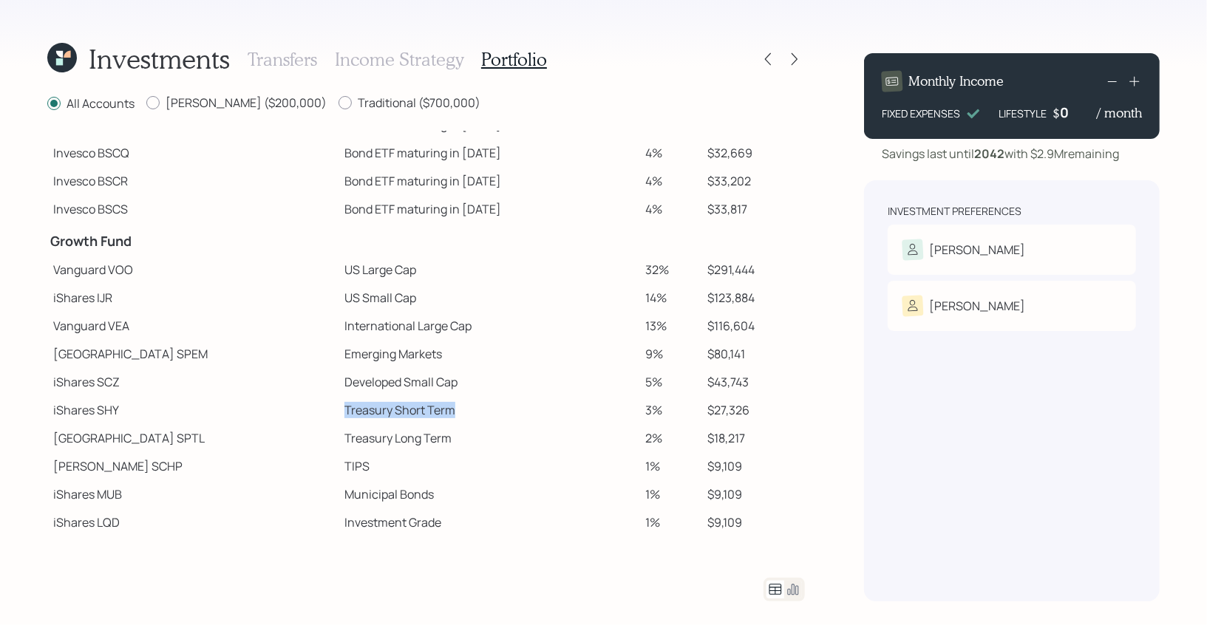
click at [392, 418] on td "Treasury Short Term" at bounding box center [489, 410] width 300 height 28
drag, startPoint x: 273, startPoint y: 466, endPoint x: 310, endPoint y: 468, distance: 37.7
click at [339, 468] on td "TIPS" at bounding box center [489, 466] width 300 height 28
drag, startPoint x: 270, startPoint y: 491, endPoint x: 341, endPoint y: 494, distance: 71.0
click at [341, 494] on td "Municipal Bonds" at bounding box center [489, 494] width 300 height 28
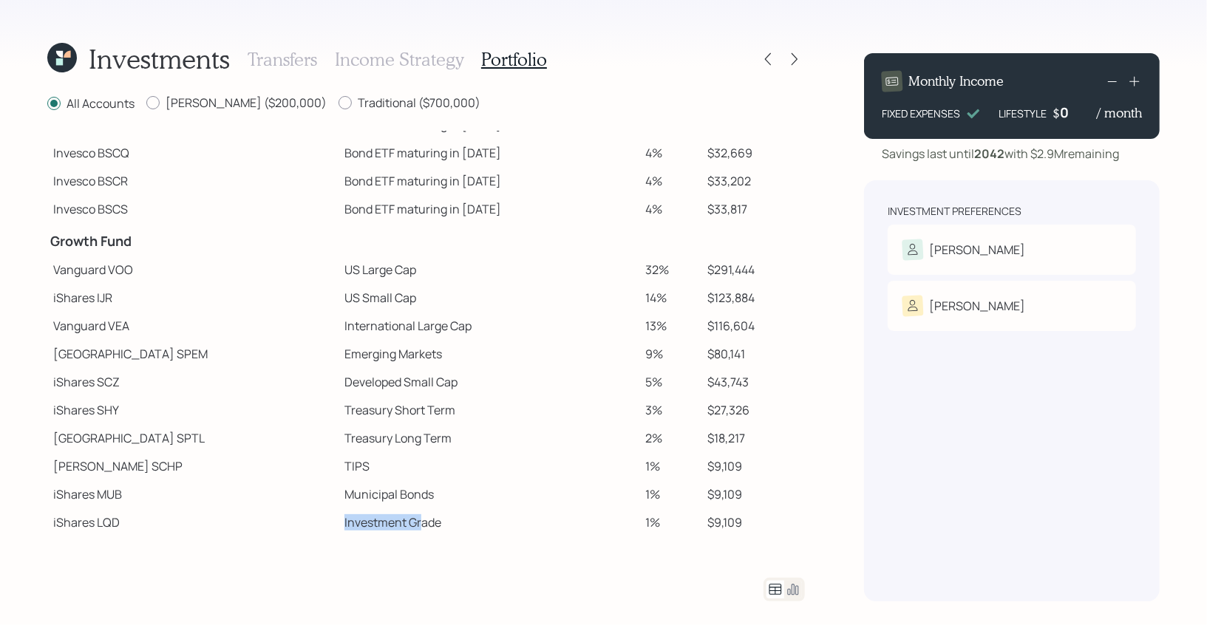
drag, startPoint x: 274, startPoint y: 517, endPoint x: 353, endPoint y: 520, distance: 78.4
click at [353, 520] on td "Investment Grade" at bounding box center [489, 522] width 300 height 28
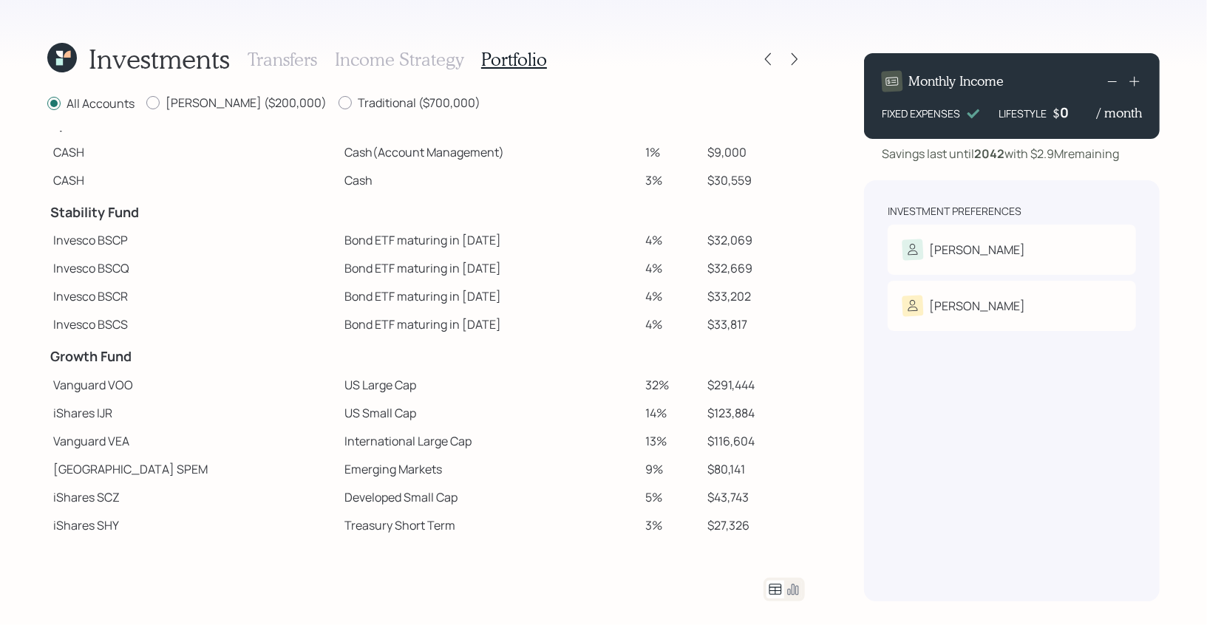
scroll to position [0, 0]
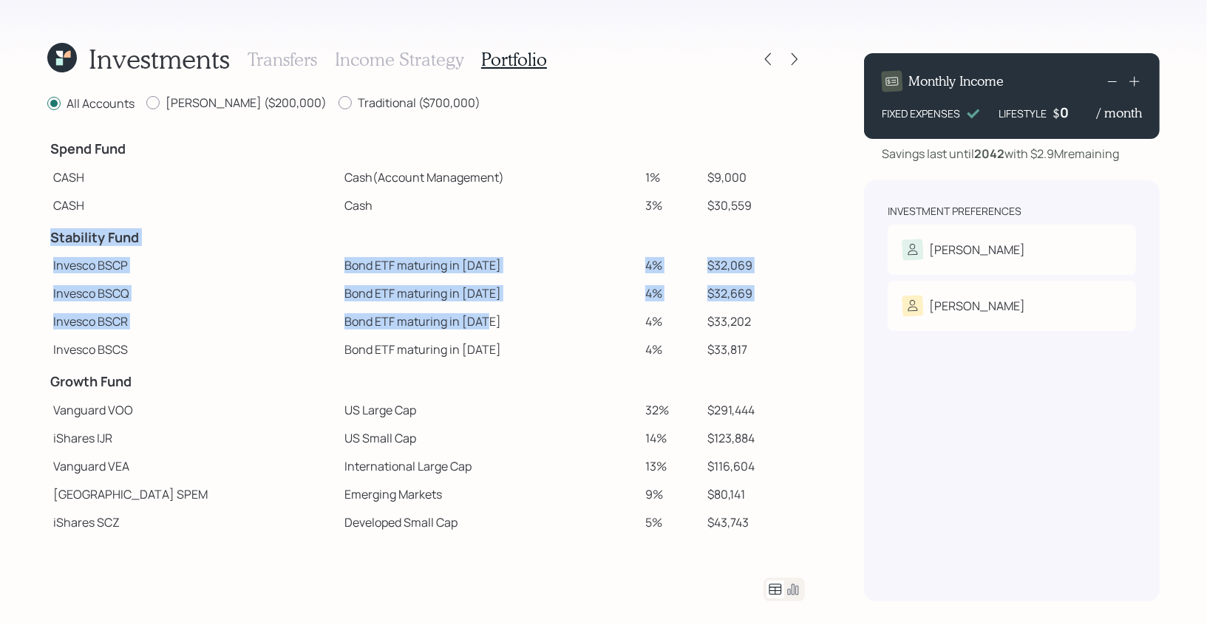
drag, startPoint x: 52, startPoint y: 236, endPoint x: 576, endPoint y: 319, distance: 530.6
click at [576, 319] on tbody "Spend Fund CASH Cash (Account Management) 1% $9,000 CASH Cash 3% $30,559 Stabil…" at bounding box center [426, 404] width 758 height 546
click at [224, 302] on td "Invesco BSCQ" at bounding box center [192, 293] width 291 height 28
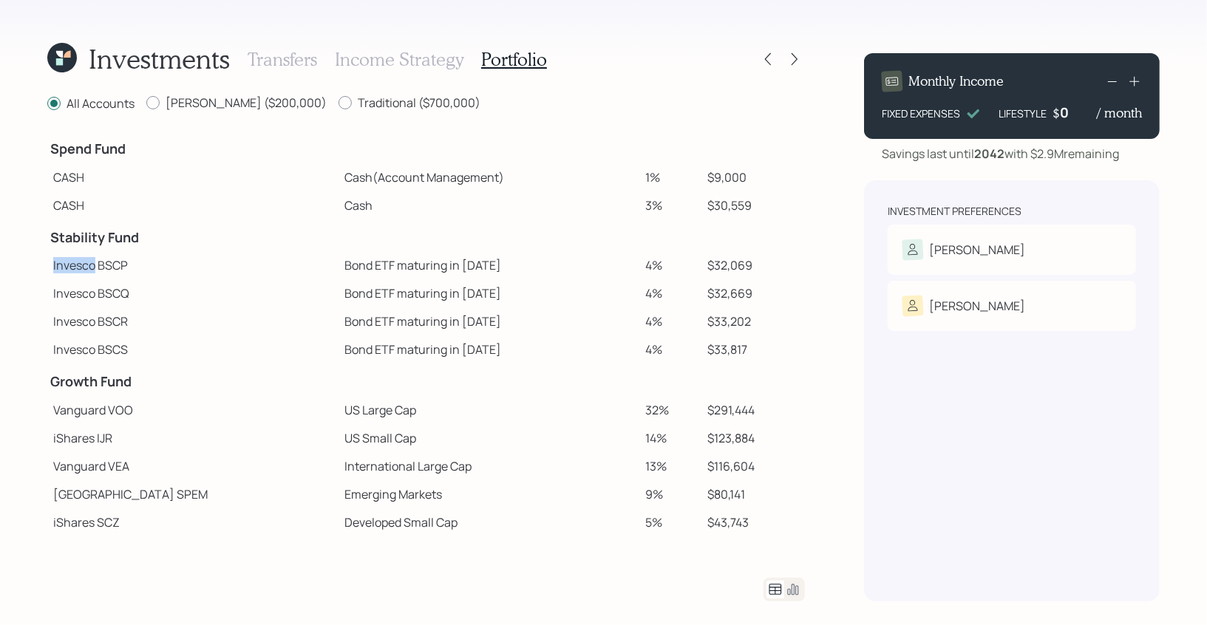
drag, startPoint x: 53, startPoint y: 266, endPoint x: 96, endPoint y: 267, distance: 42.9
click at [96, 267] on td "Invesco BSCP" at bounding box center [192, 265] width 291 height 28
drag, startPoint x: 273, startPoint y: 265, endPoint x: 380, endPoint y: 268, distance: 106.5
click at [380, 268] on td "Bond ETF maturing in 2025" at bounding box center [489, 265] width 300 height 28
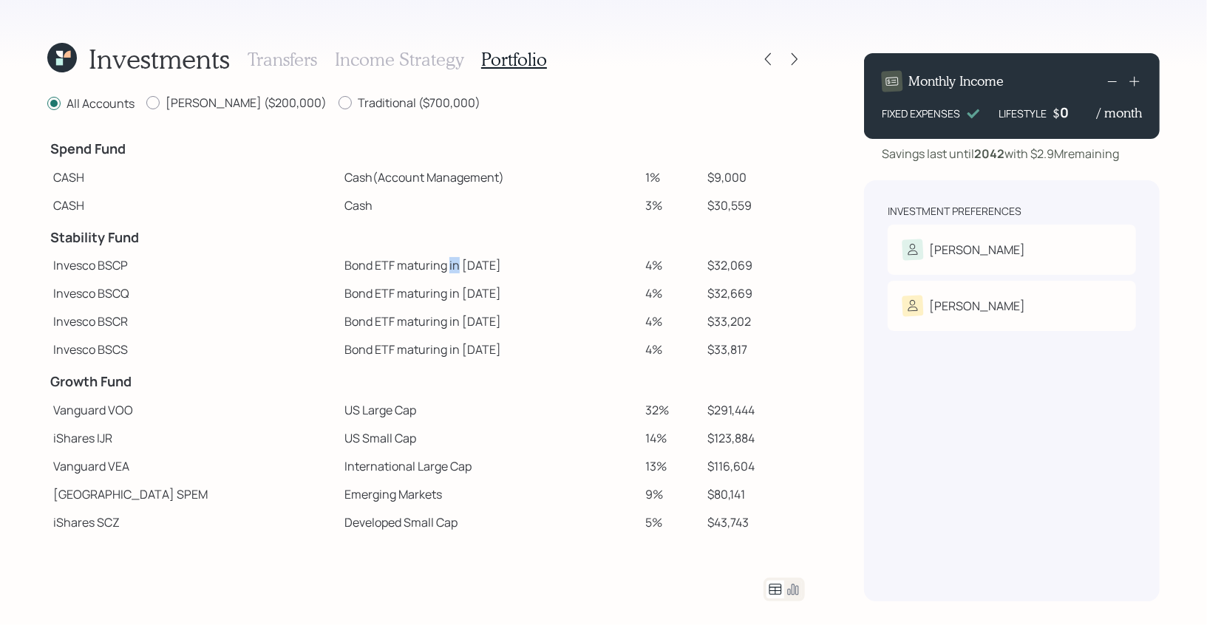
click at [380, 268] on td "Bond ETF maturing in 2025" at bounding box center [489, 265] width 300 height 28
click at [339, 260] on td "Bond ETF maturing in 2025" at bounding box center [489, 265] width 300 height 28
drag, startPoint x: 276, startPoint y: 296, endPoint x: 423, endPoint y: 301, distance: 147.2
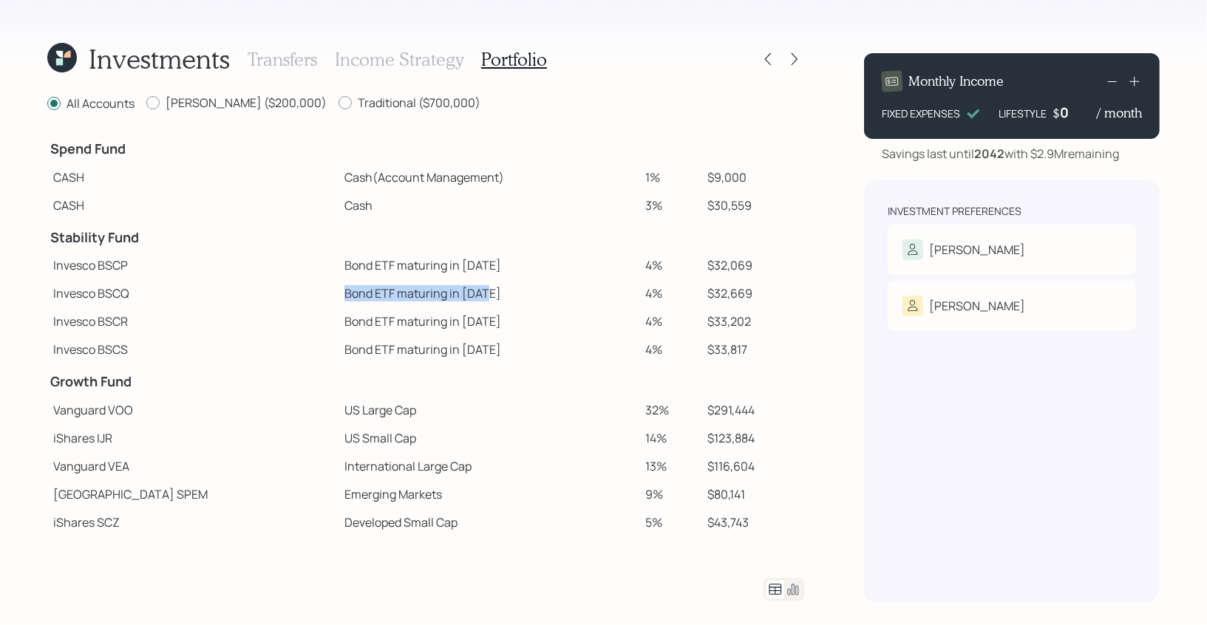
click at [423, 301] on td "Bond ETF maturing in 2026" at bounding box center [489, 293] width 300 height 28
drag, startPoint x: 273, startPoint y: 324, endPoint x: 449, endPoint y: 327, distance: 176.7
click at [449, 327] on td "Bond ETF maturing in 2027" at bounding box center [489, 321] width 300 height 28
drag, startPoint x: 276, startPoint y: 351, endPoint x: 424, endPoint y: 351, distance: 147.1
click at [424, 351] on td "Bond ETF maturing in 2028" at bounding box center [489, 350] width 300 height 28
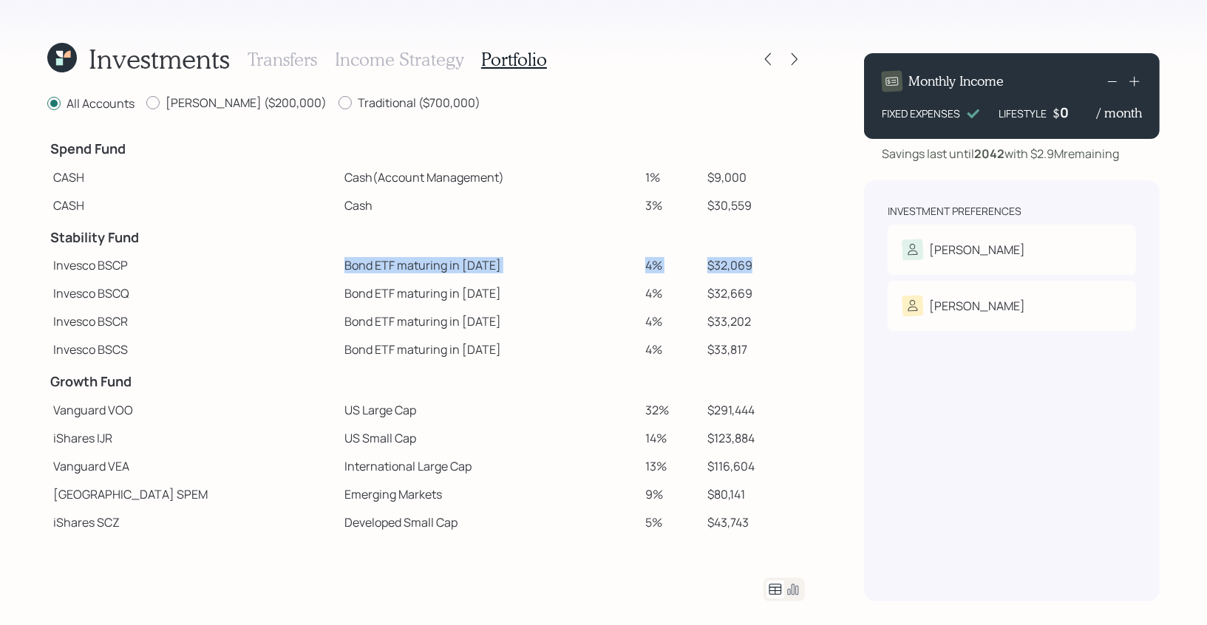
drag, startPoint x: 735, startPoint y: 268, endPoint x: 269, endPoint y: 266, distance: 466.4
click at [269, 266] on tr "Invesco BSCP Bond ETF maturing in 2025 4% $32,069" at bounding box center [426, 265] width 758 height 28
click at [726, 261] on td "$32,069" at bounding box center [752, 265] width 103 height 28
drag, startPoint x: 735, startPoint y: 265, endPoint x: 689, endPoint y: 264, distance: 46.6
click at [701, 264] on td "$32,069" at bounding box center [752, 265] width 103 height 28
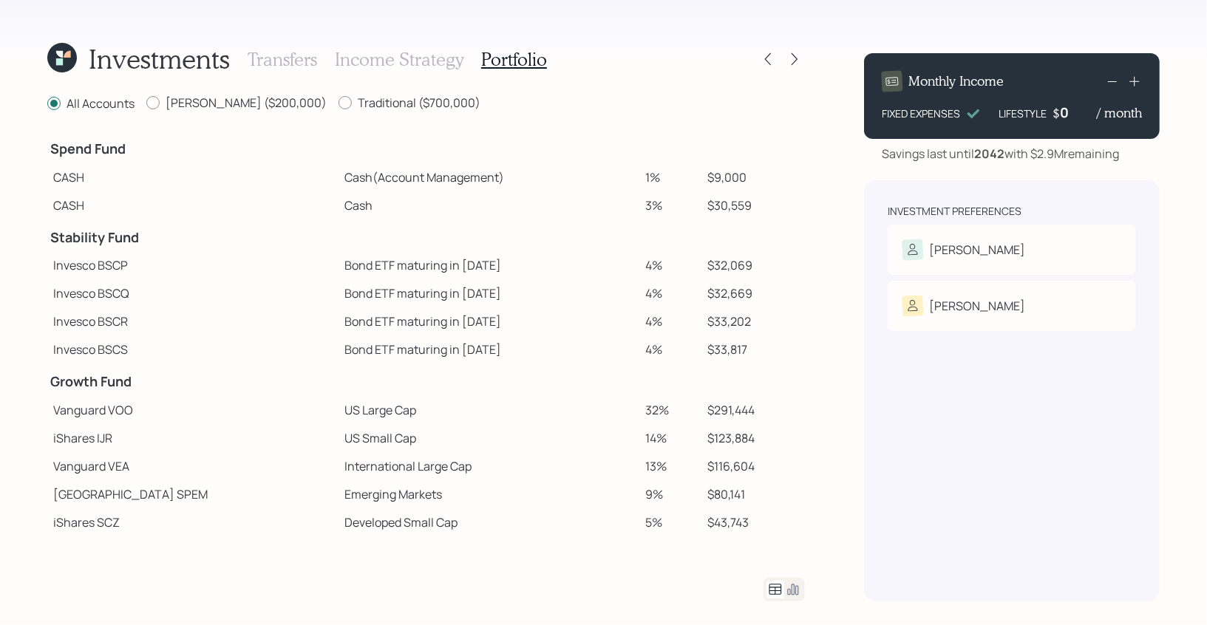
click at [381, 46] on div "Transfers Income Strategy Portfolio" at bounding box center [397, 58] width 299 height 35
click at [389, 51] on h3 "Income Strategy" at bounding box center [399, 59] width 129 height 21
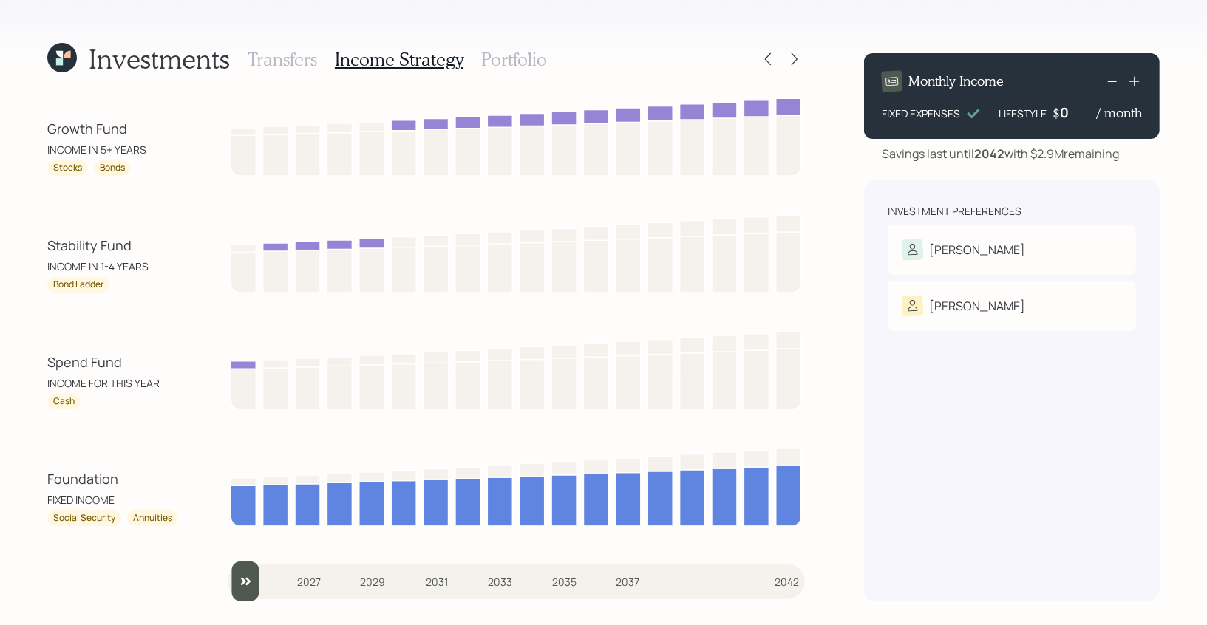
click at [491, 54] on h3 "Portfolio" at bounding box center [514, 59] width 66 height 21
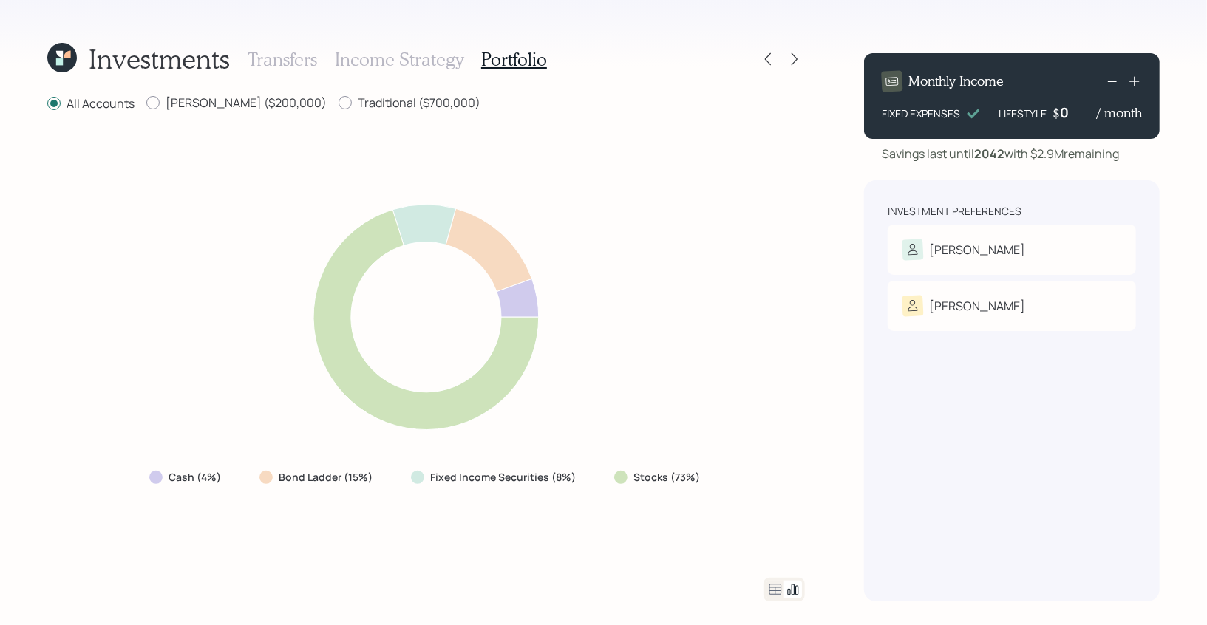
click at [403, 59] on h3 "Income Strategy" at bounding box center [399, 59] width 129 height 21
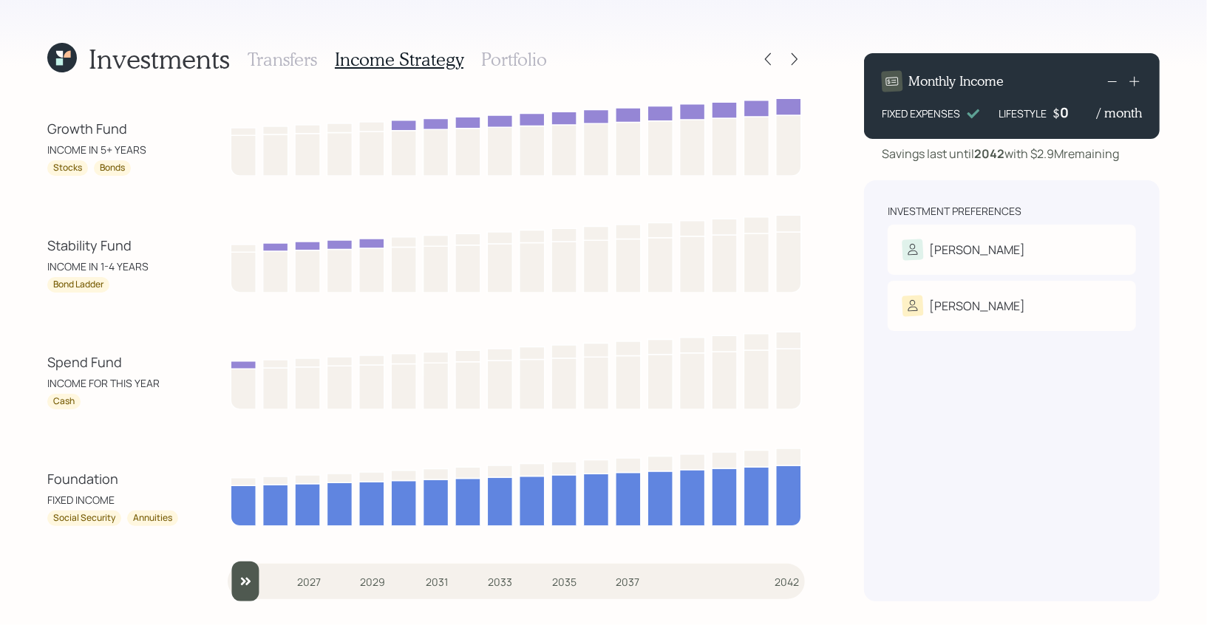
click at [514, 55] on h3 "Portfolio" at bounding box center [514, 59] width 66 height 21
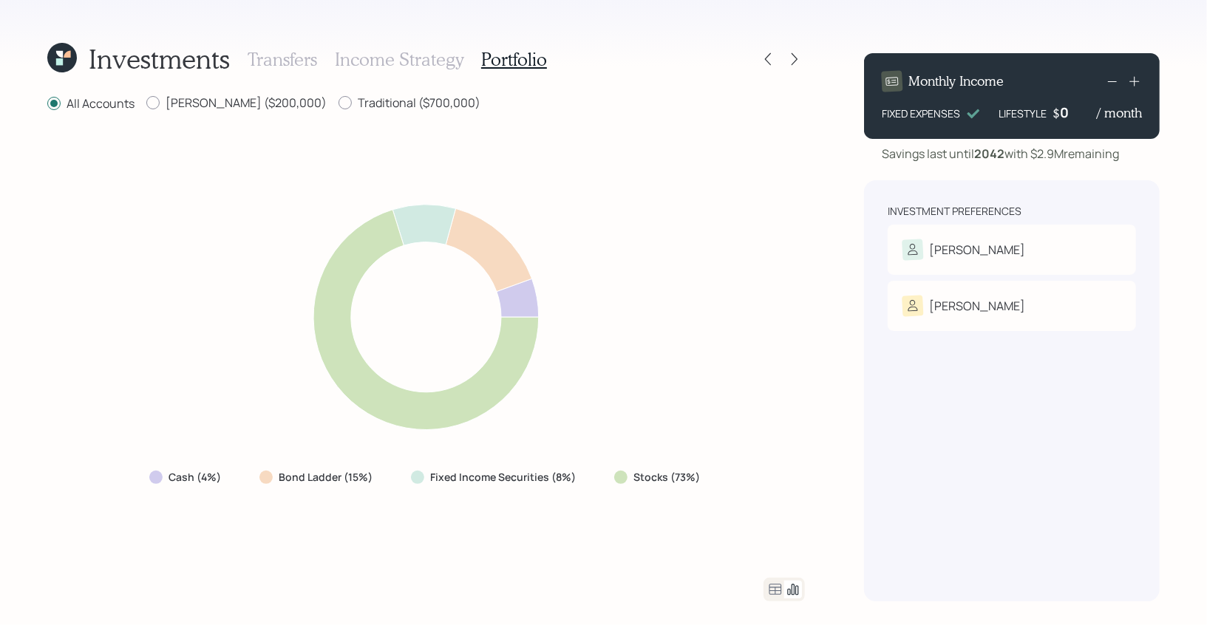
click at [409, 50] on h3 "Income Strategy" at bounding box center [399, 59] width 129 height 21
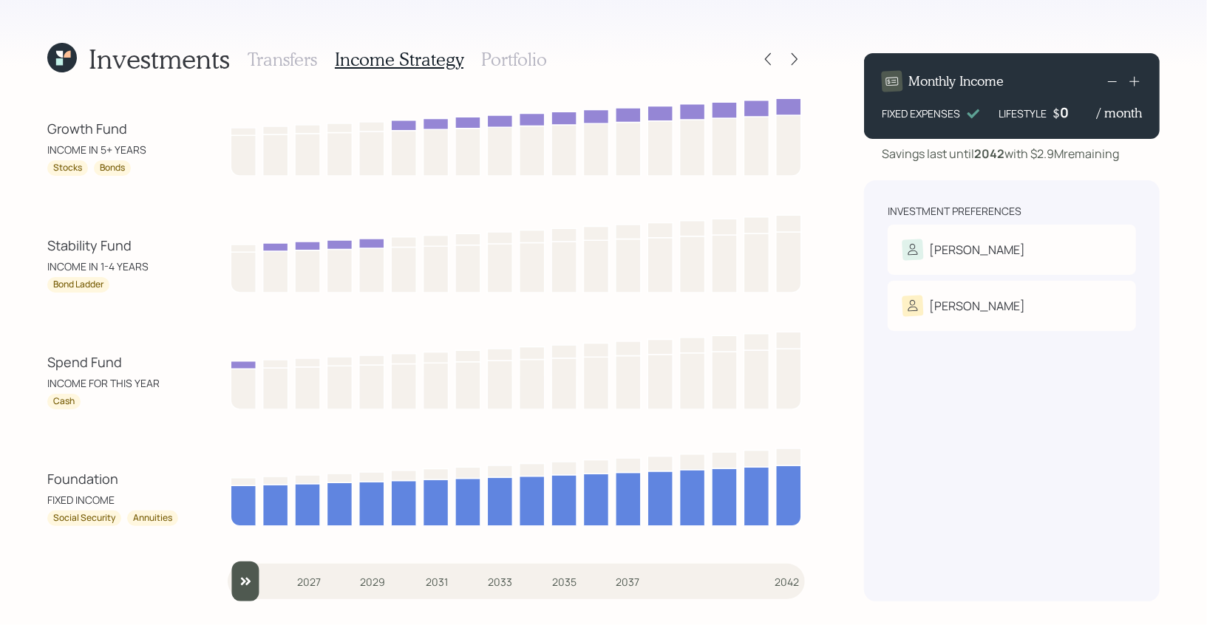
click at [281, 50] on h3 "Transfers" at bounding box center [282, 59] width 69 height 21
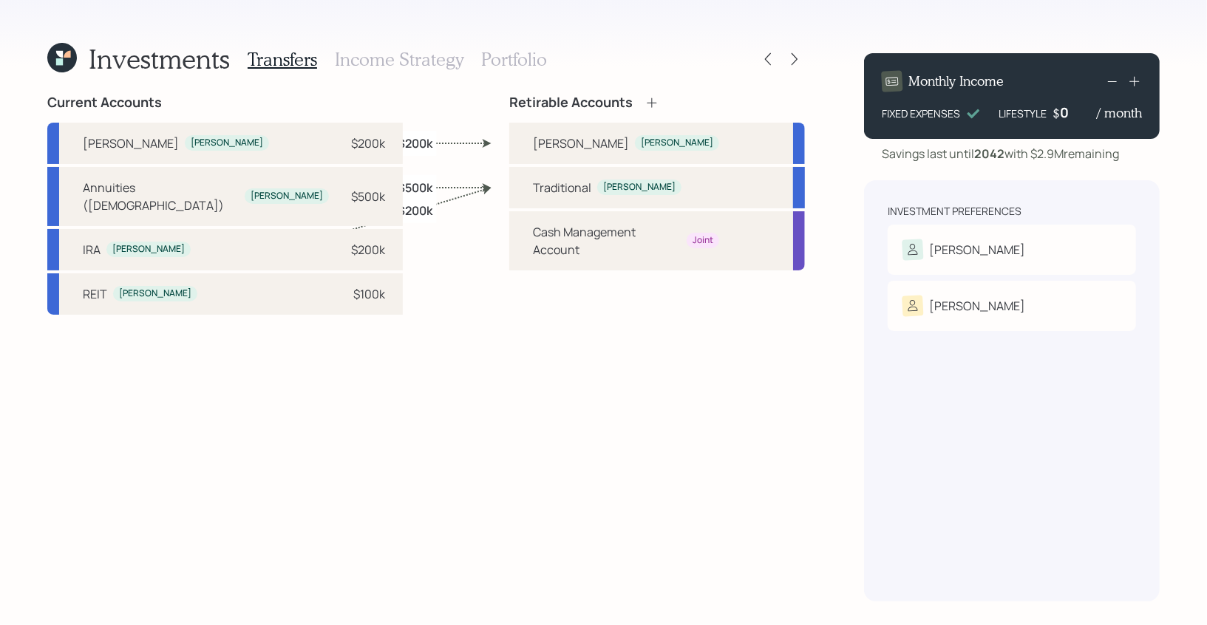
click at [358, 55] on h3 "Income Strategy" at bounding box center [399, 59] width 129 height 21
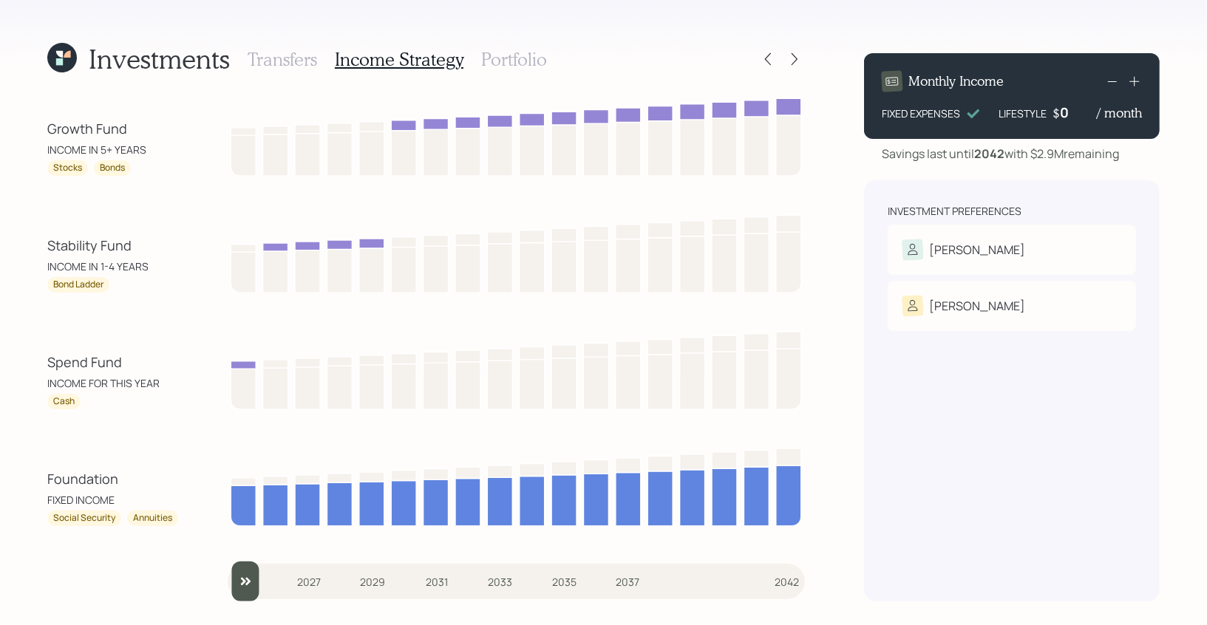
click at [481, 67] on h3 "Portfolio" at bounding box center [514, 59] width 66 height 21
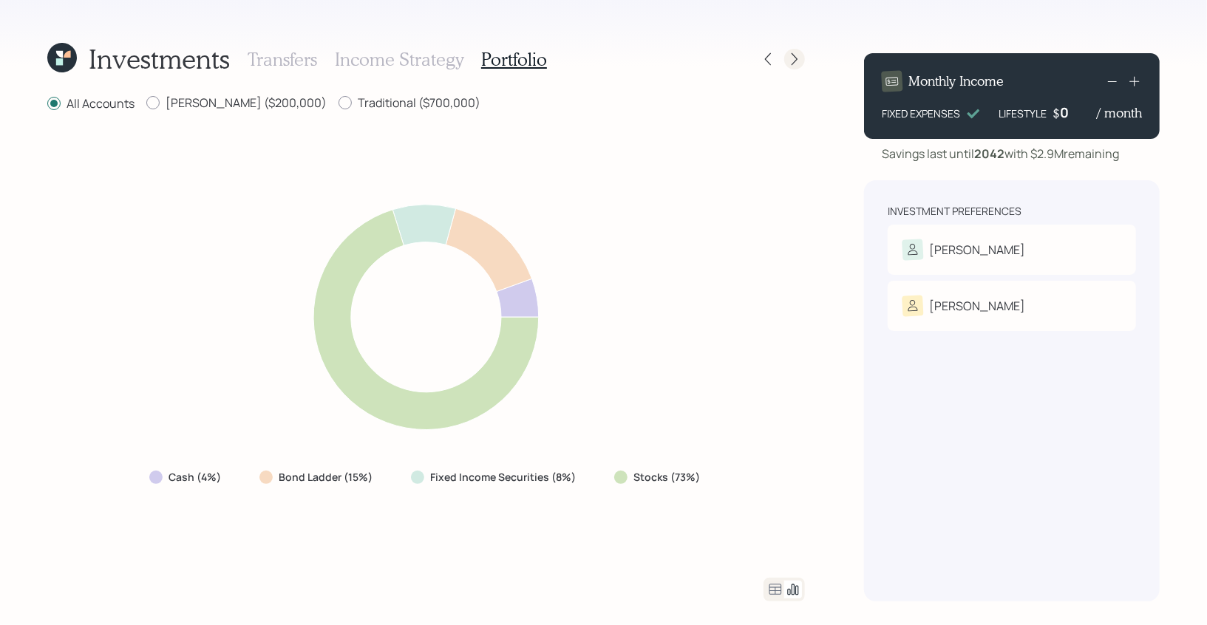
click at [795, 64] on icon at bounding box center [794, 59] width 15 height 15
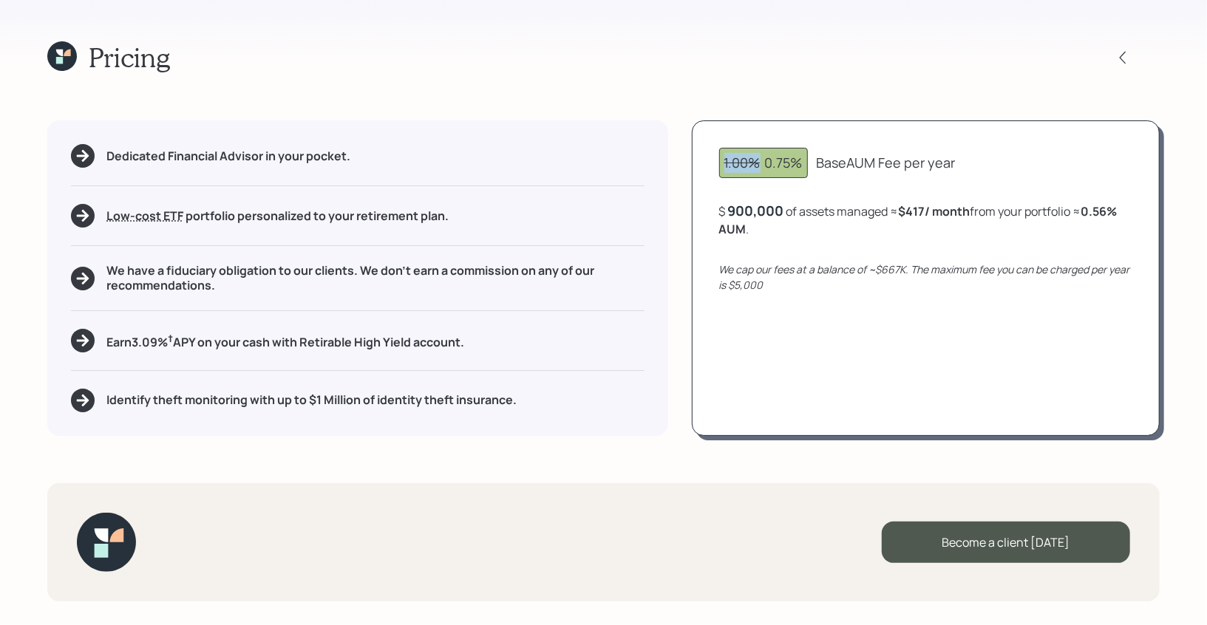
drag, startPoint x: 761, startPoint y: 163, endPoint x: 707, endPoint y: 161, distance: 54.0
click at [707, 161] on div "1.00% 0.75% Base AUM Fee per year $ 900,000 of assets managed ≈ $417 / month fr…" at bounding box center [926, 277] width 468 height 315
click at [769, 163] on div "1.00% 0.75%" at bounding box center [763, 163] width 78 height 20
drag, startPoint x: 761, startPoint y: 163, endPoint x: 948, endPoint y: 174, distance: 187.4
click at [948, 174] on div "1.00% 0.75% Base AUM Fee per year" at bounding box center [925, 163] width 413 height 30
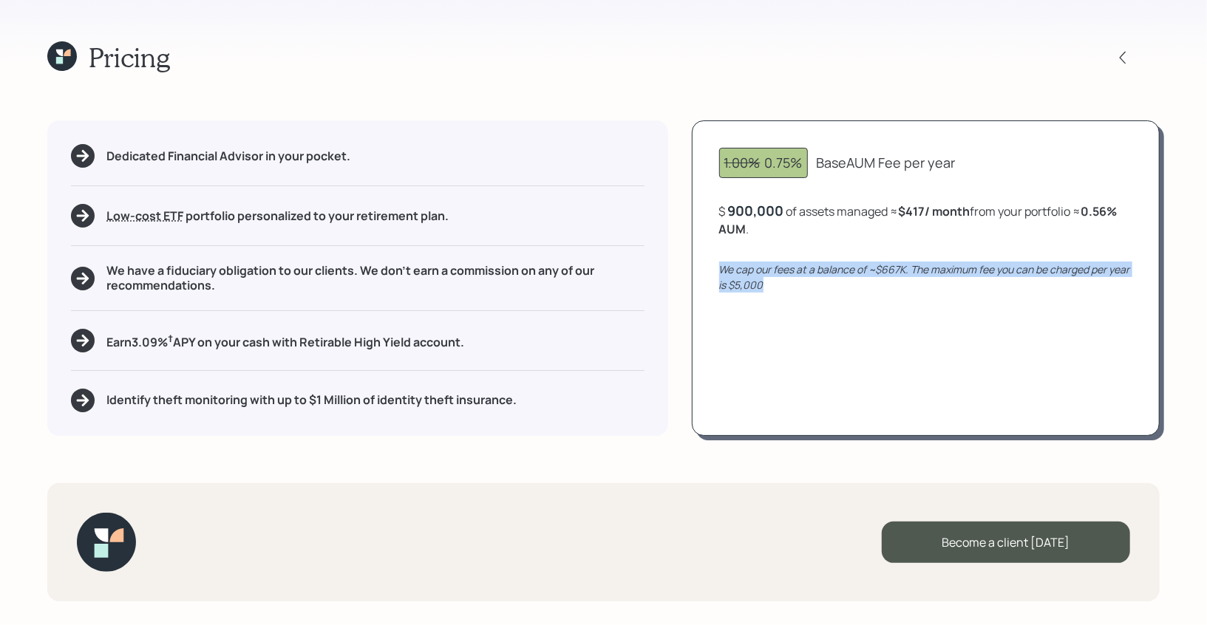
drag, startPoint x: 772, startPoint y: 279, endPoint x: 708, endPoint y: 273, distance: 63.8
click at [708, 273] on div "1.00% 0.75% Base AUM Fee per year $ 900,000 of assets managed ≈ $417 / month fr…" at bounding box center [926, 277] width 468 height 315
click at [905, 268] on icon "We cap our fees at a balance of ~$667K. The maximum fee you can be charged per …" at bounding box center [924, 277] width 411 height 30
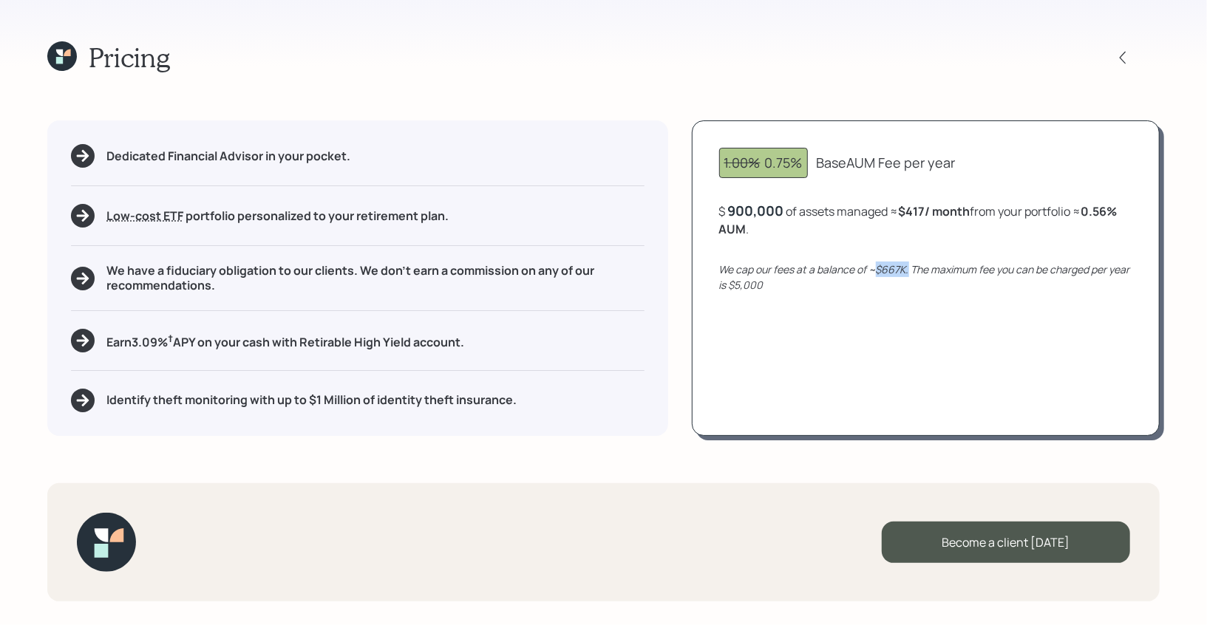
drag, startPoint x: 905, startPoint y: 268, endPoint x: 876, endPoint y: 268, distance: 29.6
click at [876, 268] on icon "We cap our fees at a balance of ~$667K. The maximum fee you can be charged per …" at bounding box center [924, 277] width 411 height 30
click at [784, 208] on div "$ 900,000 of assets managed ≈ $417 / month from your portfolio ≈ 0.56 % AUM ." at bounding box center [925, 220] width 413 height 36
drag, startPoint x: 780, startPoint y: 212, endPoint x: 718, endPoint y: 212, distance: 62.1
click at [719, 212] on div "$ 900000 of assets managed ≈ $417 / month from your portfolio ≈ 0.56 % AUM ." at bounding box center [925, 220] width 413 height 36
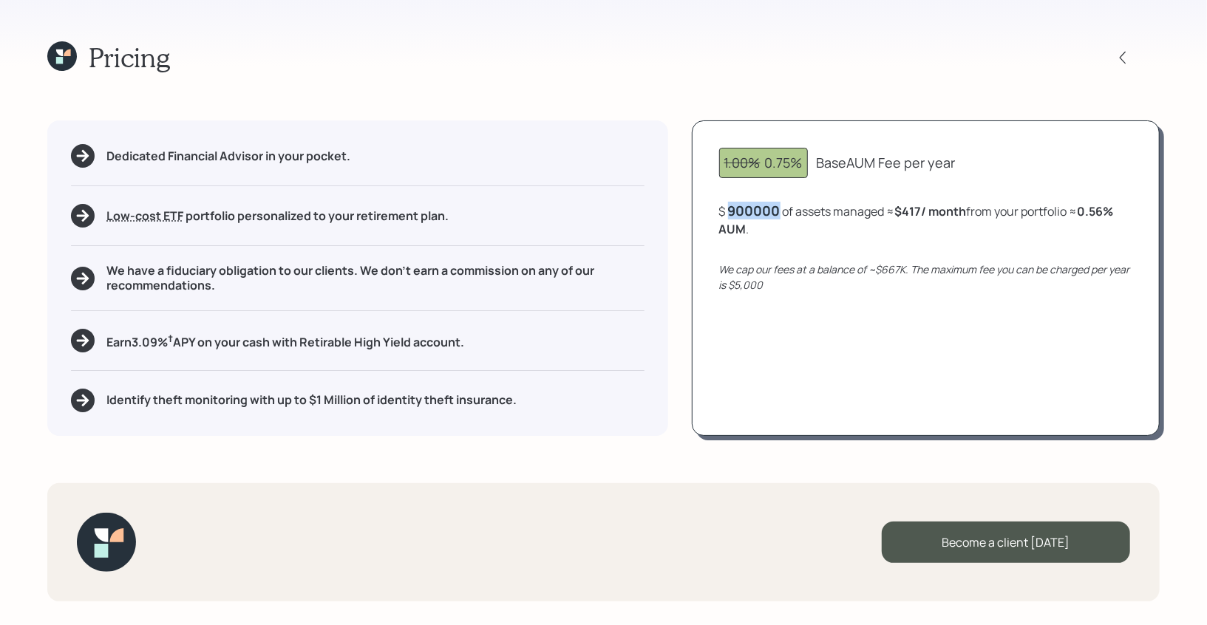
click at [758, 262] on icon "We cap our fees at a balance of ~$667K. The maximum fee you can be charged per …" at bounding box center [924, 277] width 411 height 30
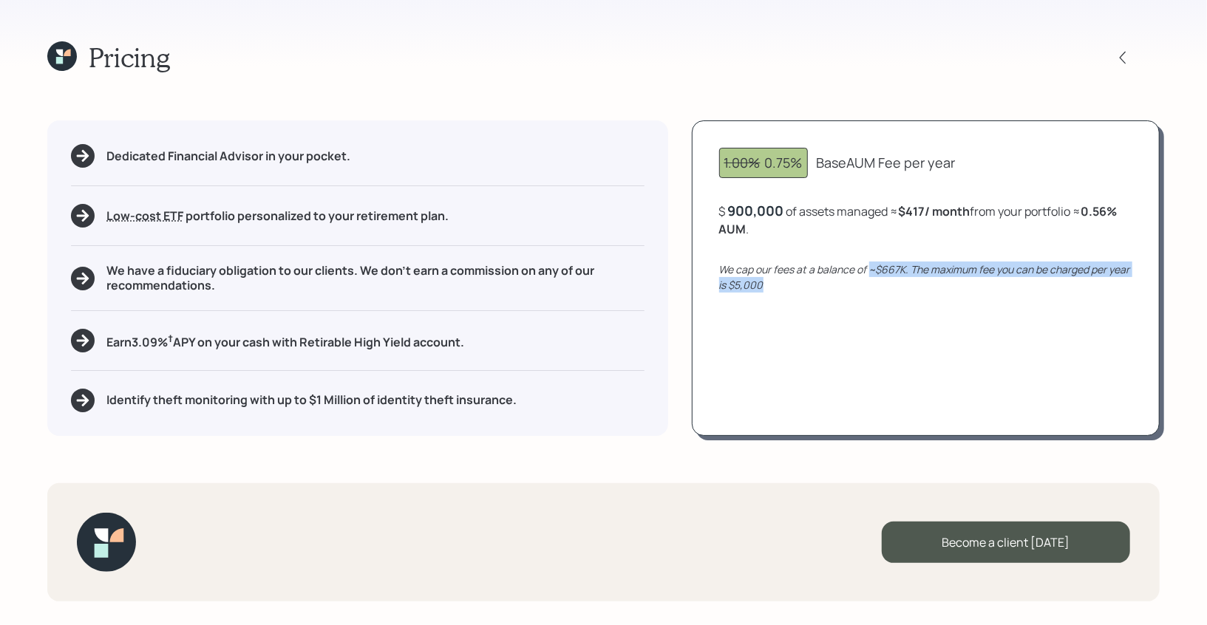
drag, startPoint x: 870, startPoint y: 266, endPoint x: 1023, endPoint y: 293, distance: 155.4
click at [1023, 293] on div "1.00% 0.75% Base AUM Fee per year $ 900,000 of assets managed ≈ $417 / month fr…" at bounding box center [926, 277] width 468 height 315
click at [758, 211] on div "900000" at bounding box center [754, 211] width 52 height 18
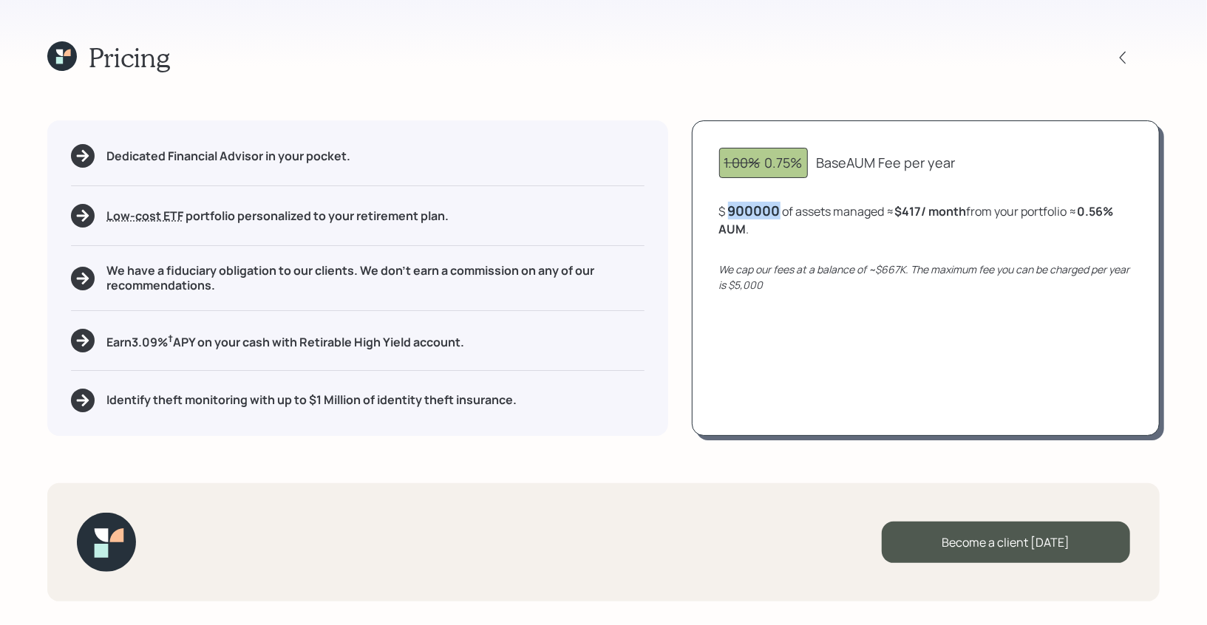
click at [758, 211] on div "900000" at bounding box center [754, 211] width 52 height 18
click at [846, 296] on div "1.00% 0.75% Base AUM Fee per year $ 1000000 of assets managed ≈ $417 / month fr…" at bounding box center [926, 277] width 468 height 315
drag, startPoint x: 977, startPoint y: 265, endPoint x: 1138, endPoint y: 285, distance: 162.3
click at [1138, 285] on div "1.00% 0.75% Base AUM Fee per year $ 1,000,000 of assets managed ≈ $417 / month …" at bounding box center [926, 277] width 468 height 315
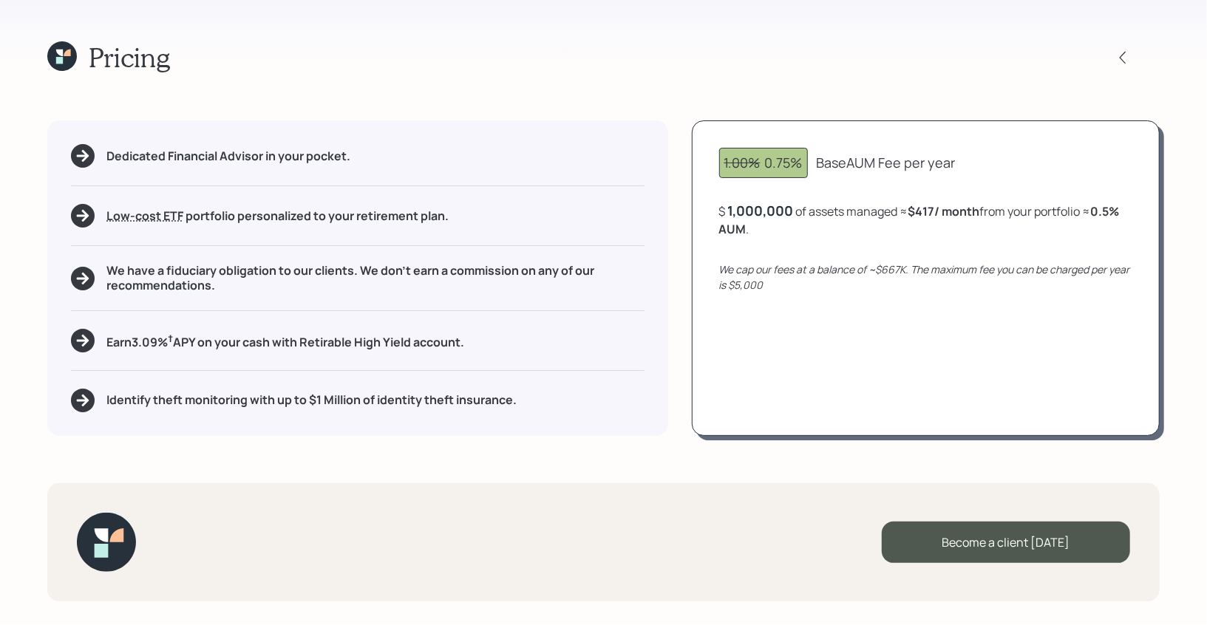
click at [762, 202] on div "1,000,000" at bounding box center [761, 211] width 66 height 18
click at [762, 202] on div "1000000" at bounding box center [757, 211] width 59 height 18
click at [793, 338] on div "1.00% 0.75% Base AUM Fee per year $ 1,200,000 of assets managed ≈ $417 / month …" at bounding box center [926, 277] width 468 height 315
click at [61, 54] on icon at bounding box center [59, 53] width 7 height 7
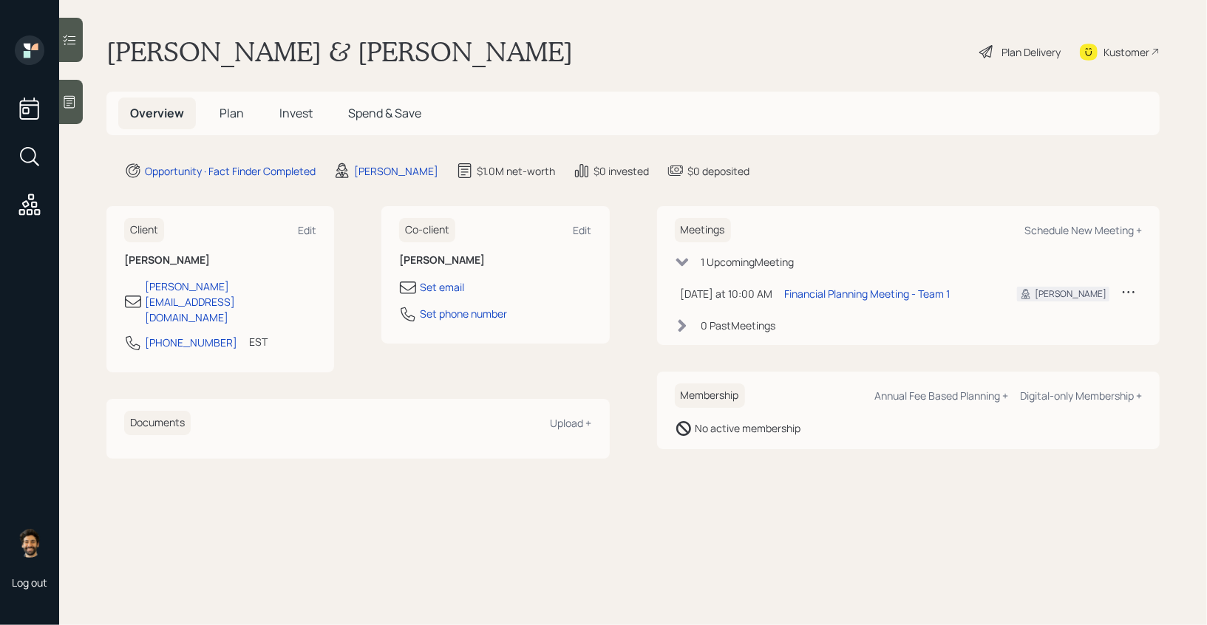
click at [228, 118] on span "Plan" at bounding box center [232, 113] width 24 height 16
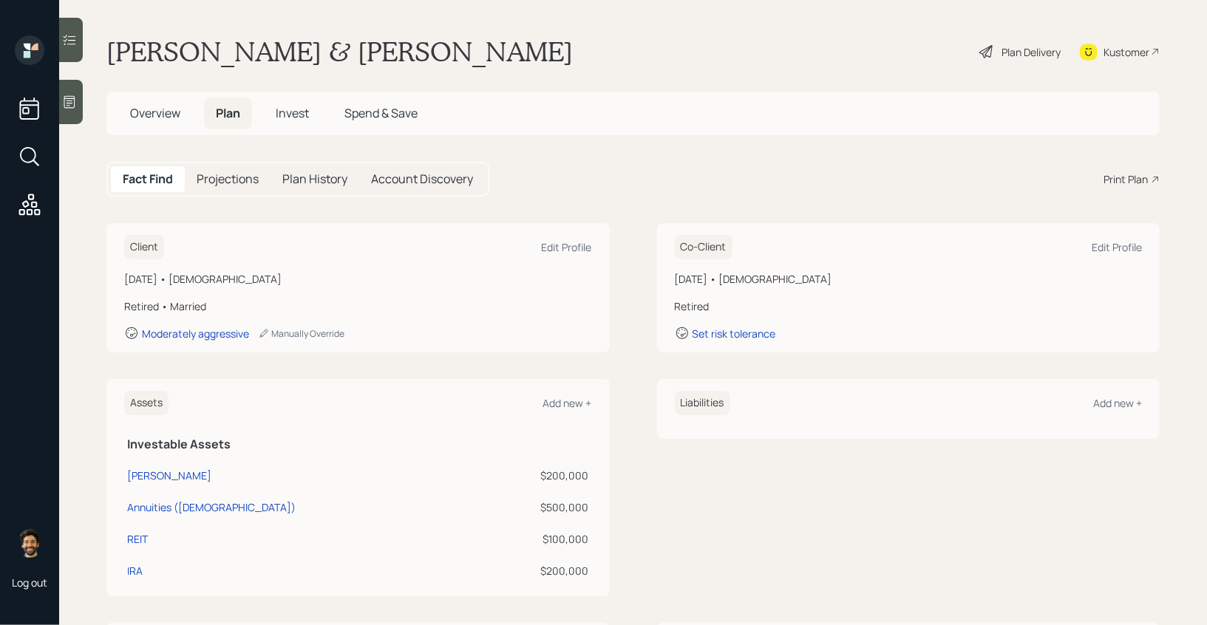
click at [173, 119] on span "Overview" at bounding box center [155, 113] width 50 height 16
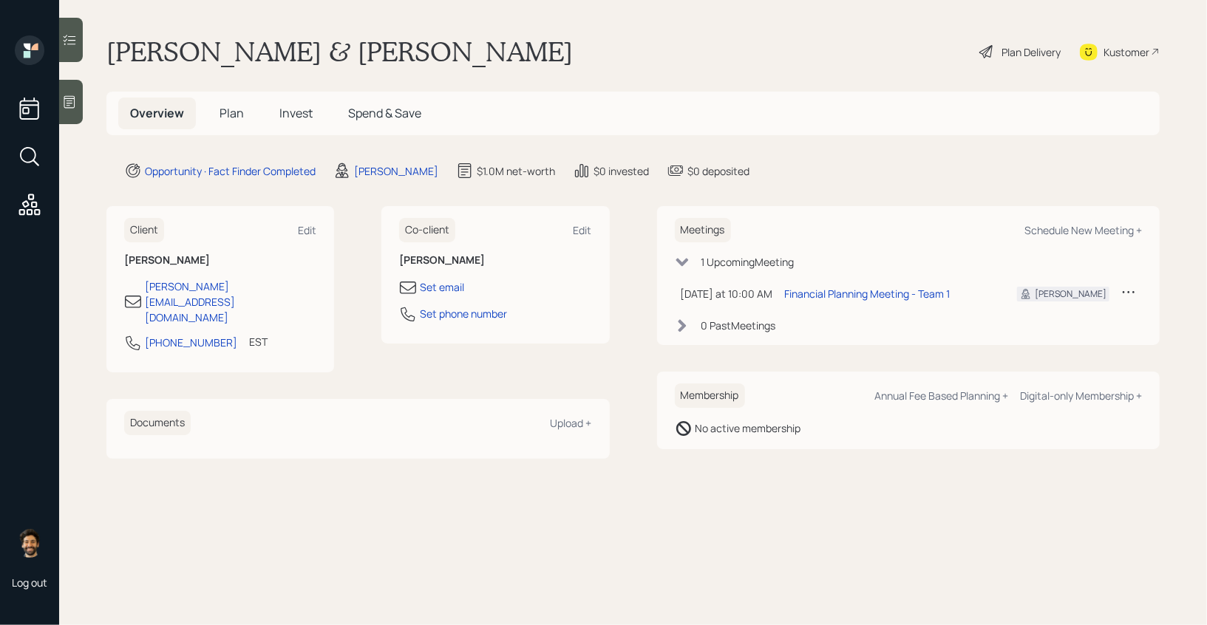
click at [588, 49] on div "Robert & Joan Cole Plan Delivery Kustomer" at bounding box center [632, 51] width 1053 height 33
click at [296, 114] on span "Invest" at bounding box center [295, 113] width 33 height 16
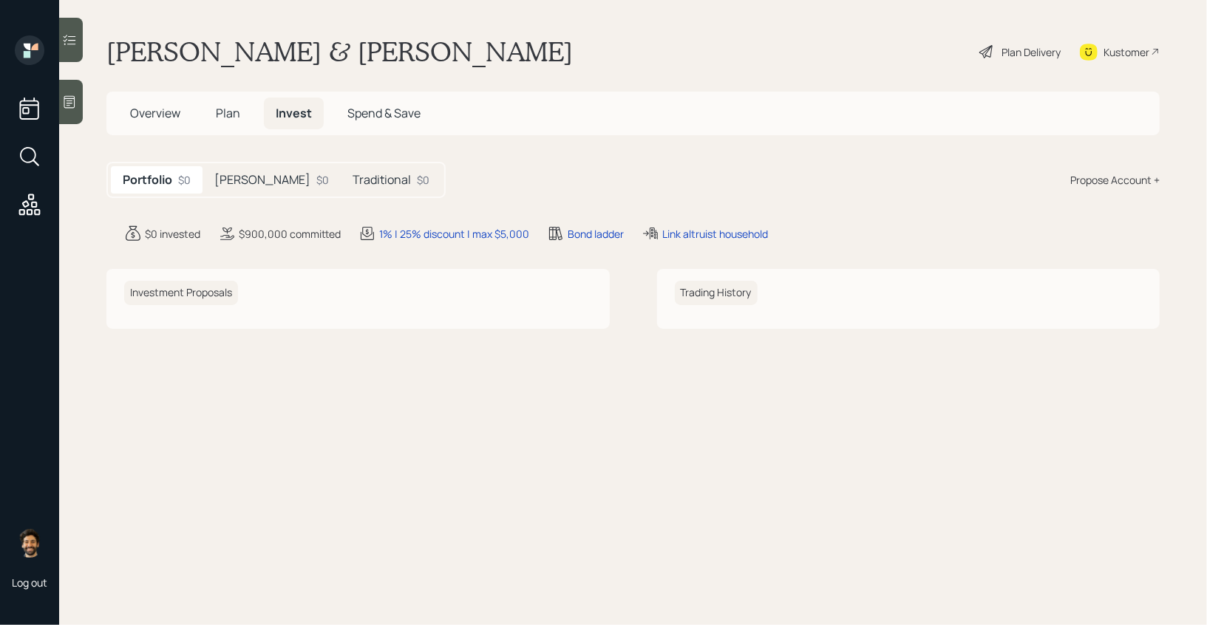
click at [238, 113] on span "Plan" at bounding box center [228, 113] width 24 height 16
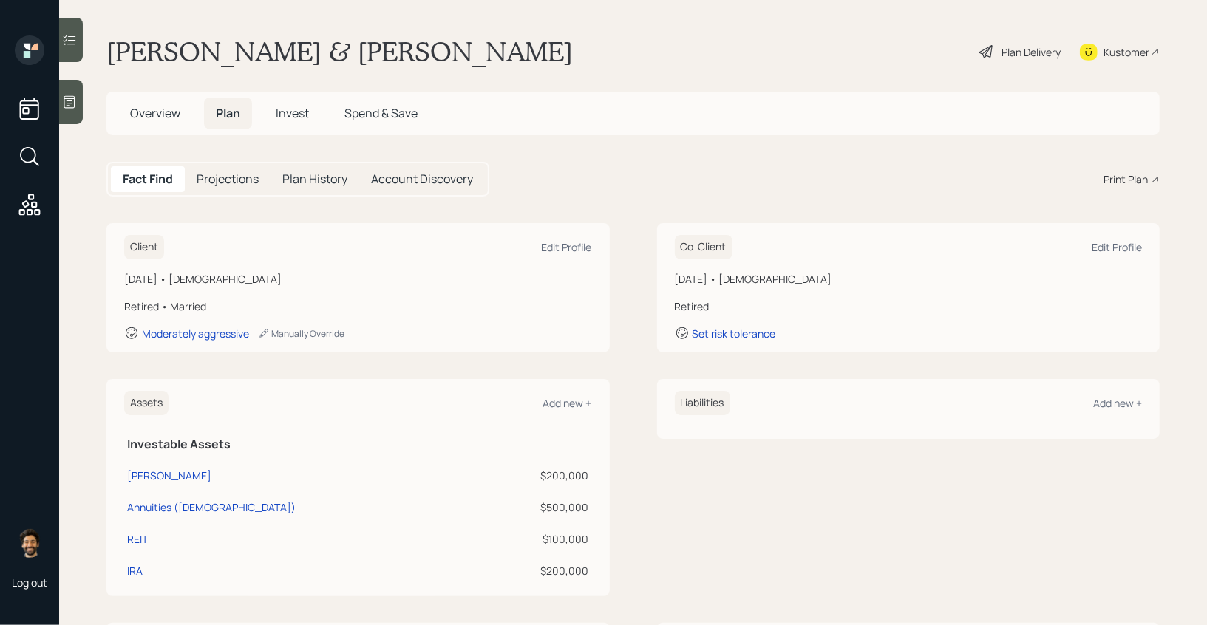
click at [291, 119] on span "Invest" at bounding box center [292, 113] width 33 height 16
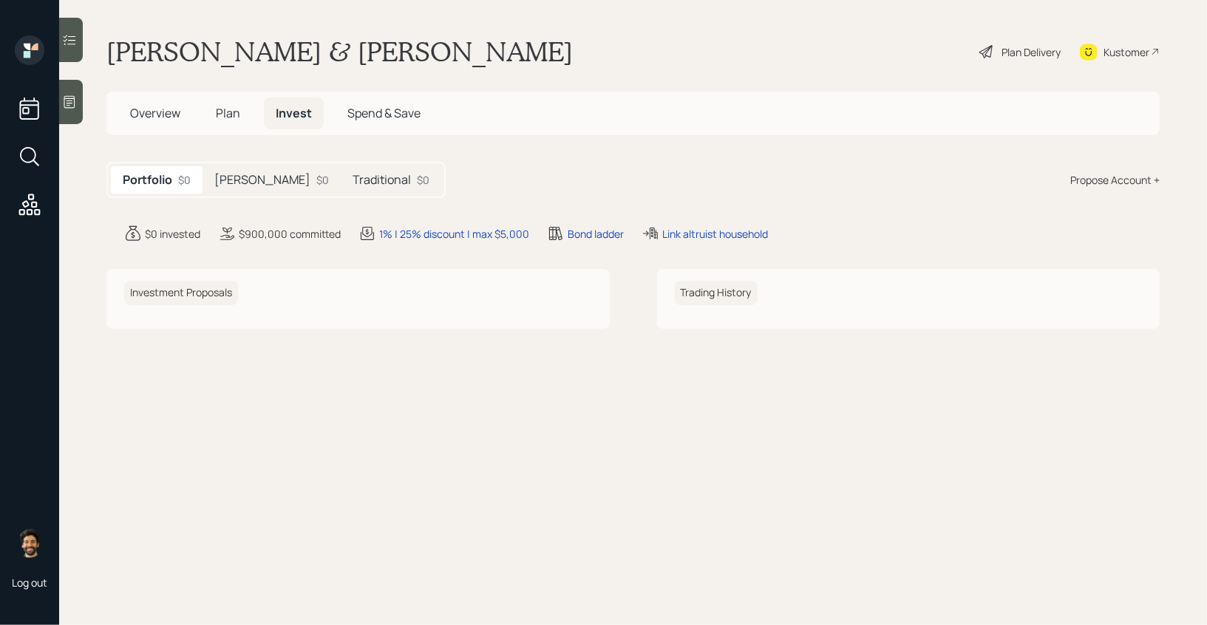
click at [353, 174] on h5 "Traditional" at bounding box center [382, 180] width 58 height 14
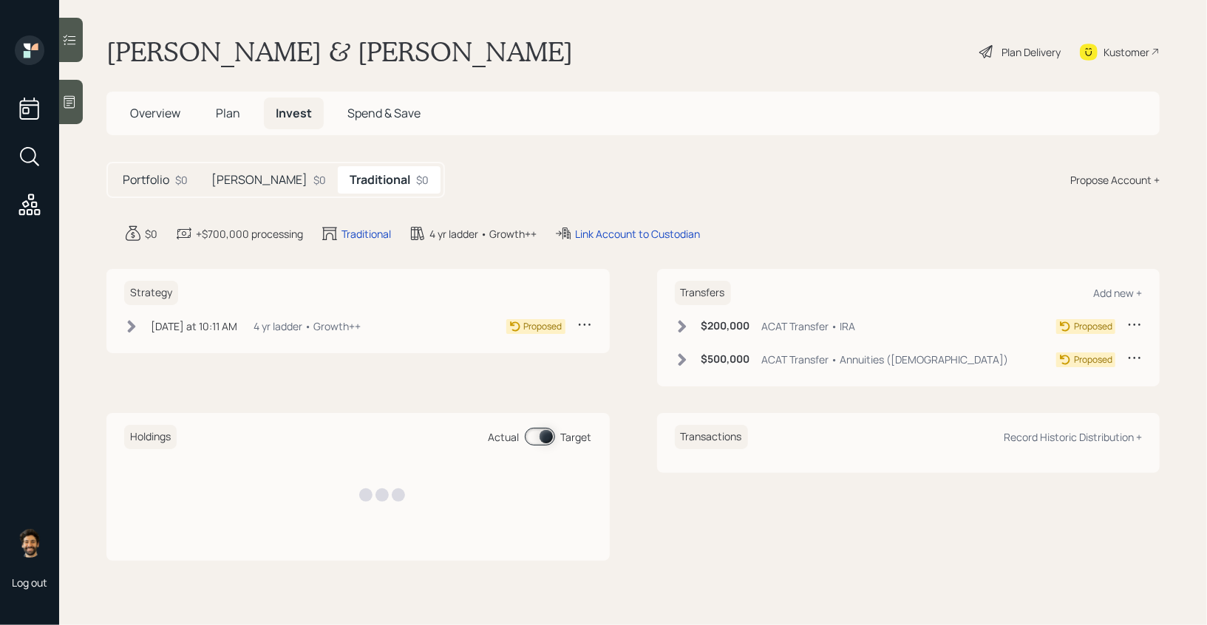
click at [256, 176] on div "[PERSON_NAME] $0" at bounding box center [269, 179] width 138 height 27
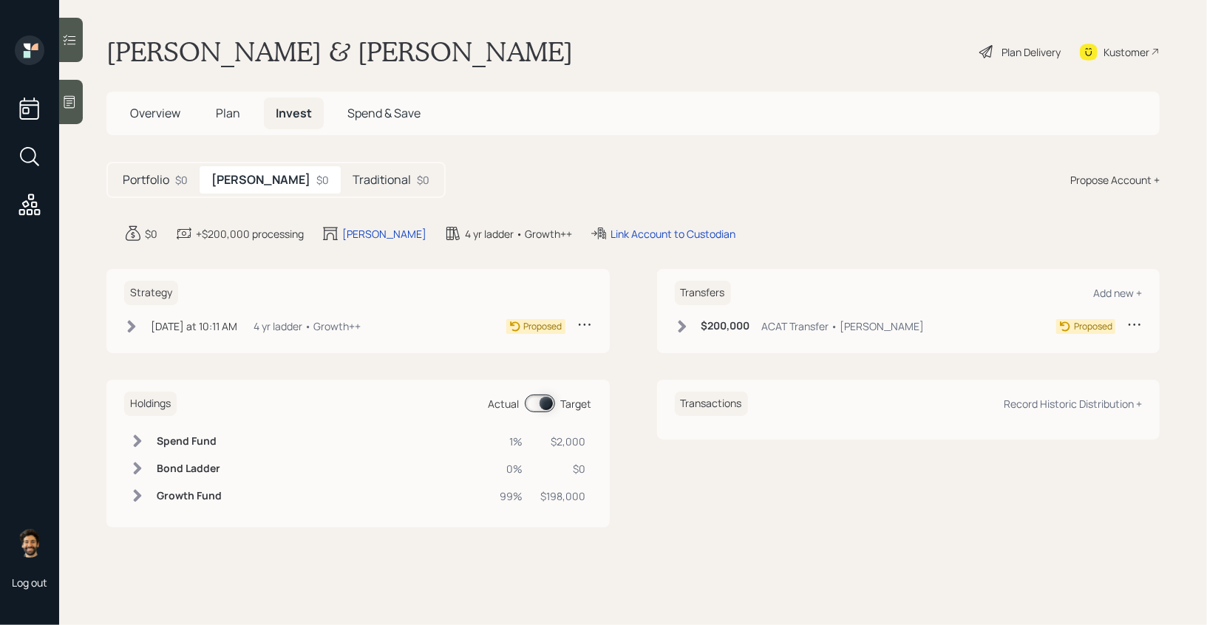
click at [228, 104] on h5 "Plan" at bounding box center [228, 114] width 48 height 32
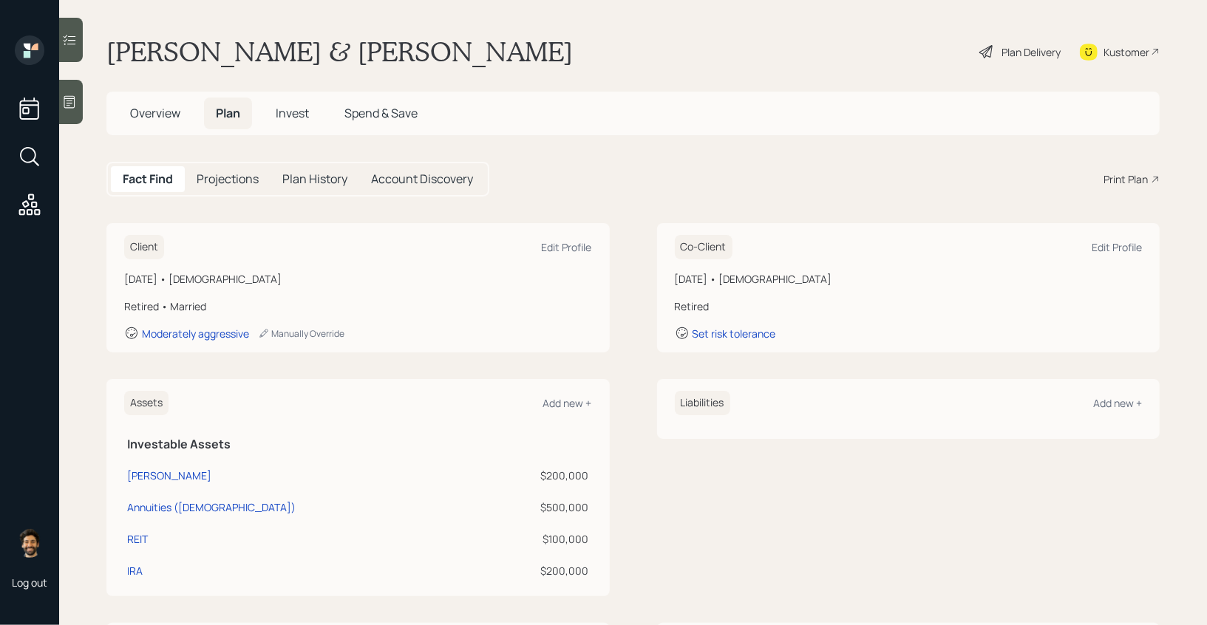
click at [220, 112] on span "Plan" at bounding box center [228, 113] width 24 height 16
click at [164, 112] on span "Overview" at bounding box center [155, 113] width 50 height 16
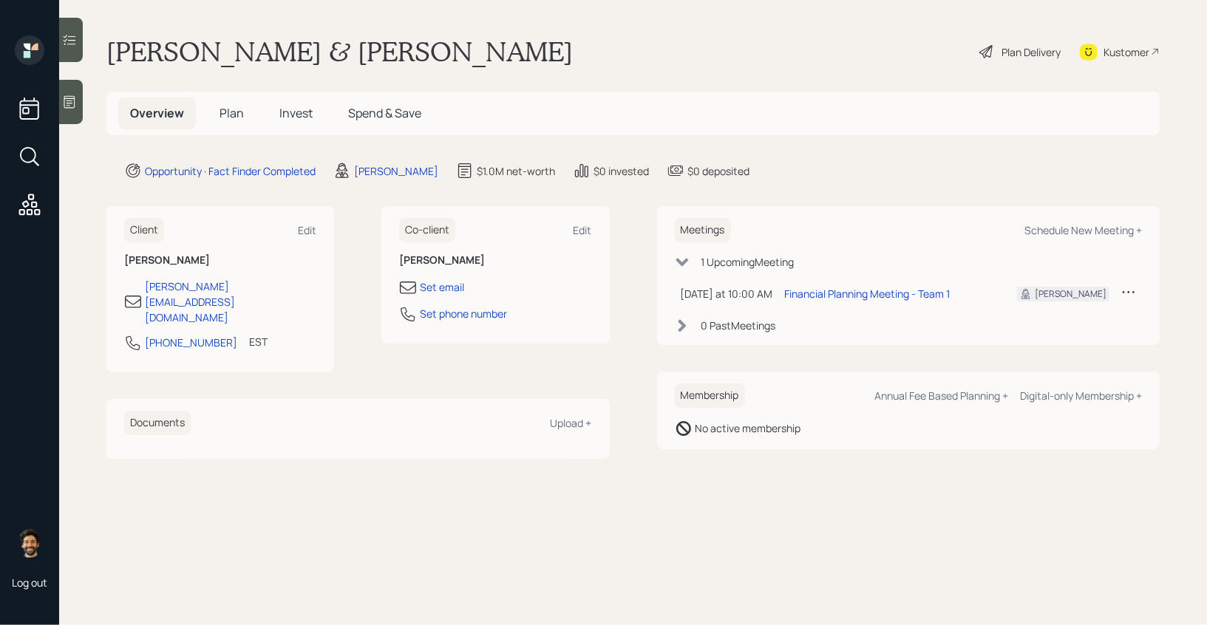
click at [226, 107] on span "Plan" at bounding box center [232, 113] width 24 height 16
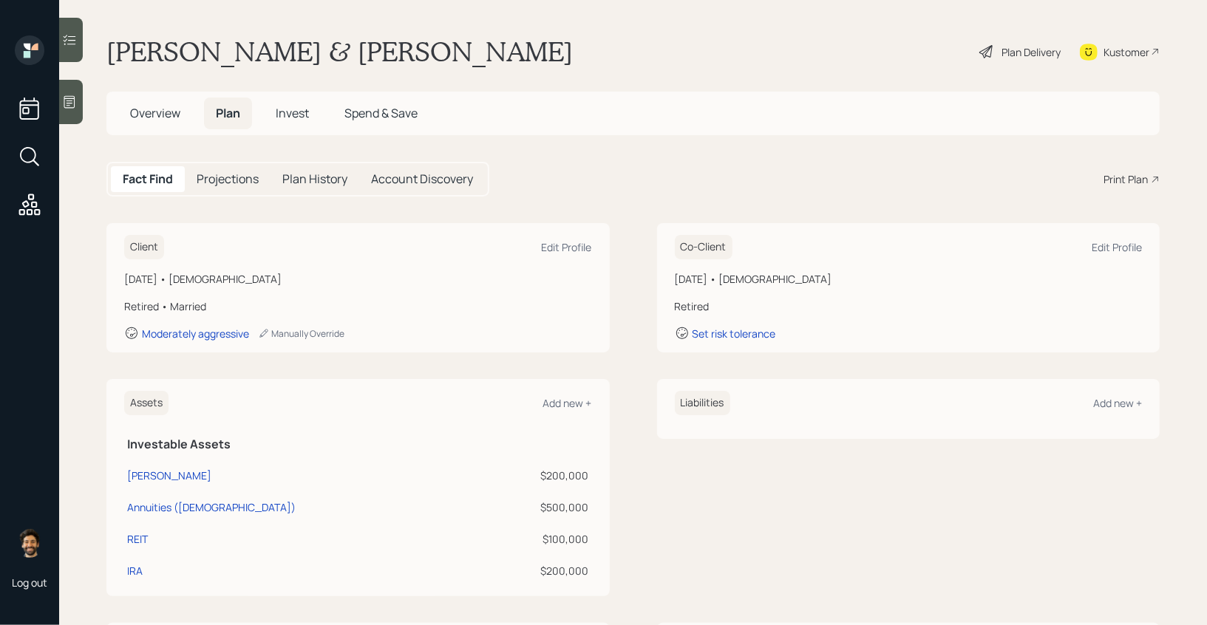
click at [1124, 177] on div "Print Plan" at bounding box center [1125, 179] width 44 height 16
click at [1028, 51] on div "Plan Delivery" at bounding box center [1030, 52] width 59 height 16
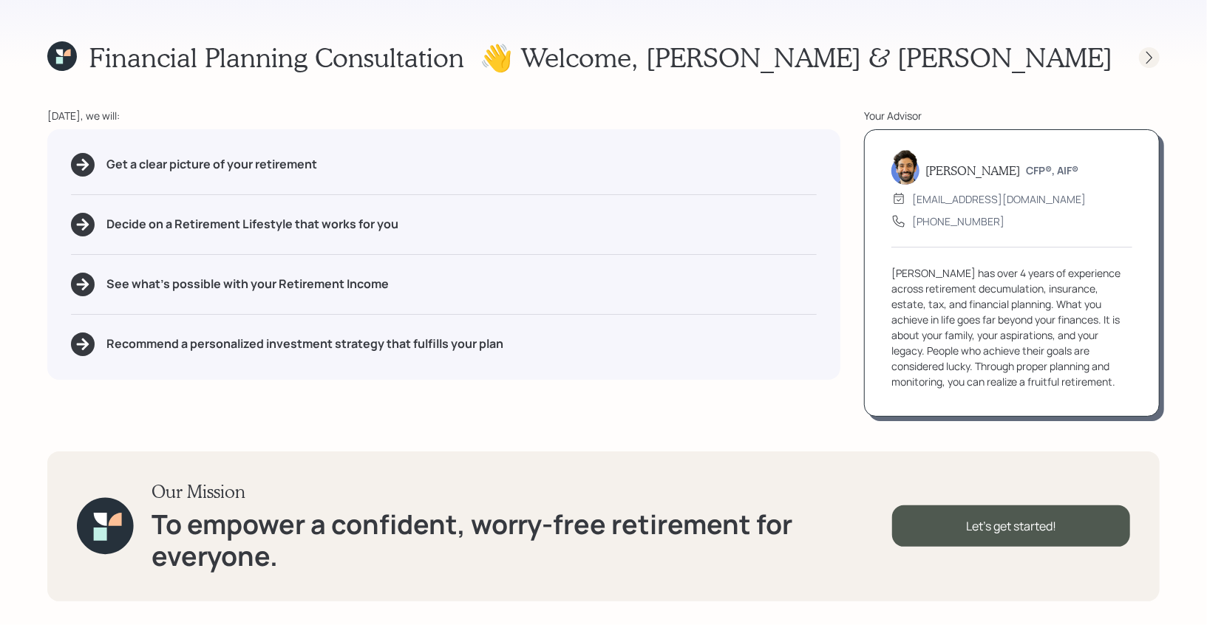
click at [1147, 58] on icon at bounding box center [1149, 57] width 15 height 15
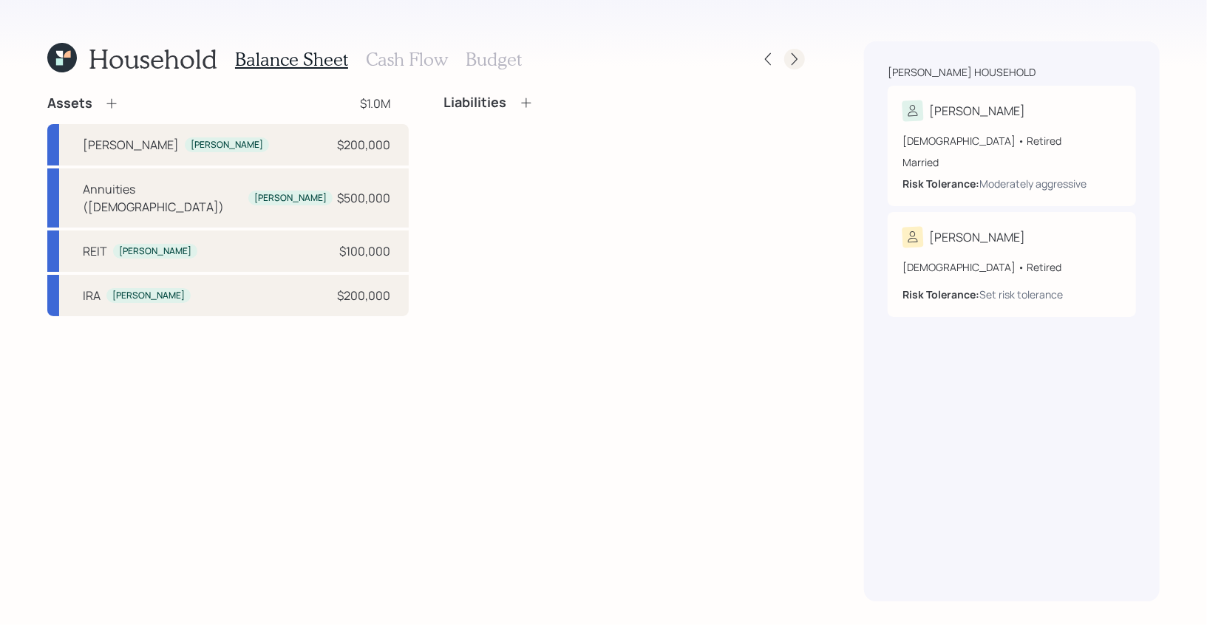
click at [803, 57] on div at bounding box center [794, 59] width 21 height 21
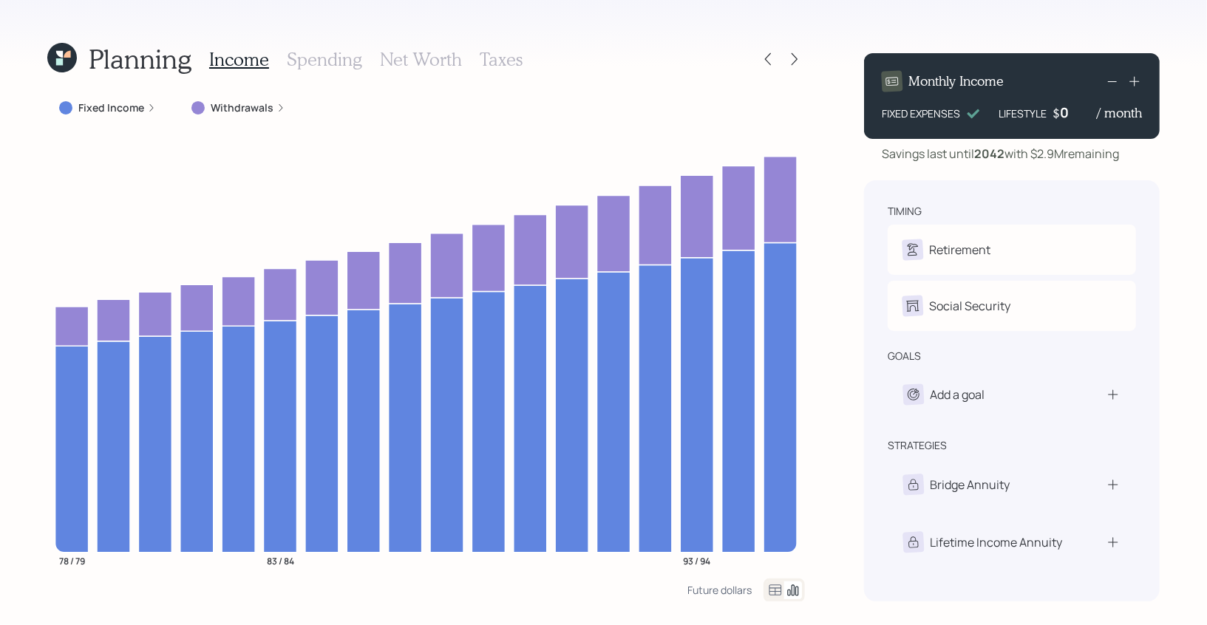
click at [803, 57] on div at bounding box center [794, 59] width 21 height 21
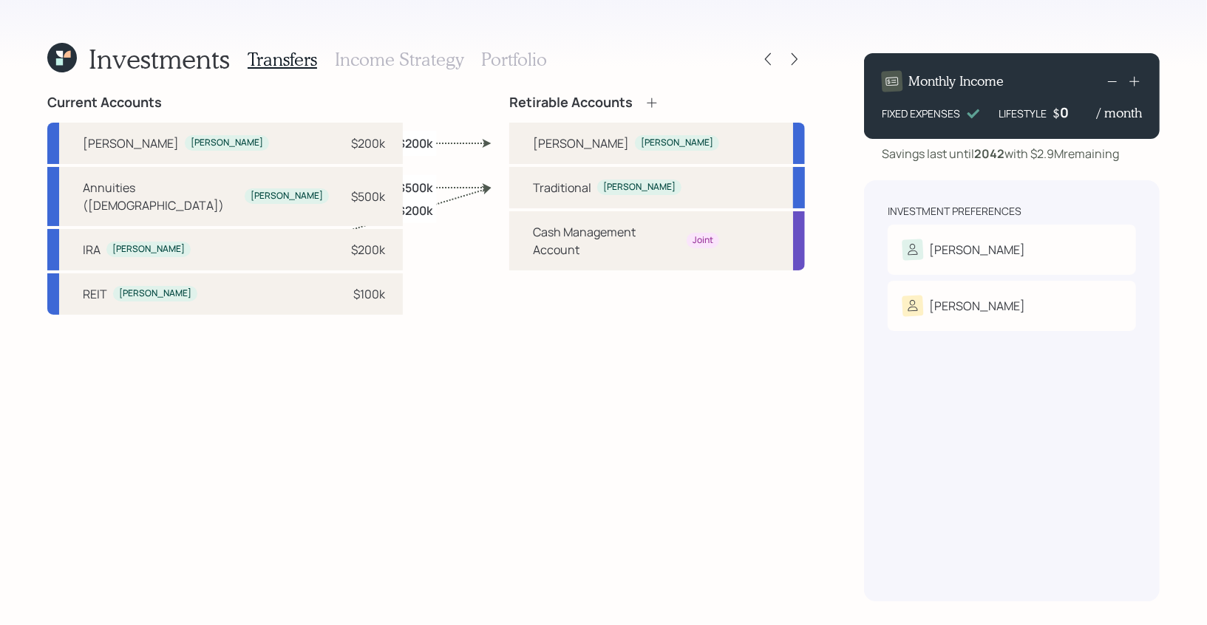
click at [517, 62] on h3 "Portfolio" at bounding box center [514, 59] width 66 height 21
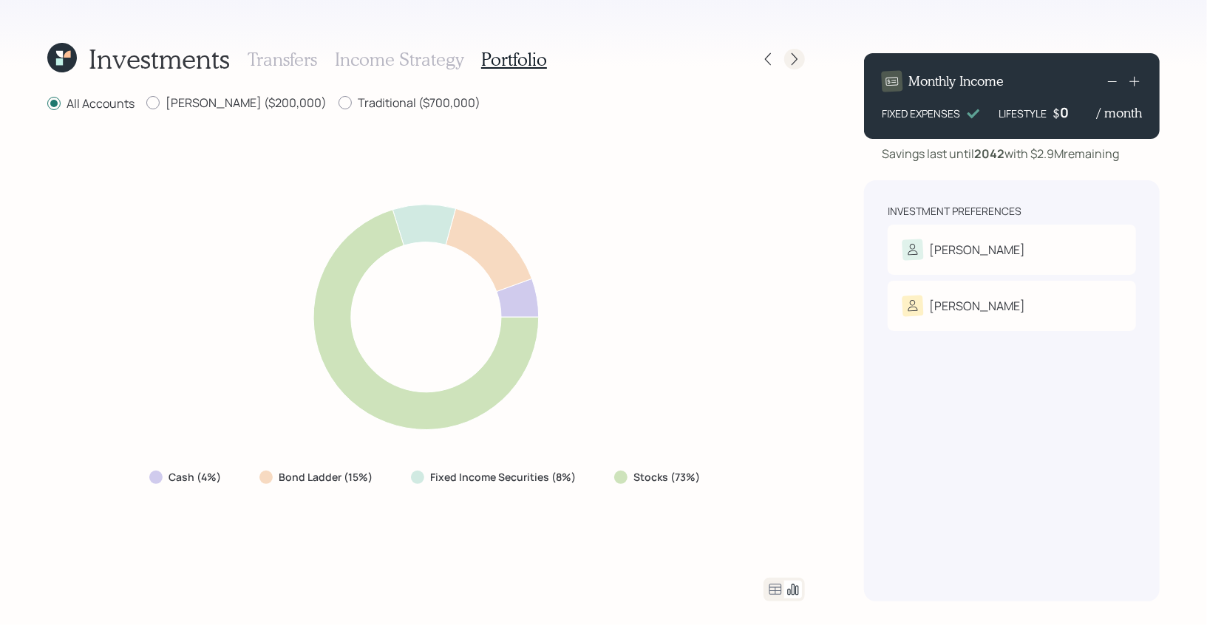
click at [803, 56] on div at bounding box center [794, 59] width 21 height 21
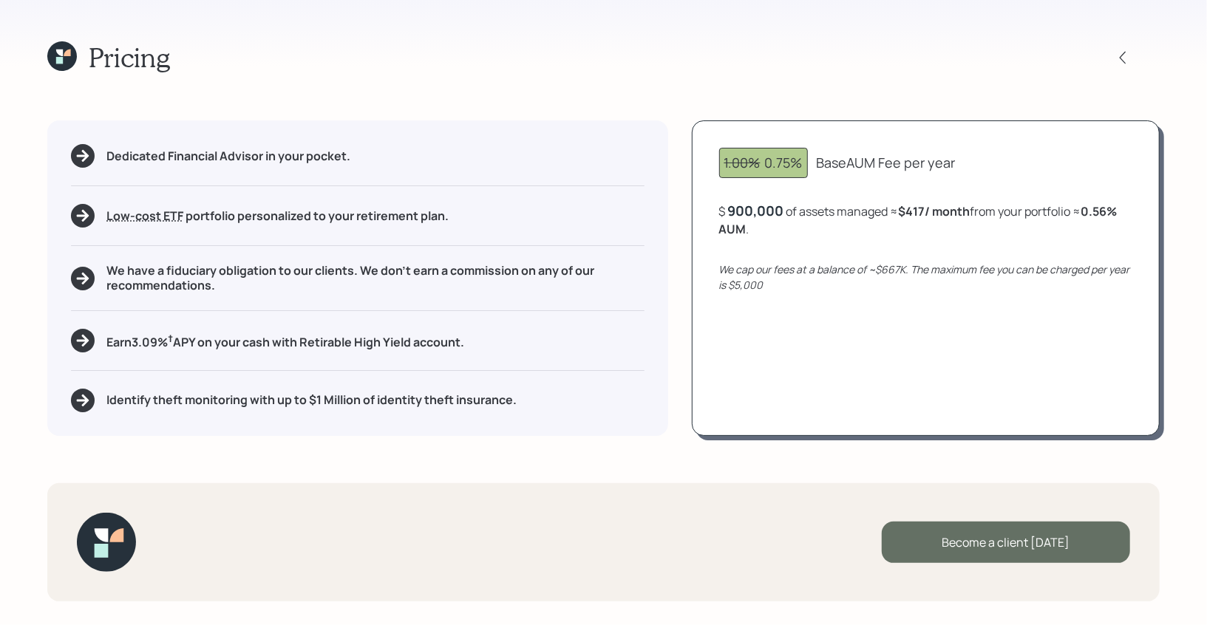
click at [990, 536] on div "Become a client today" at bounding box center [1006, 542] width 248 height 41
click at [946, 534] on div "Go to Altruist" at bounding box center [1006, 542] width 248 height 41
click at [54, 56] on icon at bounding box center [62, 56] width 30 height 30
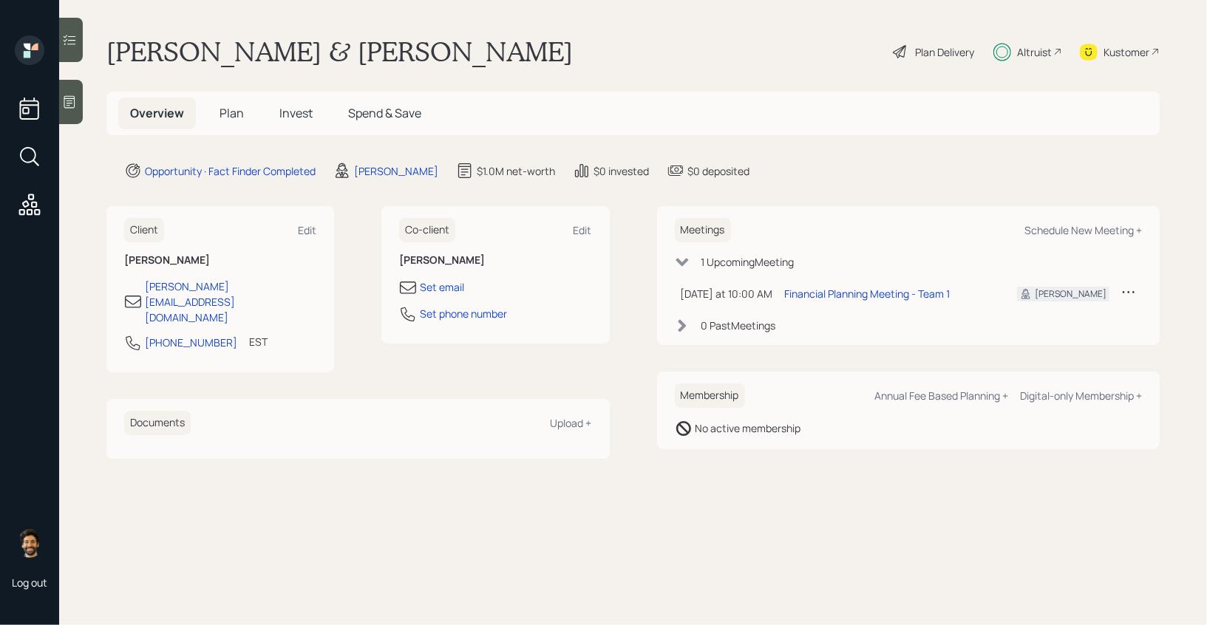
click at [233, 109] on span "Plan" at bounding box center [232, 113] width 24 height 16
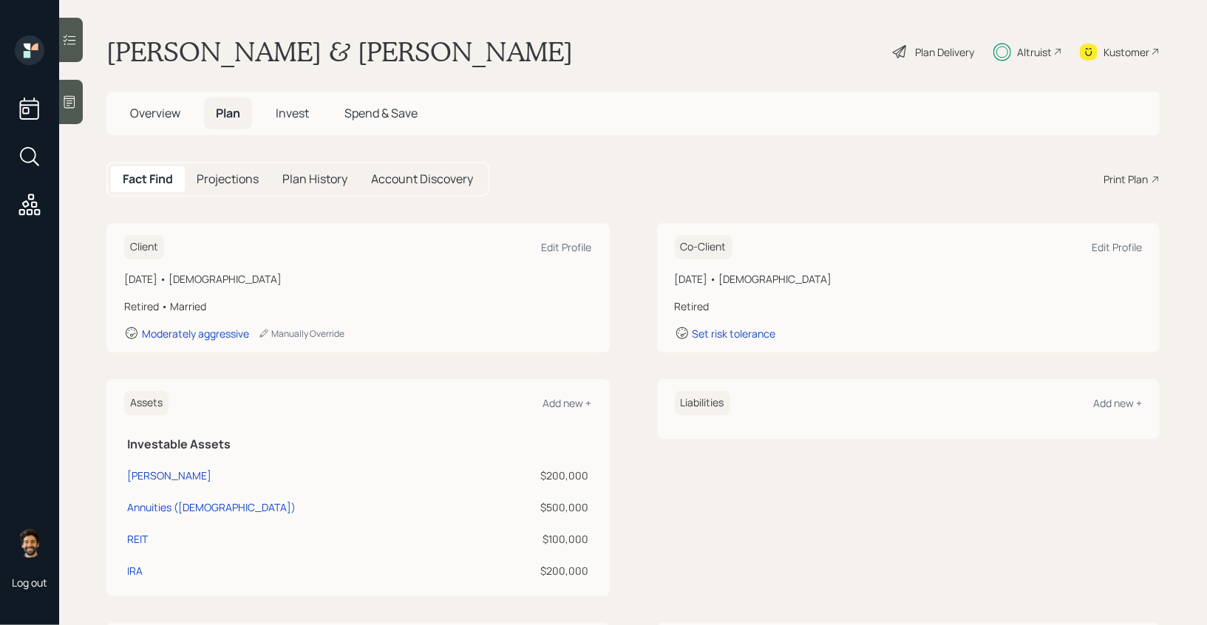
click at [1129, 171] on div "Print Plan" at bounding box center [1125, 179] width 44 height 16
click at [1131, 41] on div "Kustomer" at bounding box center [1120, 51] width 80 height 33
click at [137, 123] on h5 "Overview" at bounding box center [155, 114] width 74 height 32
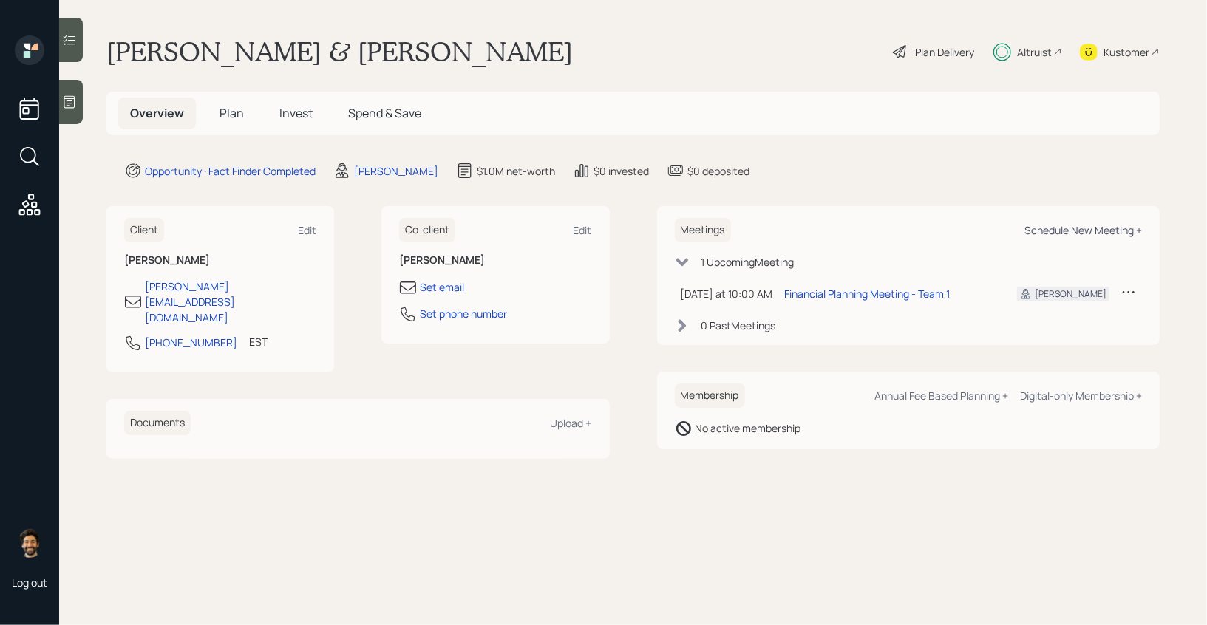
click at [1050, 229] on div "Schedule New Meeting +" at bounding box center [1083, 230] width 118 height 14
select select "f14b762f-c7c2-4b89-9227-8fa891345eea"
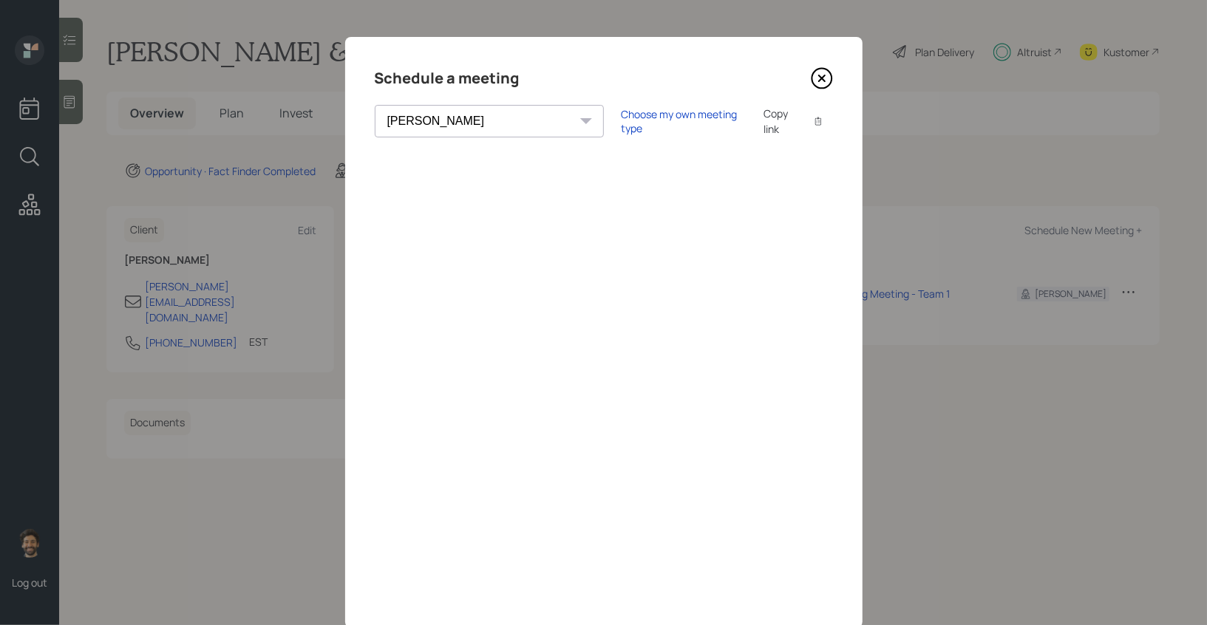
click at [826, 75] on icon at bounding box center [822, 78] width 22 height 22
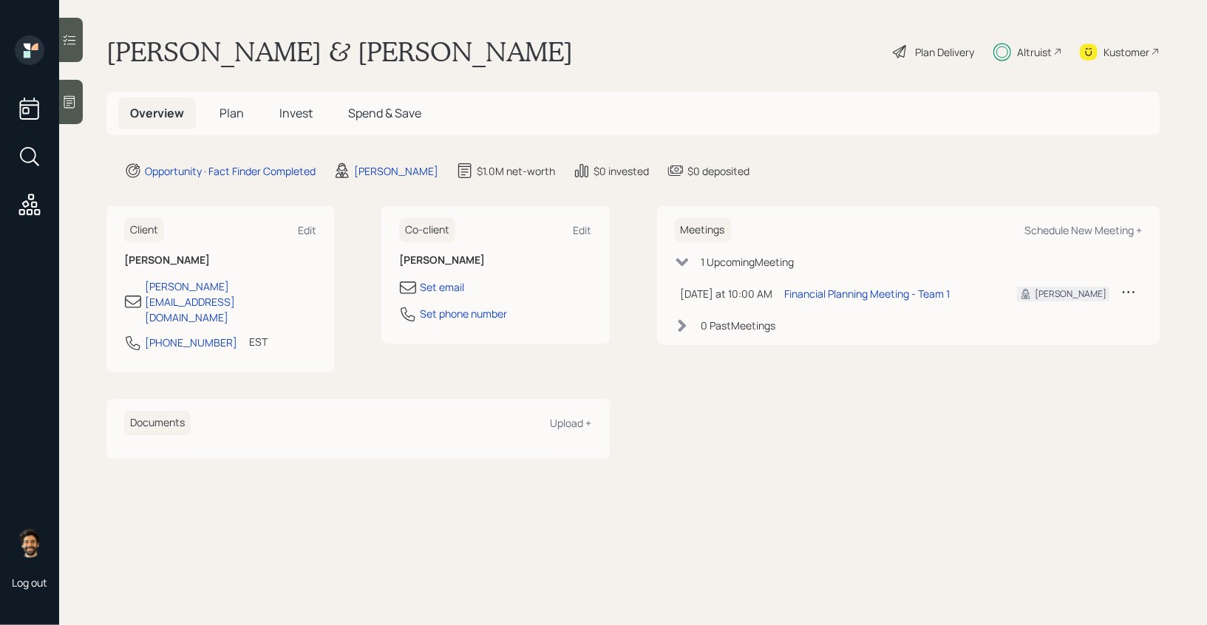
click at [223, 123] on h5 "Plan" at bounding box center [232, 114] width 48 height 32
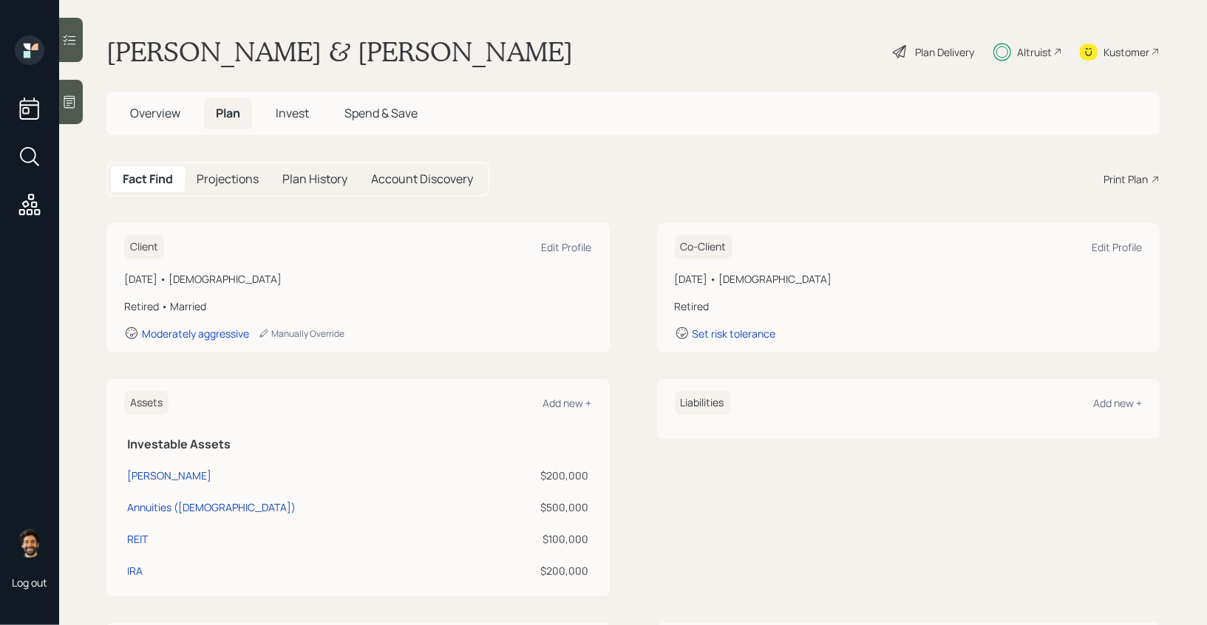
click at [279, 120] on span "Invest" at bounding box center [292, 113] width 33 height 16
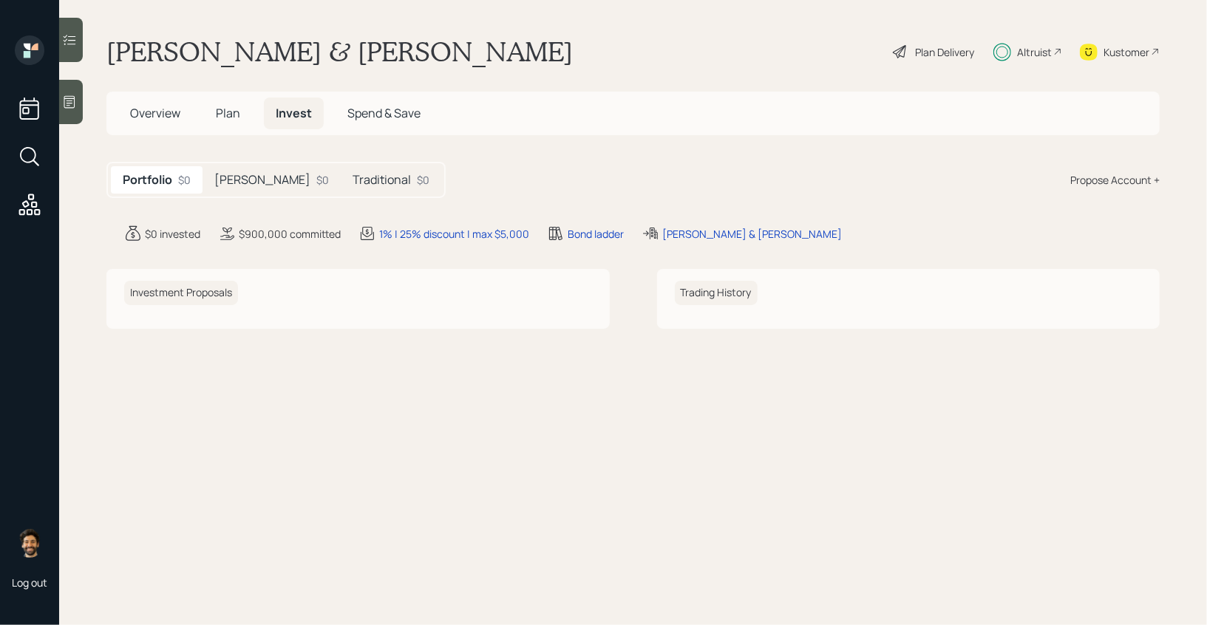
click at [240, 179] on h5 "[PERSON_NAME]" at bounding box center [262, 180] width 96 height 14
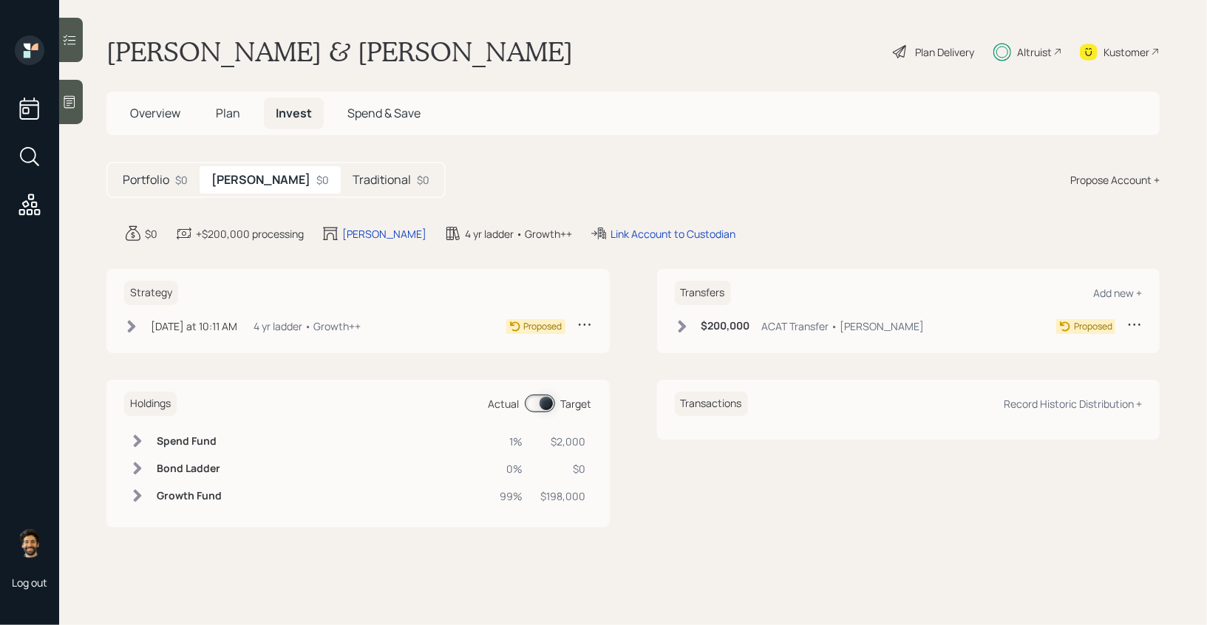
click at [353, 183] on h5 "Traditional" at bounding box center [382, 180] width 58 height 14
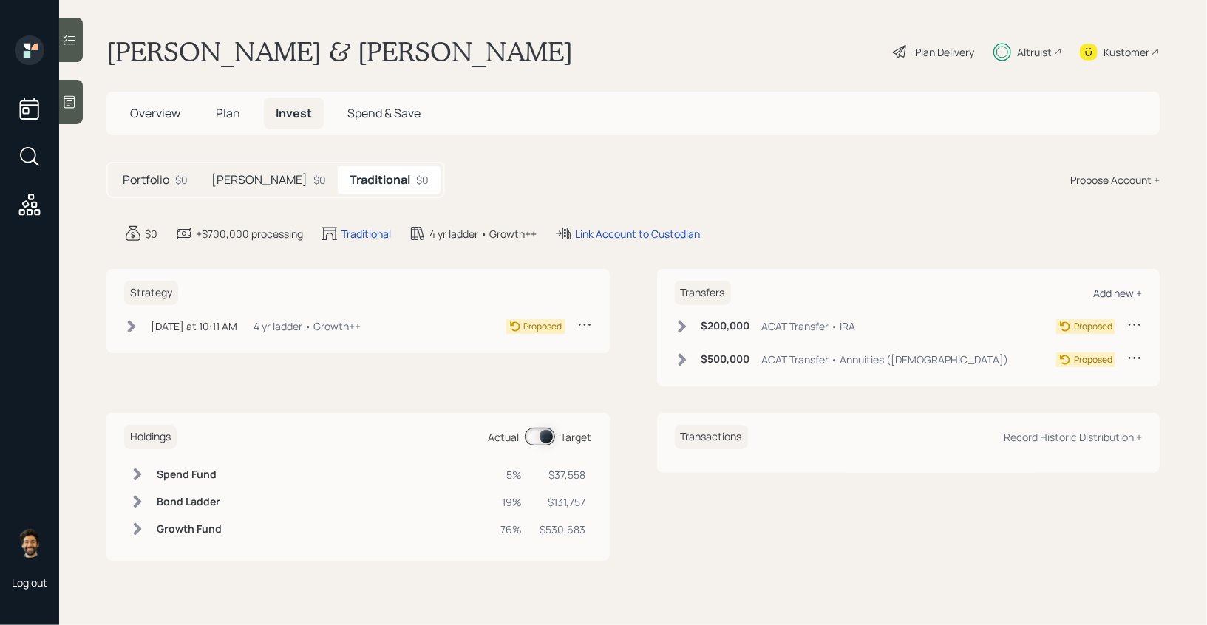
click at [1120, 292] on div "Add new +" at bounding box center [1117, 293] width 49 height 14
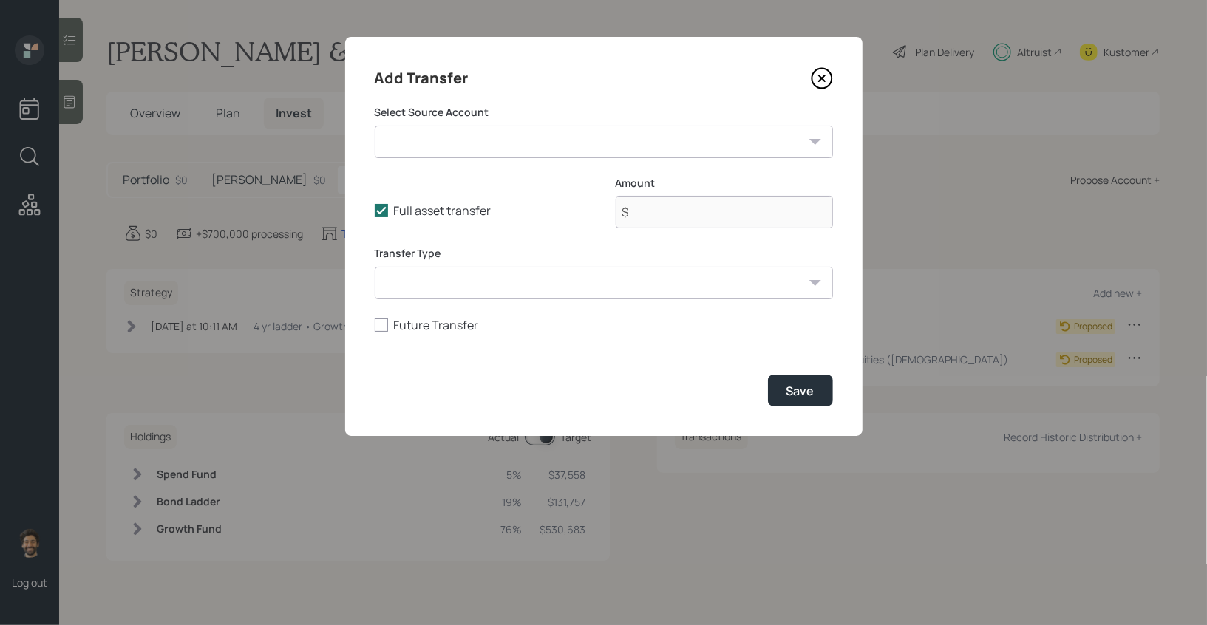
click at [616, 152] on select "[PERSON_NAME] ($200,000 | [PERSON_NAME]) Annuities ([DEMOGRAPHIC_DATA]) ($500,0…" at bounding box center [604, 142] width 458 height 33
select select "0429a181-b108-4230-be53-8337b5a30145"
click at [375, 126] on select "[PERSON_NAME] ($200,000 | [PERSON_NAME]) Annuities ([DEMOGRAPHIC_DATA]) ($500,0…" at bounding box center [604, 142] width 458 height 33
type input "$ 100,000"
click at [514, 278] on select "ACAT Transfer Non ACAT Transfer Capitalize Rollover Rollover Deposit" at bounding box center [604, 283] width 458 height 33
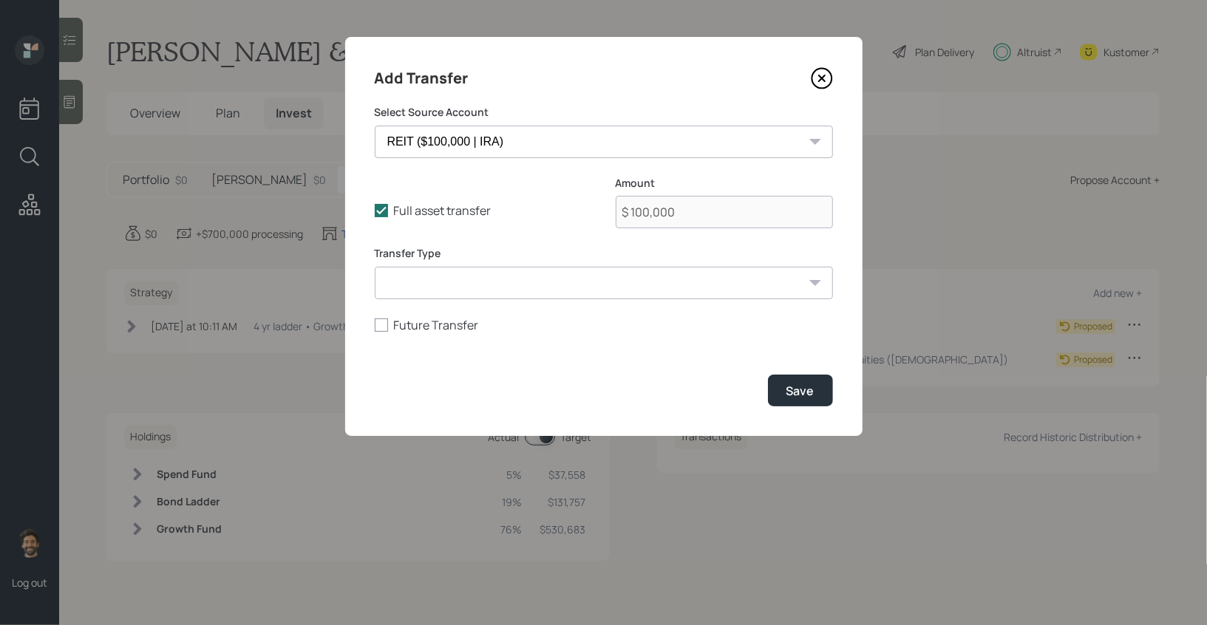
select select "acat_transfer"
click at [375, 267] on select "ACAT Transfer Non ACAT Transfer Capitalize Rollover Rollover Deposit" at bounding box center [604, 283] width 458 height 33
click at [790, 395] on div "Save" at bounding box center [800, 391] width 28 height 16
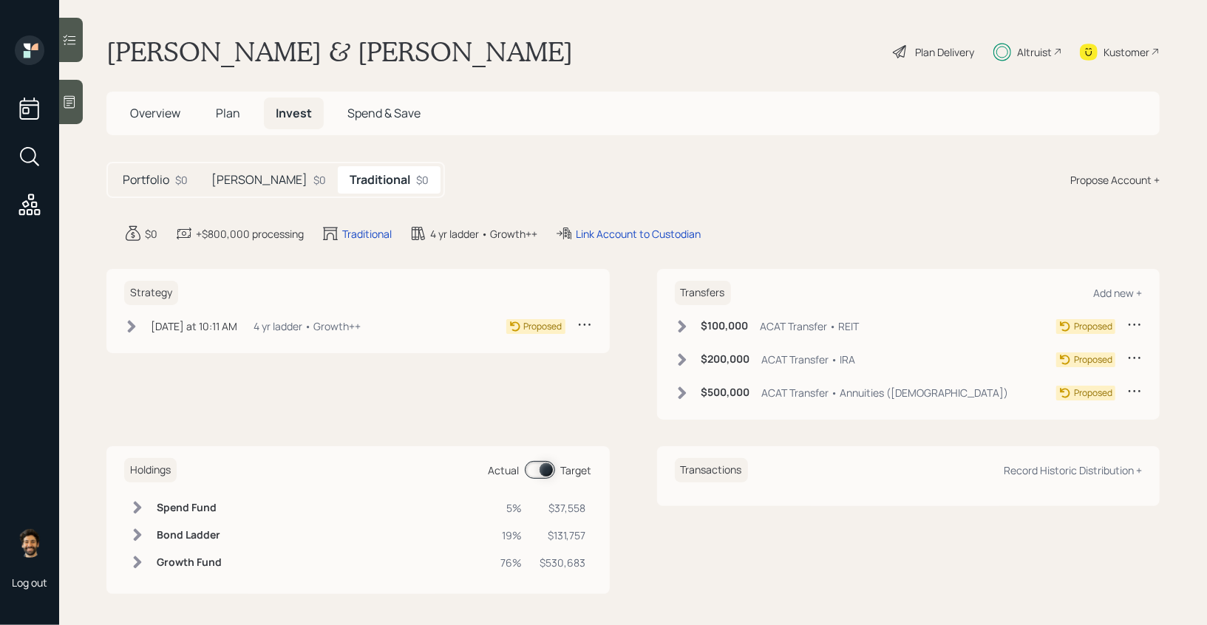
click at [681, 325] on icon at bounding box center [682, 326] width 8 height 13
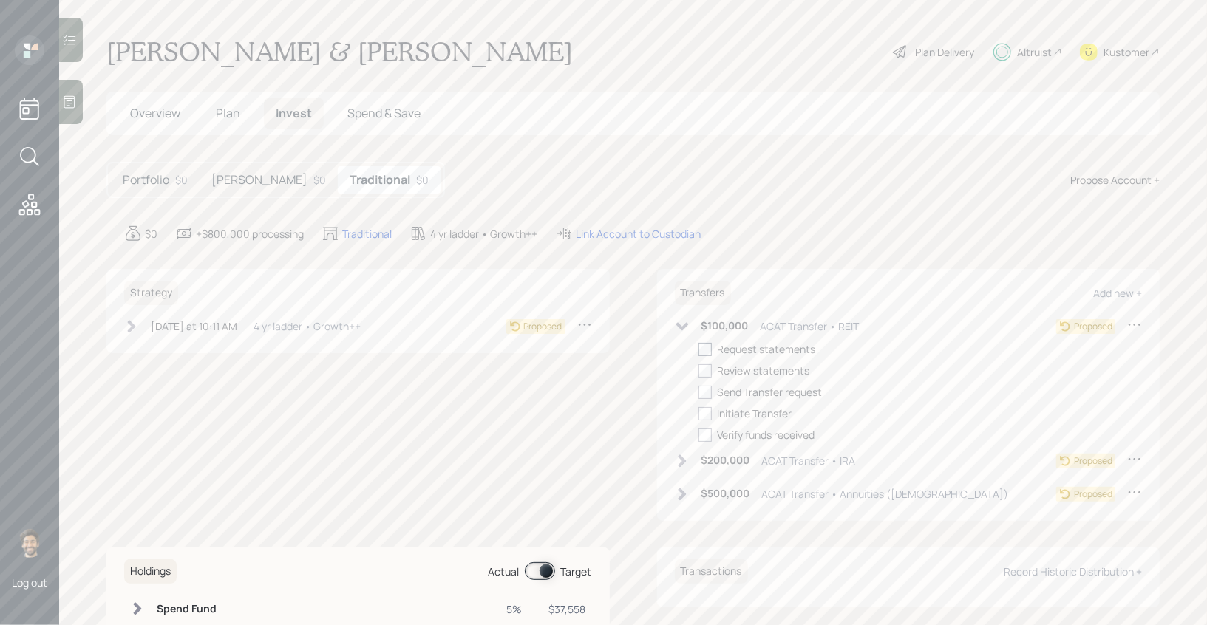
click at [710, 353] on div at bounding box center [704, 349] width 13 height 13
click at [698, 350] on input "checkbox" at bounding box center [698, 349] width 1 height 1
checkbox input "true"
click at [678, 466] on icon at bounding box center [682, 461] width 15 height 15
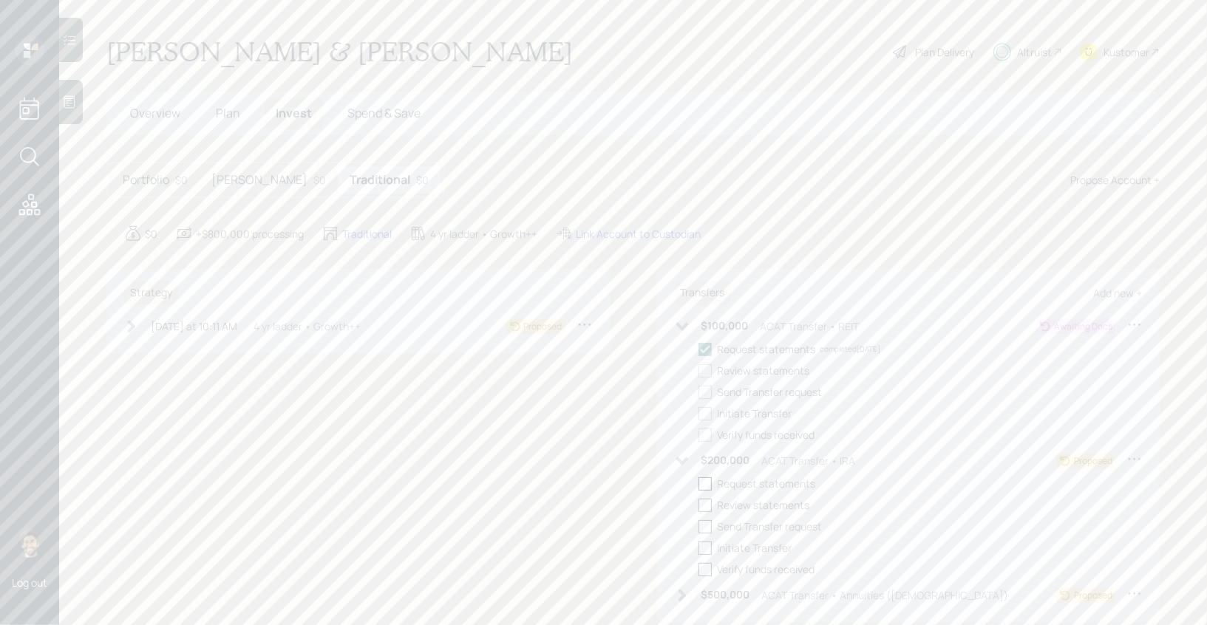
click at [701, 483] on div at bounding box center [704, 483] width 13 height 13
click at [698, 483] on input "checkbox" at bounding box center [698, 483] width 1 height 1
checkbox input "true"
click at [680, 593] on icon at bounding box center [682, 595] width 8 height 13
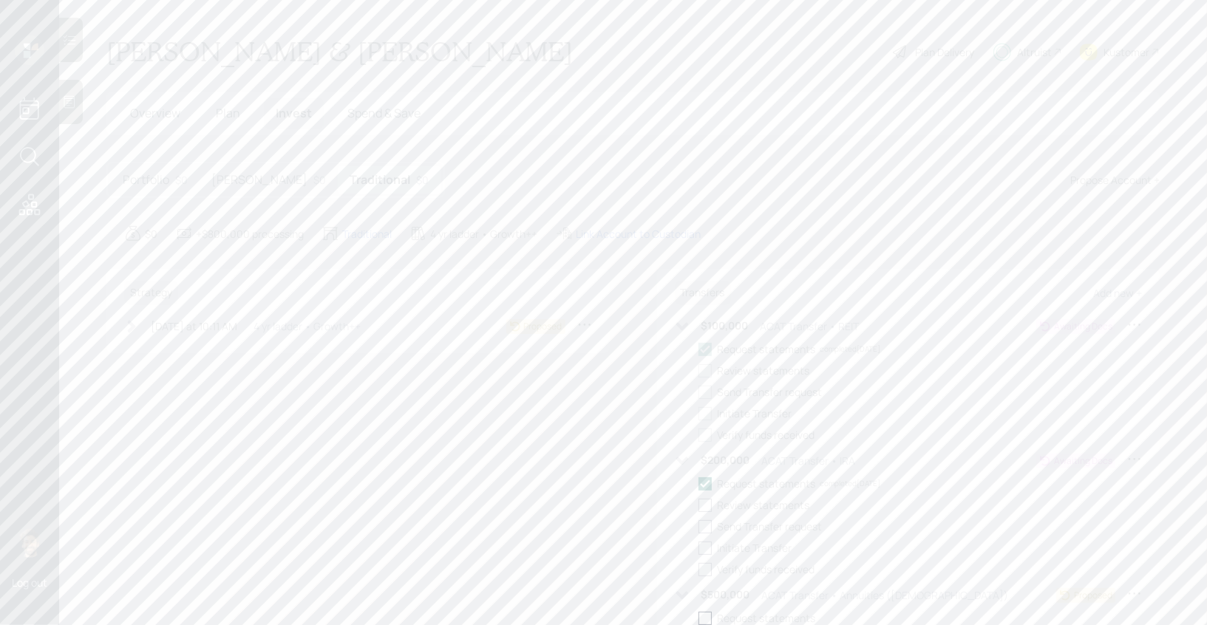
click at [703, 614] on div at bounding box center [704, 618] width 13 height 13
click at [698, 618] on input "checkbox" at bounding box center [698, 618] width 1 height 1
checkbox input "true"
click at [238, 186] on div "[PERSON_NAME] $0" at bounding box center [269, 179] width 138 height 27
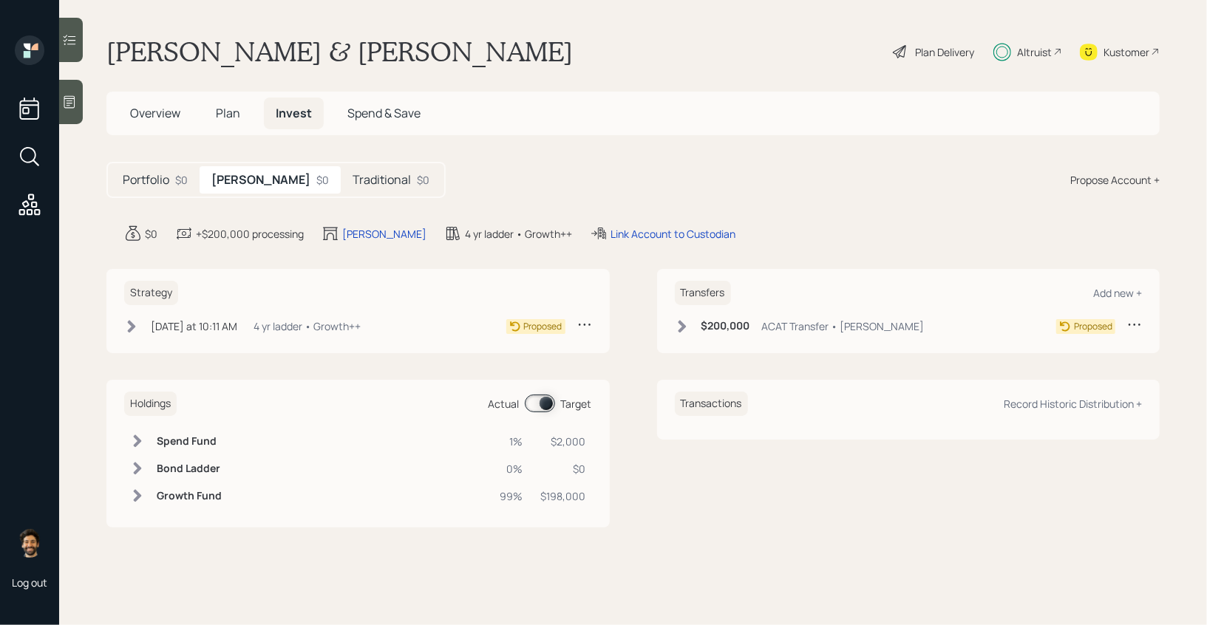
click at [684, 324] on icon at bounding box center [682, 326] width 8 height 13
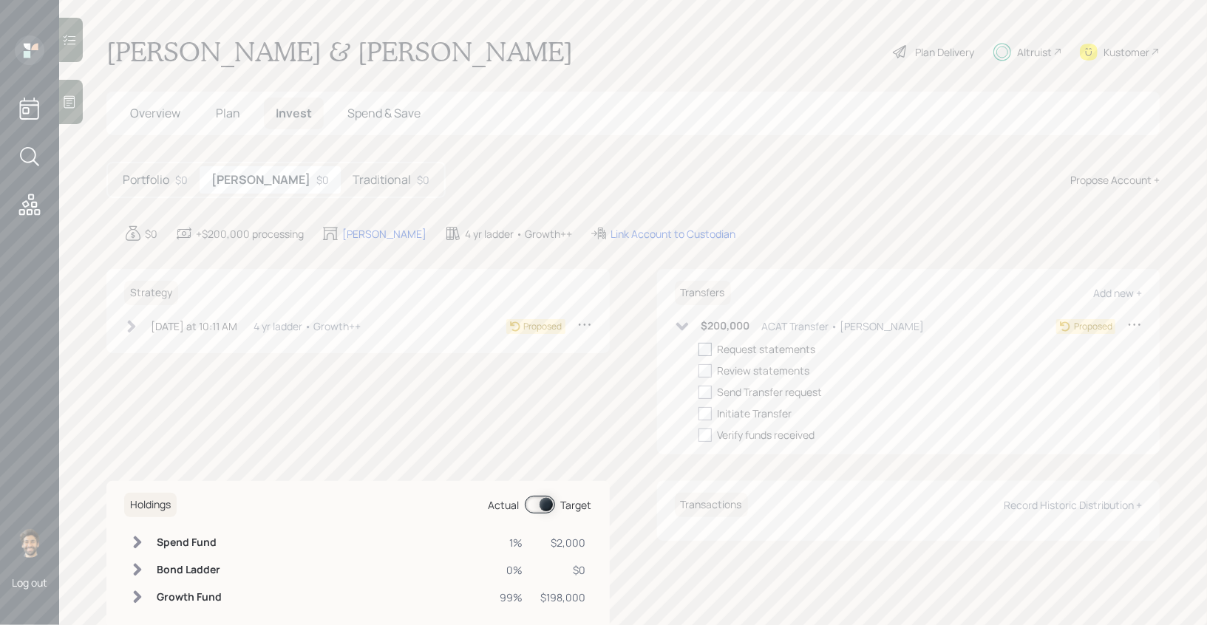
click at [704, 353] on div at bounding box center [704, 349] width 13 height 13
click at [698, 350] on input "checkbox" at bounding box center [698, 349] width 1 height 1
checkbox input "true"
click at [353, 179] on h5 "Traditional" at bounding box center [382, 180] width 58 height 14
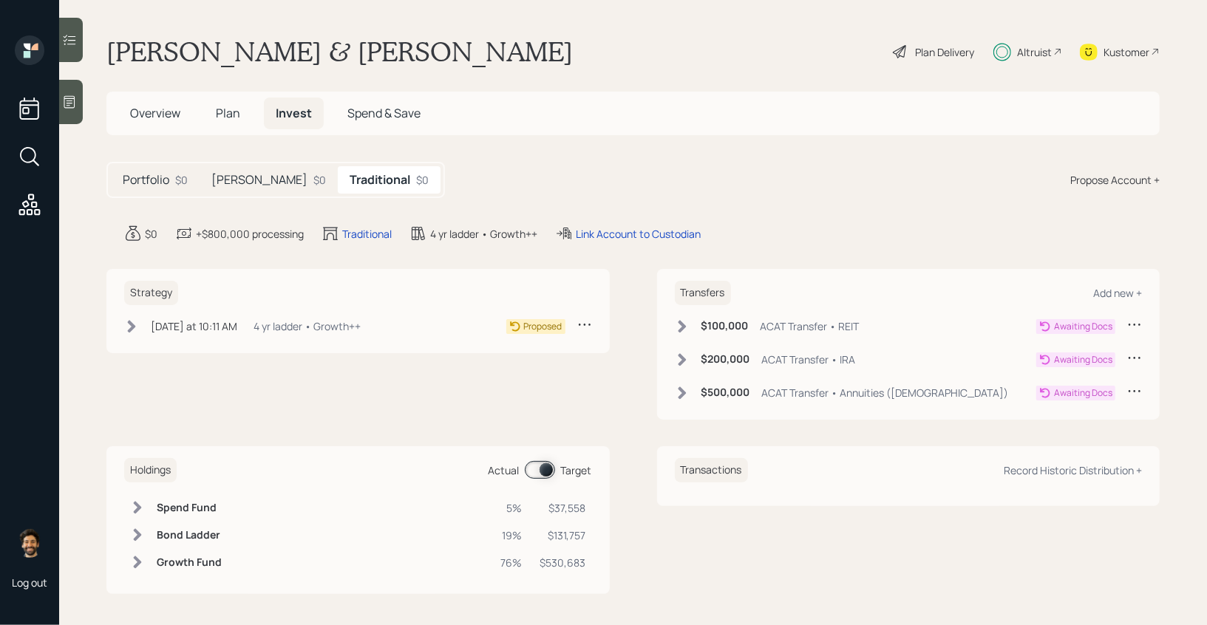
click at [1035, 53] on div "Altruist" at bounding box center [1034, 52] width 35 height 16
click at [663, 234] on div "Link Account to Custodian" at bounding box center [638, 234] width 125 height 16
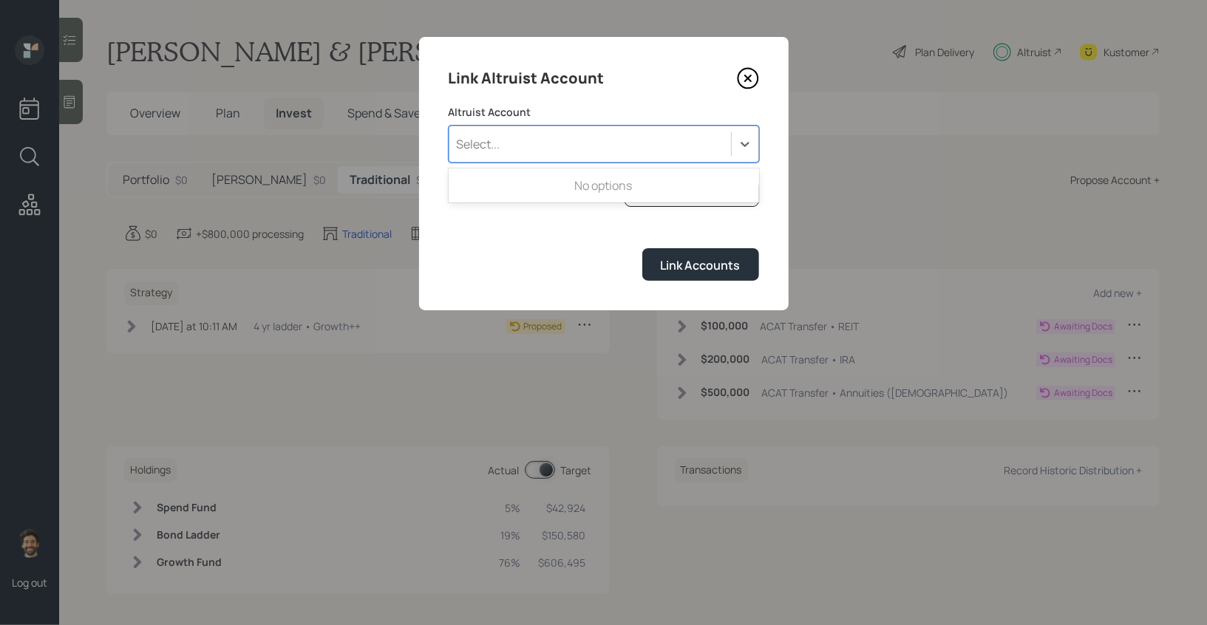
click at [543, 145] on div "Select..." at bounding box center [590, 144] width 282 height 25
click at [543, 101] on div "Link Altruist Account Altruist Account Use Up and Down to choose options, press…" at bounding box center [604, 173] width 370 height 273
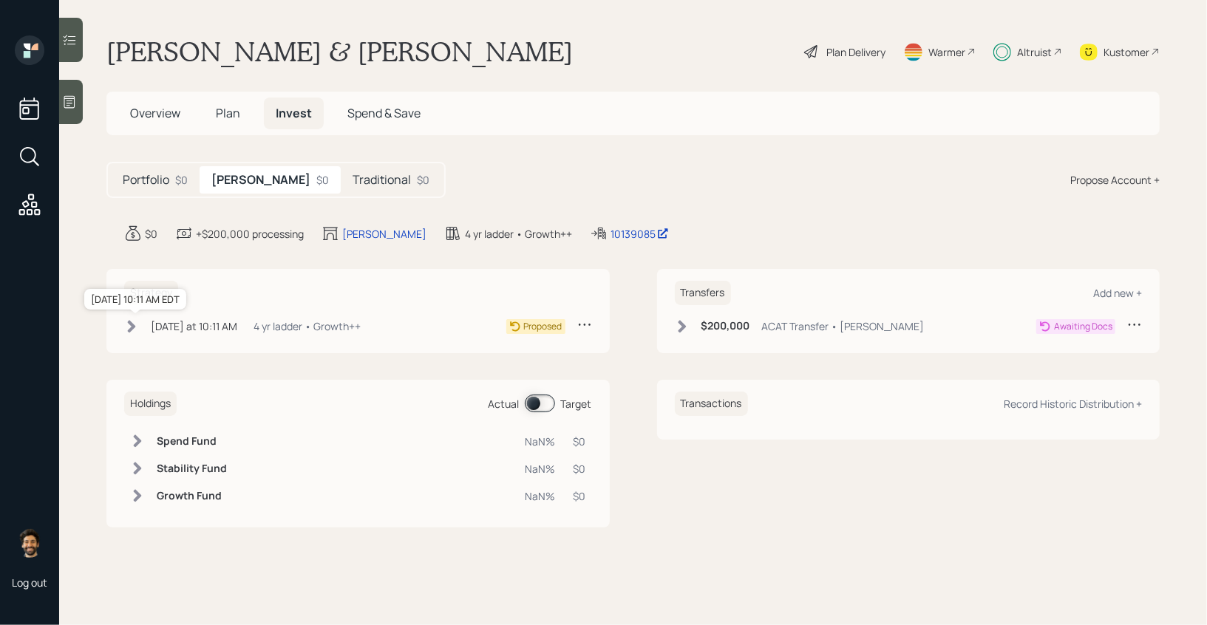
click at [197, 327] on div "[DATE] at 10:11 AM" at bounding box center [194, 327] width 86 height 16
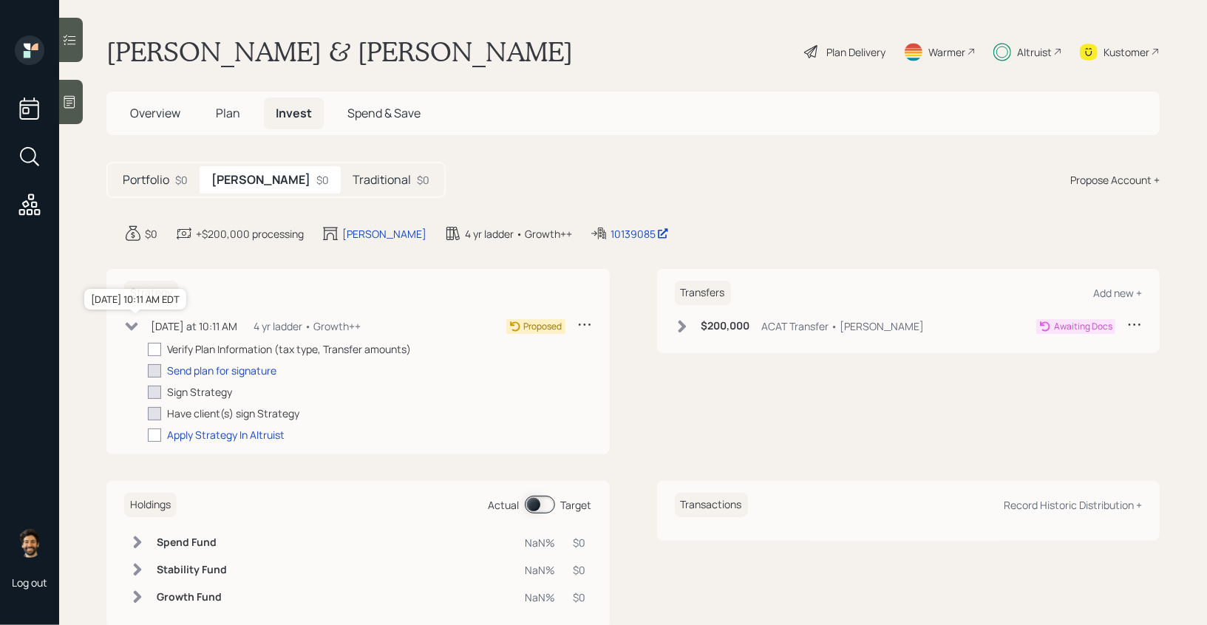
click at [200, 328] on div "[DATE] at 10:11 AM" at bounding box center [194, 327] width 86 height 16
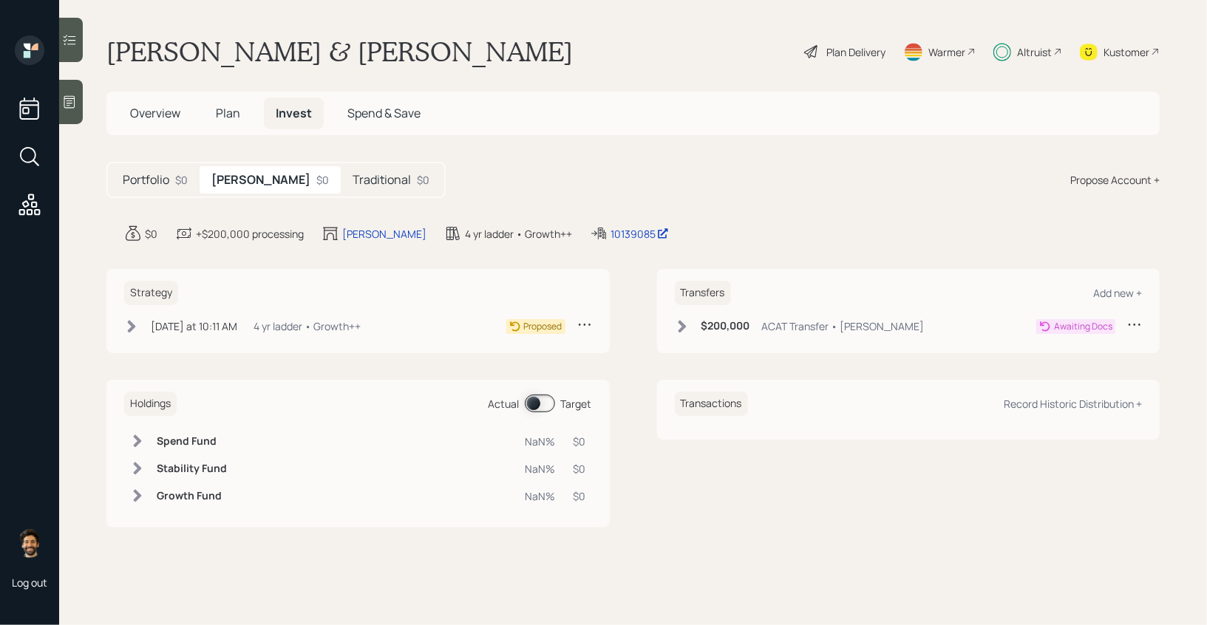
click at [353, 183] on h5 "Traditional" at bounding box center [382, 180] width 58 height 14
